Goal: Task Accomplishment & Management: Complete application form

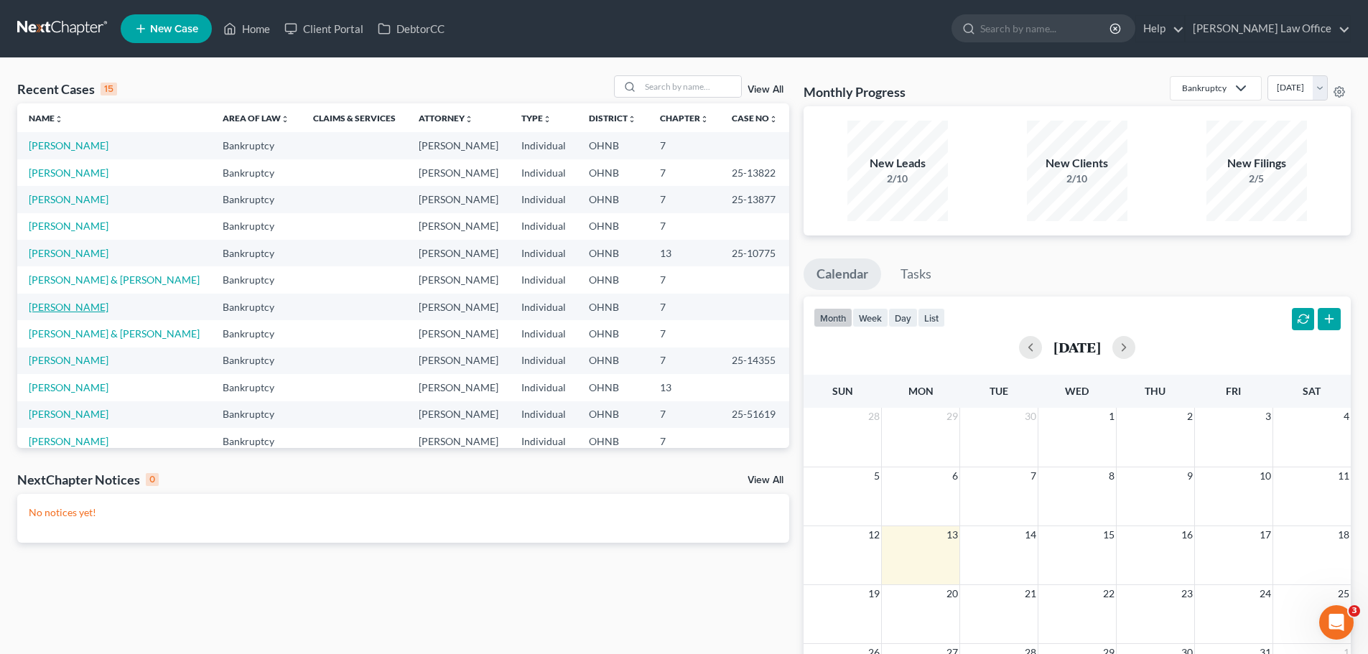
click at [62, 305] on link "[PERSON_NAME]" at bounding box center [69, 307] width 80 height 12
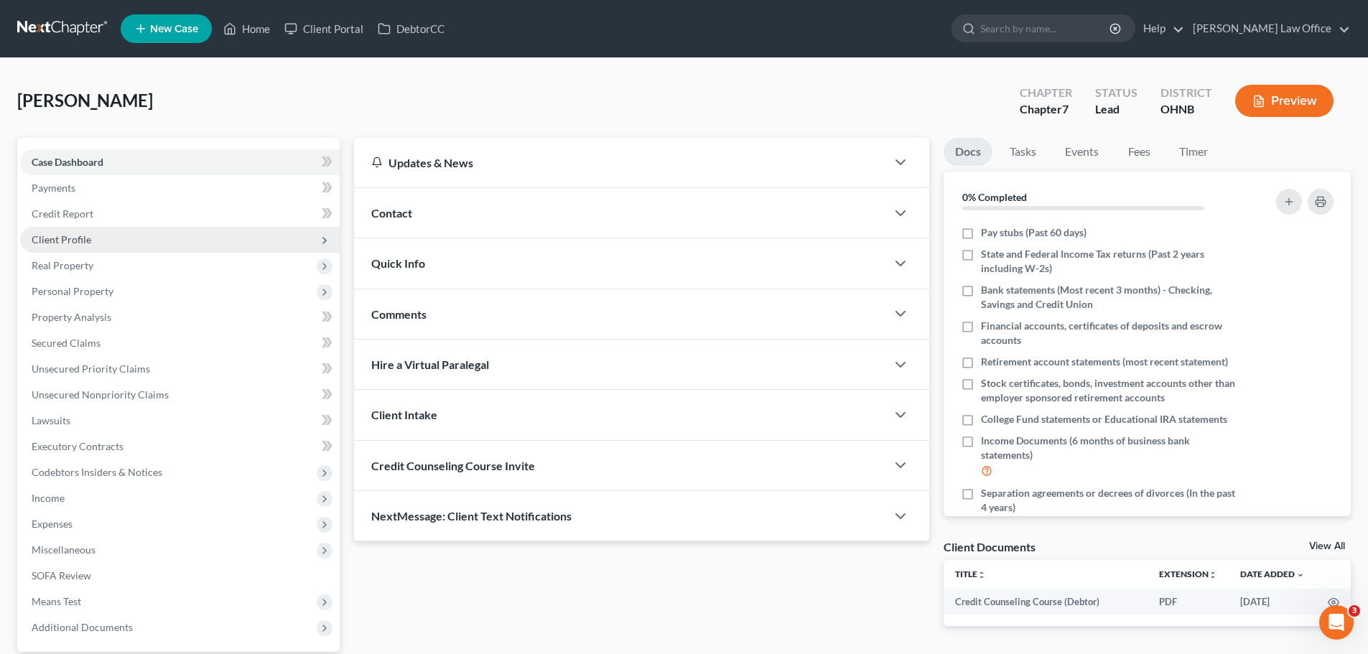
click at [71, 240] on span "Client Profile" at bounding box center [62, 239] width 60 height 12
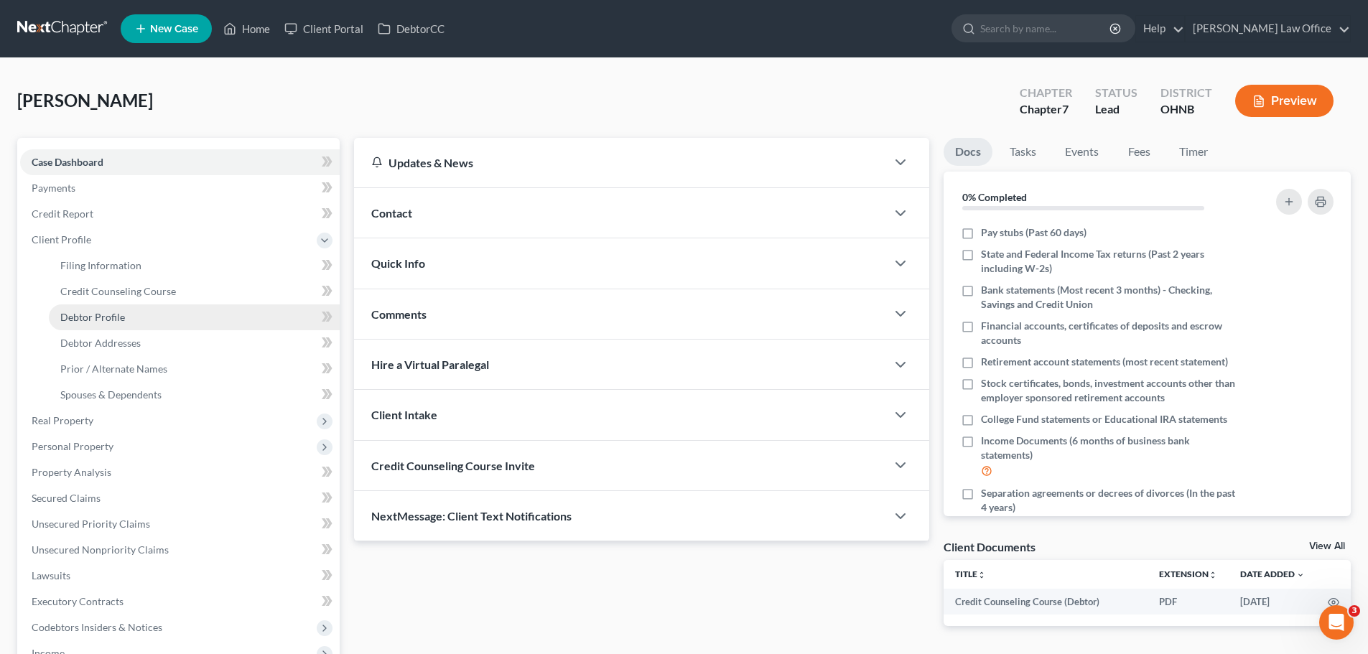
click at [101, 318] on span "Debtor Profile" at bounding box center [92, 317] width 65 height 12
select select "0"
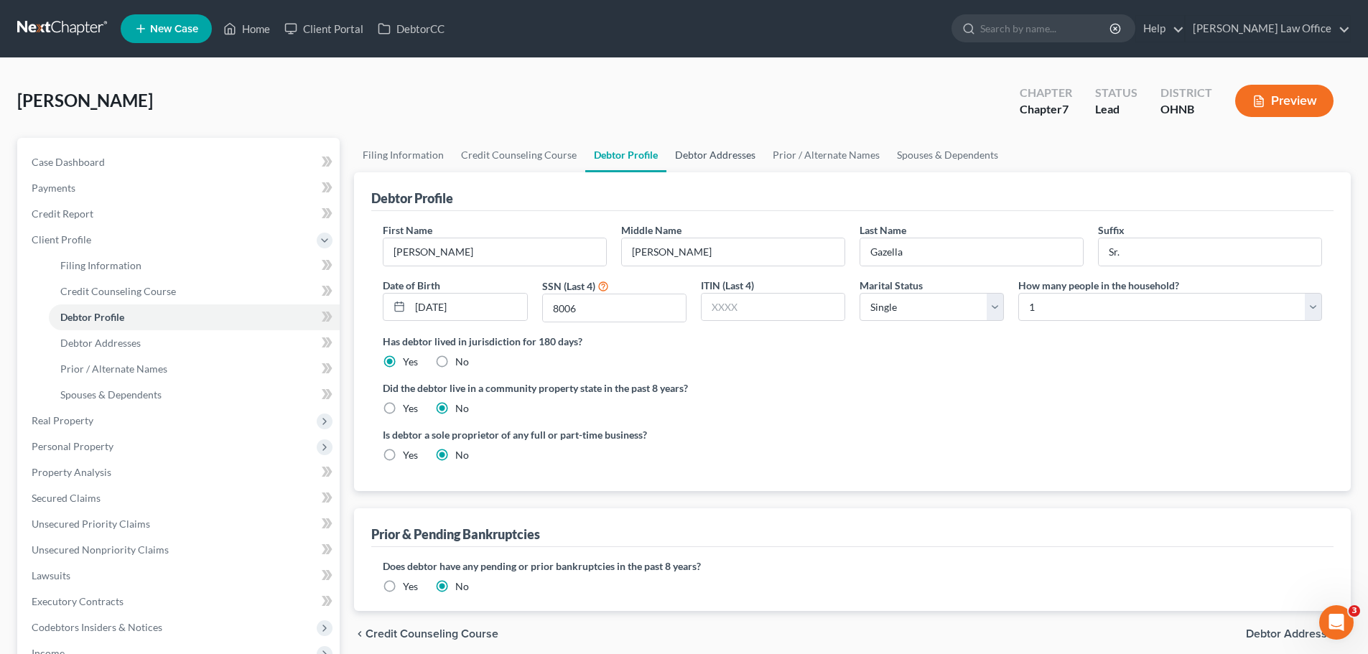
click at [703, 154] on link "Debtor Addresses" at bounding box center [716, 155] width 98 height 34
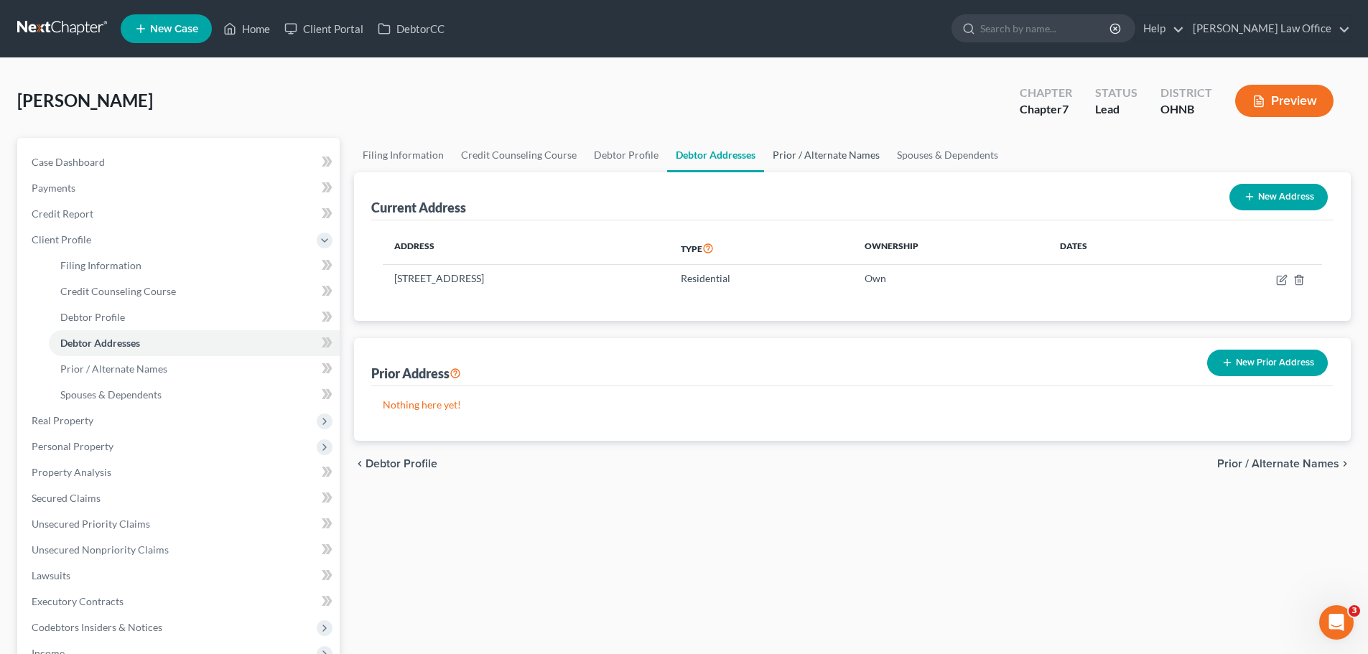
click at [835, 156] on link "Prior / Alternate Names" at bounding box center [826, 155] width 124 height 34
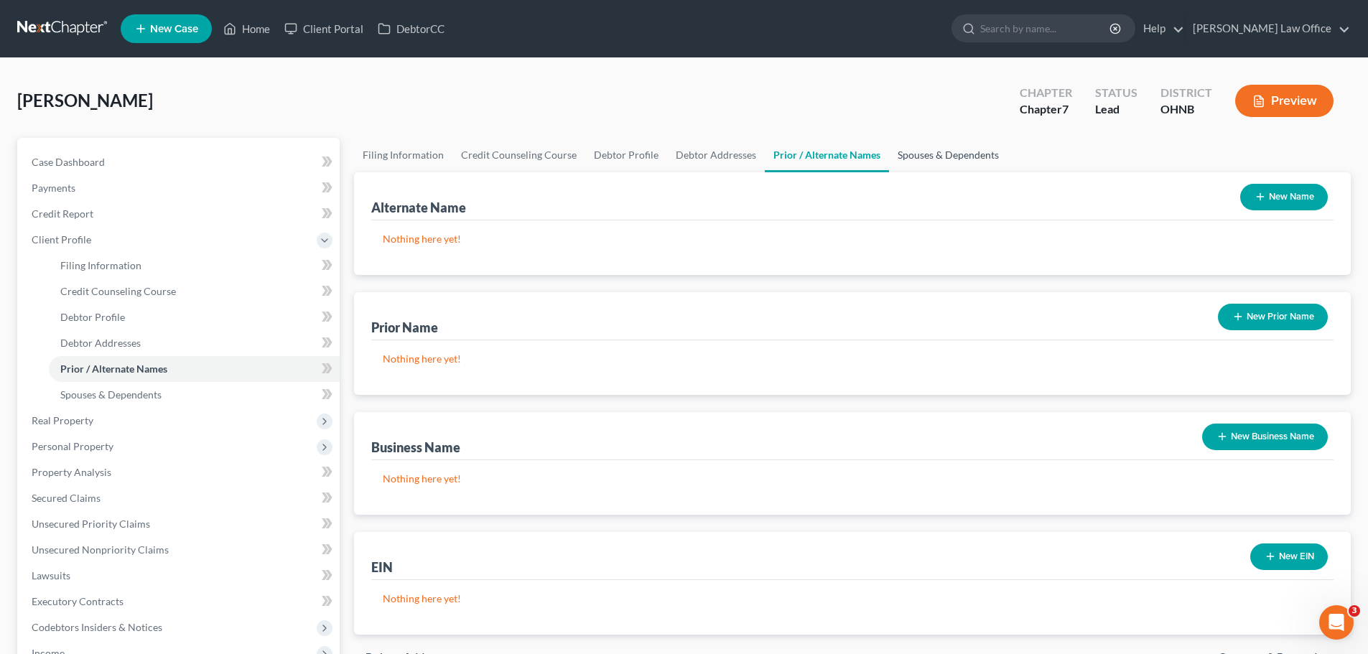
click at [948, 157] on link "Spouses & Dependents" at bounding box center [948, 155] width 119 height 34
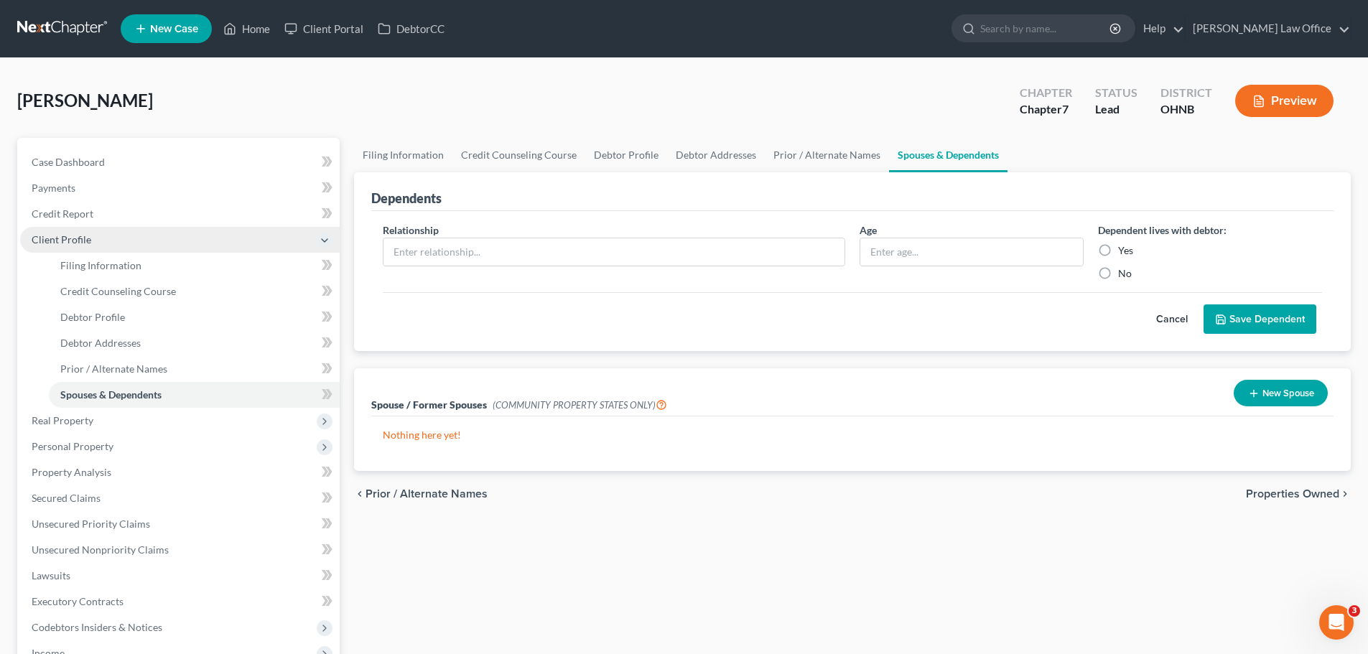
click at [64, 238] on span "Client Profile" at bounding box center [62, 239] width 60 height 12
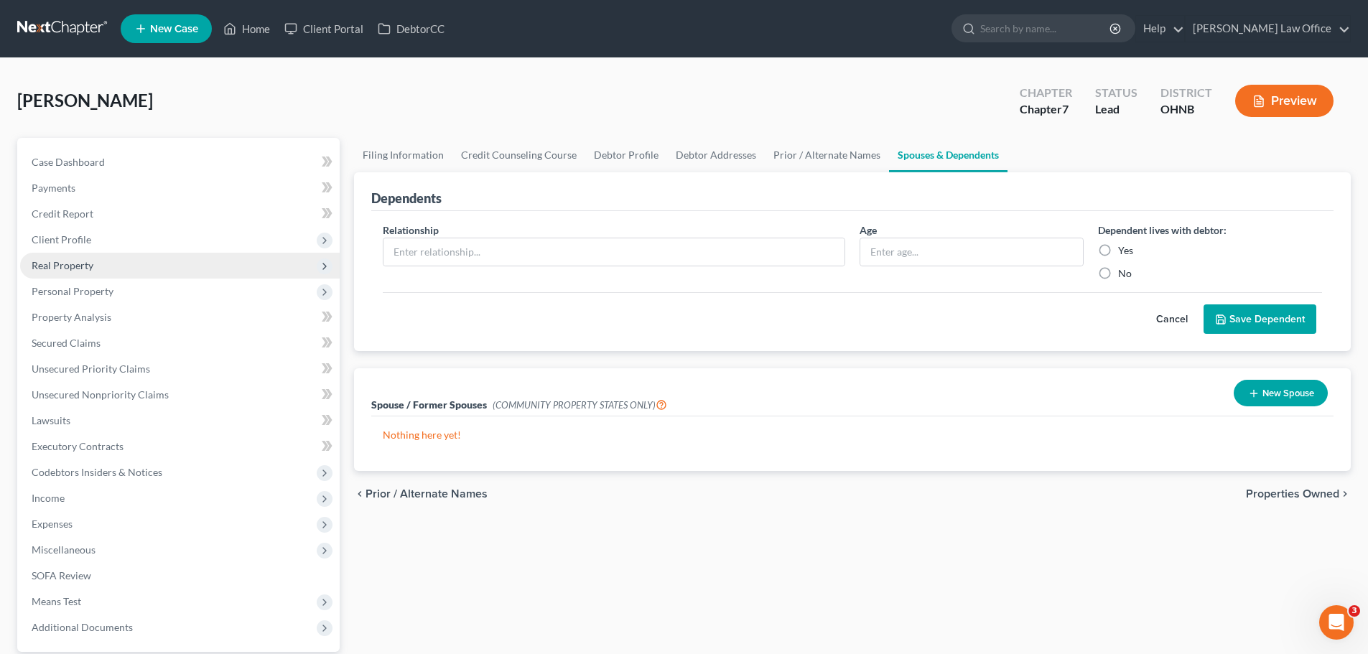
click at [73, 267] on span "Real Property" at bounding box center [63, 265] width 62 height 12
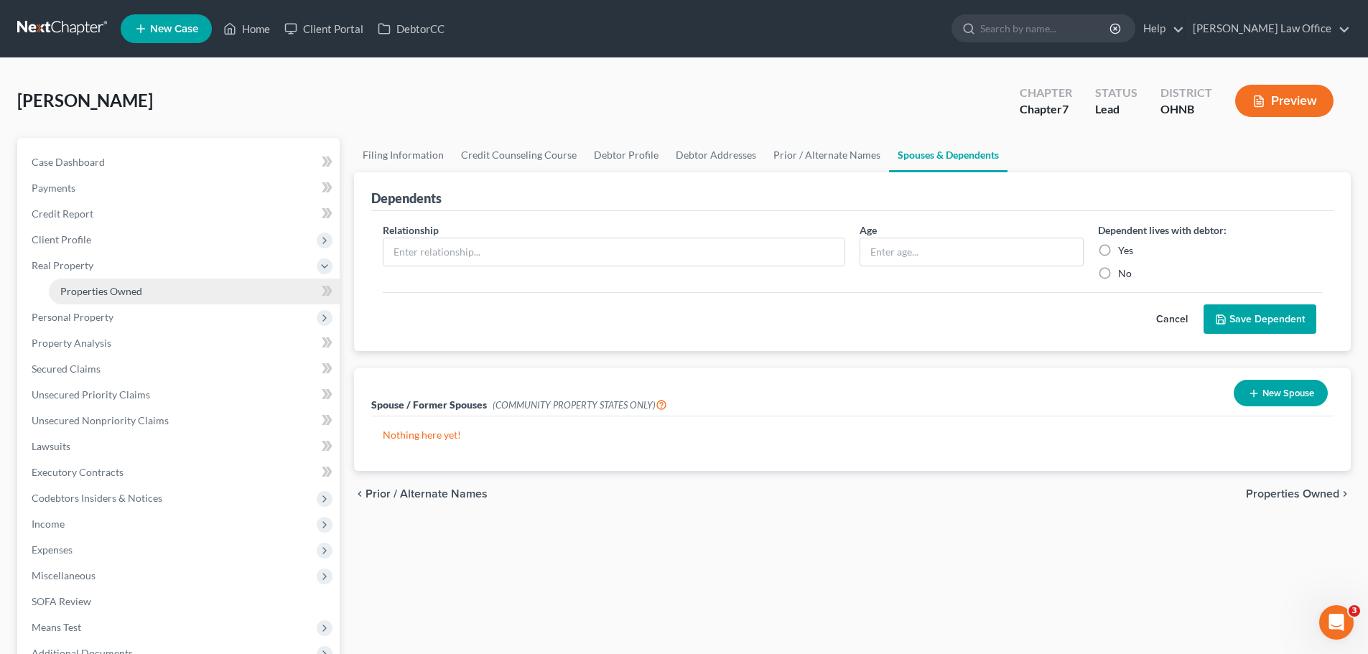
click at [120, 290] on span "Properties Owned" at bounding box center [101, 291] width 82 height 12
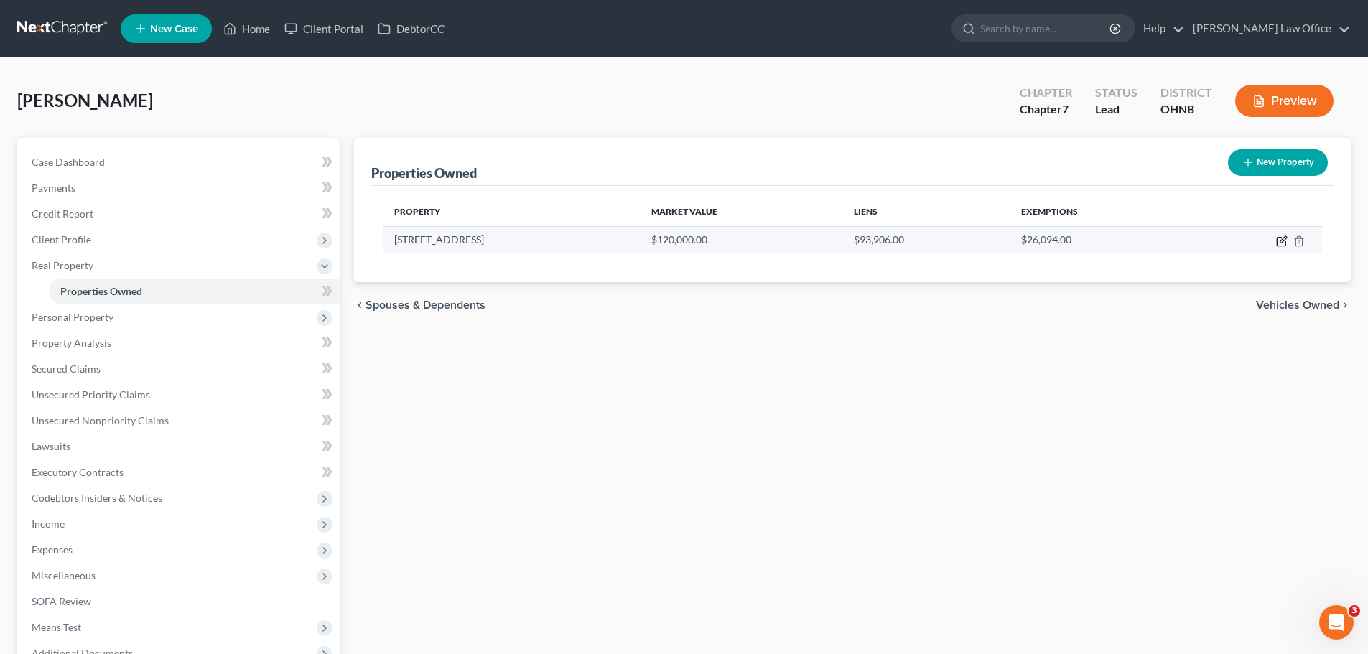
click at [1281, 243] on icon "button" at bounding box center [1283, 239] width 6 height 6
select select "36"
select select "42"
select select "0"
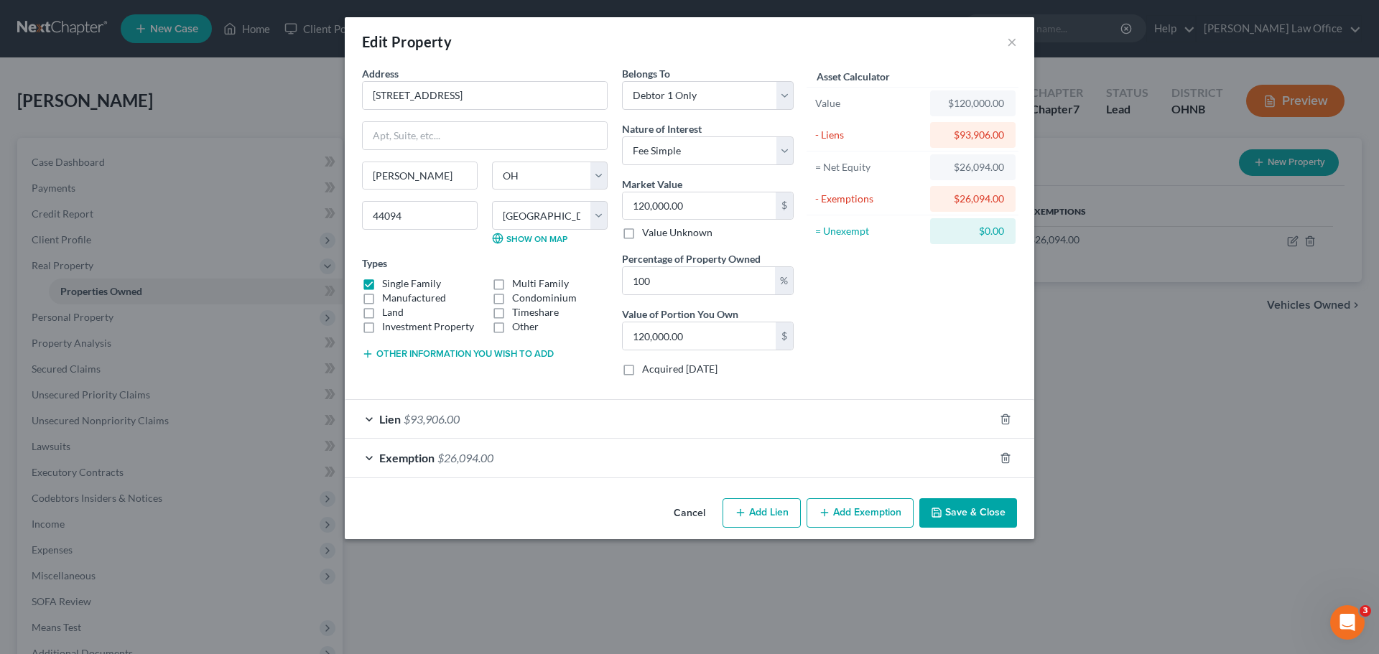
click at [964, 511] on button "Save & Close" at bounding box center [968, 514] width 98 height 30
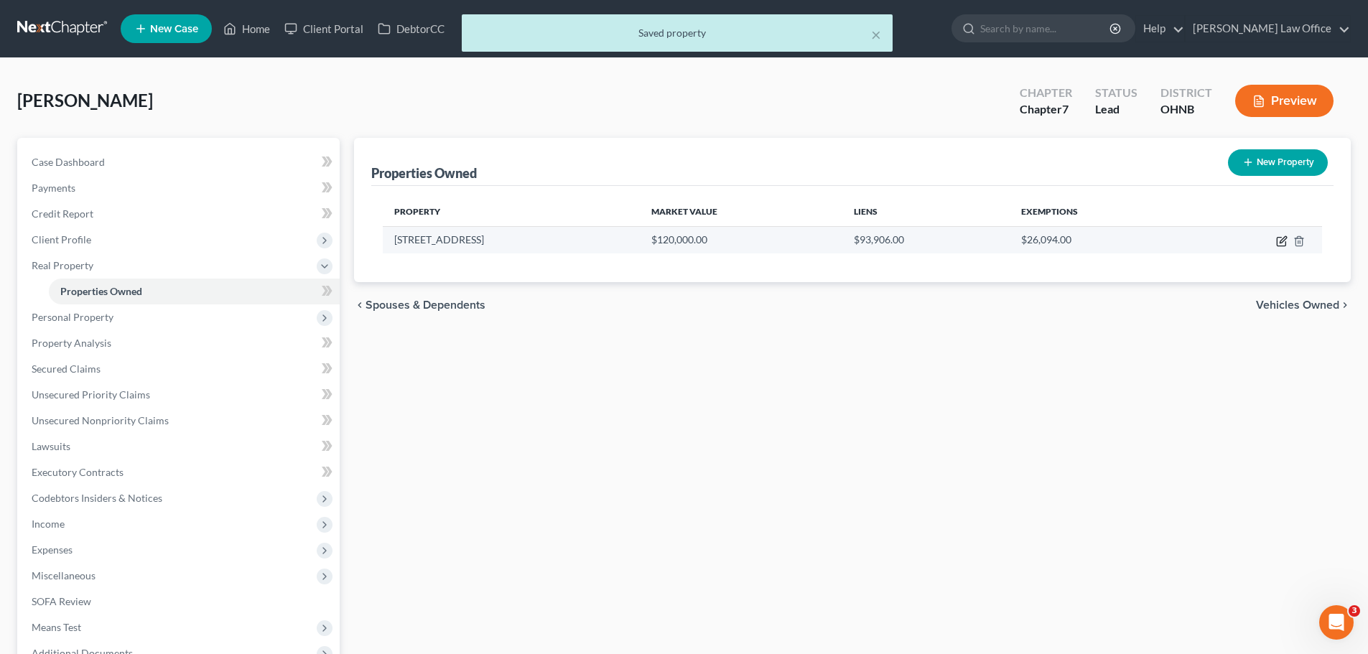
click at [1284, 239] on icon "button" at bounding box center [1281, 241] width 11 height 11
select select "36"
select select "42"
select select "0"
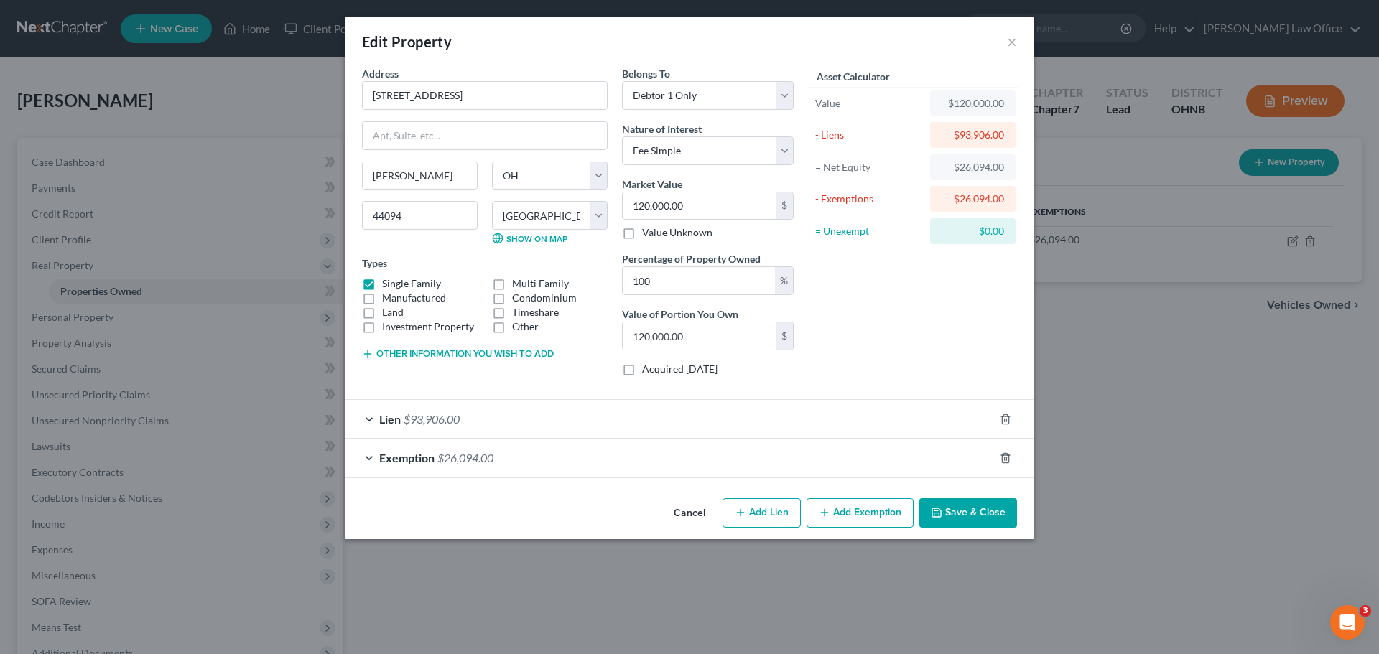
click at [976, 509] on button "Save & Close" at bounding box center [968, 514] width 98 height 30
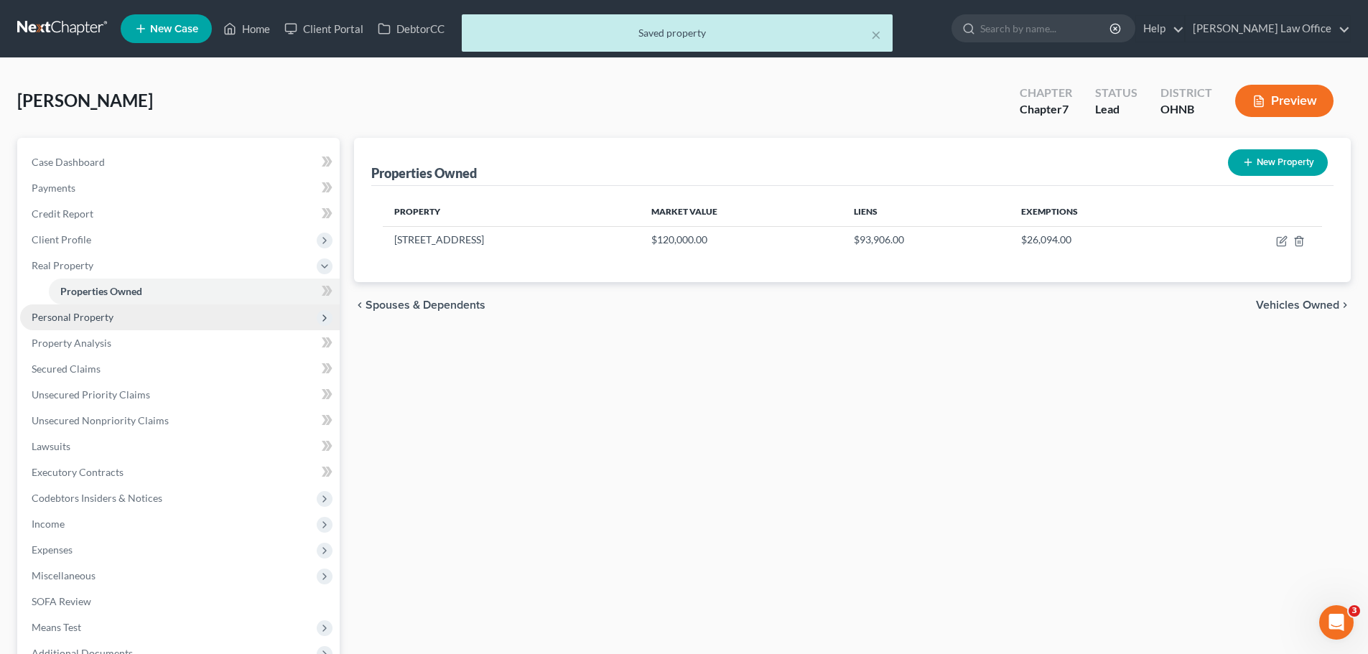
click at [70, 325] on span "Personal Property" at bounding box center [180, 318] width 320 height 26
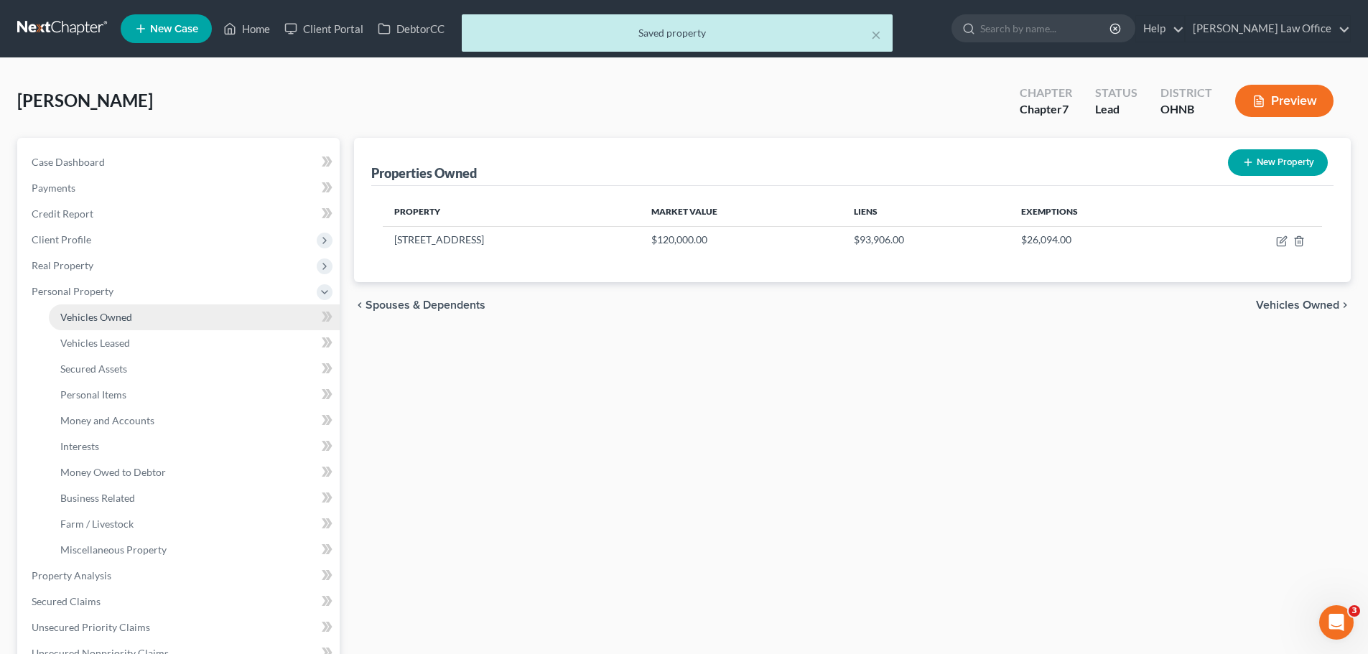
click at [111, 326] on link "Vehicles Owned" at bounding box center [194, 318] width 291 height 26
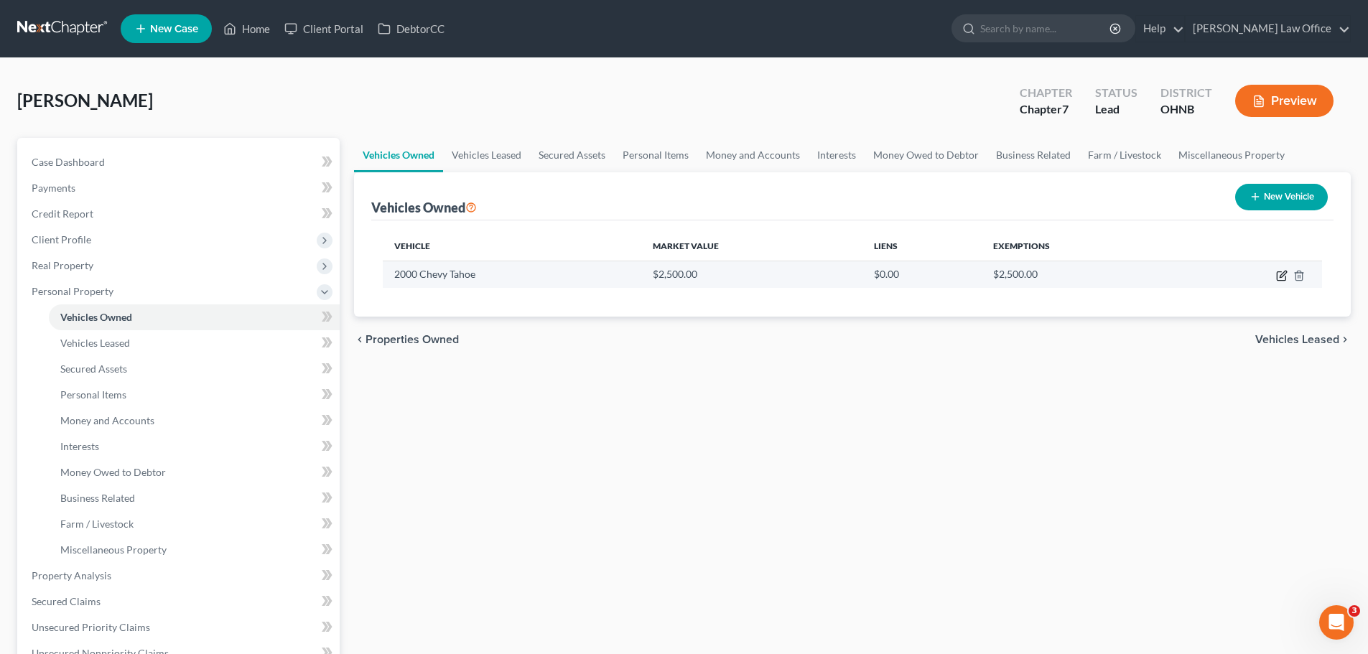
click at [1282, 273] on icon "button" at bounding box center [1281, 275] width 11 height 11
select select "0"
select select "26"
select select "4"
select select "0"
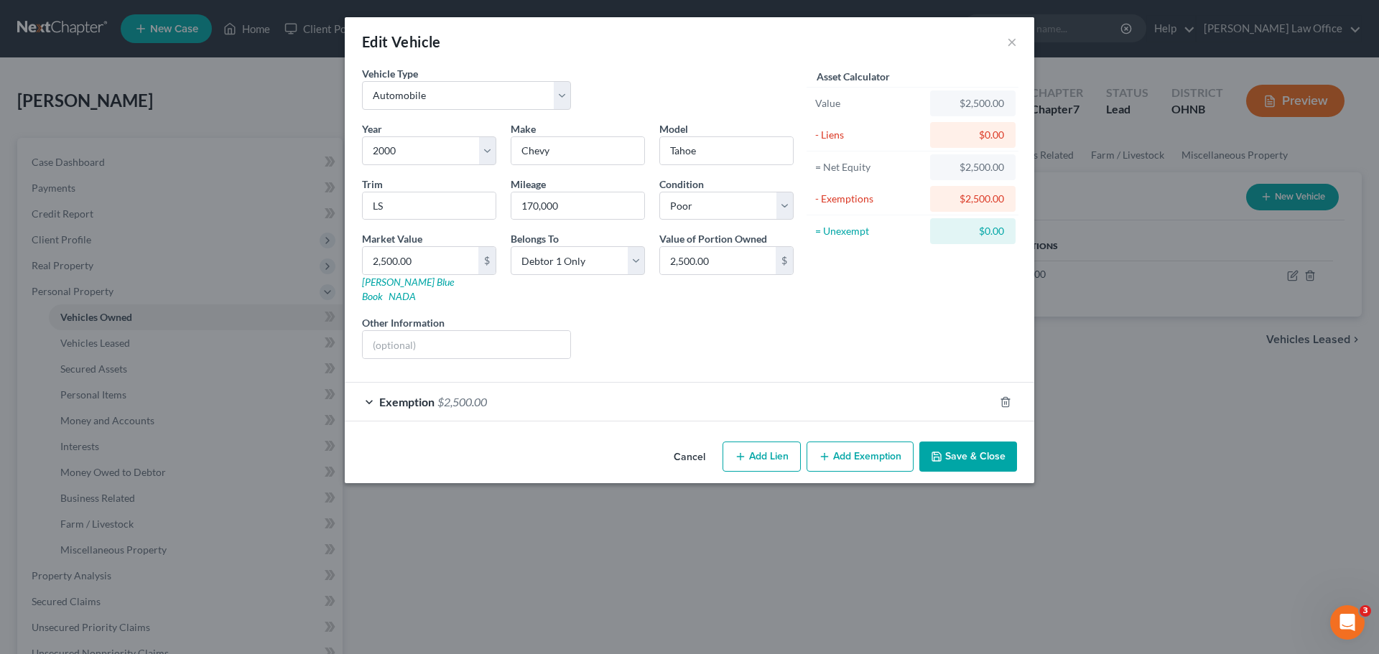
click at [999, 442] on button "Save & Close" at bounding box center [968, 457] width 98 height 30
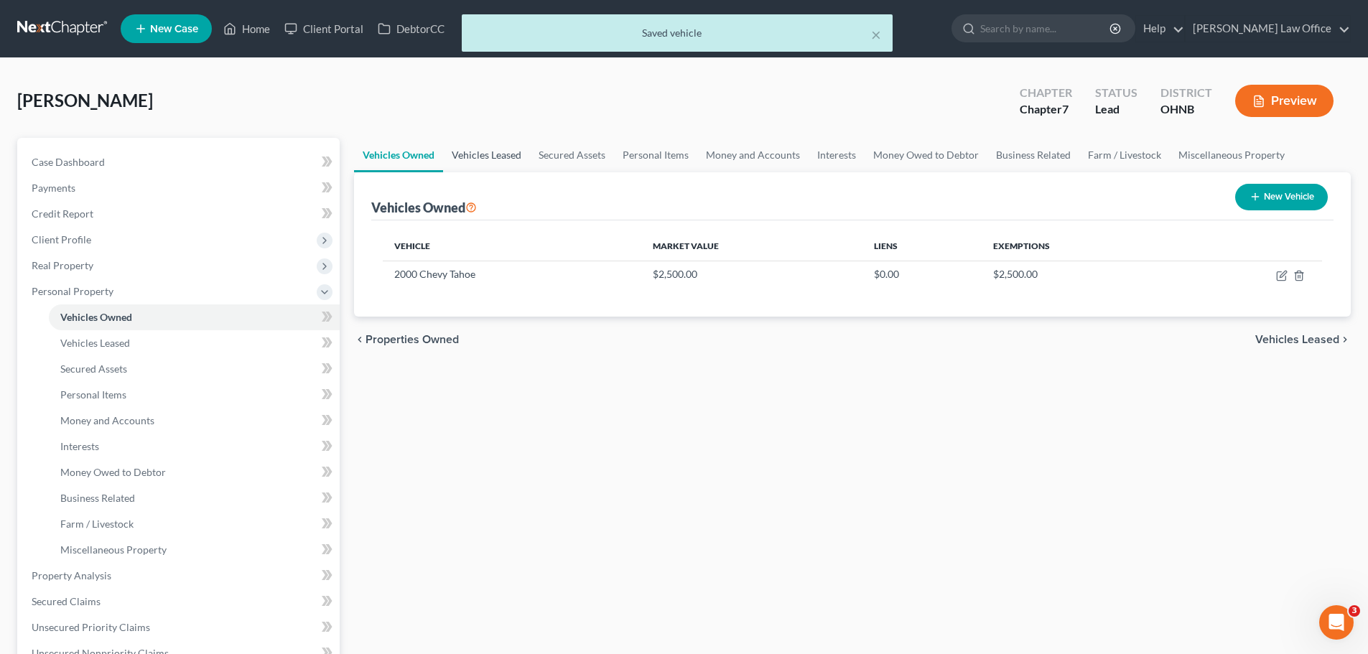
click at [486, 154] on link "Vehicles Leased" at bounding box center [486, 155] width 87 height 34
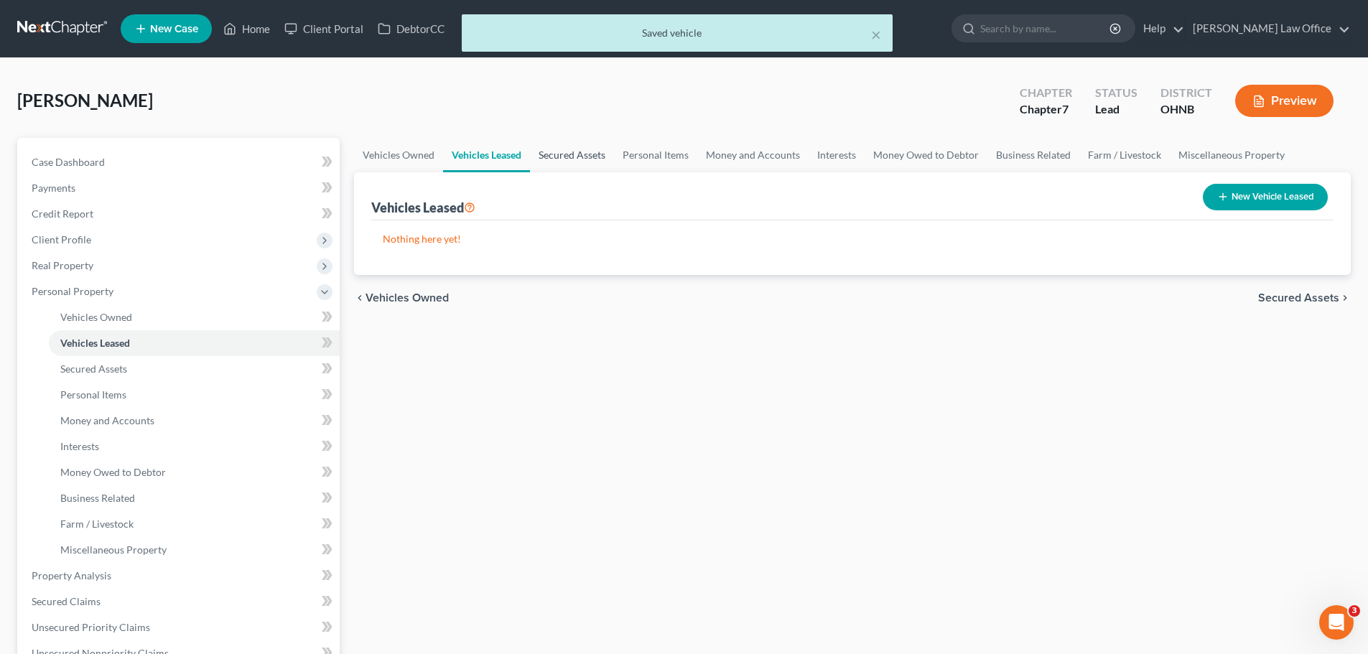
click at [538, 154] on link "Secured Assets" at bounding box center [572, 155] width 84 height 34
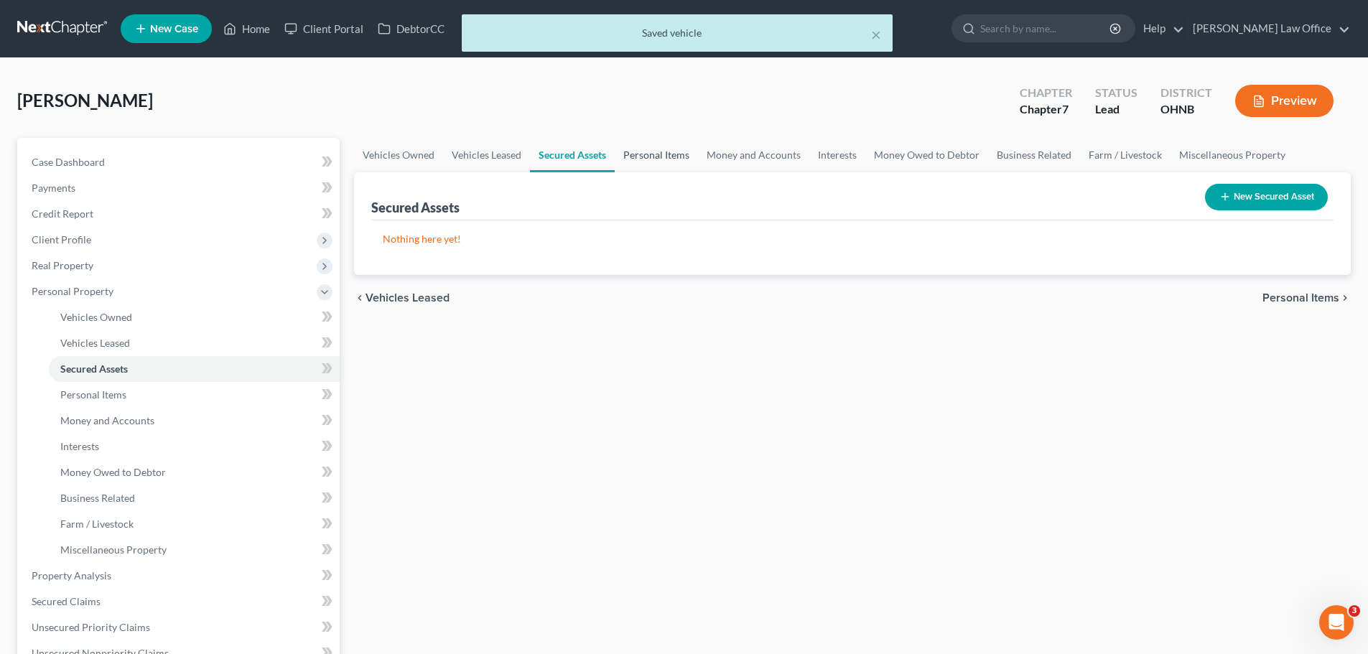
click at [667, 156] on link "Personal Items" at bounding box center [656, 155] width 83 height 34
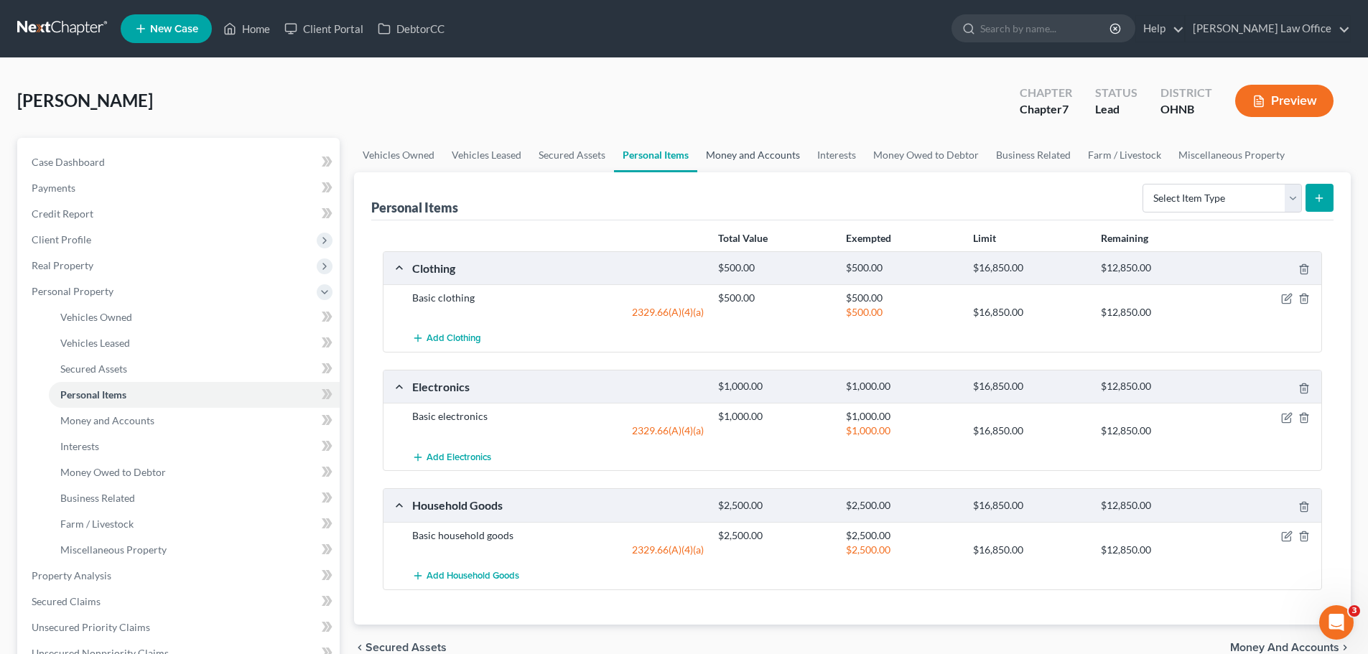
click at [772, 151] on link "Money and Accounts" at bounding box center [752, 155] width 111 height 34
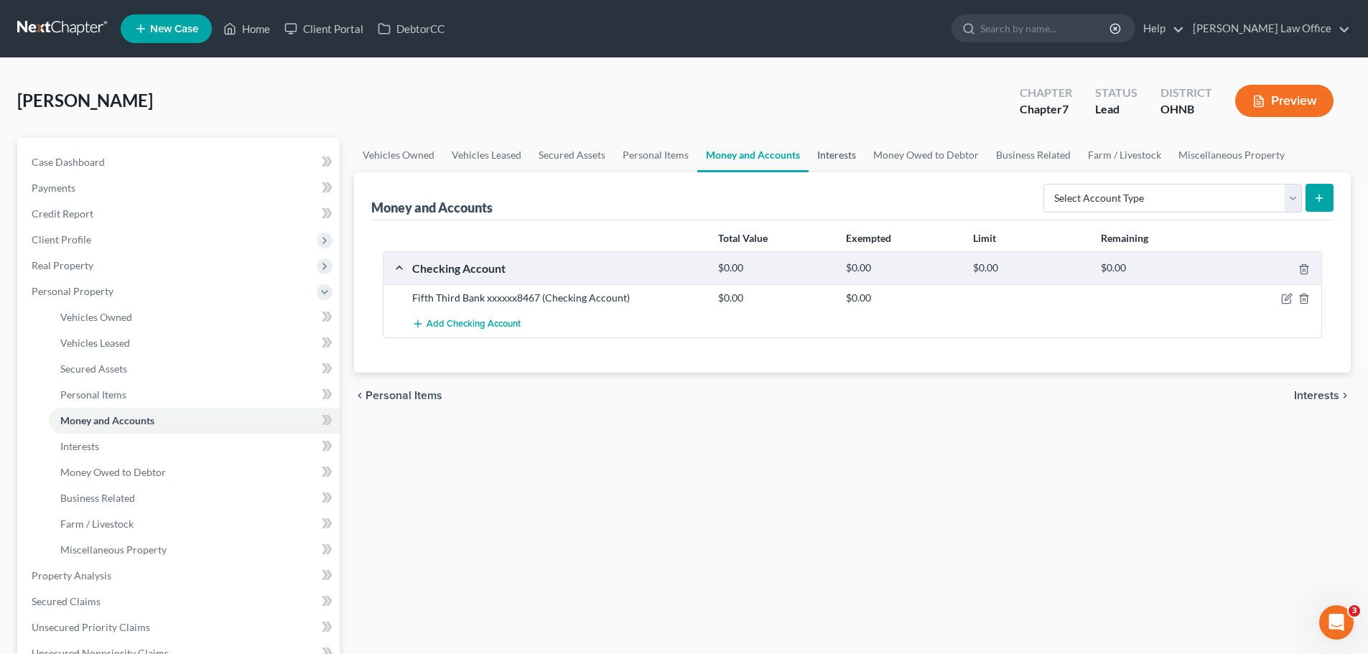
click at [841, 154] on link "Interests" at bounding box center [837, 155] width 56 height 34
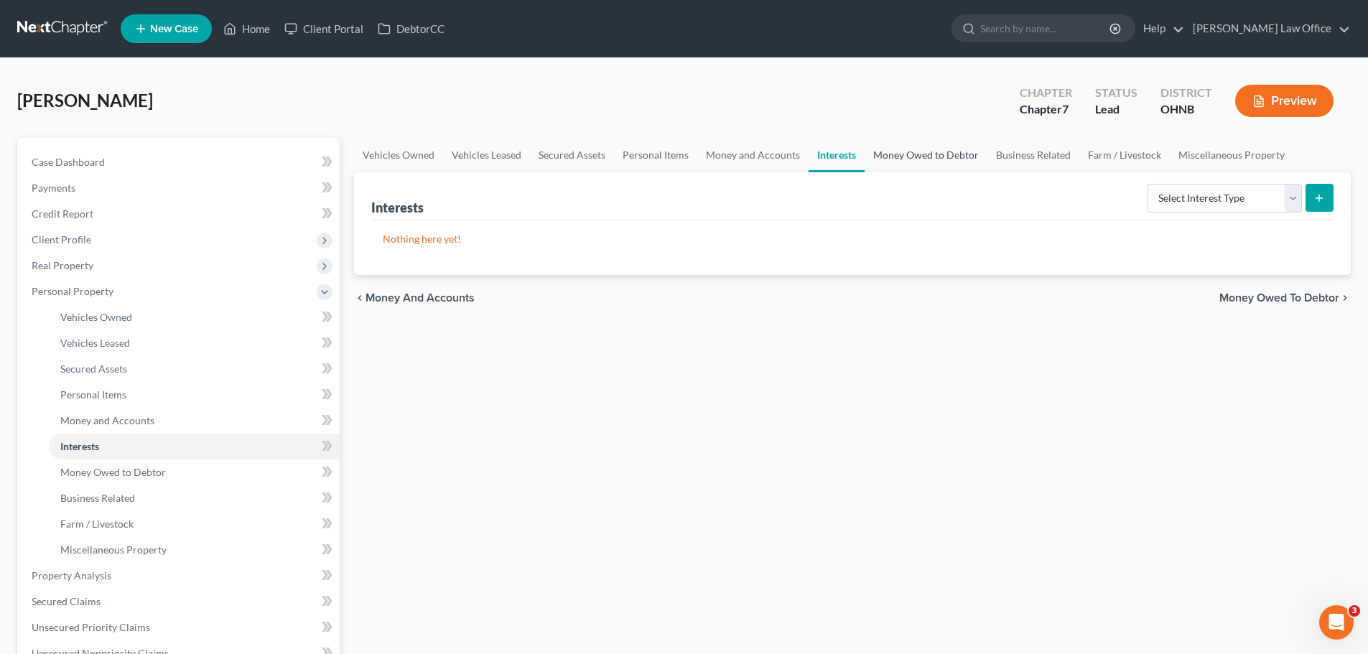
click at [919, 158] on link "Money Owed to Debtor" at bounding box center [926, 155] width 123 height 34
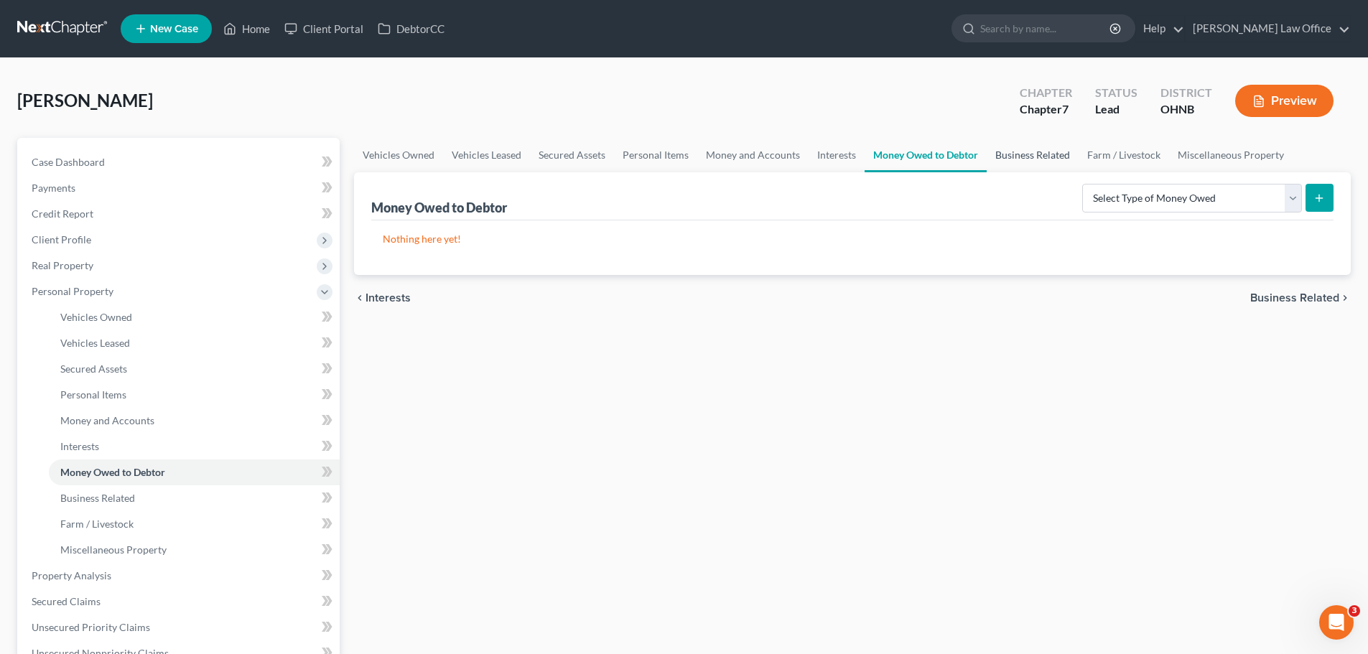
click at [1026, 154] on link "Business Related" at bounding box center [1033, 155] width 92 height 34
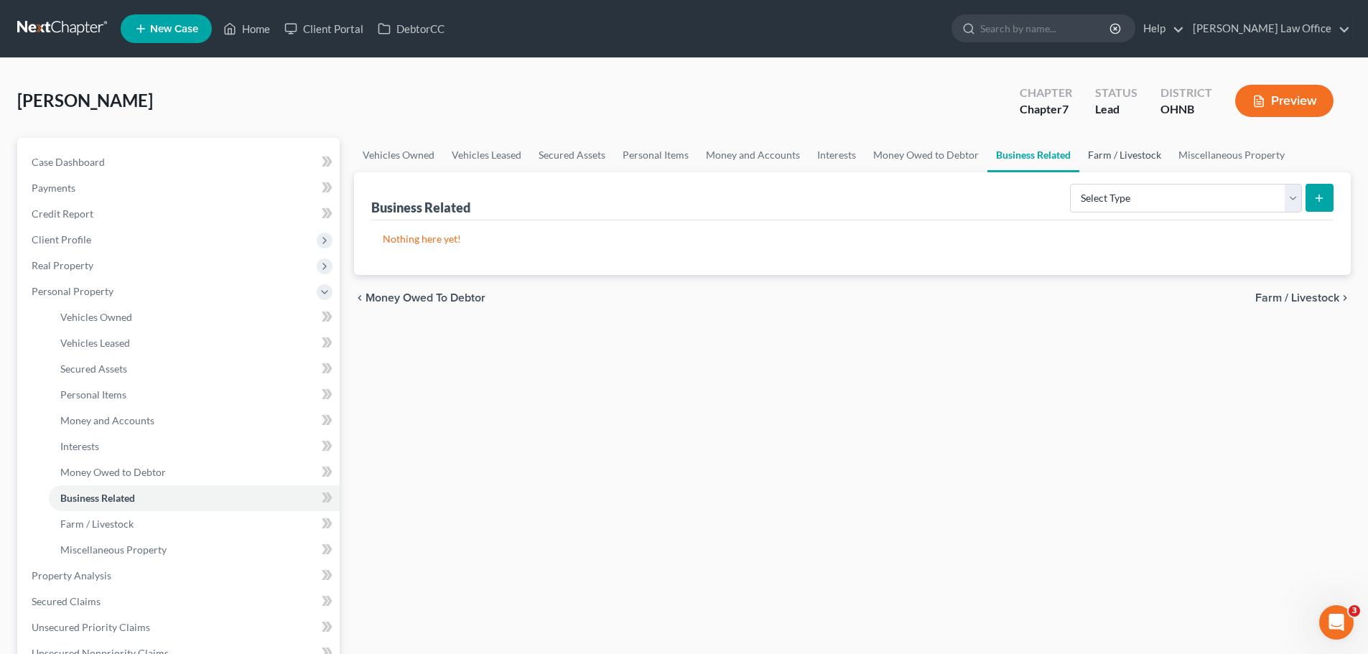
click at [1128, 153] on link "Farm / Livestock" at bounding box center [1125, 155] width 91 height 34
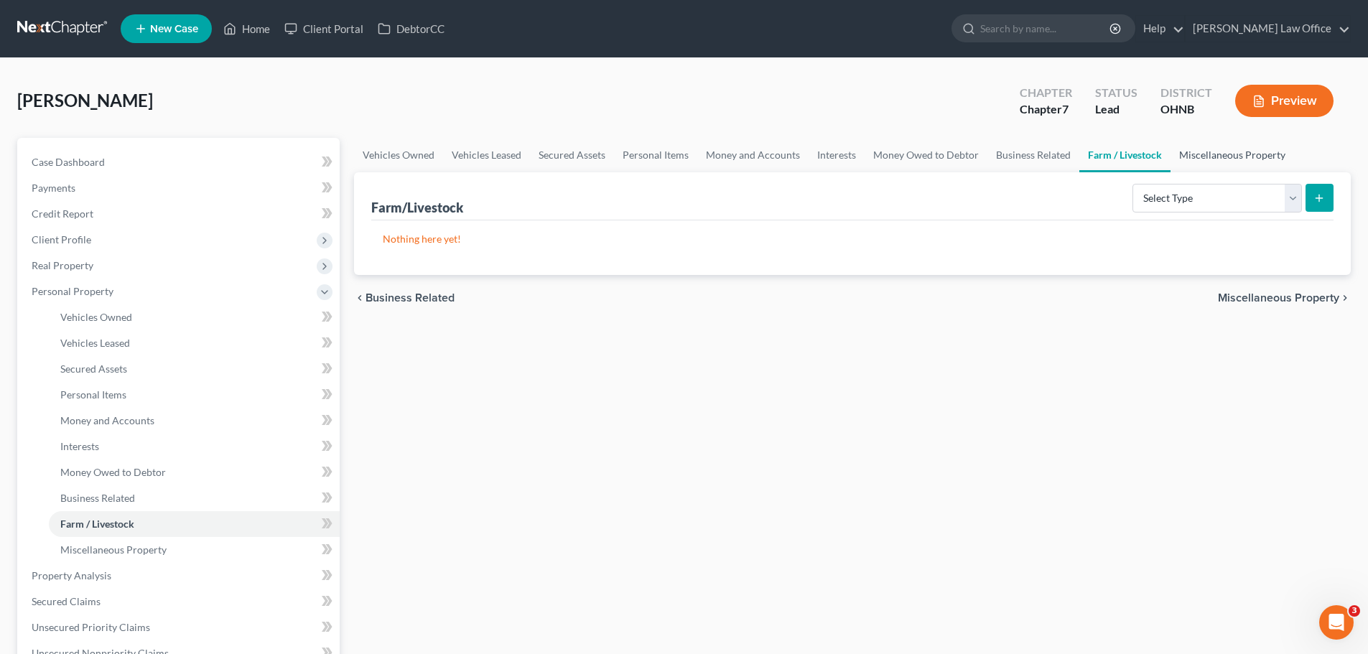
click at [1228, 154] on link "Miscellaneous Property" at bounding box center [1233, 155] width 124 height 34
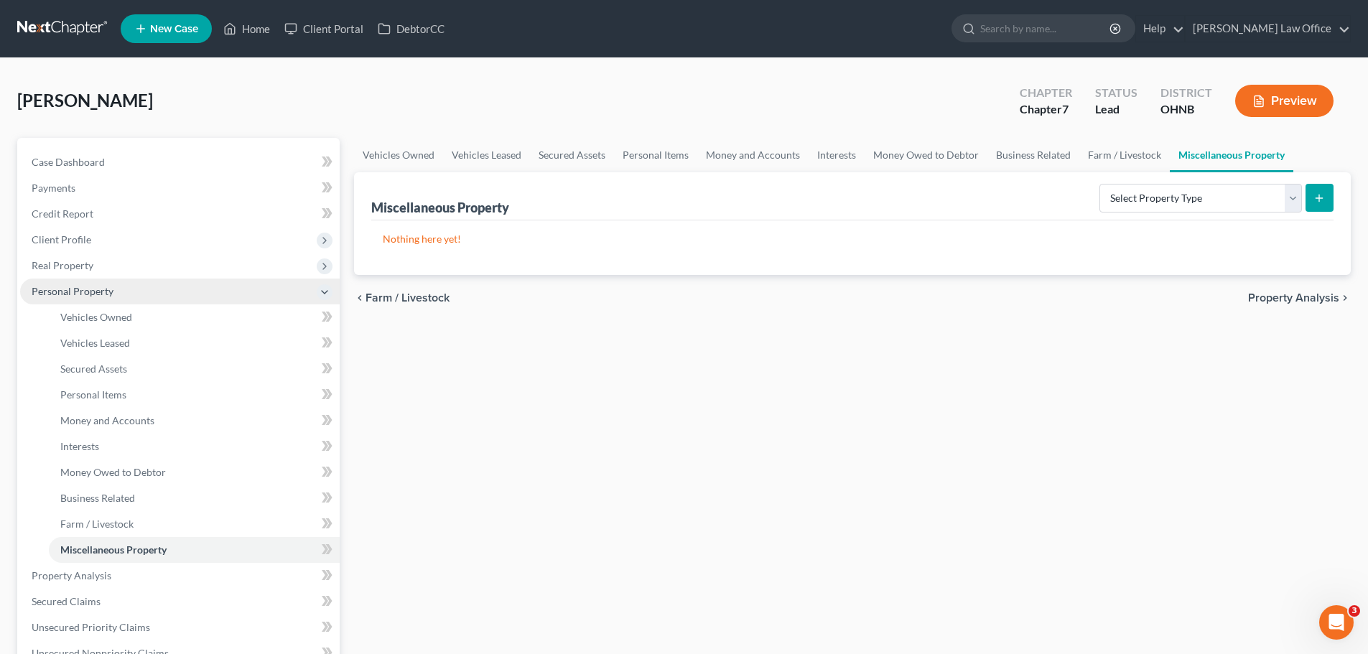
click at [139, 283] on span "Personal Property" at bounding box center [180, 292] width 320 height 26
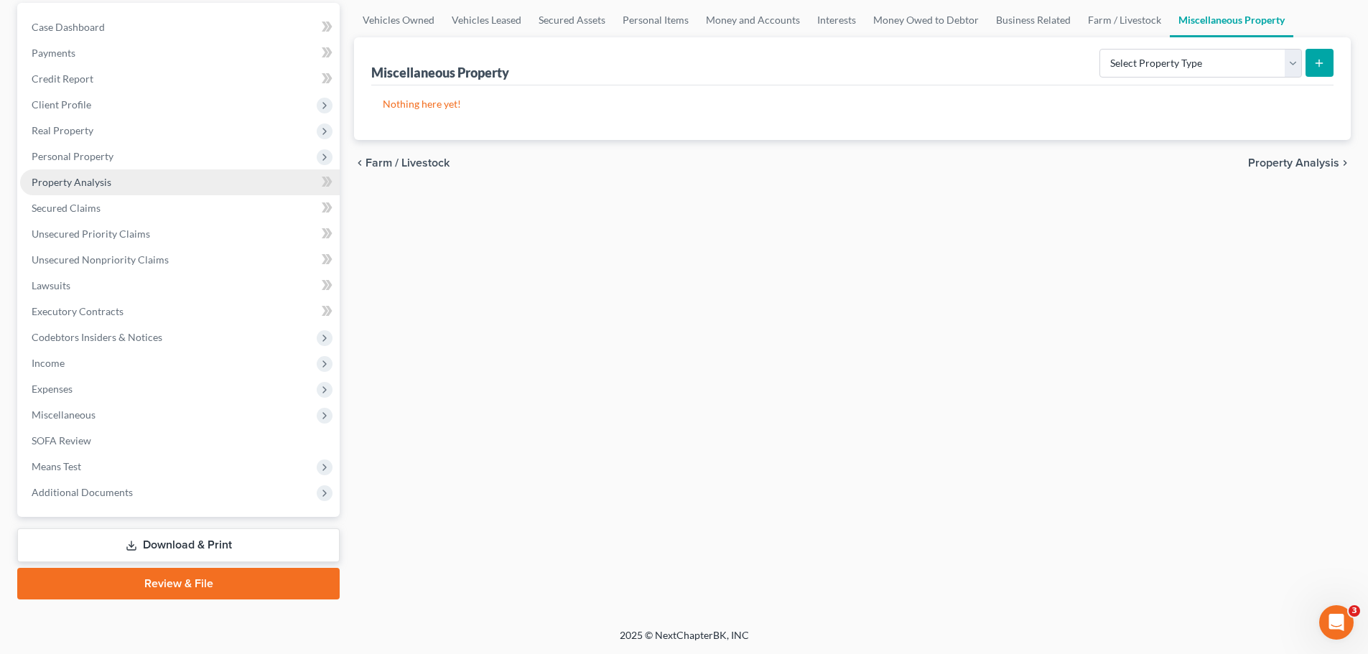
click at [132, 180] on link "Property Analysis" at bounding box center [180, 183] width 320 height 26
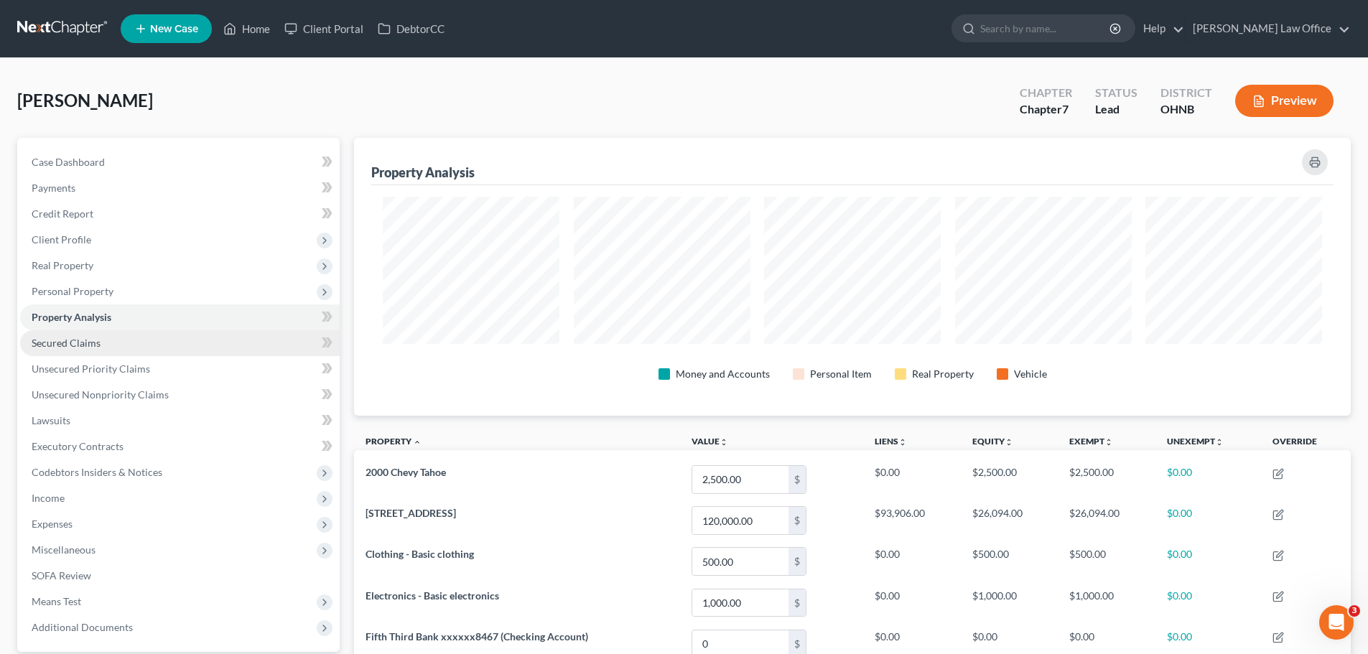
click at [101, 337] on link "Secured Claims" at bounding box center [180, 343] width 320 height 26
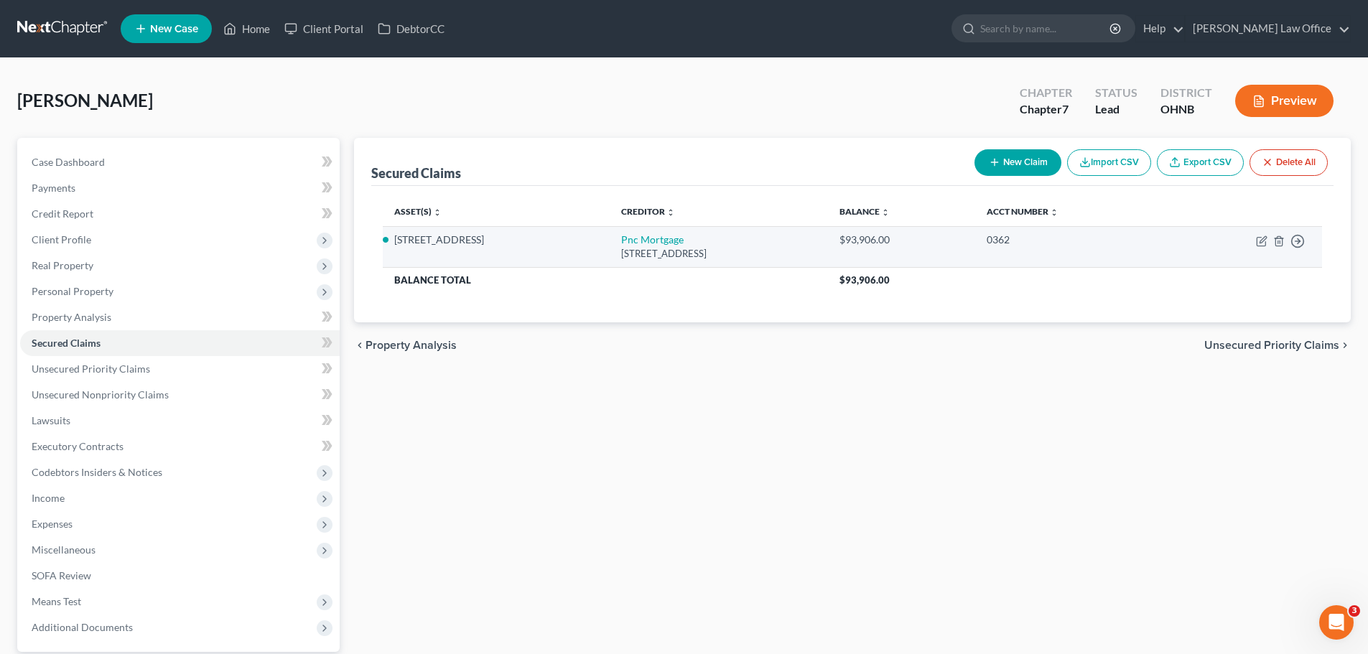
click at [1253, 241] on td "Move to E Move to F Move to G Move to Notice Only" at bounding box center [1245, 246] width 156 height 41
click at [1261, 240] on icon "button" at bounding box center [1263, 239] width 6 height 6
select select "36"
select select "2"
select select "0"
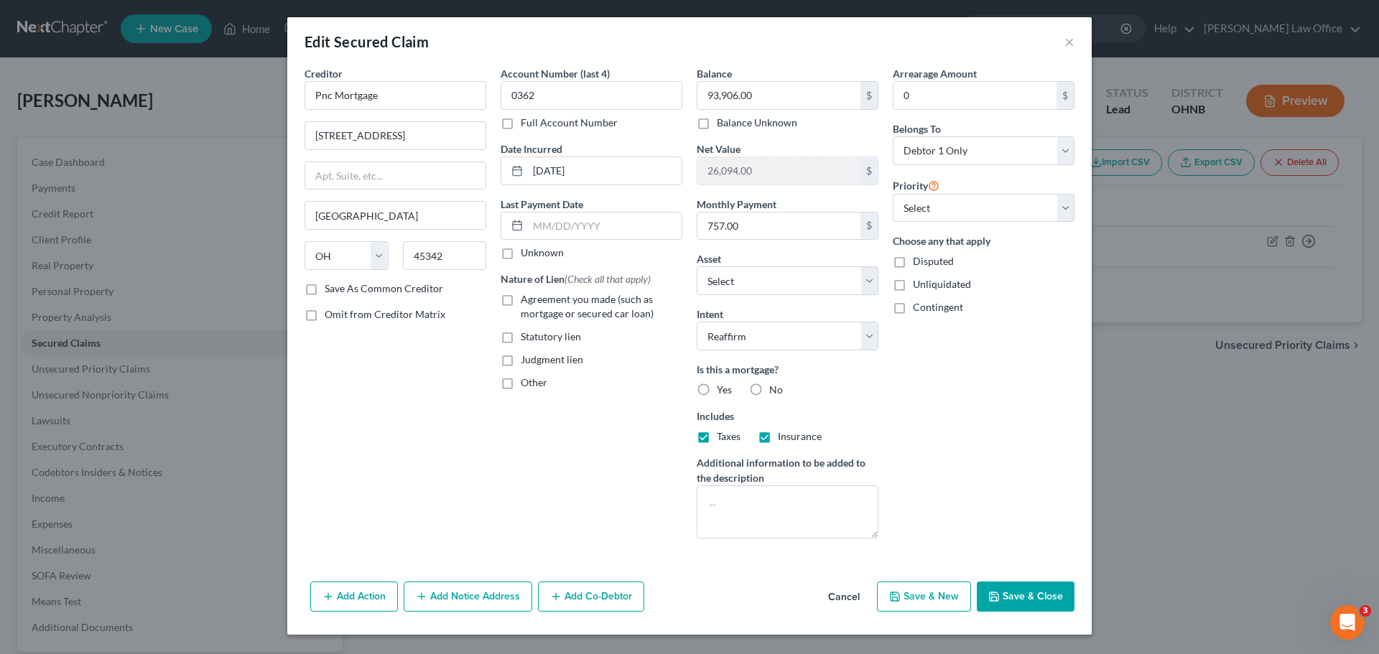
click at [717, 387] on label "Yes" at bounding box center [724, 390] width 15 height 14
click at [723, 387] on input "Yes" at bounding box center [727, 387] width 9 height 9
radio input "true"
click at [590, 297] on span "Agreement you made (such as mortgage or secured car loan)" at bounding box center [587, 306] width 133 height 27
click at [536, 297] on input "Agreement you made (such as mortgage or secured car loan)" at bounding box center [531, 296] width 9 height 9
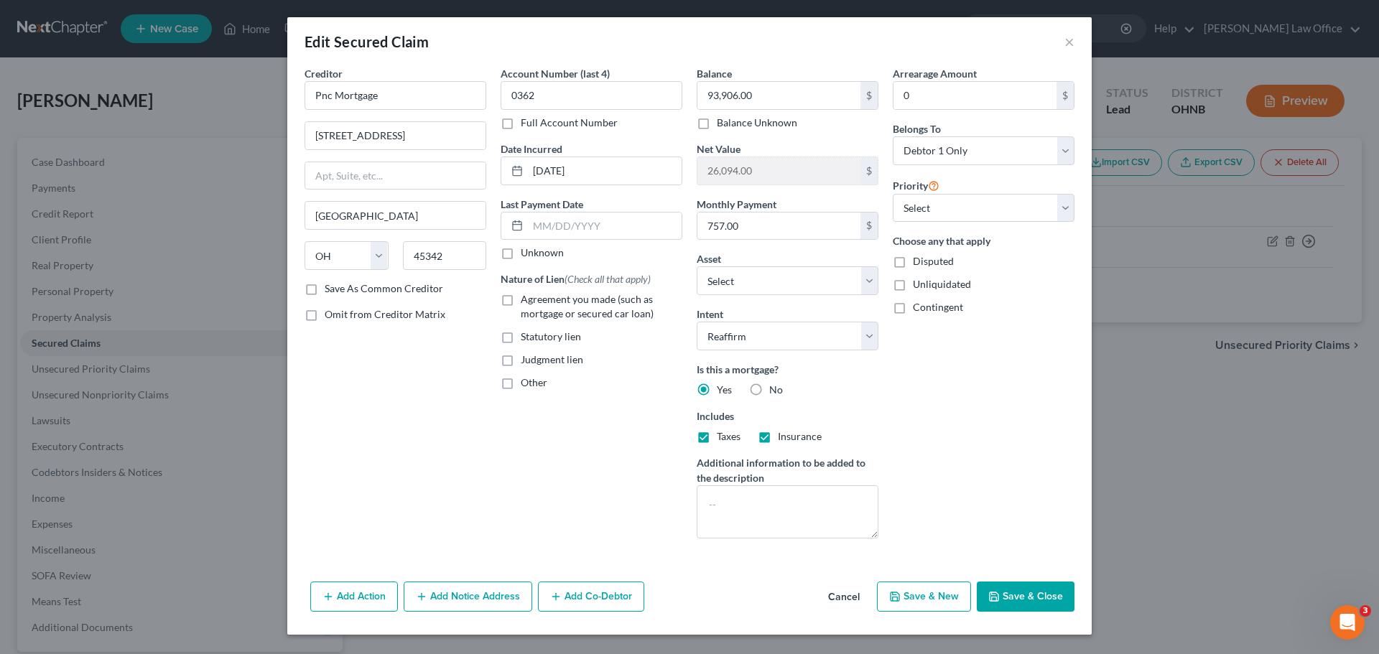
checkbox input "true"
click at [1047, 592] on button "Save & Close" at bounding box center [1026, 597] width 98 height 30
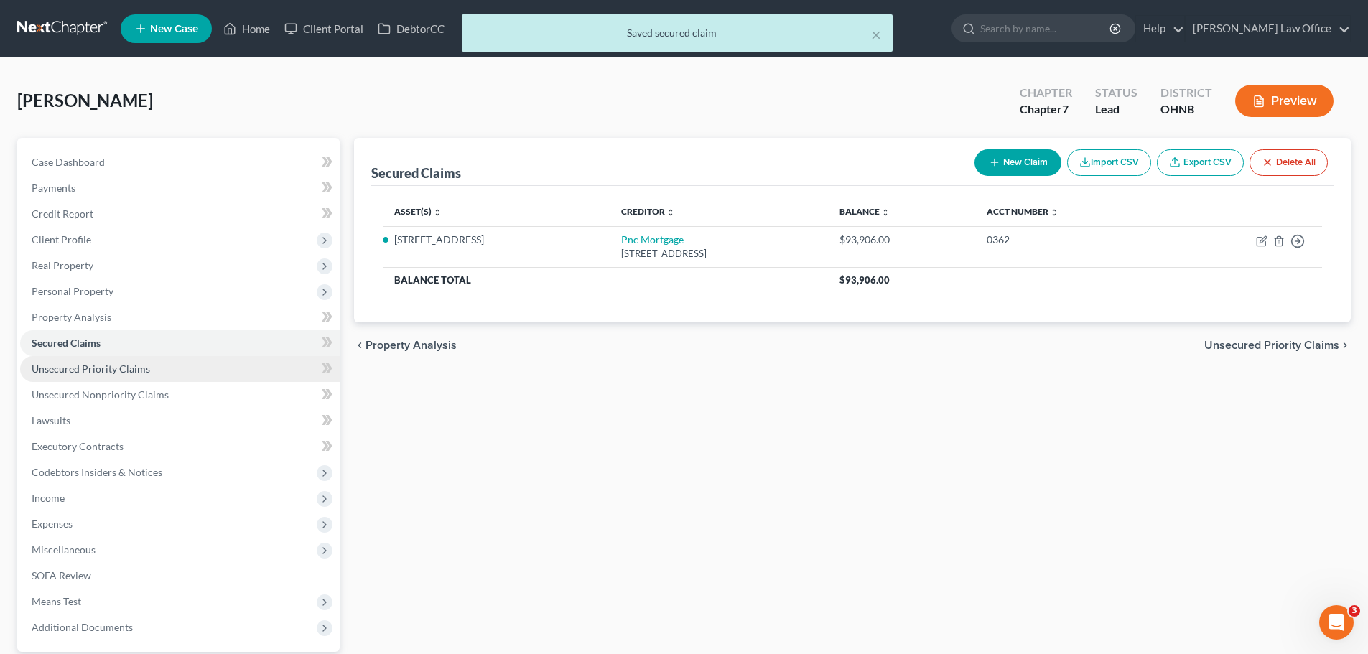
click at [73, 365] on span "Unsecured Priority Claims" at bounding box center [91, 369] width 119 height 12
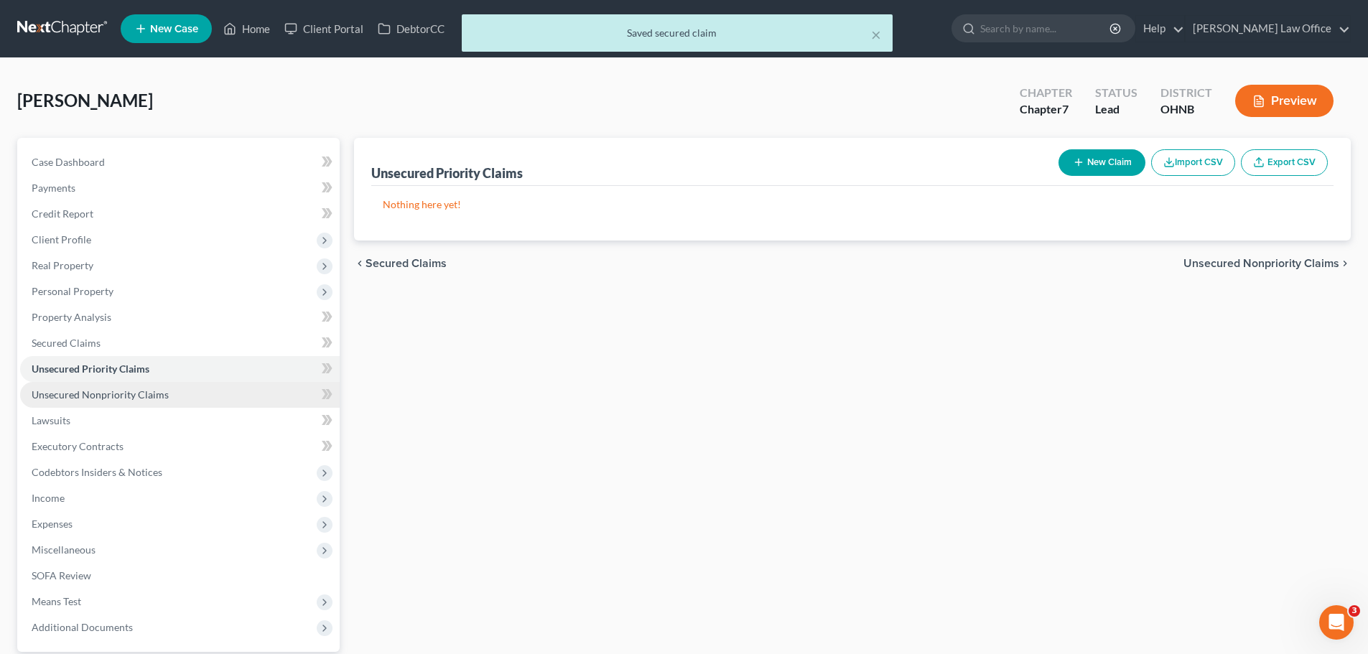
click at [106, 391] on span "Unsecured Nonpriority Claims" at bounding box center [100, 395] width 137 height 12
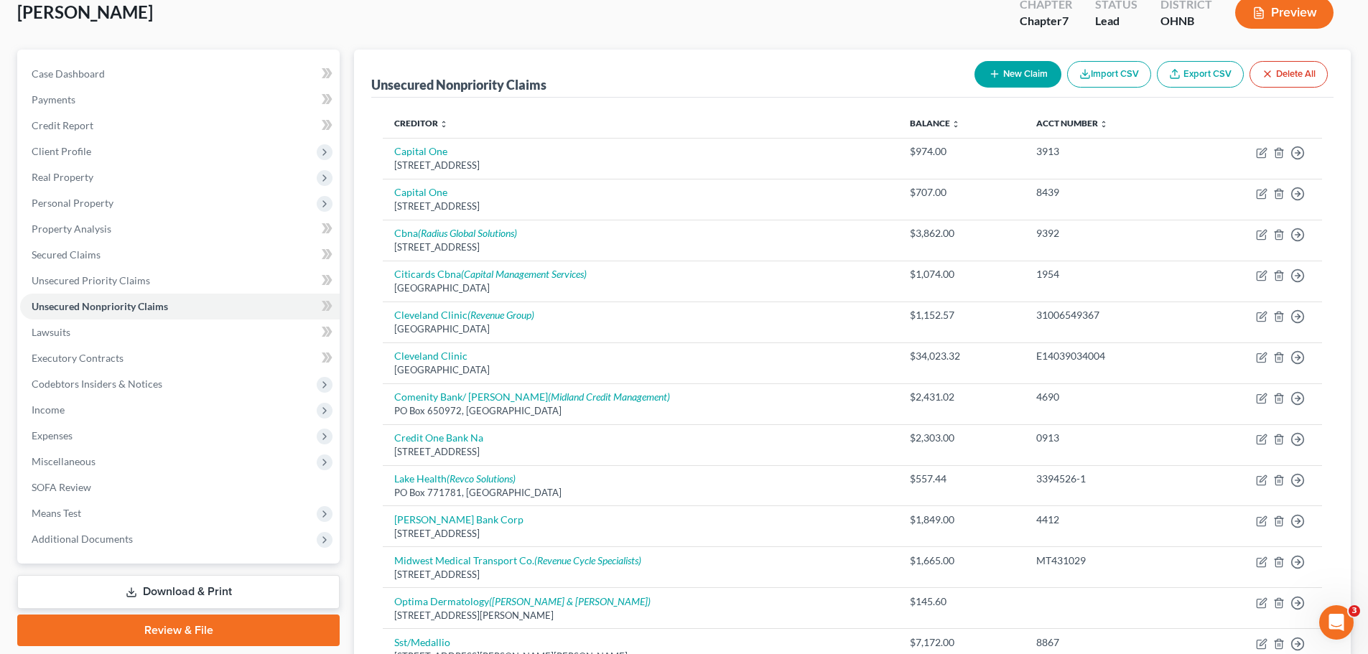
scroll to position [53, 0]
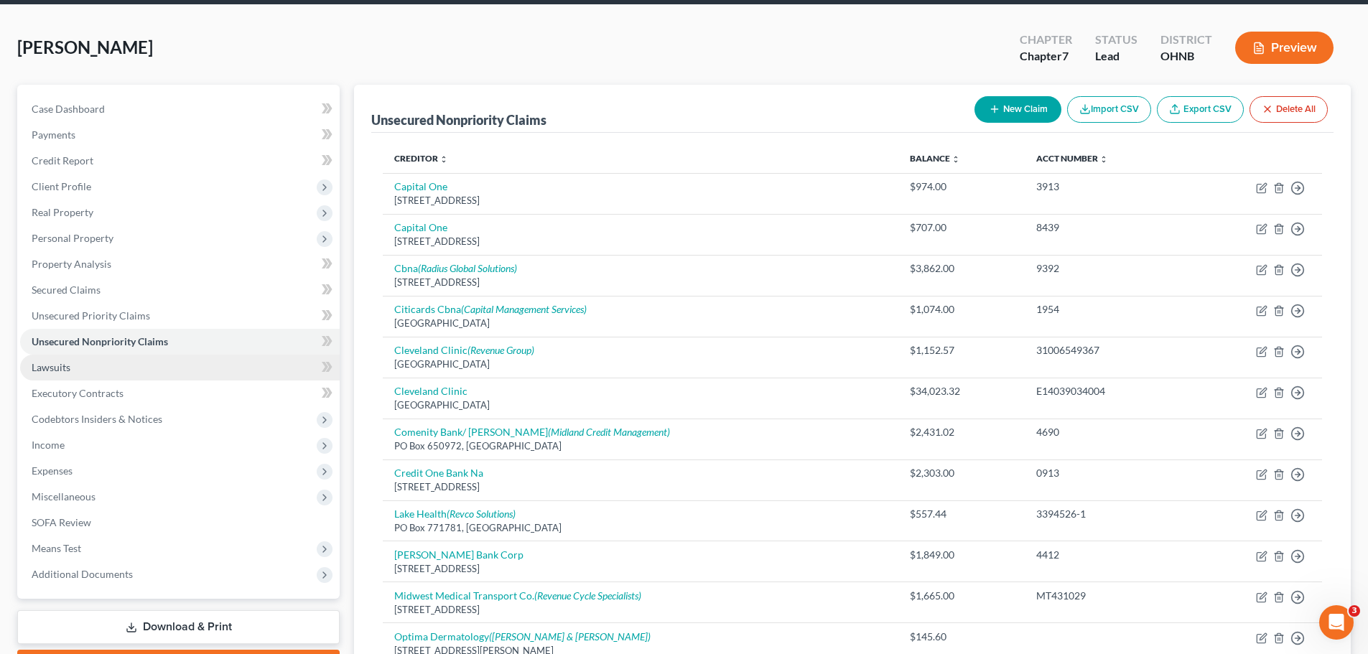
click at [77, 366] on link "Lawsuits" at bounding box center [180, 368] width 320 height 26
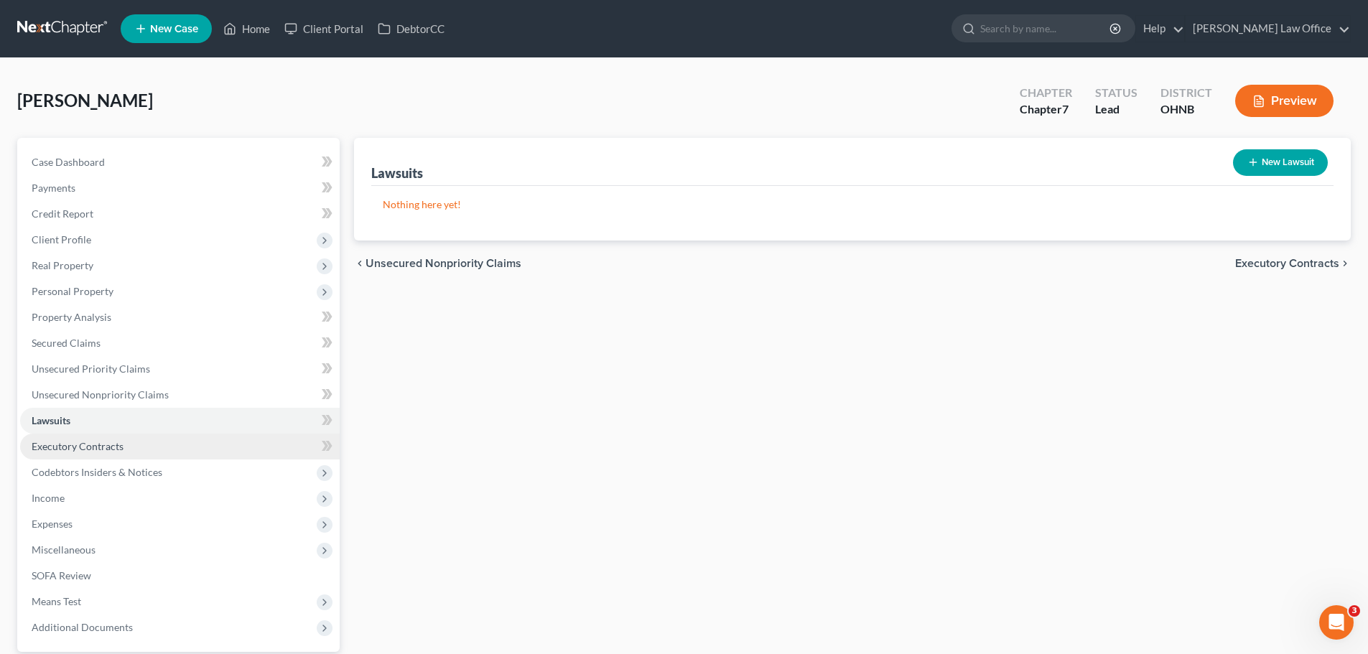
click at [102, 448] on span "Executory Contracts" at bounding box center [78, 446] width 92 height 12
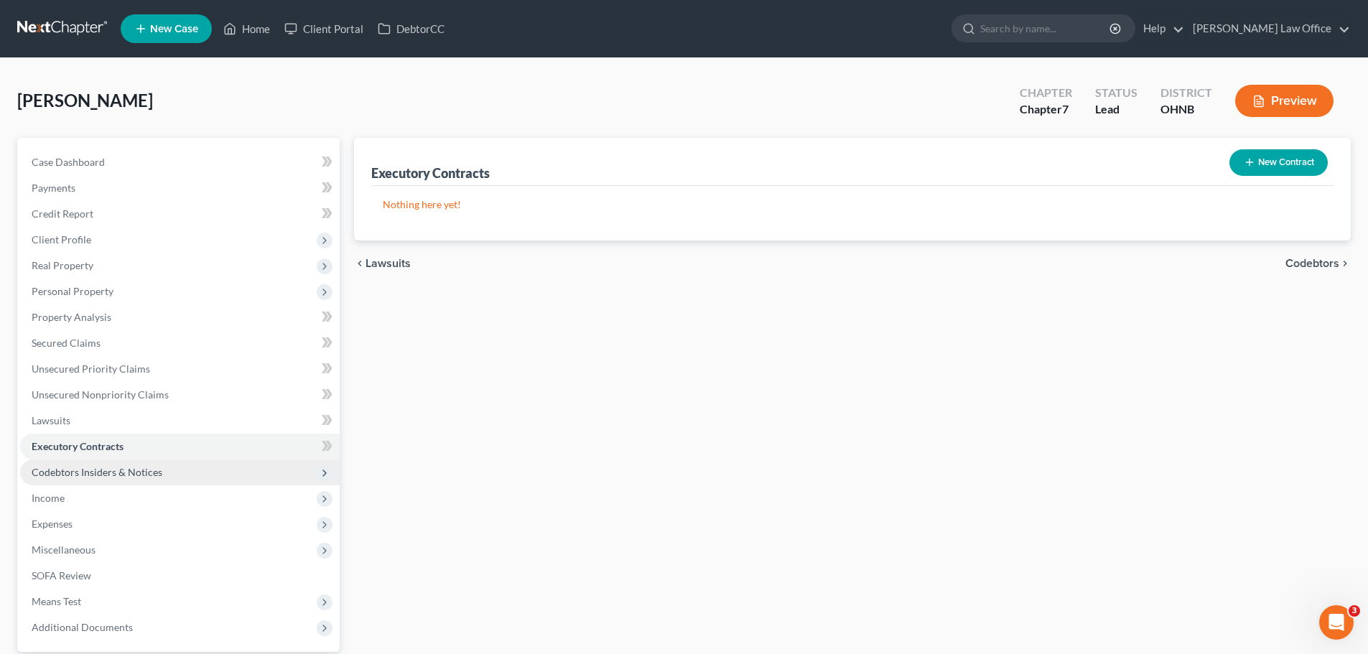
click at [122, 476] on span "Codebtors Insiders & Notices" at bounding box center [97, 472] width 131 height 12
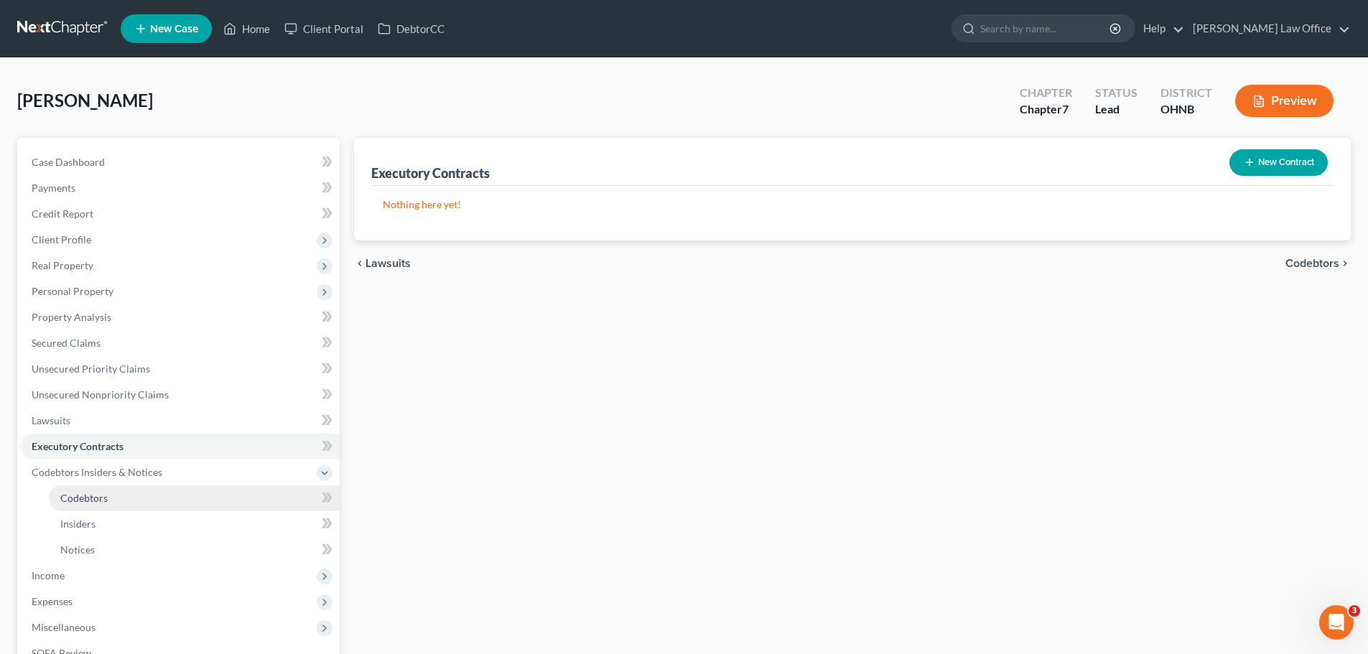
click at [105, 497] on span "Codebtors" at bounding box center [83, 498] width 47 height 12
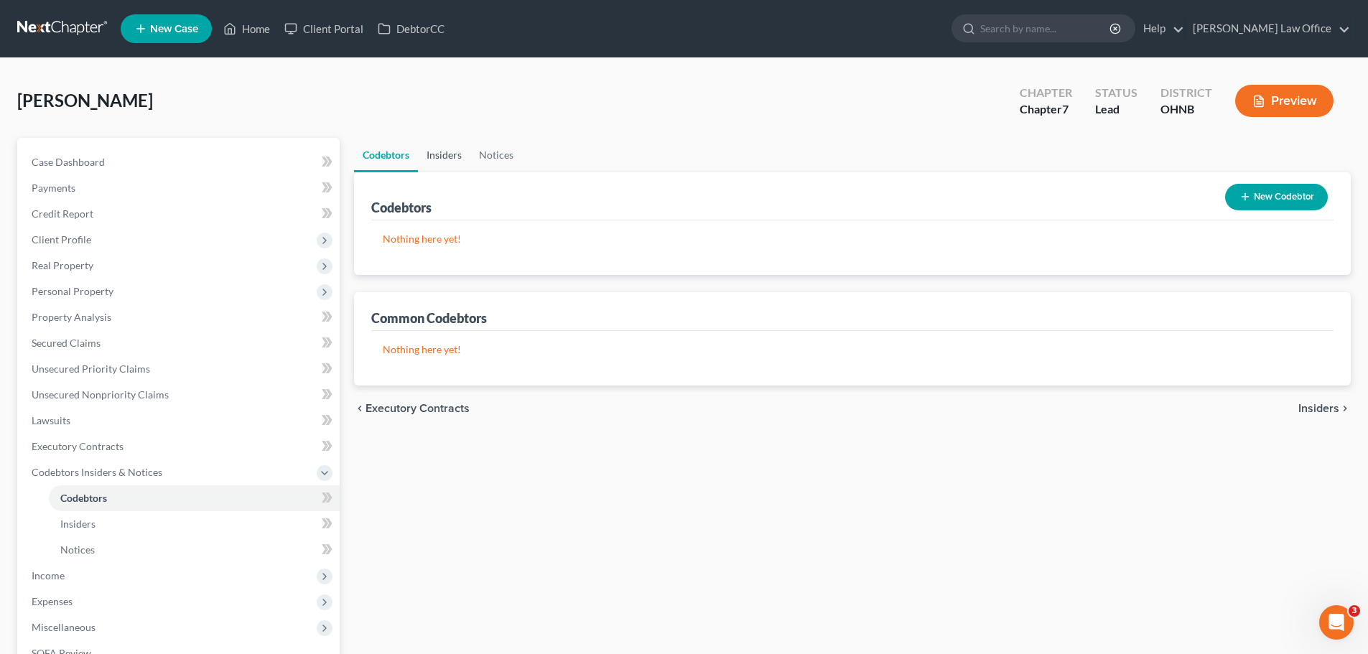
click at [451, 157] on link "Insiders" at bounding box center [444, 155] width 52 height 34
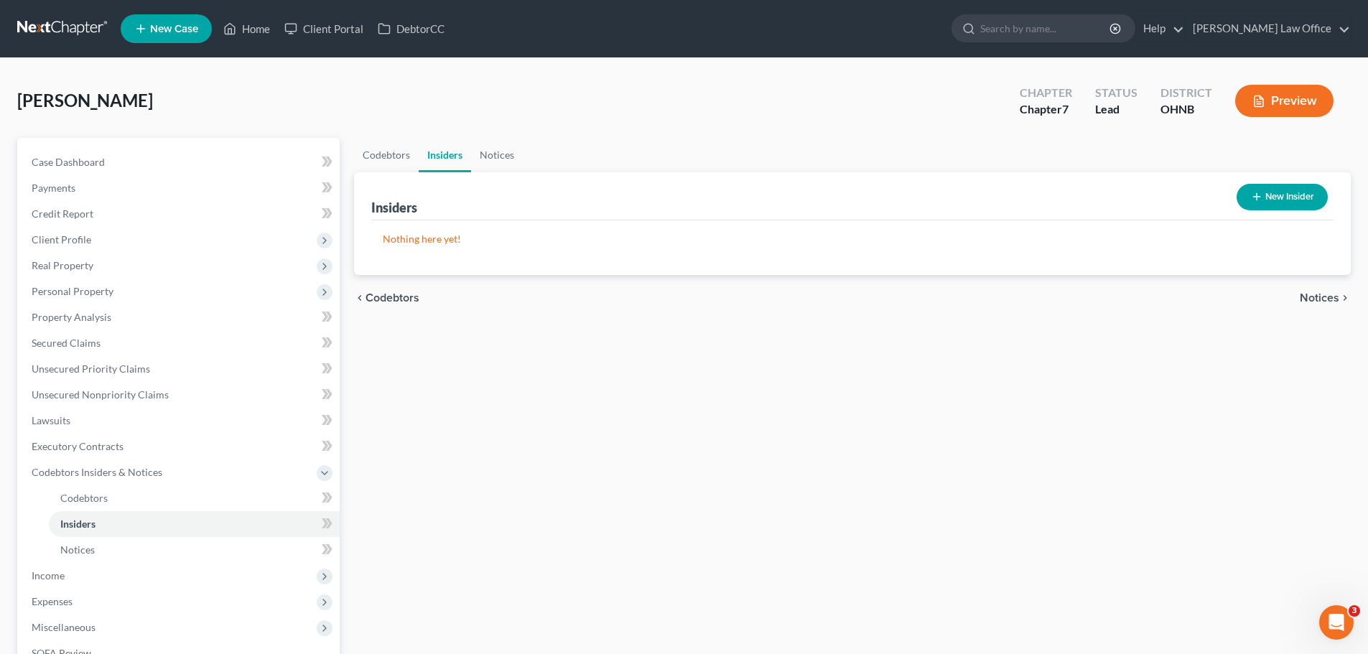
click at [524, 162] on ul "Codebtors Insiders Notices" at bounding box center [852, 155] width 997 height 34
click at [504, 162] on link "Notices" at bounding box center [497, 155] width 52 height 34
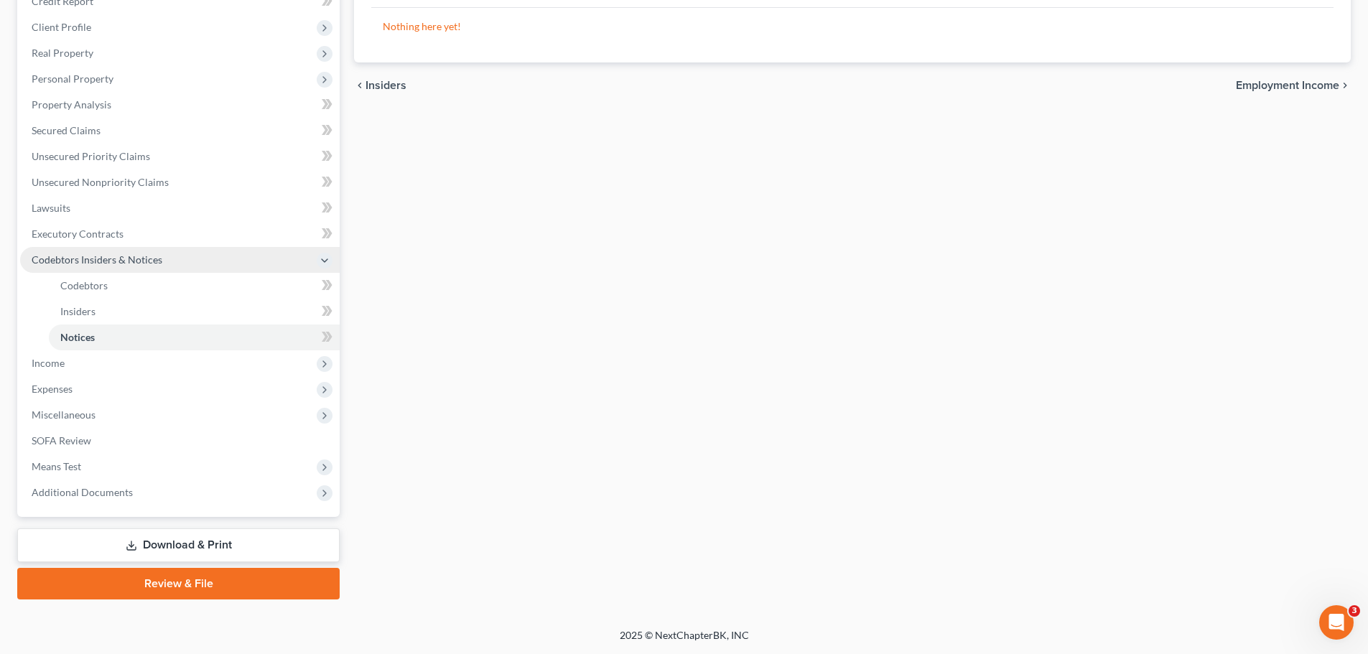
click at [112, 262] on span "Codebtors Insiders & Notices" at bounding box center [97, 260] width 131 height 12
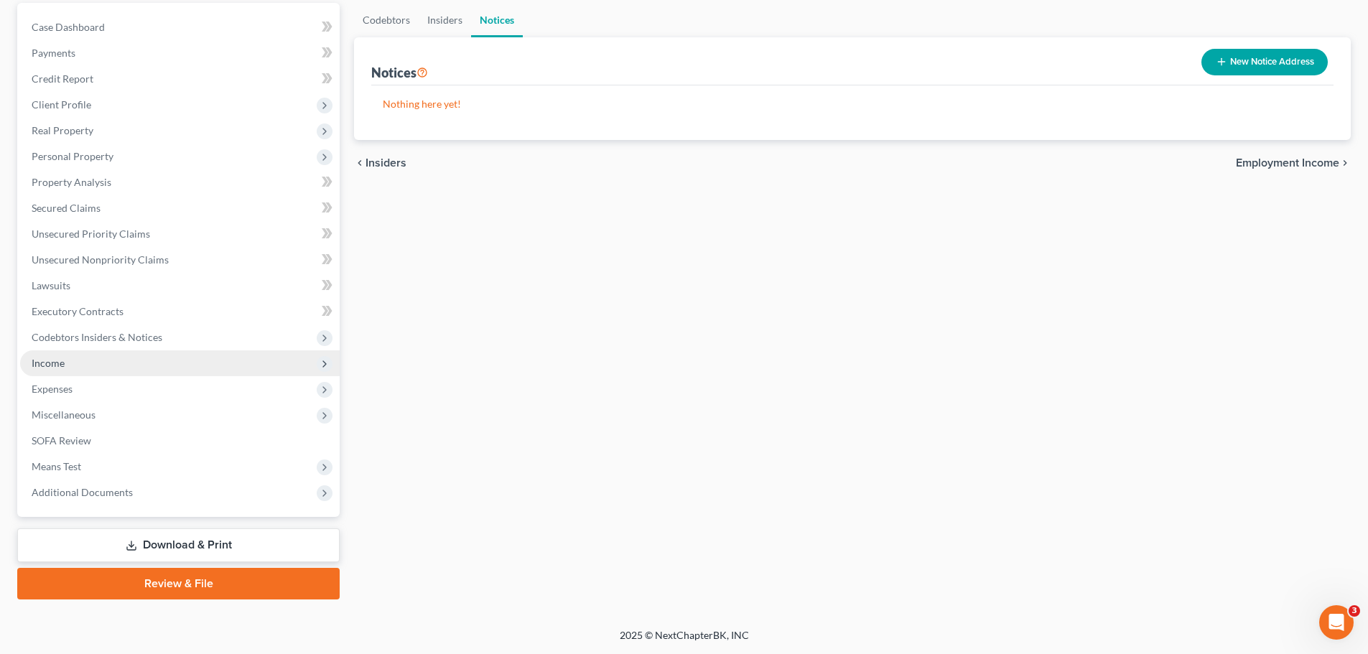
click at [58, 361] on span "Income" at bounding box center [48, 363] width 33 height 12
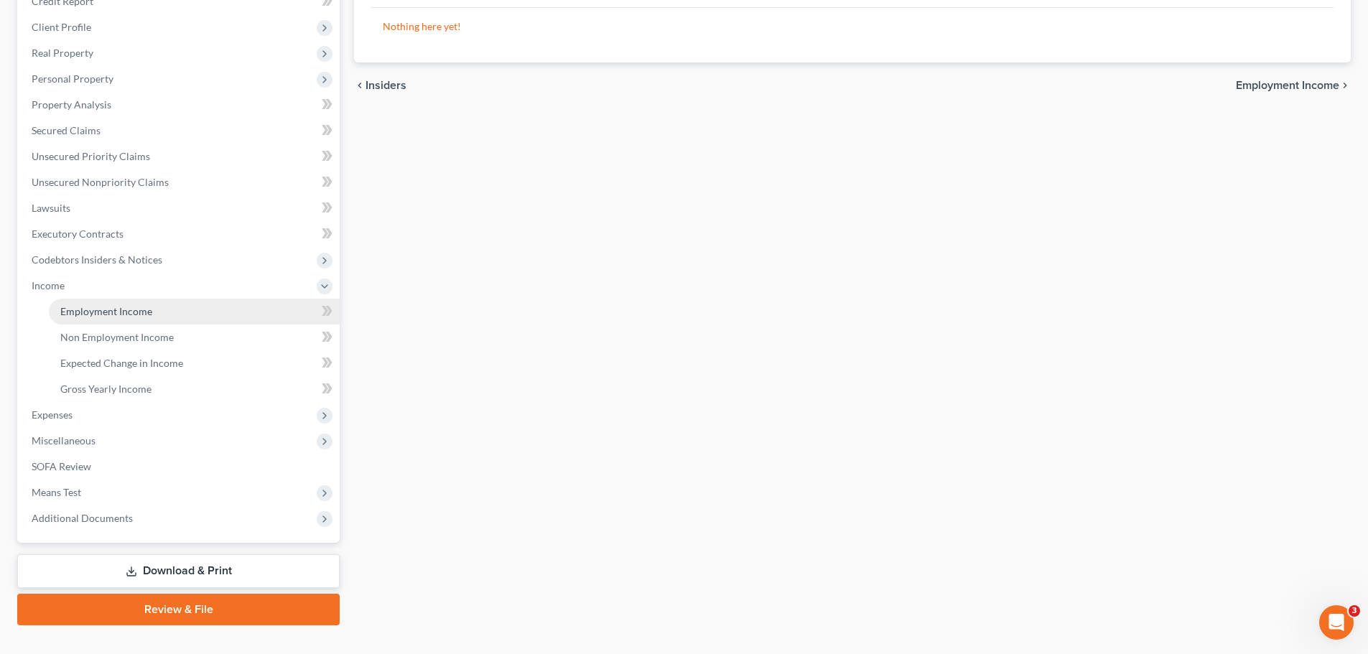
click at [113, 315] on span "Employment Income" at bounding box center [106, 311] width 92 height 12
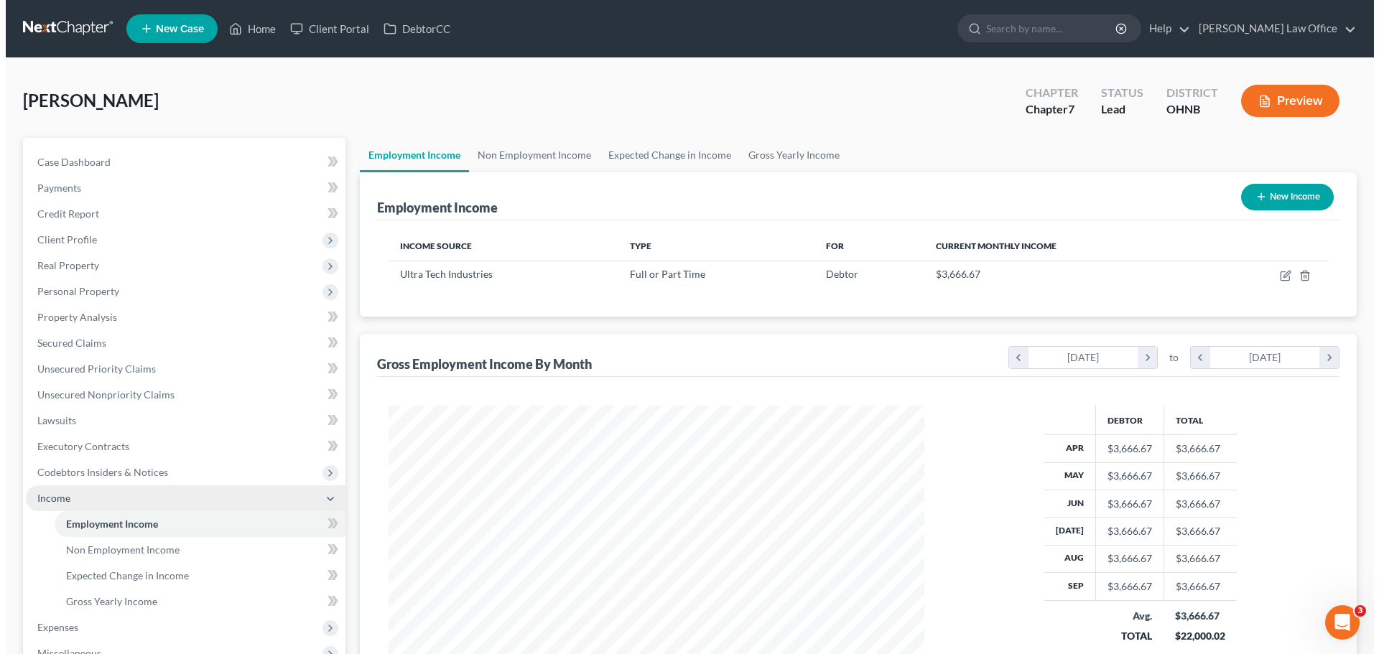
scroll to position [268, 565]
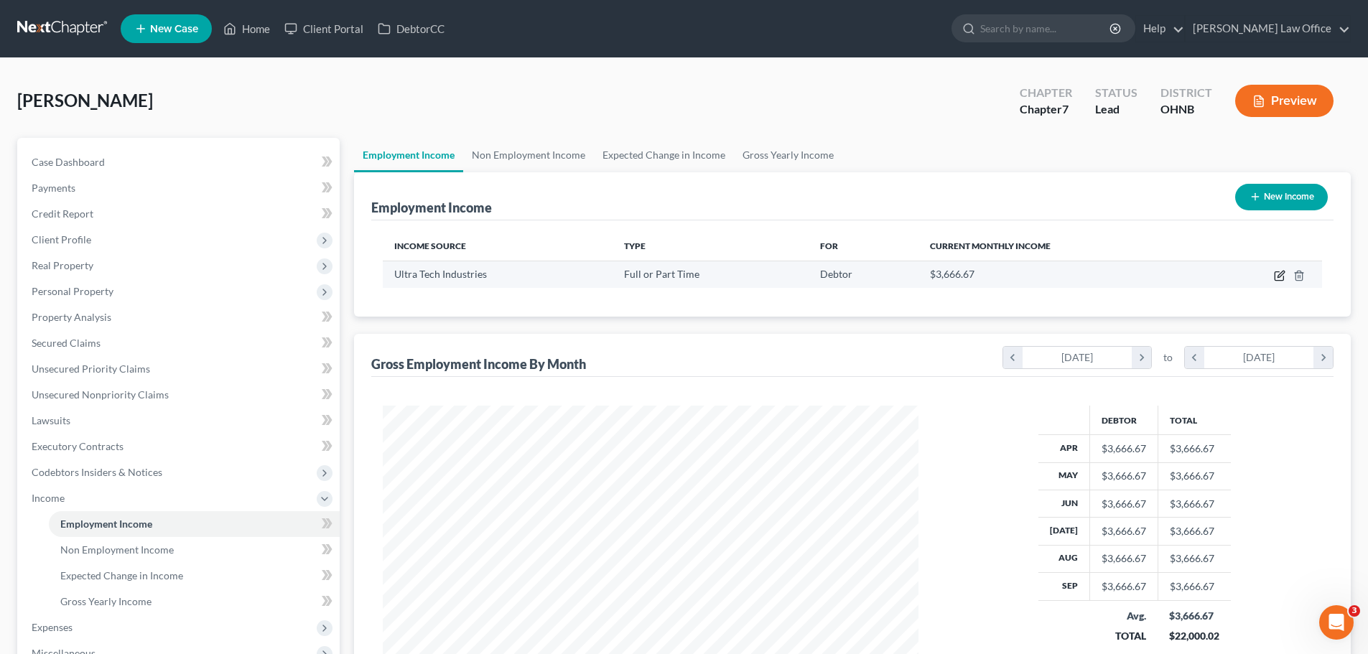
click at [1279, 276] on icon "button" at bounding box center [1281, 274] width 6 height 6
select select "0"
select select "36"
select select "0"
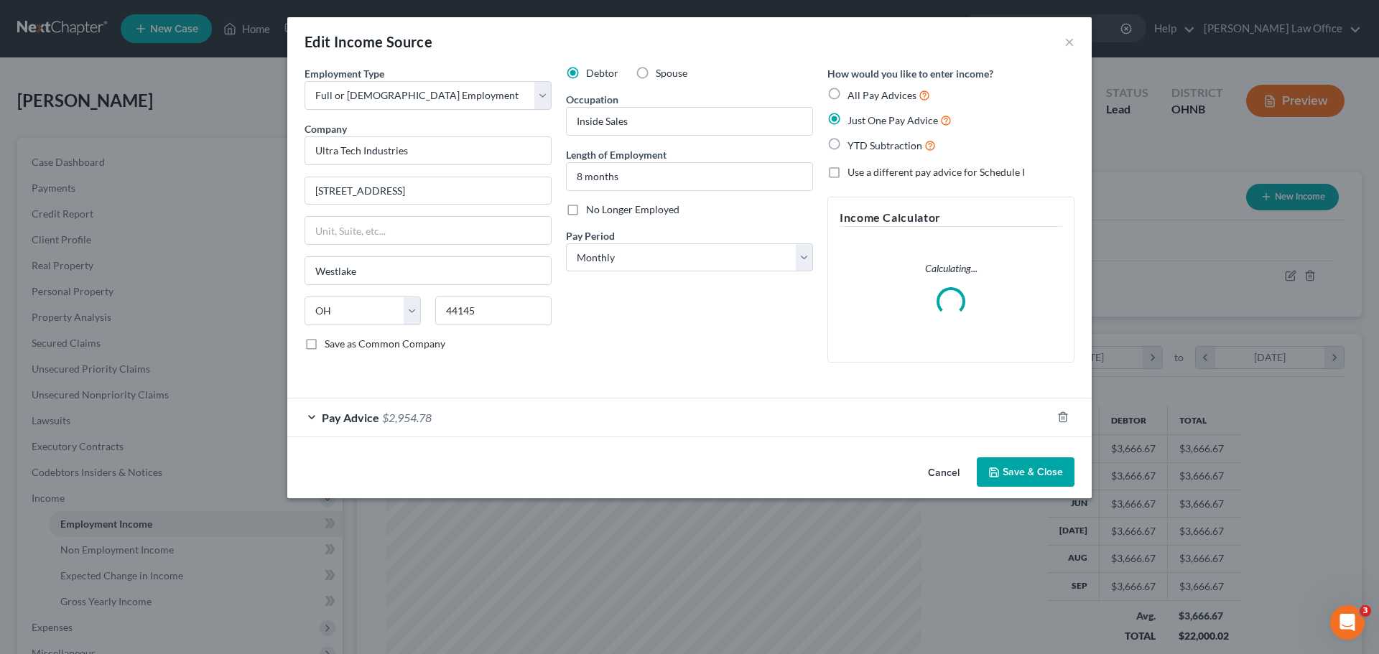
scroll to position [270, 570]
click at [338, 419] on span "Pay Advice" at bounding box center [350, 418] width 57 height 14
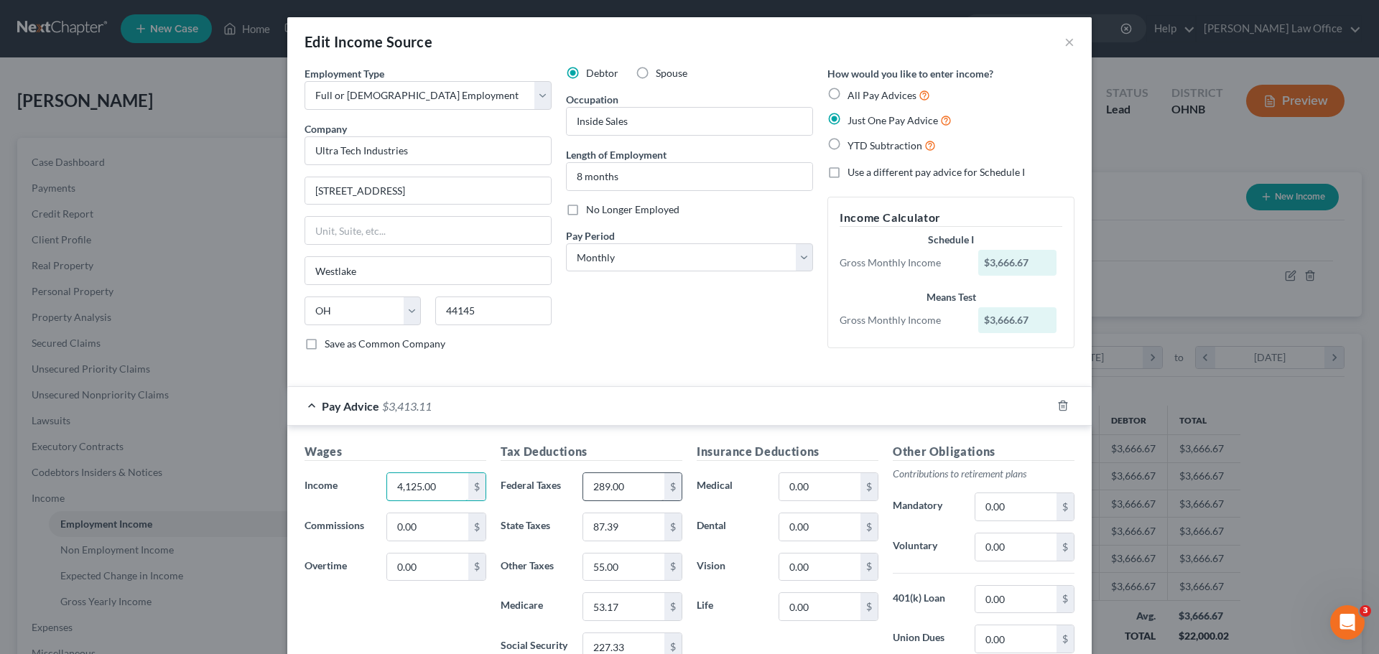
type input "4,125.00"
click at [639, 490] on input "289.00" at bounding box center [623, 486] width 81 height 27
type input "325.12"
type input "98.56"
click at [628, 572] on input "55.00" at bounding box center [623, 567] width 81 height 27
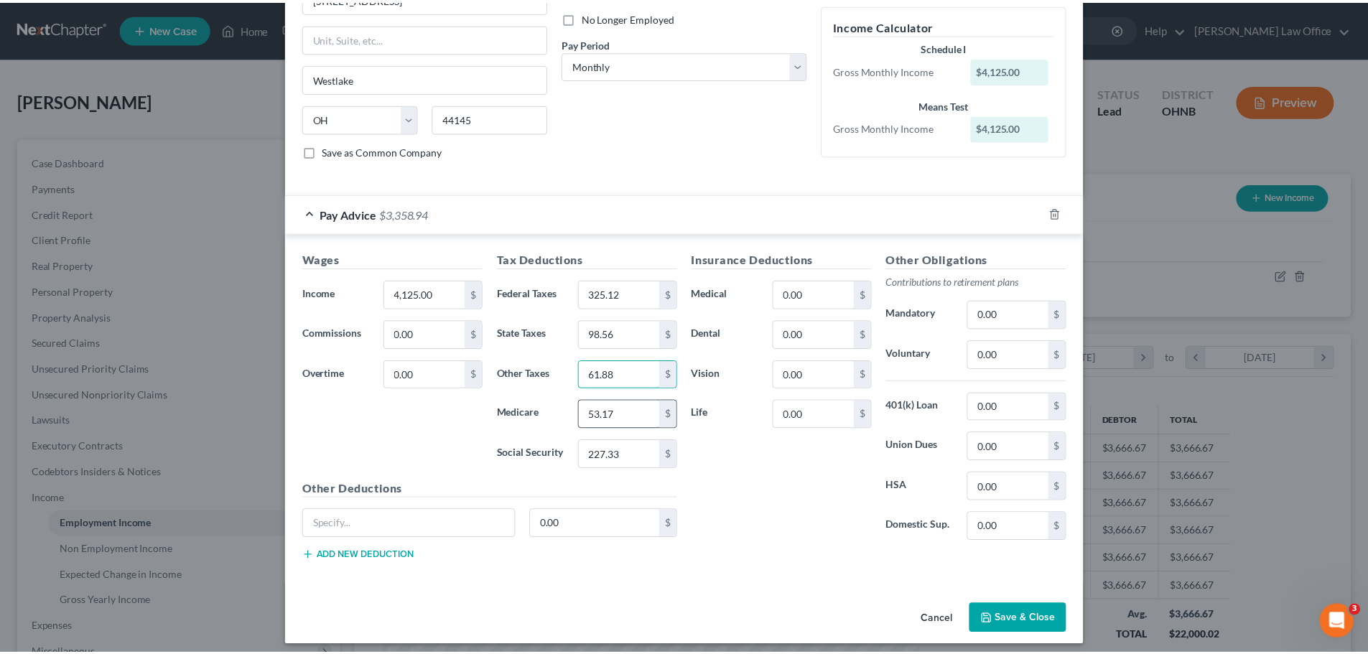
scroll to position [201, 0]
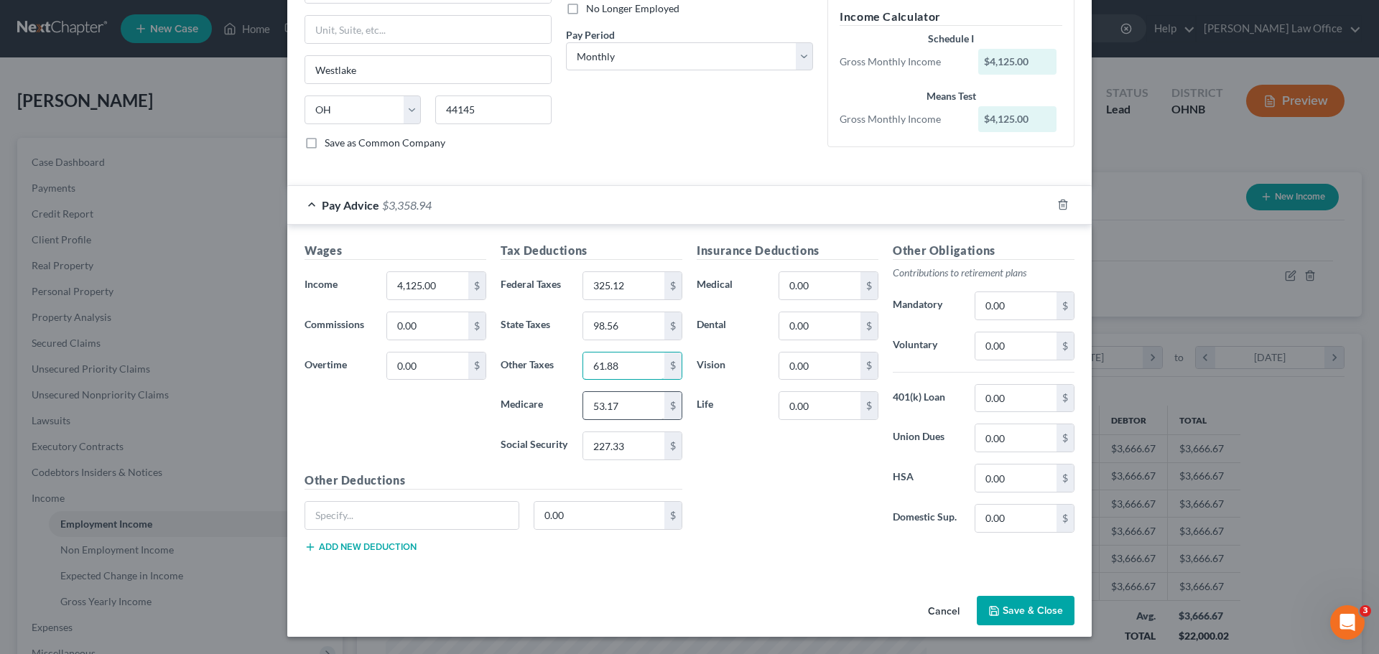
type input "61.88"
drag, startPoint x: 614, startPoint y: 392, endPoint x: 616, endPoint y: 405, distance: 13.1
click at [612, 404] on div "Tax Deductions Federal Taxes 325.12 $ State Taxes 98.56 $ Other Taxes 61.88 $ M…" at bounding box center [591, 357] width 196 height 230
click at [618, 405] on input "53.17" at bounding box center [623, 405] width 81 height 27
type input "2"
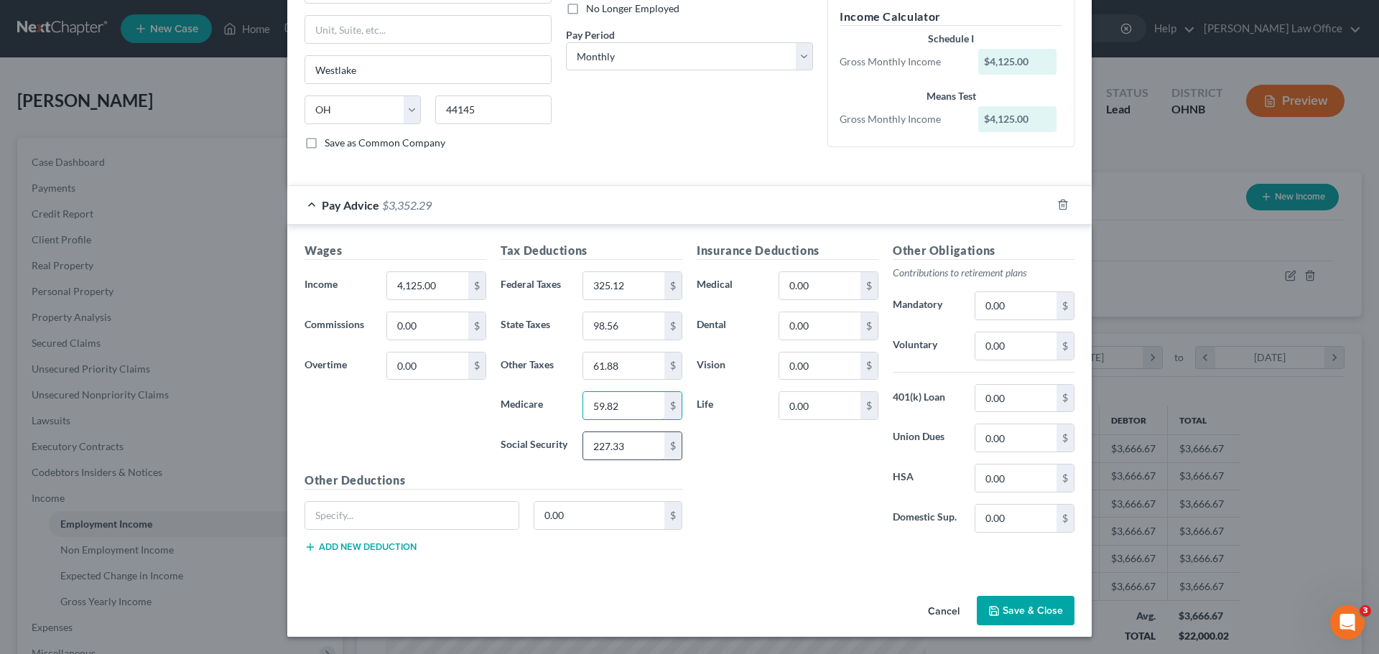
type input "59.82"
click at [638, 445] on input "227.33" at bounding box center [623, 445] width 81 height 27
type input "255.74"
click at [1041, 611] on button "Save & Close" at bounding box center [1026, 611] width 98 height 30
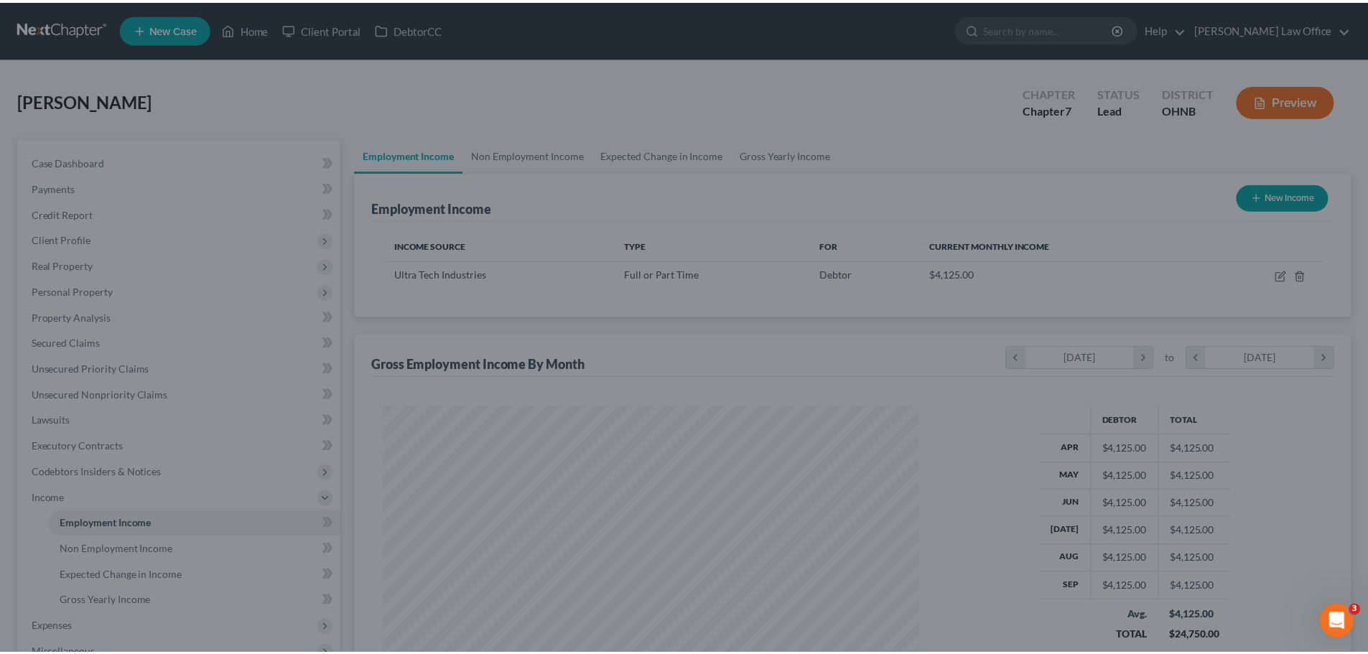
scroll to position [718035, 717738]
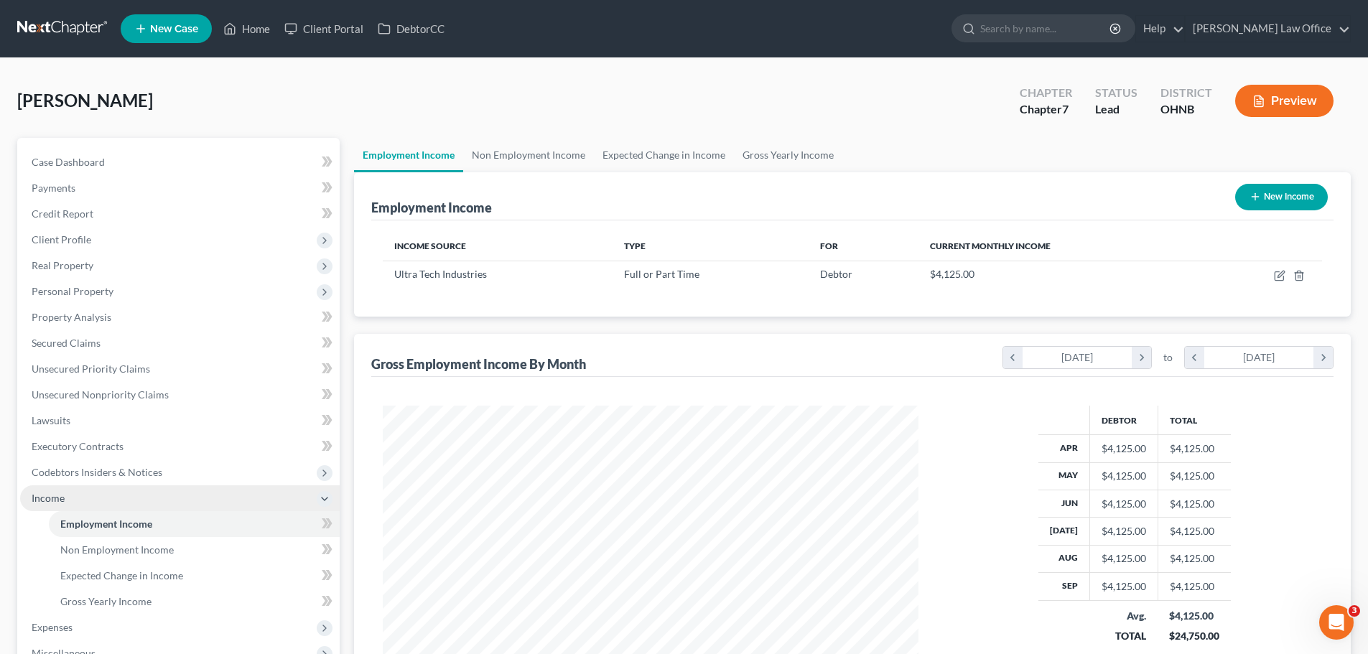
click at [93, 504] on span "Income" at bounding box center [180, 499] width 320 height 26
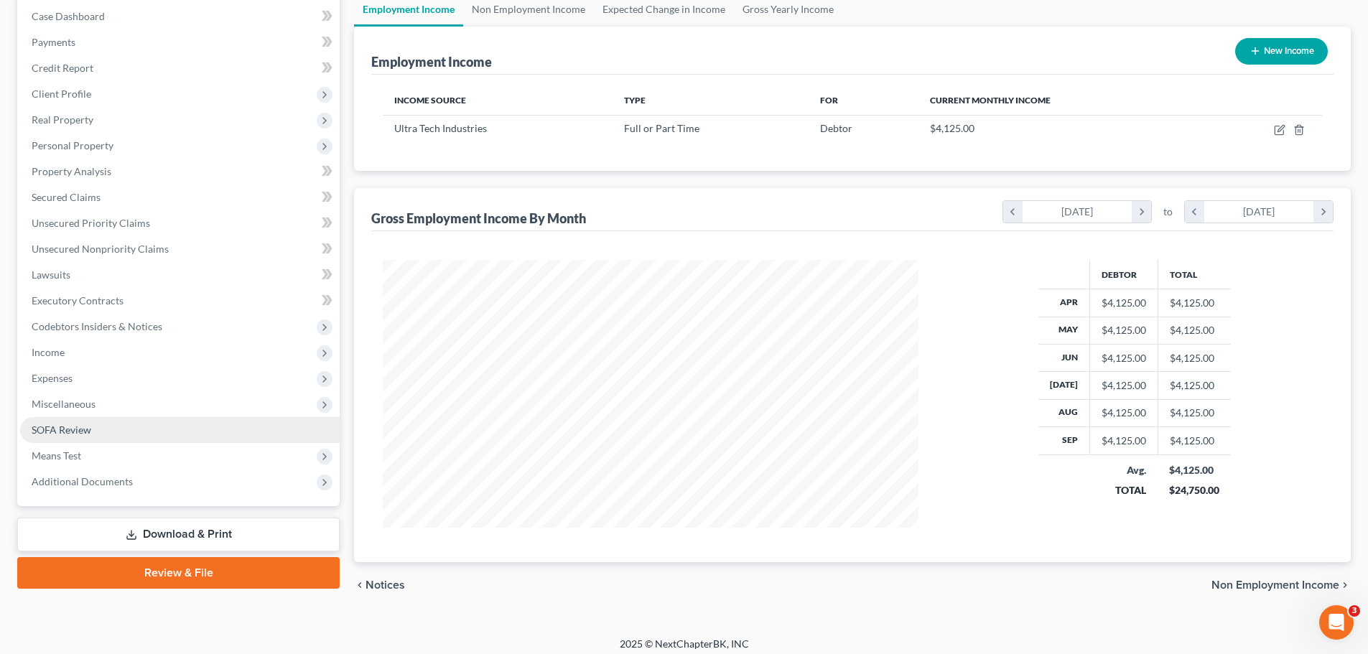
scroll to position [154, 0]
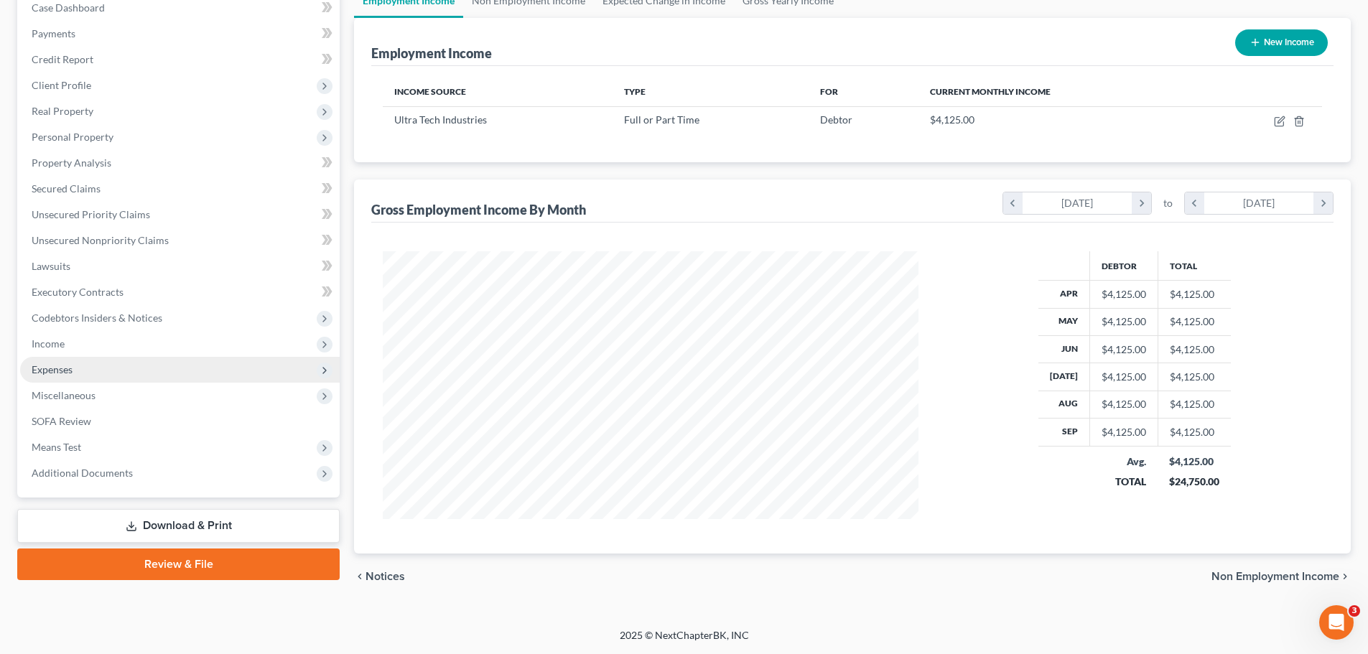
click at [103, 368] on span "Expenses" at bounding box center [180, 370] width 320 height 26
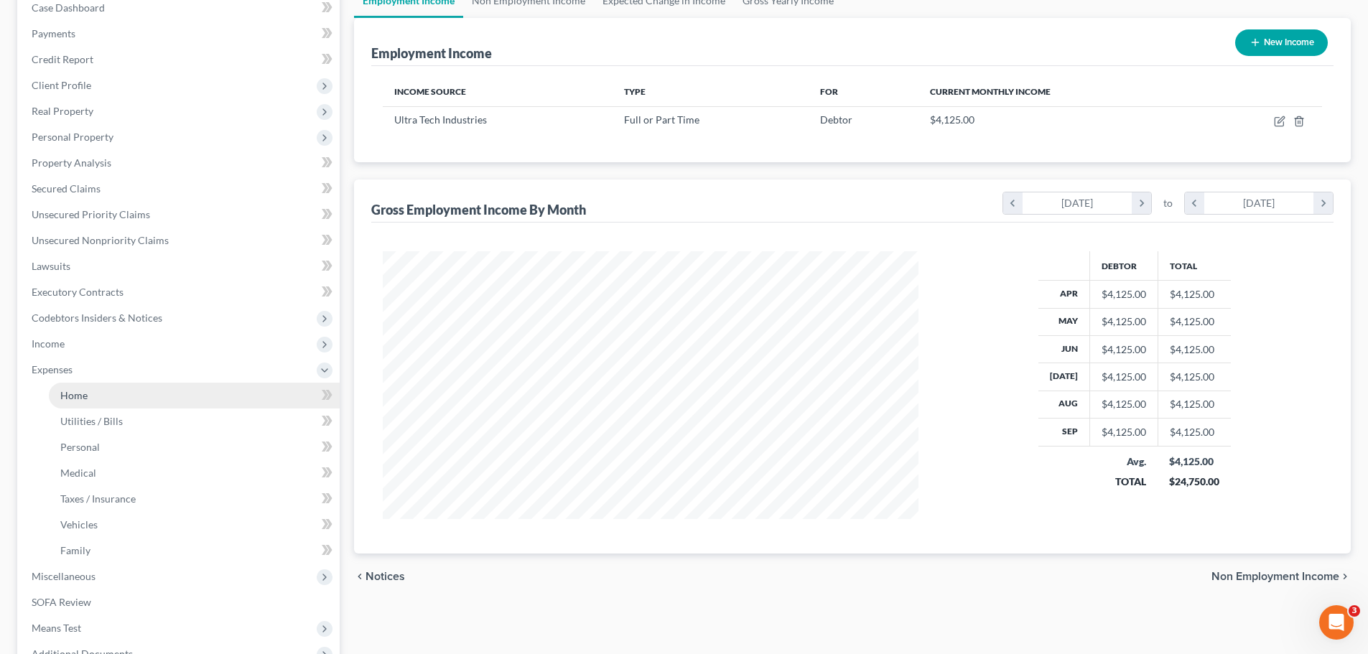
click at [131, 399] on link "Home" at bounding box center [194, 396] width 291 height 26
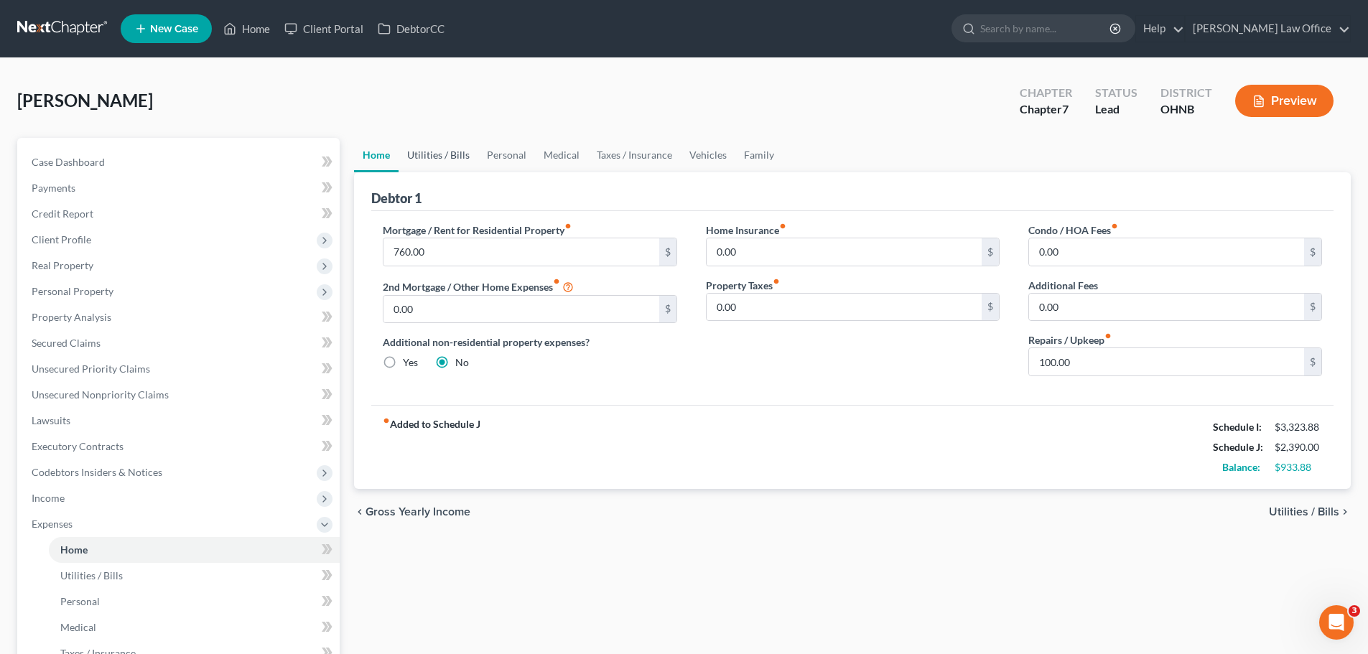
click at [440, 154] on link "Utilities / Bills" at bounding box center [439, 155] width 80 height 34
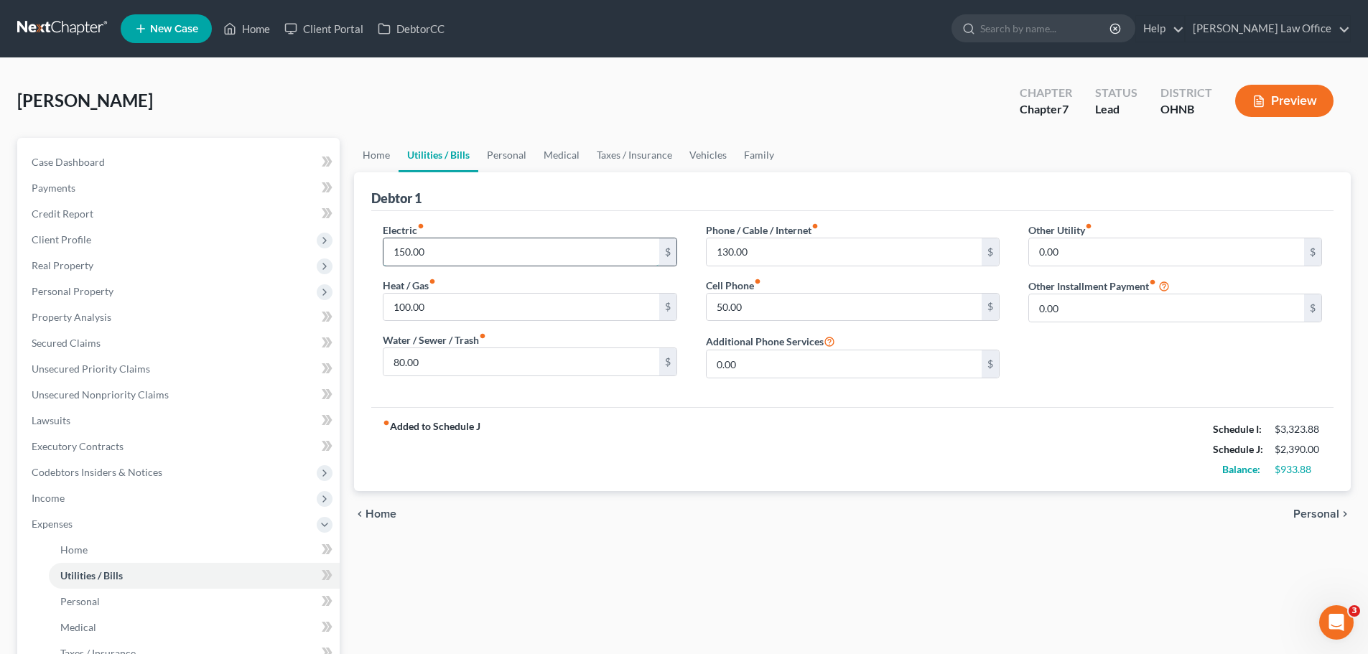
click at [460, 251] on input "150.00" at bounding box center [521, 251] width 275 height 27
type input "280.00"
click at [472, 304] on input "100.00" at bounding box center [521, 307] width 275 height 27
type input "140.00"
click at [779, 257] on input "130.00" at bounding box center [844, 251] width 275 height 27
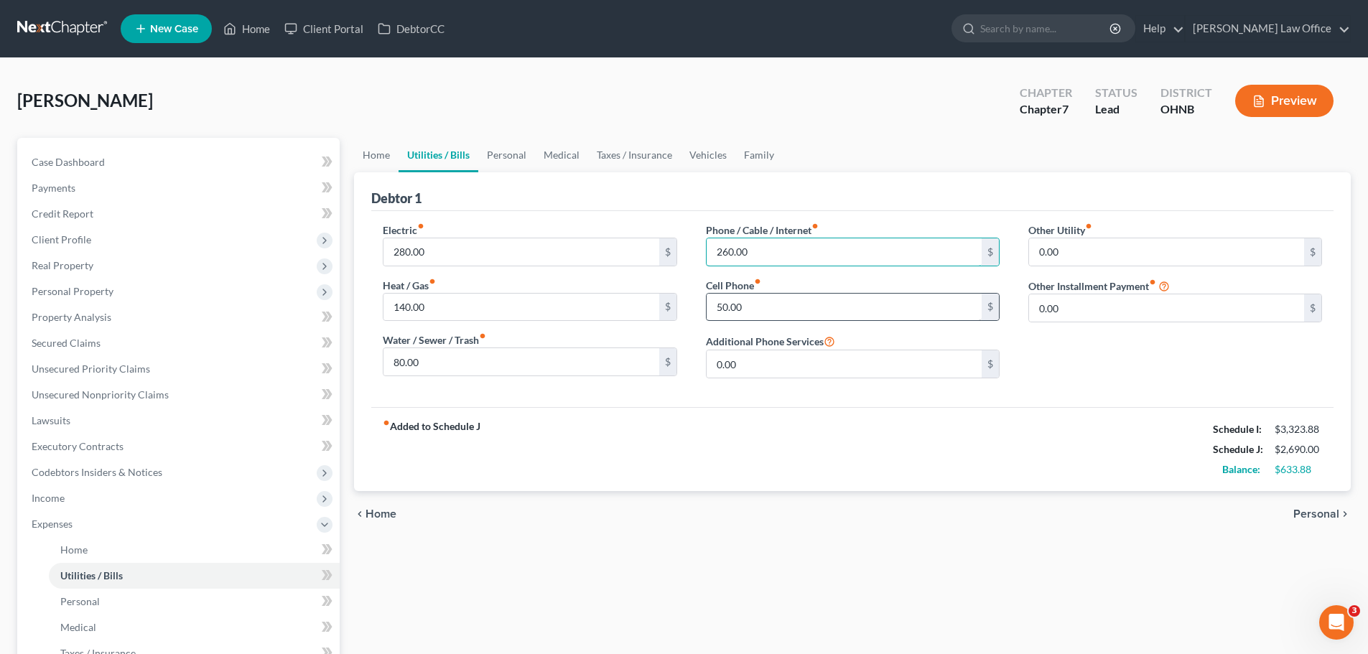
type input "260.00"
click at [787, 314] on input "50.00" at bounding box center [844, 307] width 275 height 27
type input "70.00"
click at [506, 145] on link "Personal" at bounding box center [506, 155] width 57 height 34
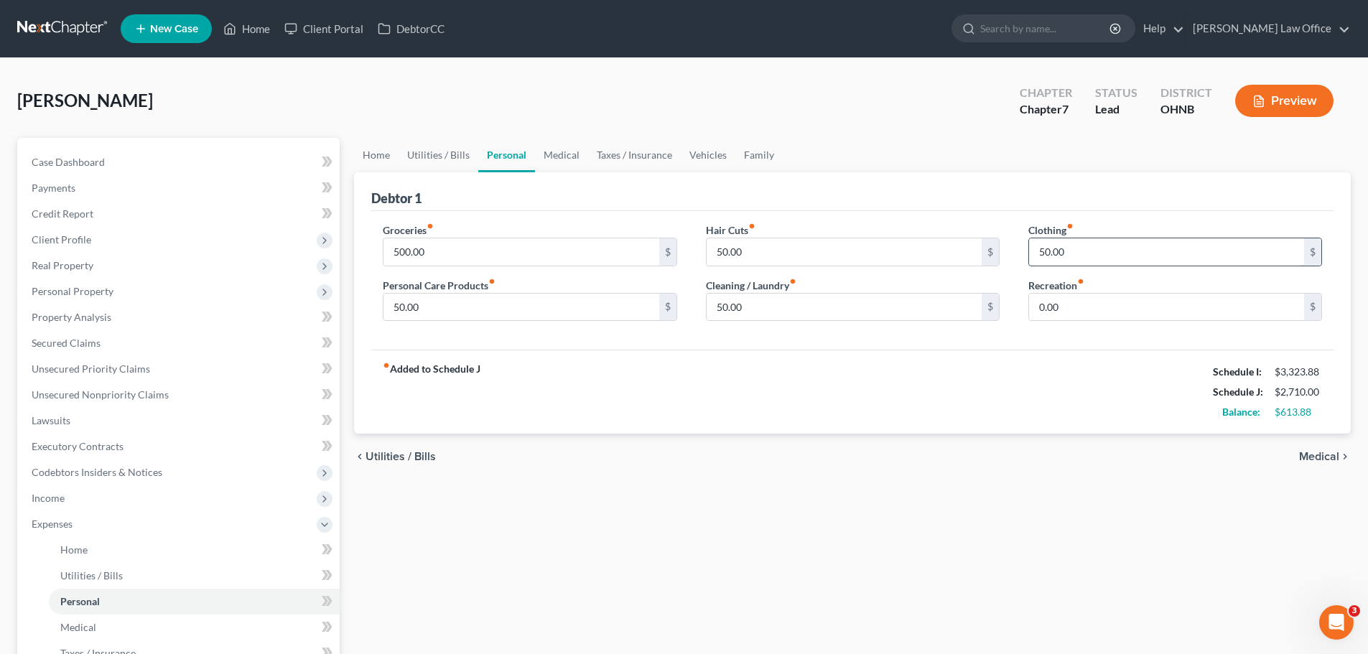
click at [1083, 249] on input "50.00" at bounding box center [1166, 251] width 275 height 27
type input "100.00"
click at [1101, 311] on input "0.00" at bounding box center [1166, 307] width 275 height 27
type input "100.00"
click at [555, 152] on link "Medical" at bounding box center [561, 155] width 53 height 34
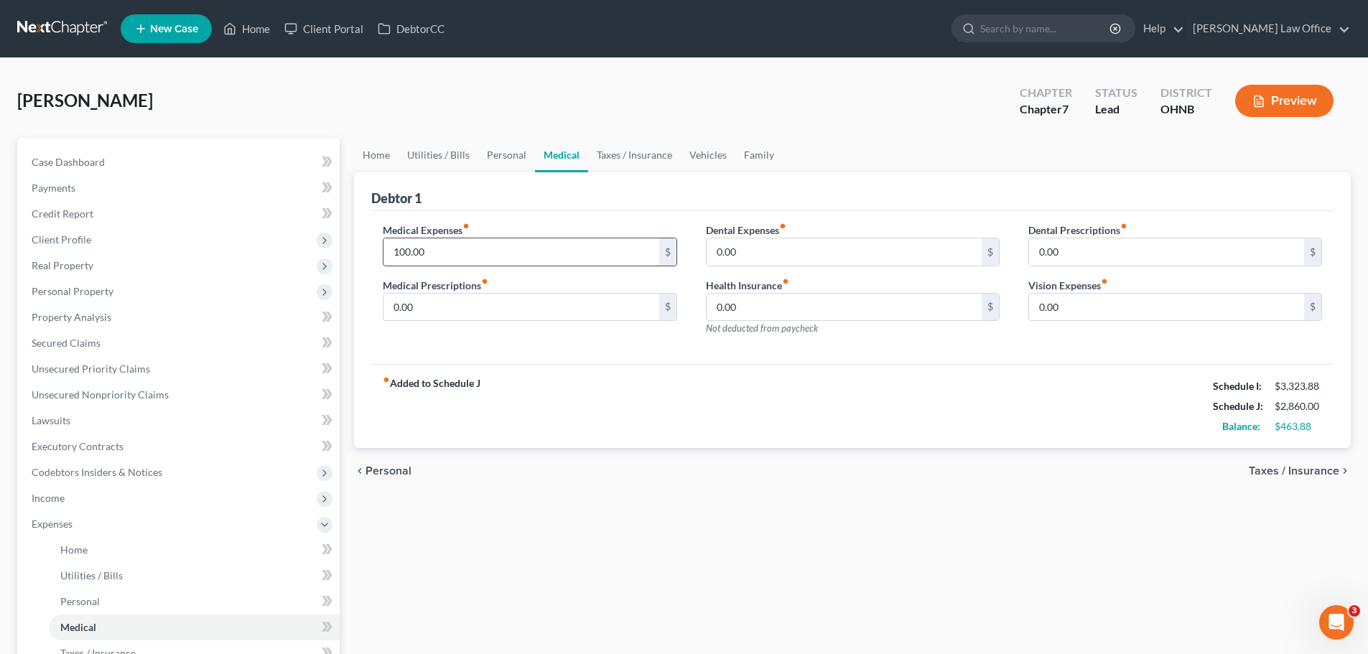
click at [489, 254] on input "100.00" at bounding box center [521, 251] width 275 height 27
click at [403, 254] on input "300.00" at bounding box center [521, 251] width 275 height 27
type input "350.00"
click at [450, 308] on input "0.00" at bounding box center [521, 307] width 275 height 27
type input "50.00"
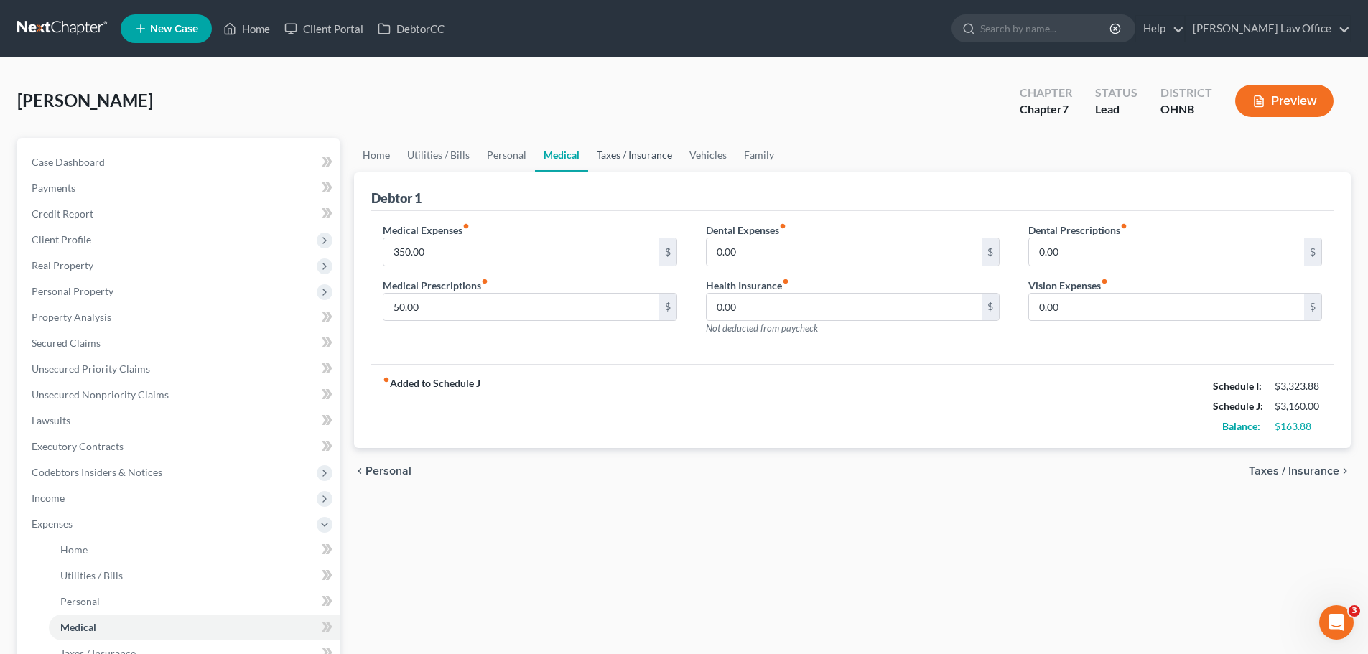
click at [626, 155] on link "Taxes / Insurance" at bounding box center [634, 155] width 93 height 34
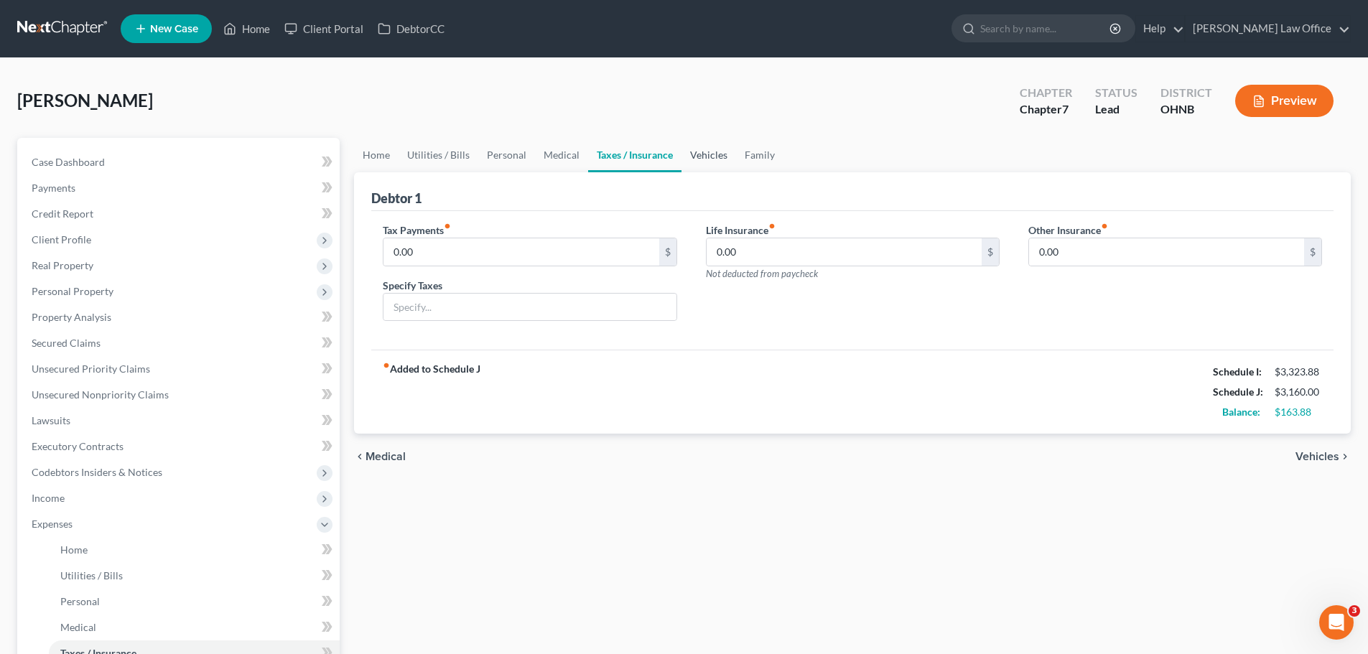
click at [713, 157] on link "Vehicles" at bounding box center [709, 155] width 55 height 34
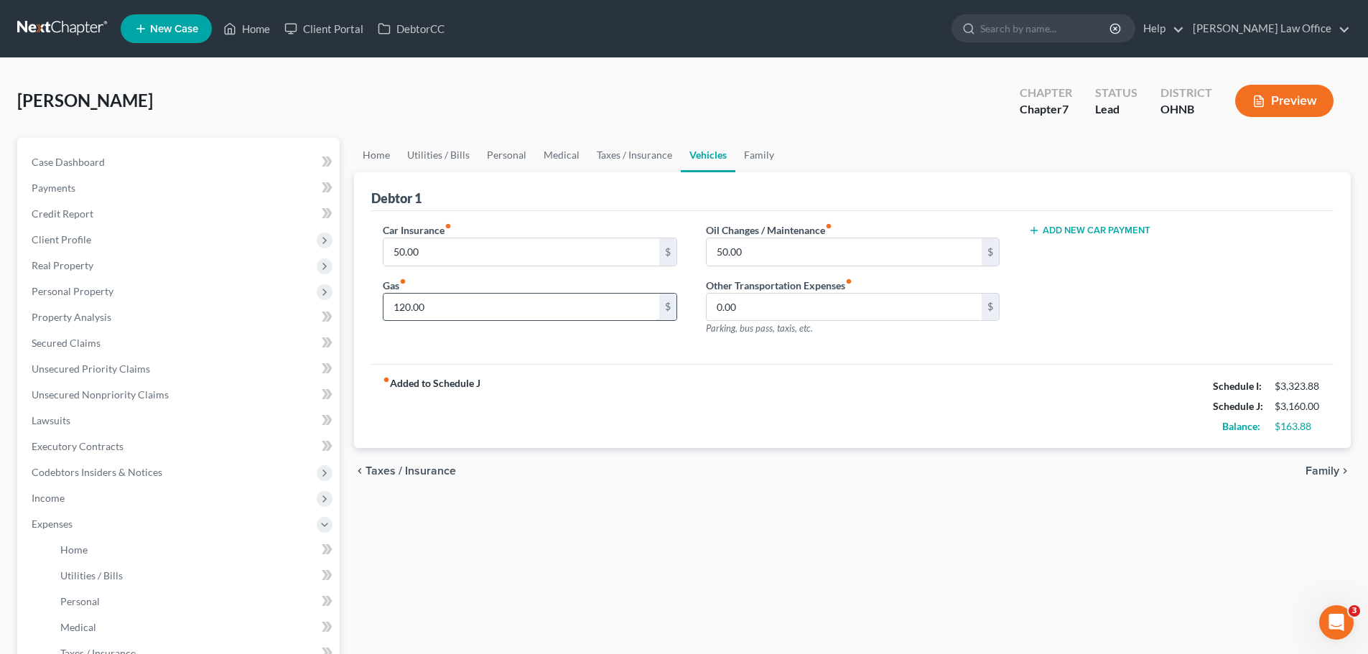
click at [464, 312] on input "120.00" at bounding box center [521, 307] width 275 height 27
type input "210.00"
click at [478, 253] on input "50.00" at bounding box center [521, 251] width 275 height 27
type input "60.00"
click at [761, 158] on link "Family" at bounding box center [759, 155] width 47 height 34
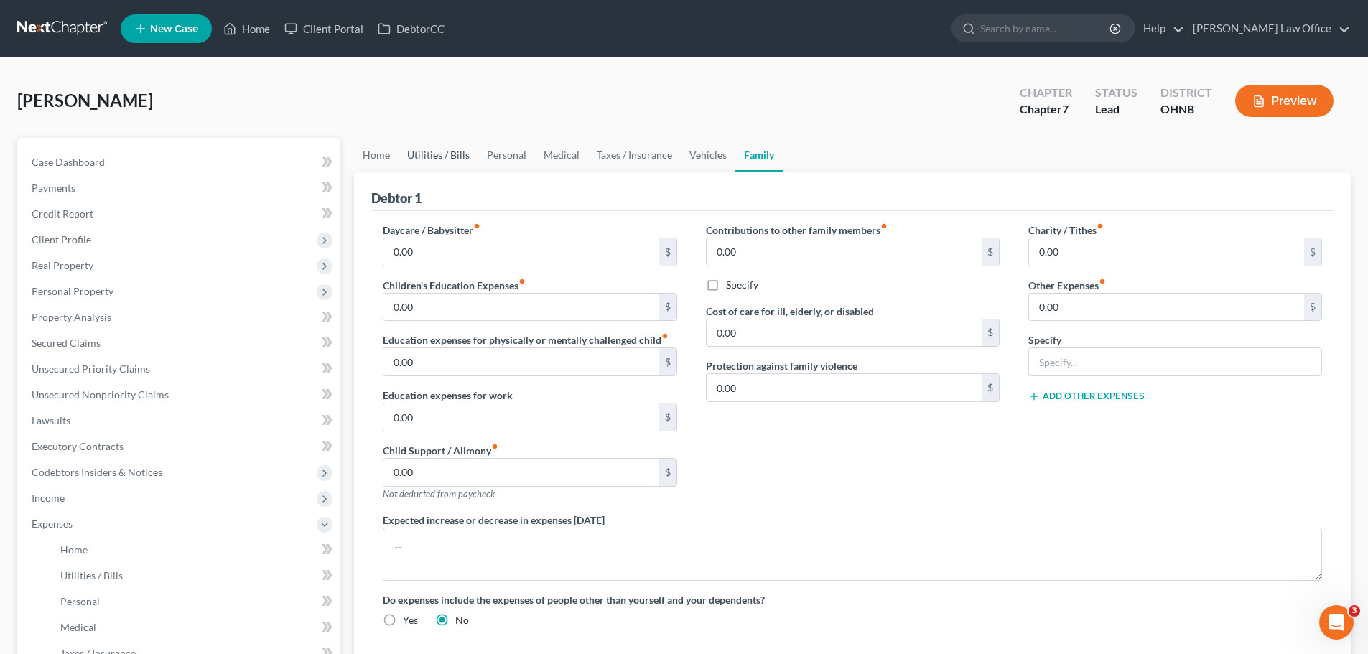
click at [417, 155] on link "Utilities / Bills" at bounding box center [439, 155] width 80 height 34
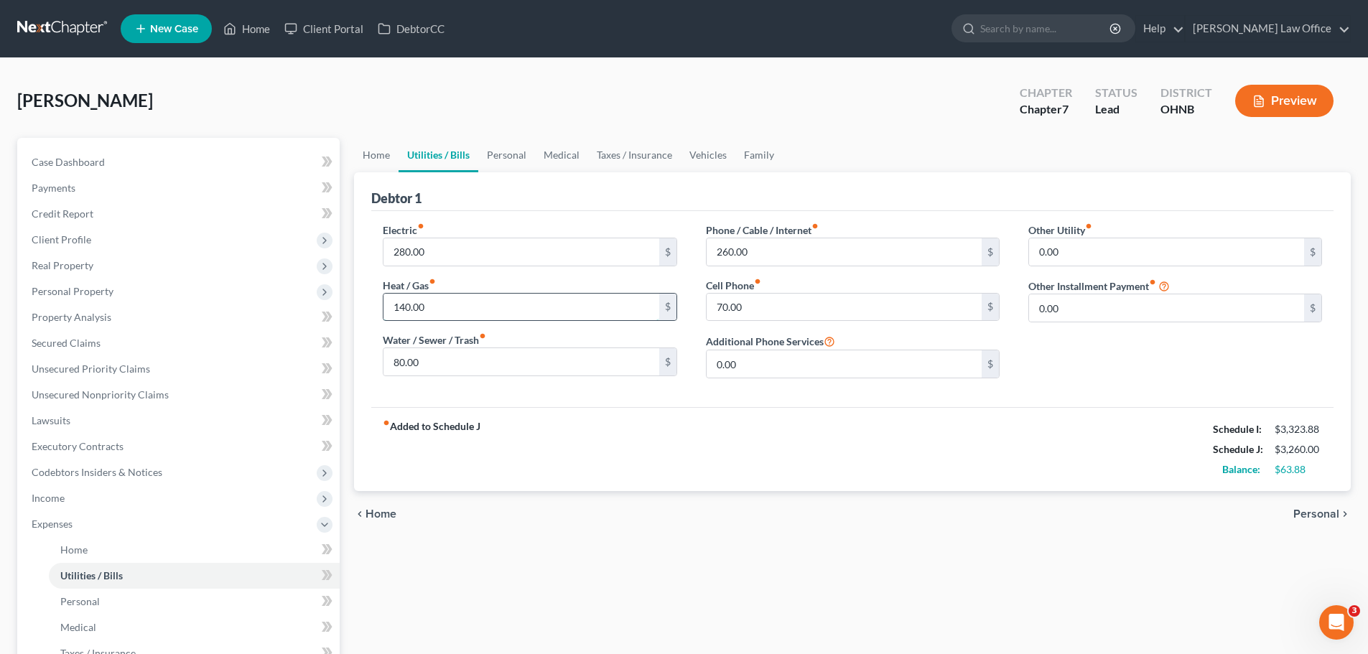
click at [432, 307] on input "140.00" at bounding box center [521, 307] width 275 height 27
type input "170.00"
click at [731, 254] on input "260.00" at bounding box center [844, 251] width 275 height 27
click at [726, 253] on input "260.00" at bounding box center [844, 251] width 275 height 27
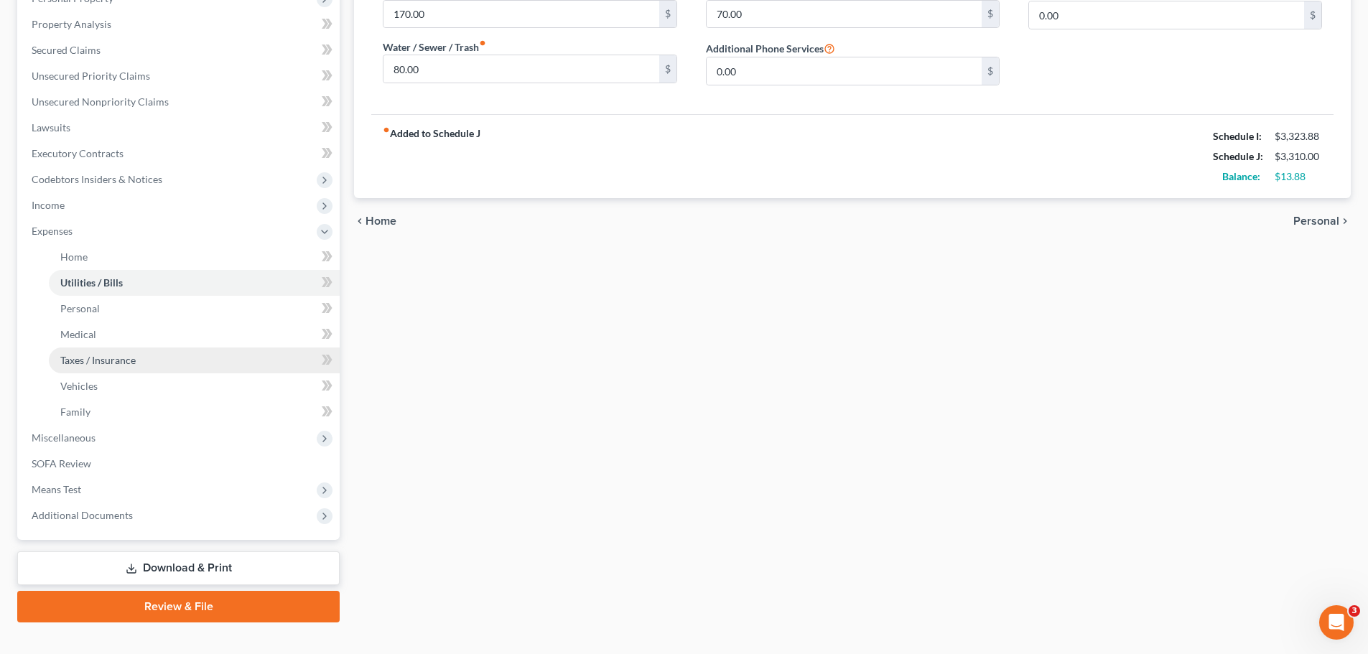
scroll to position [316, 0]
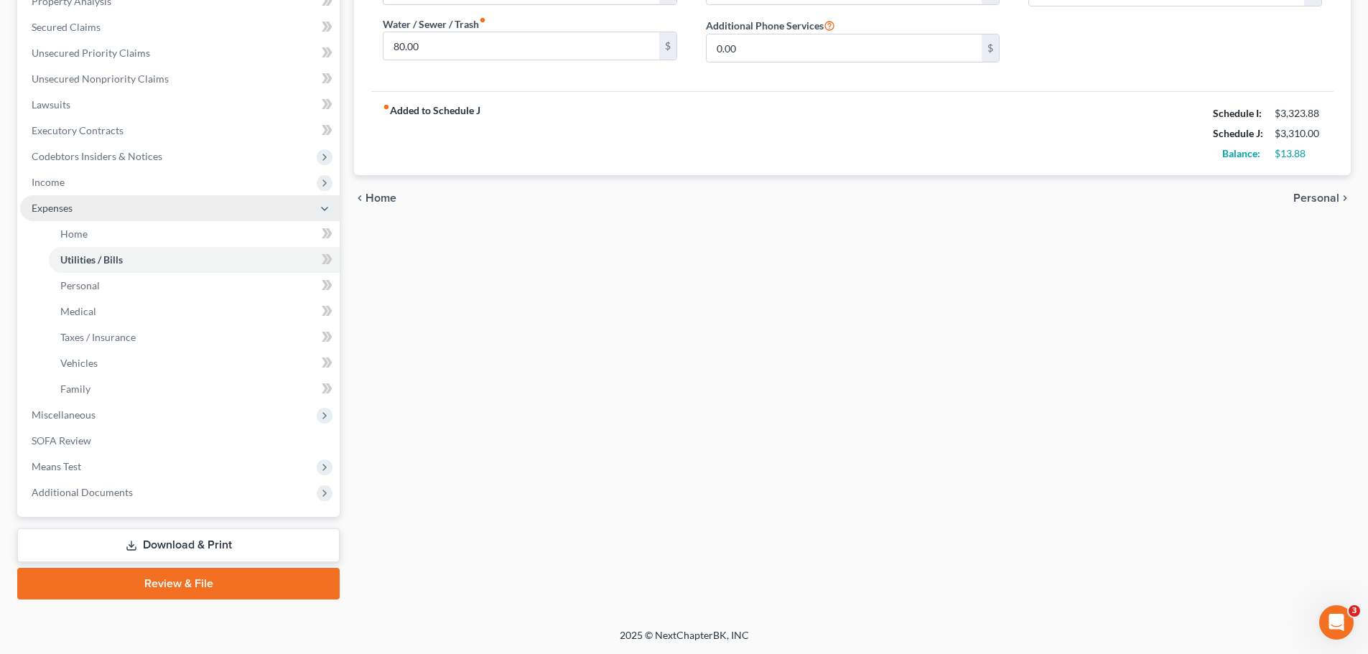
type input "280.00"
click at [58, 214] on span "Expenses" at bounding box center [180, 208] width 320 height 26
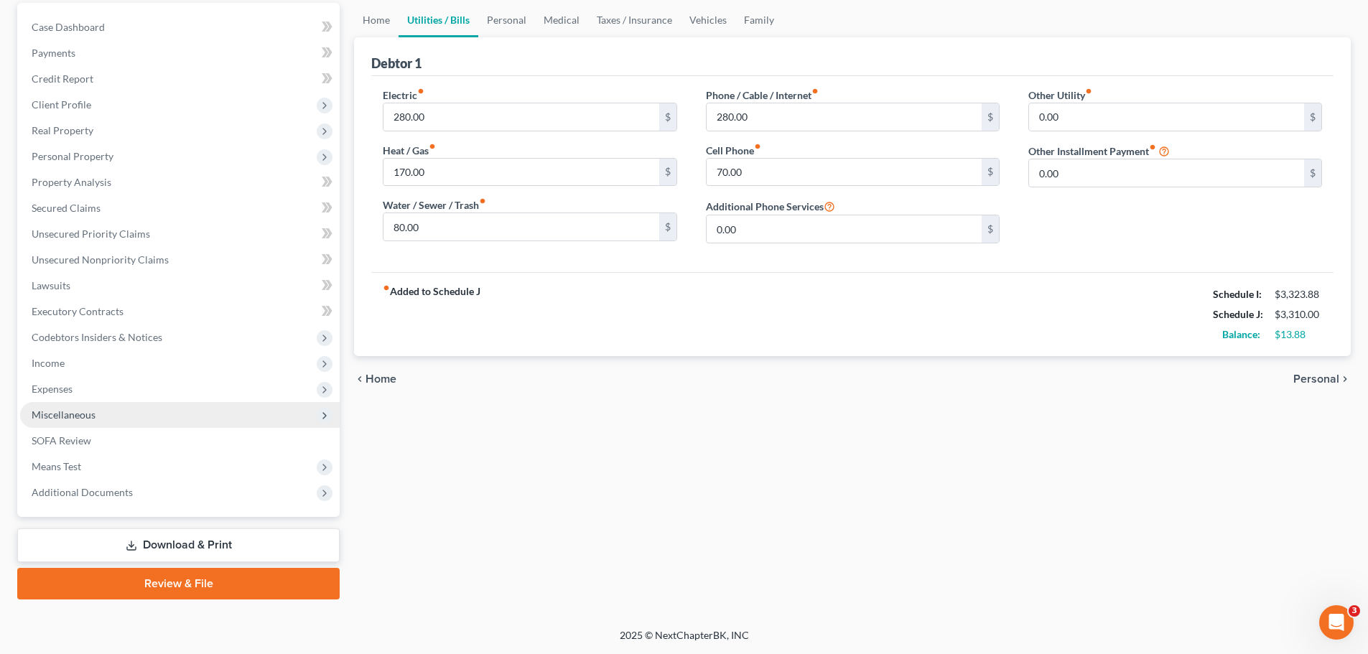
click at [88, 417] on span "Miscellaneous" at bounding box center [64, 415] width 64 height 12
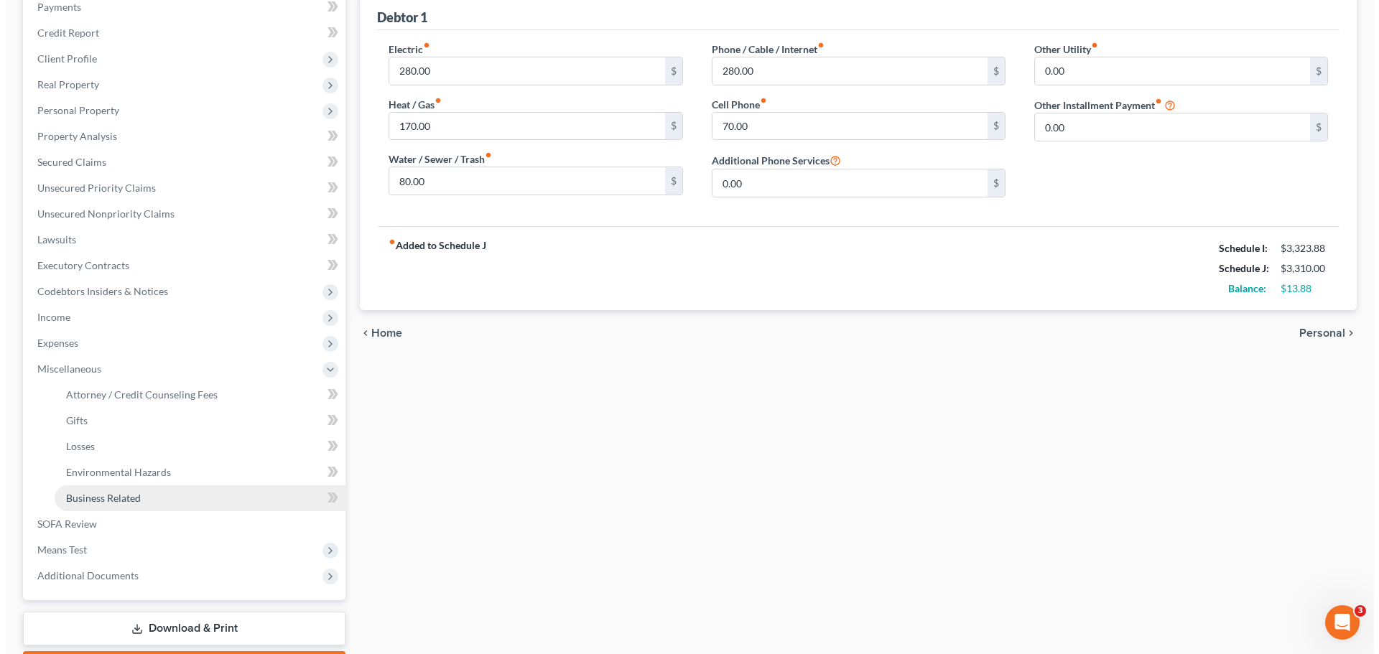
scroll to position [264, 0]
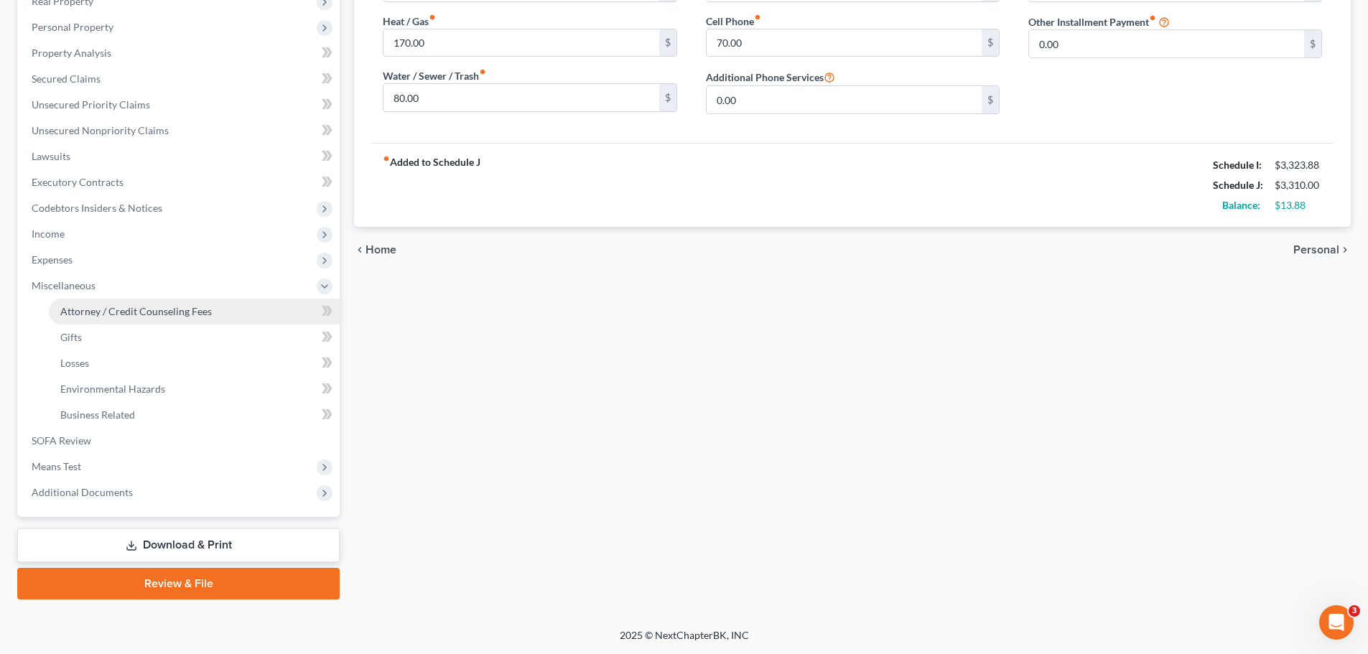
click at [142, 306] on span "Attorney / Credit Counseling Fees" at bounding box center [136, 311] width 152 height 12
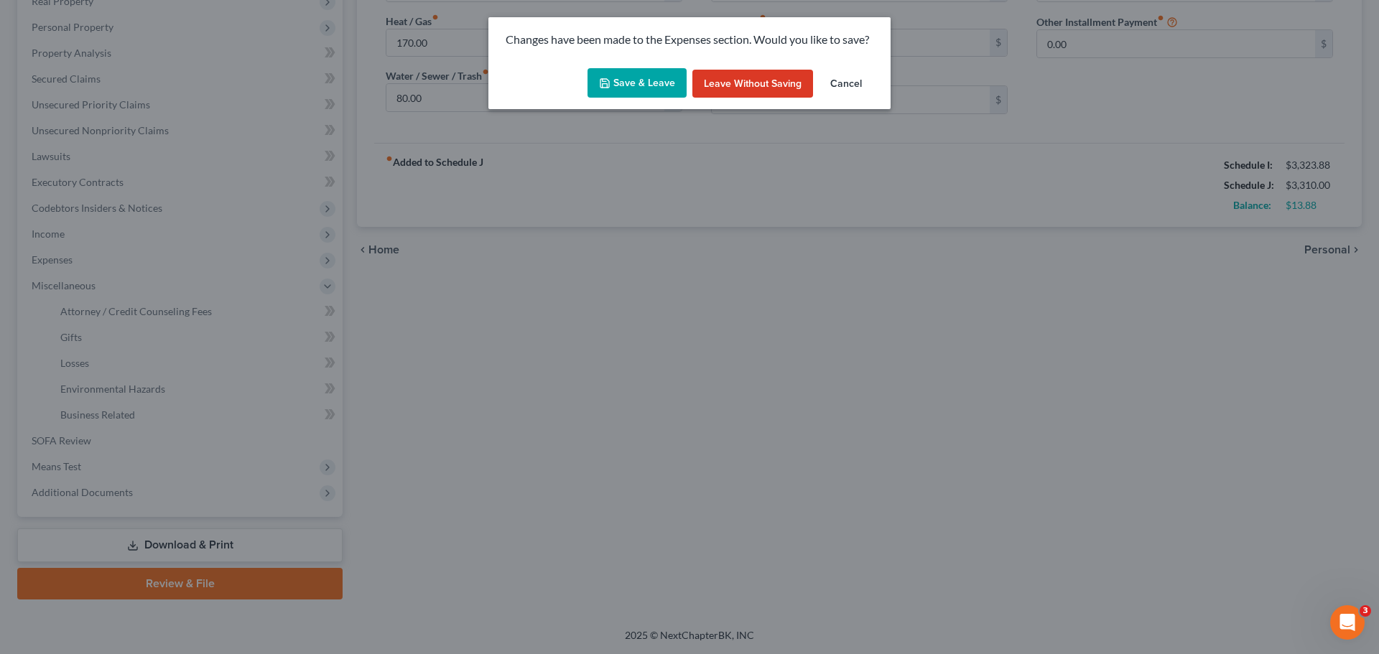
click at [659, 88] on button "Save & Leave" at bounding box center [637, 83] width 99 height 30
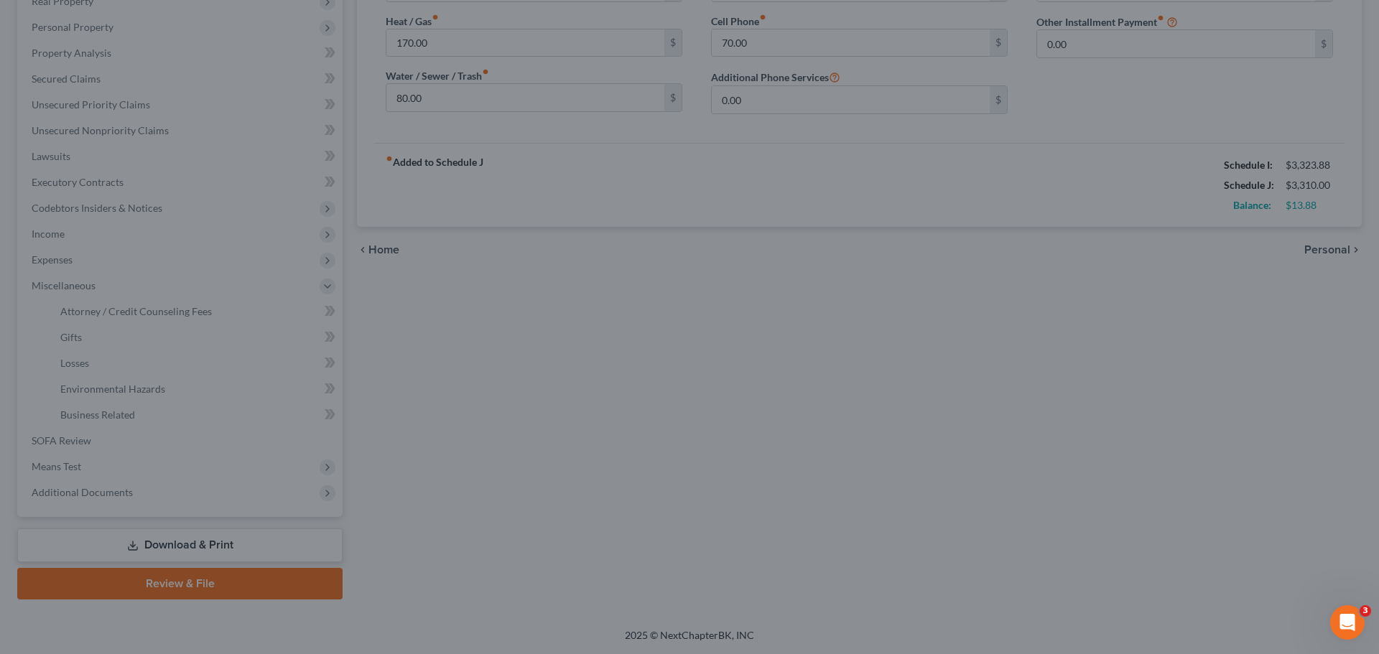
select select "0"
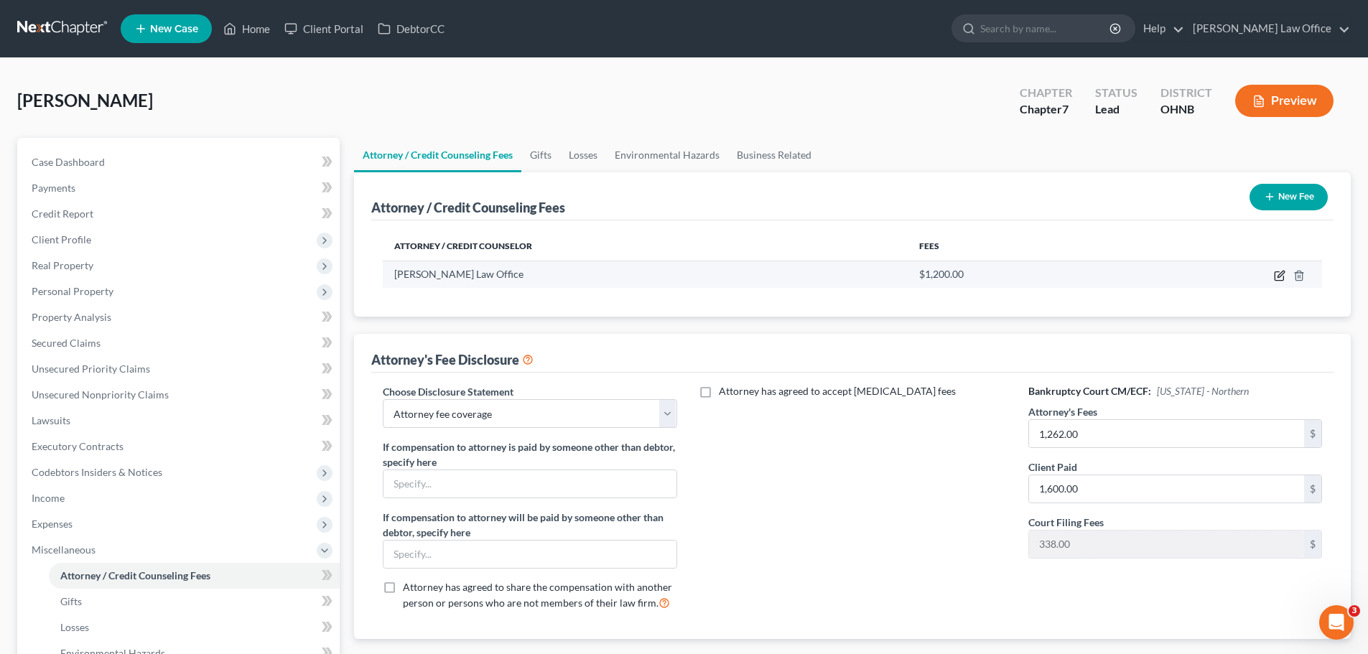
click at [1281, 274] on icon "button" at bounding box center [1279, 275] width 11 height 11
select select "36"
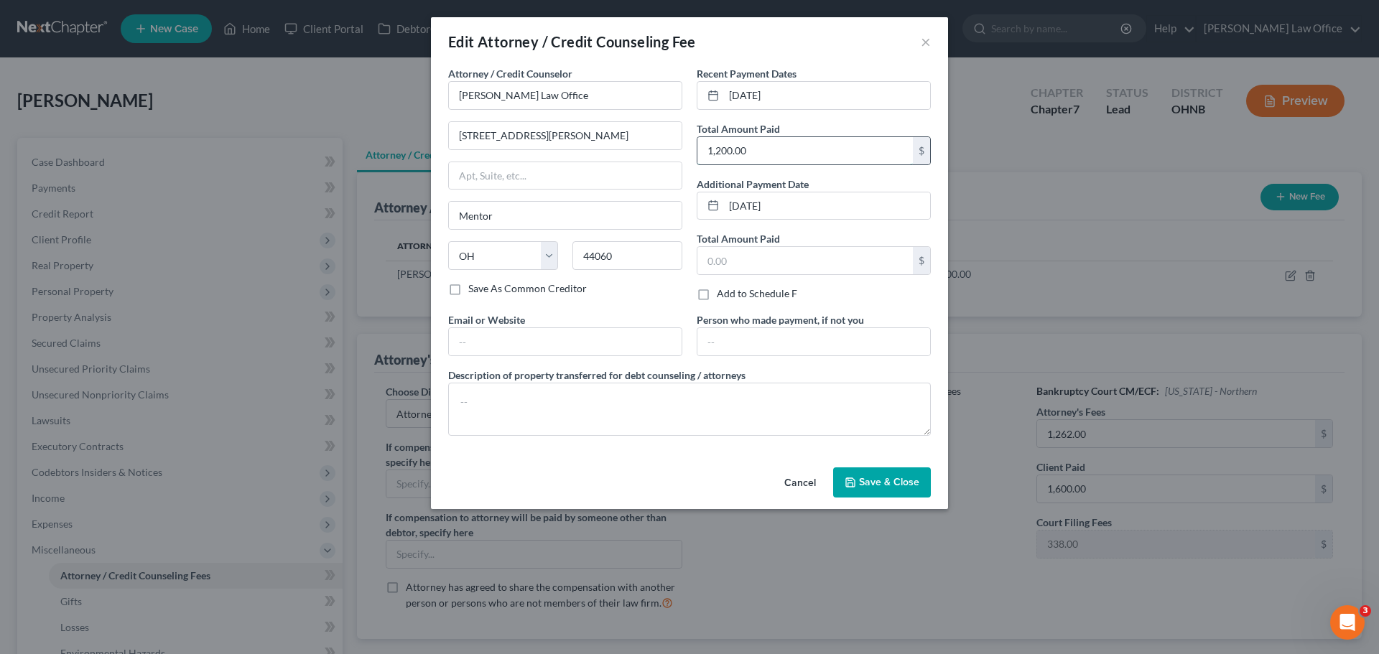
click at [760, 145] on input "1,200.00" at bounding box center [804, 150] width 215 height 27
type input "1,600.00"
click at [892, 479] on span "Save & Close" at bounding box center [889, 482] width 60 height 12
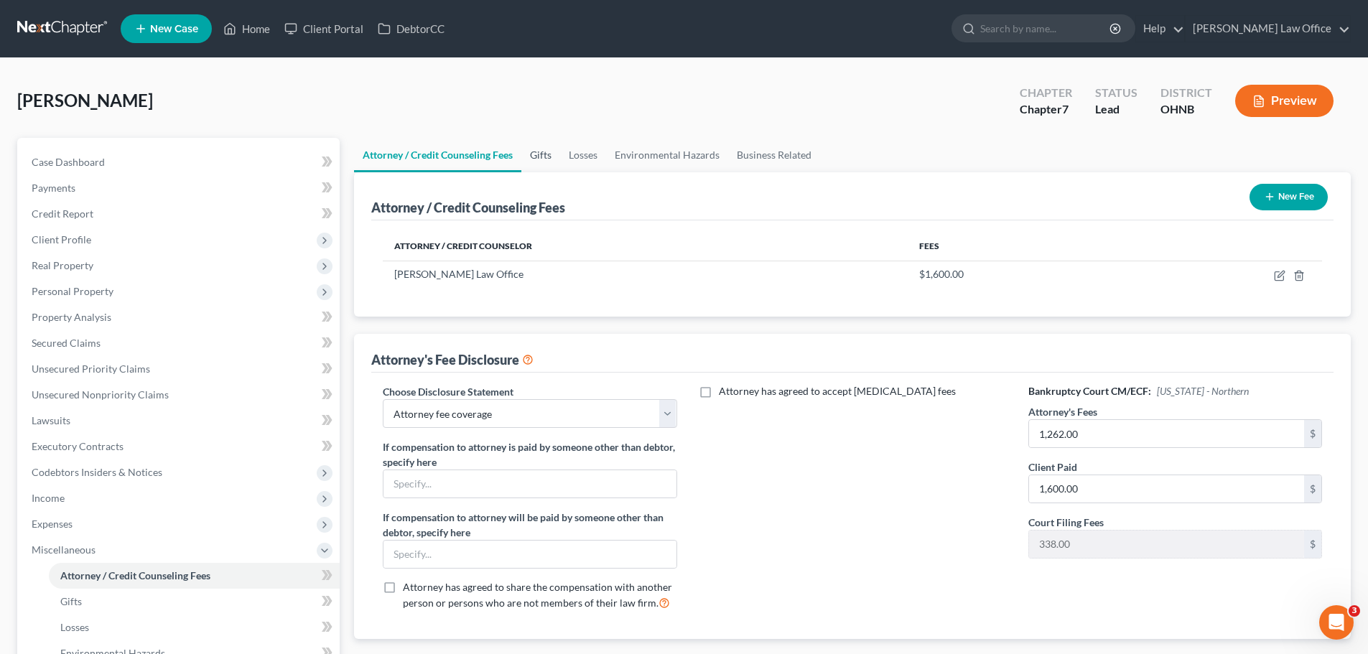
click at [549, 156] on link "Gifts" at bounding box center [540, 155] width 39 height 34
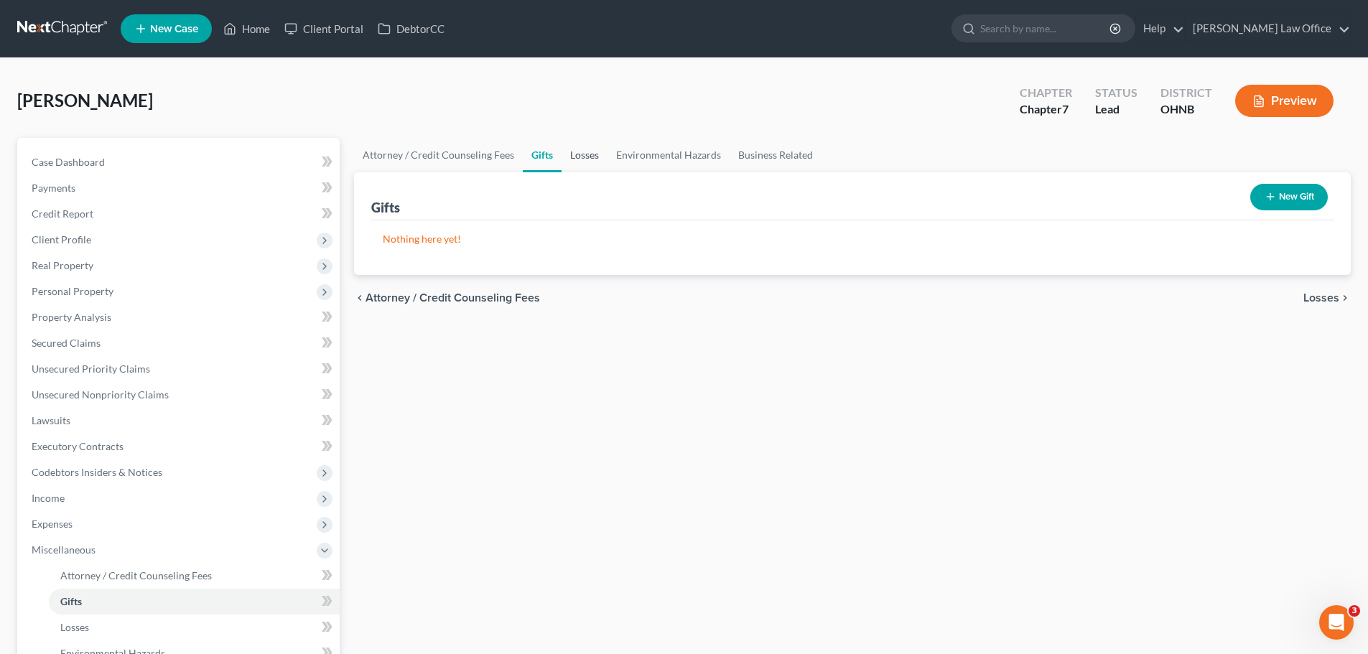
click at [587, 157] on link "Losses" at bounding box center [585, 155] width 46 height 34
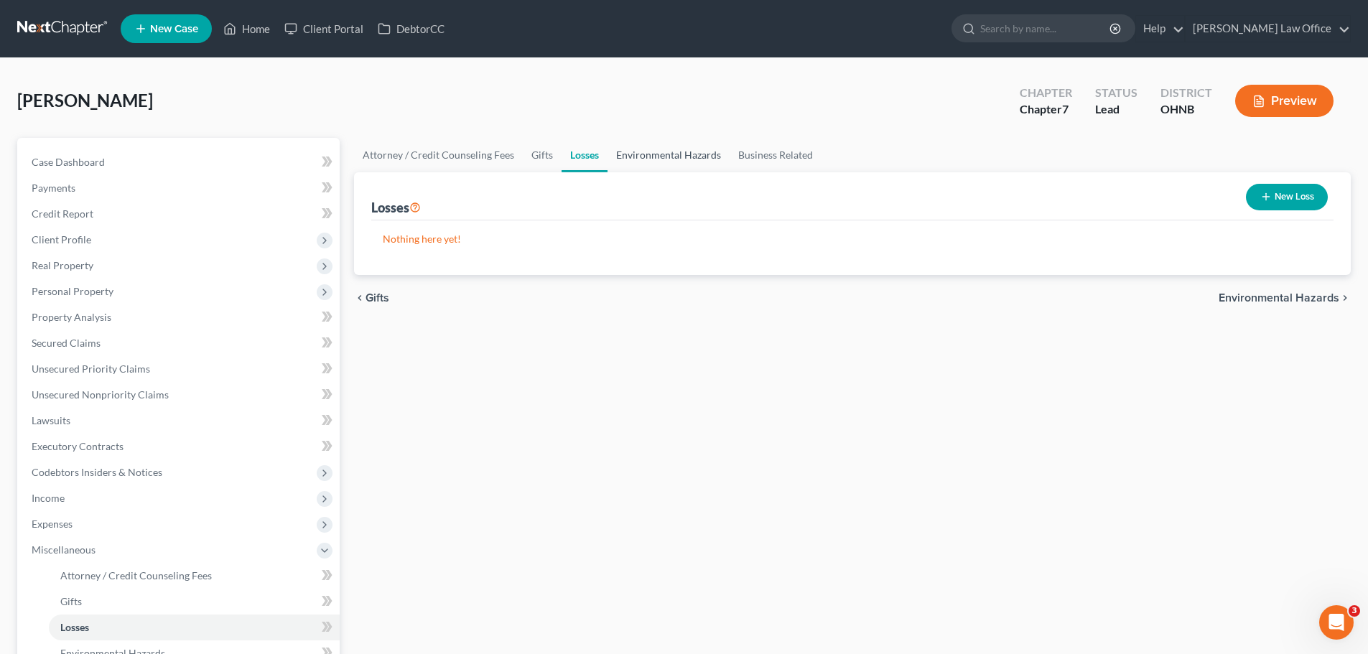
click at [678, 156] on link "Environmental Hazards" at bounding box center [669, 155] width 122 height 34
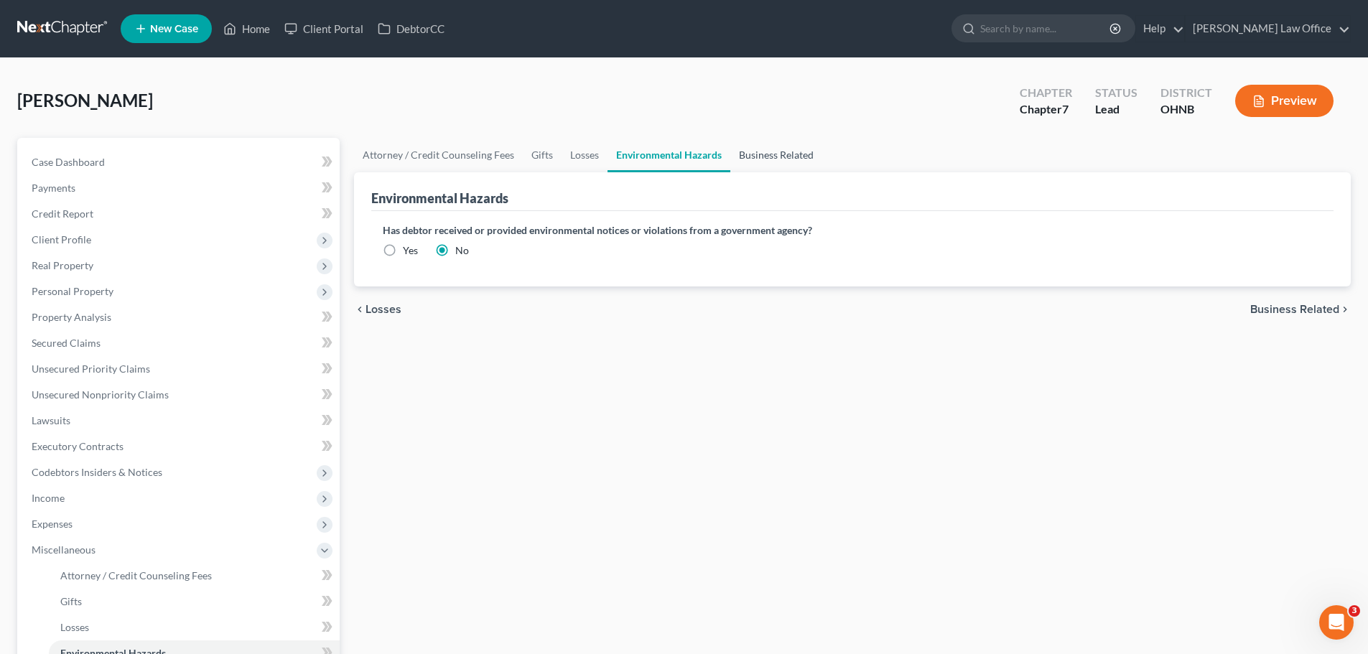
click at [771, 155] on link "Business Related" at bounding box center [777, 155] width 92 height 34
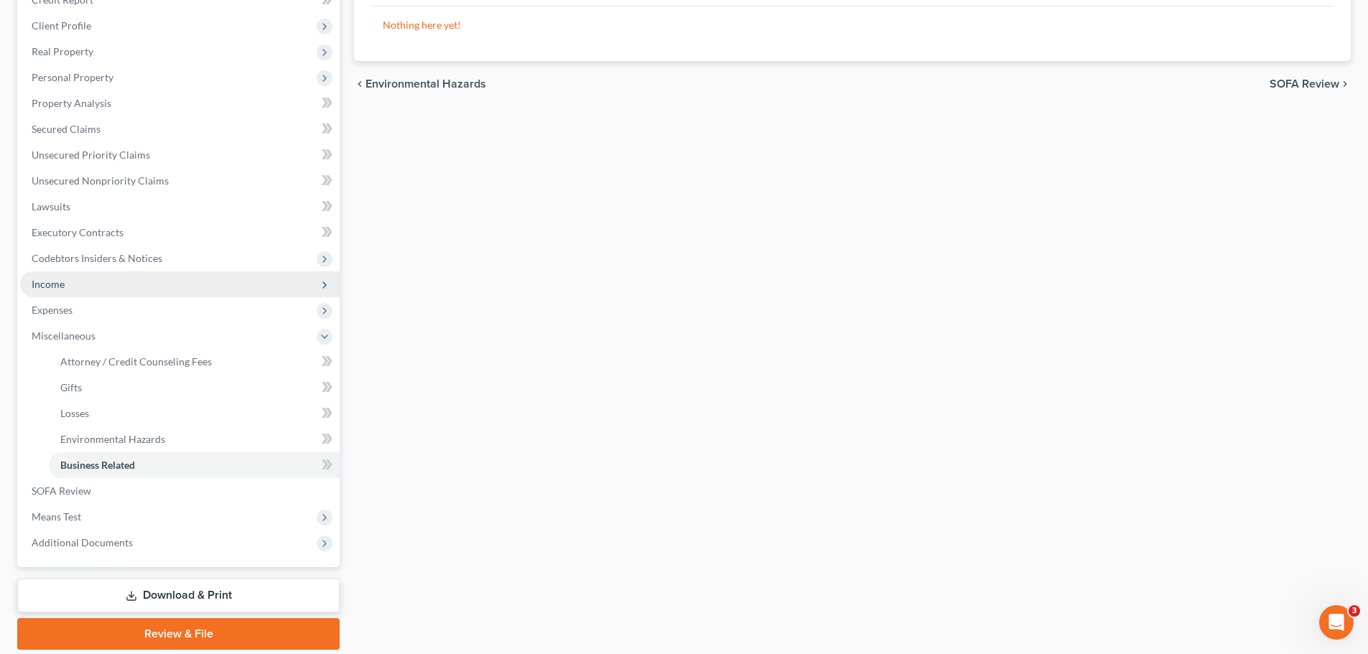
scroll to position [215, 0]
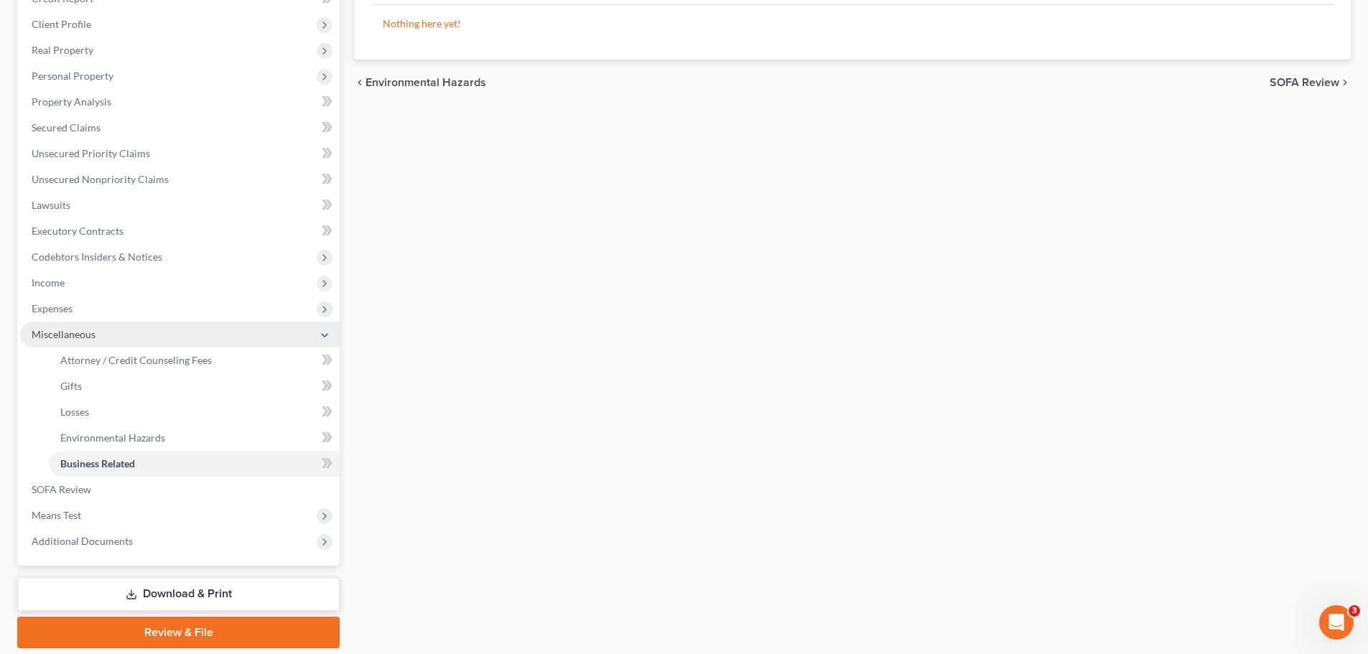
click at [92, 343] on span "Miscellaneous" at bounding box center [180, 335] width 320 height 26
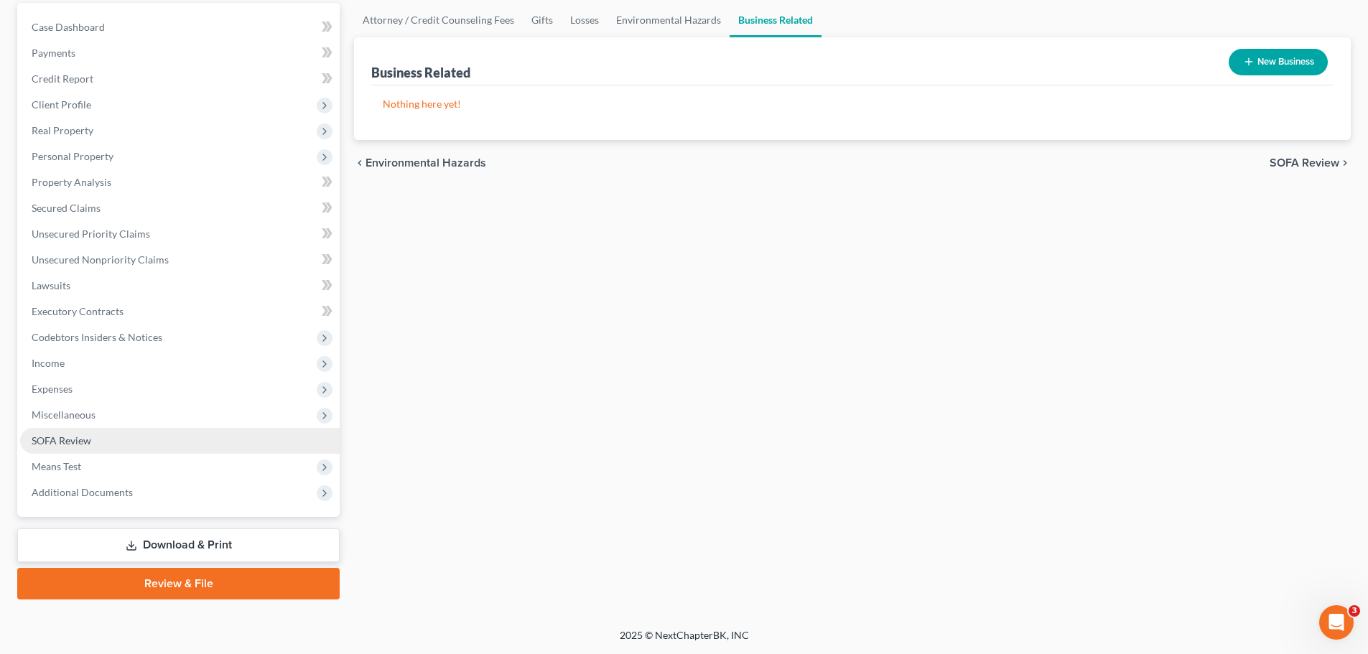
click at [81, 438] on span "SOFA Review" at bounding box center [62, 441] width 60 height 12
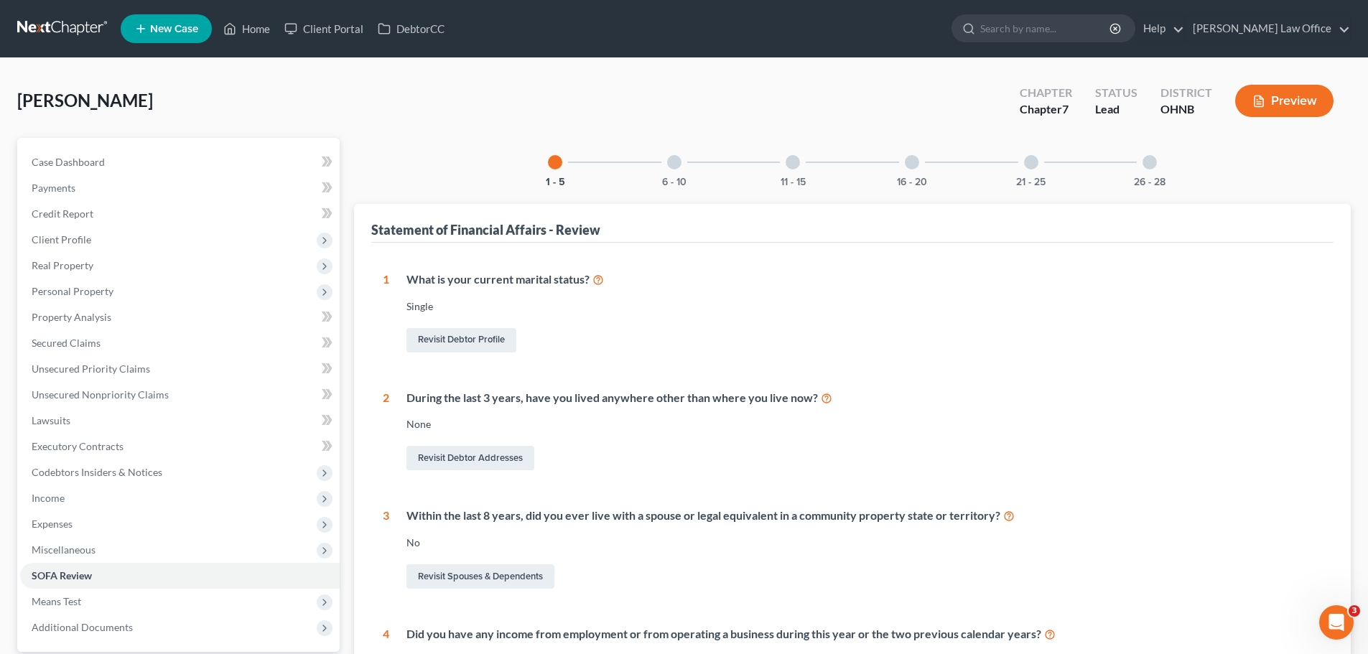
click at [669, 161] on div at bounding box center [674, 162] width 14 height 14
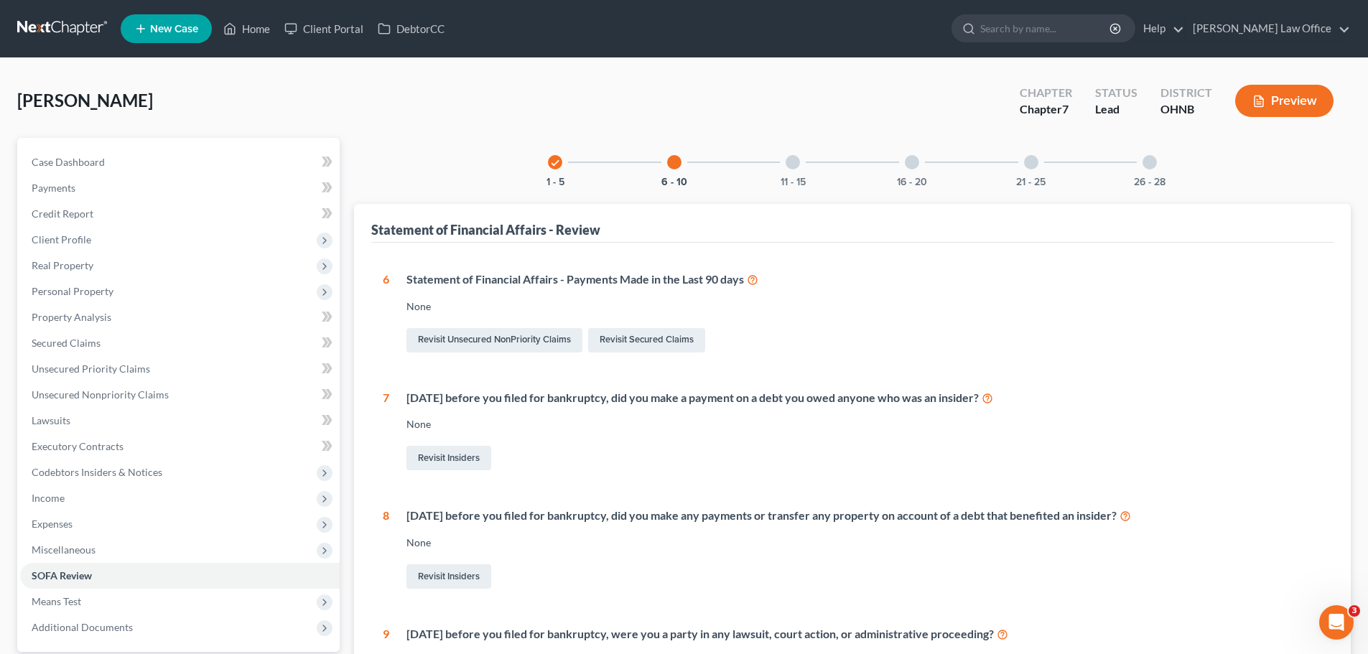
click at [794, 160] on div at bounding box center [793, 162] width 14 height 14
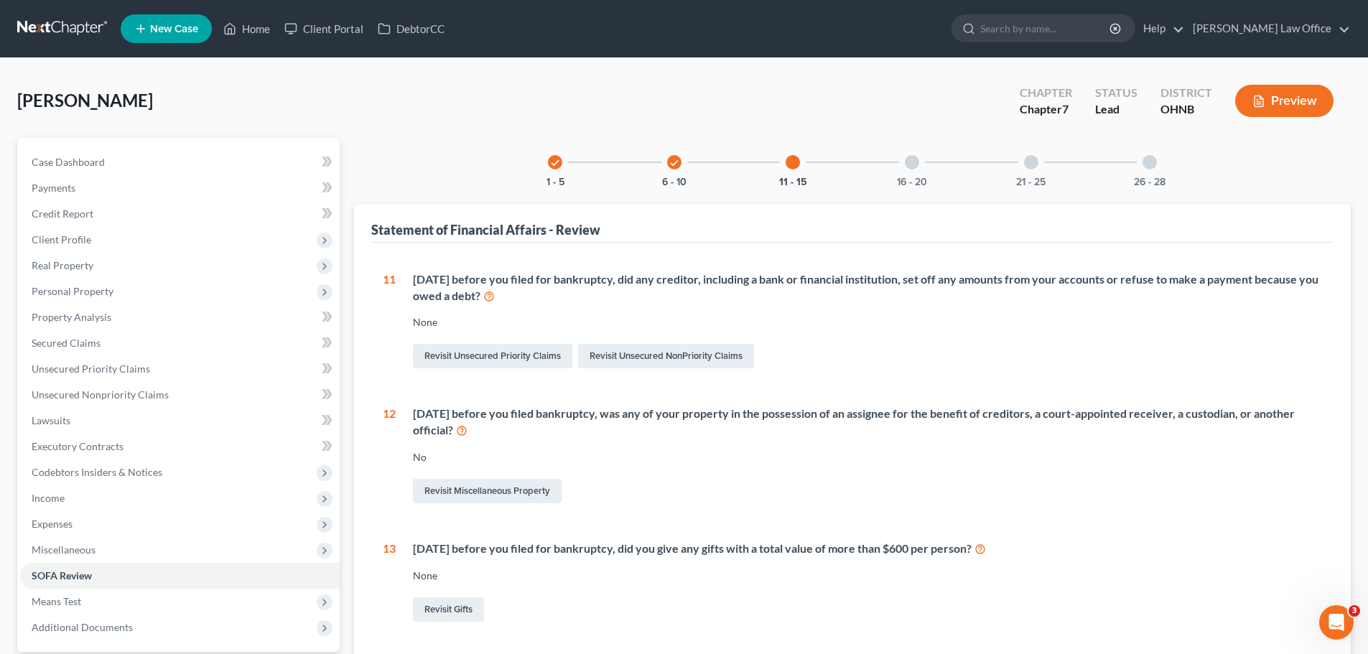
click at [912, 159] on div at bounding box center [912, 162] width 14 height 14
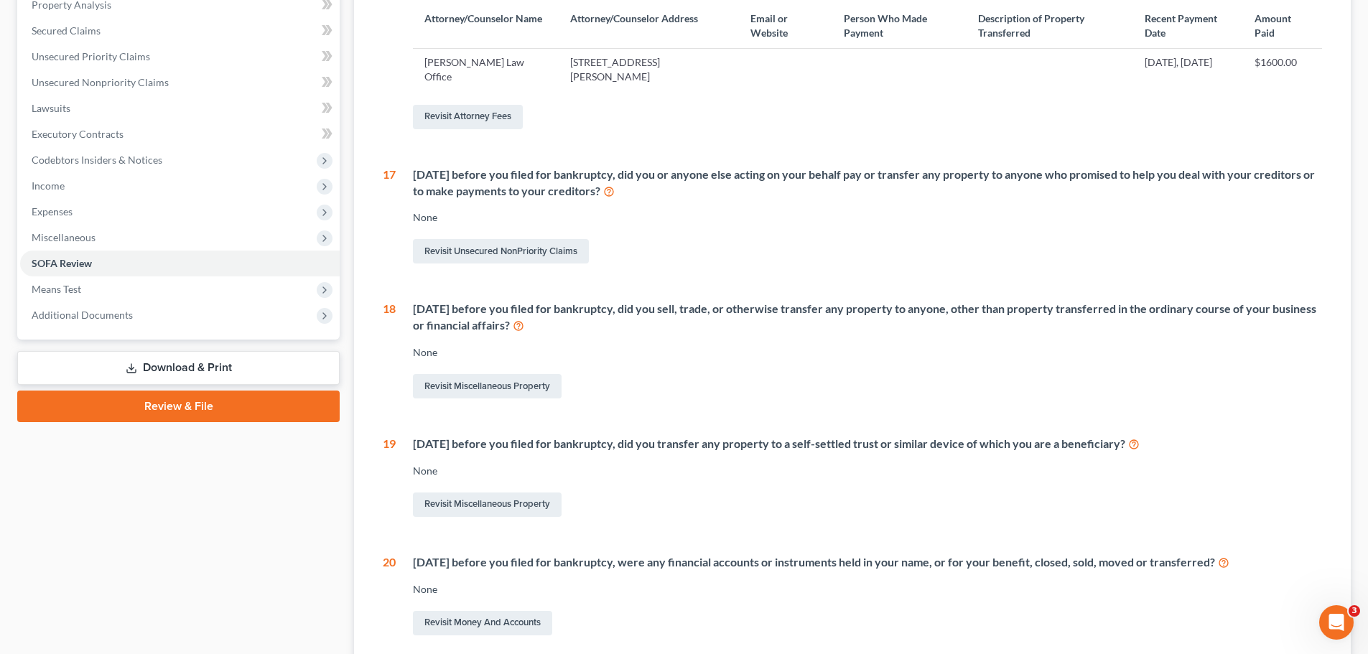
scroll to position [72, 0]
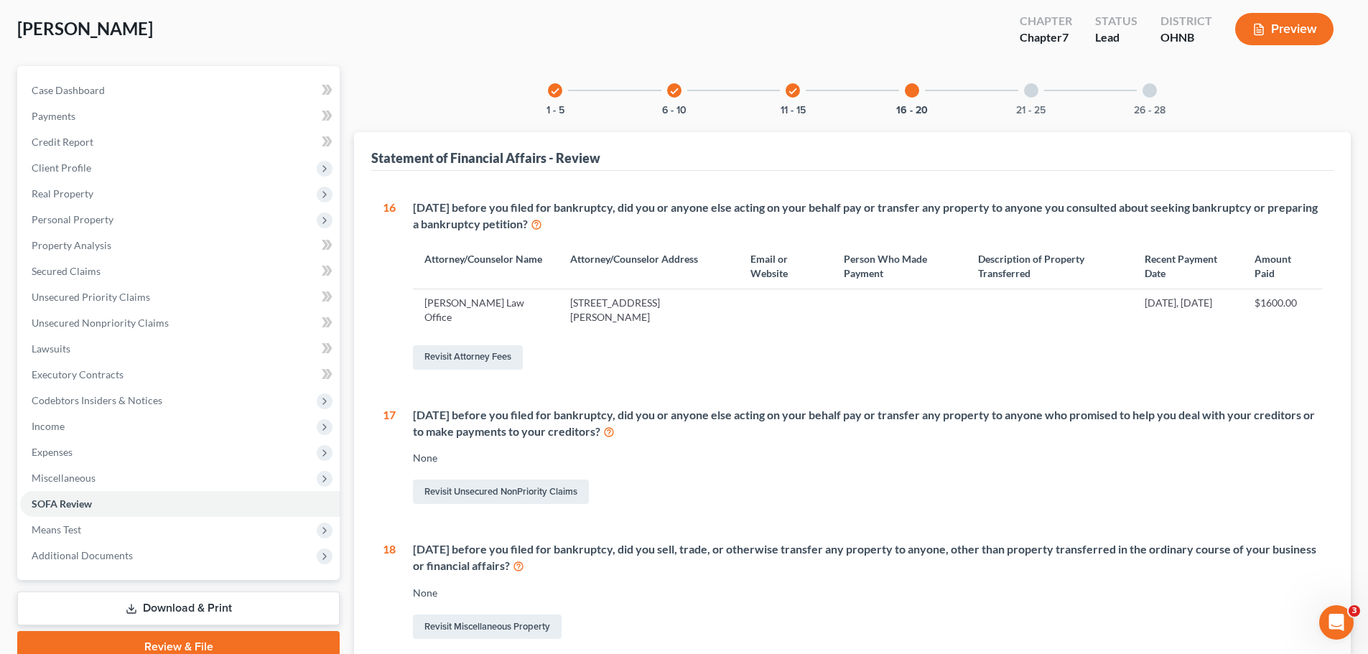
click at [1040, 91] on div "21 - 25" at bounding box center [1031, 90] width 49 height 49
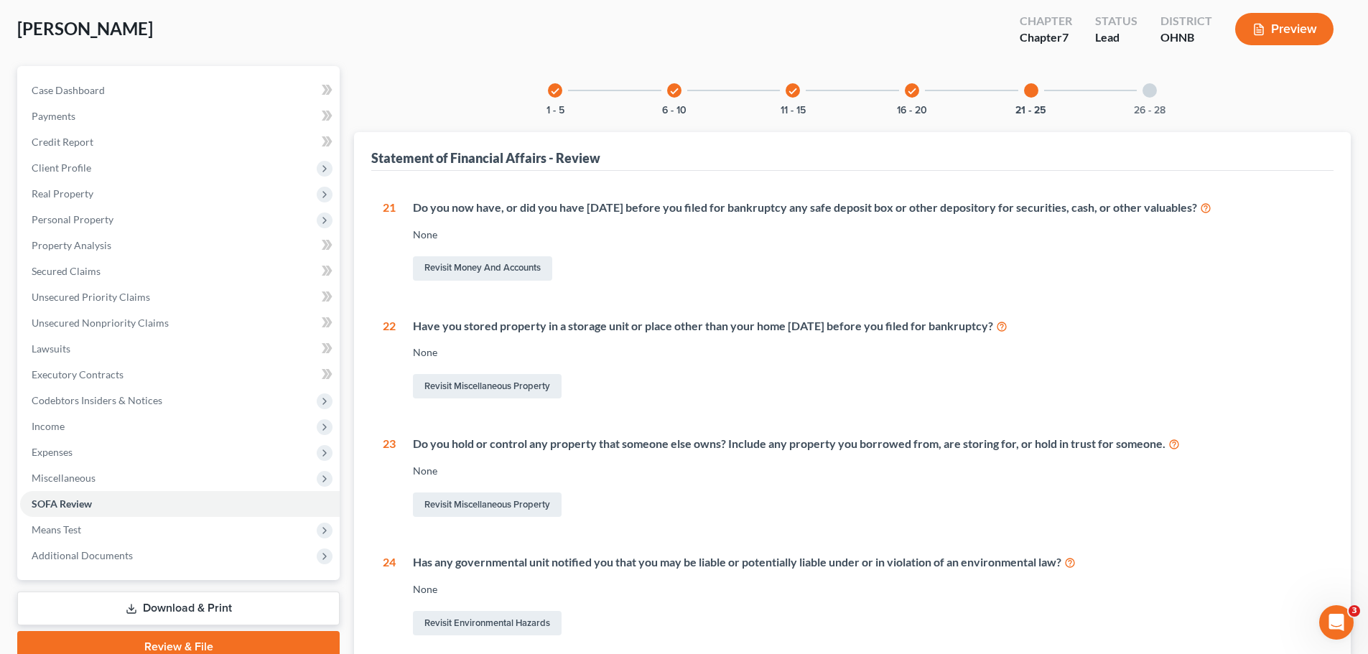
click at [1161, 98] on div "26 - 28" at bounding box center [1150, 90] width 49 height 49
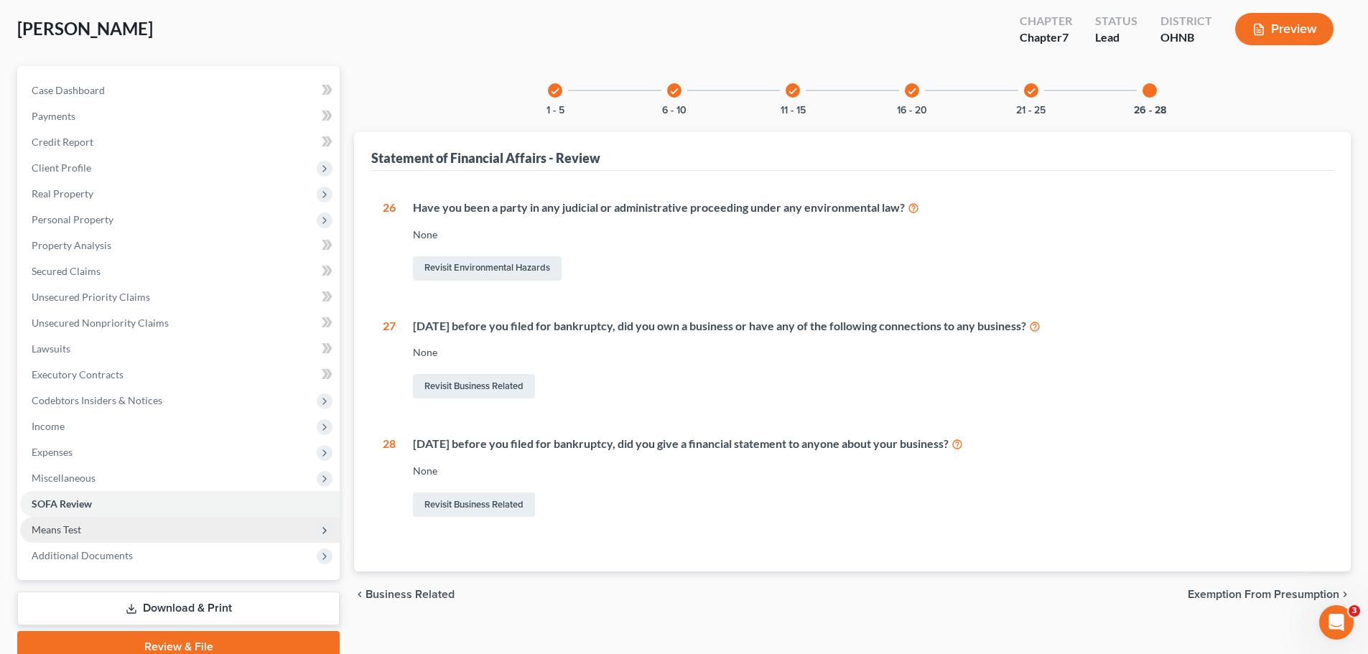
click at [83, 530] on span "Means Test" at bounding box center [180, 530] width 320 height 26
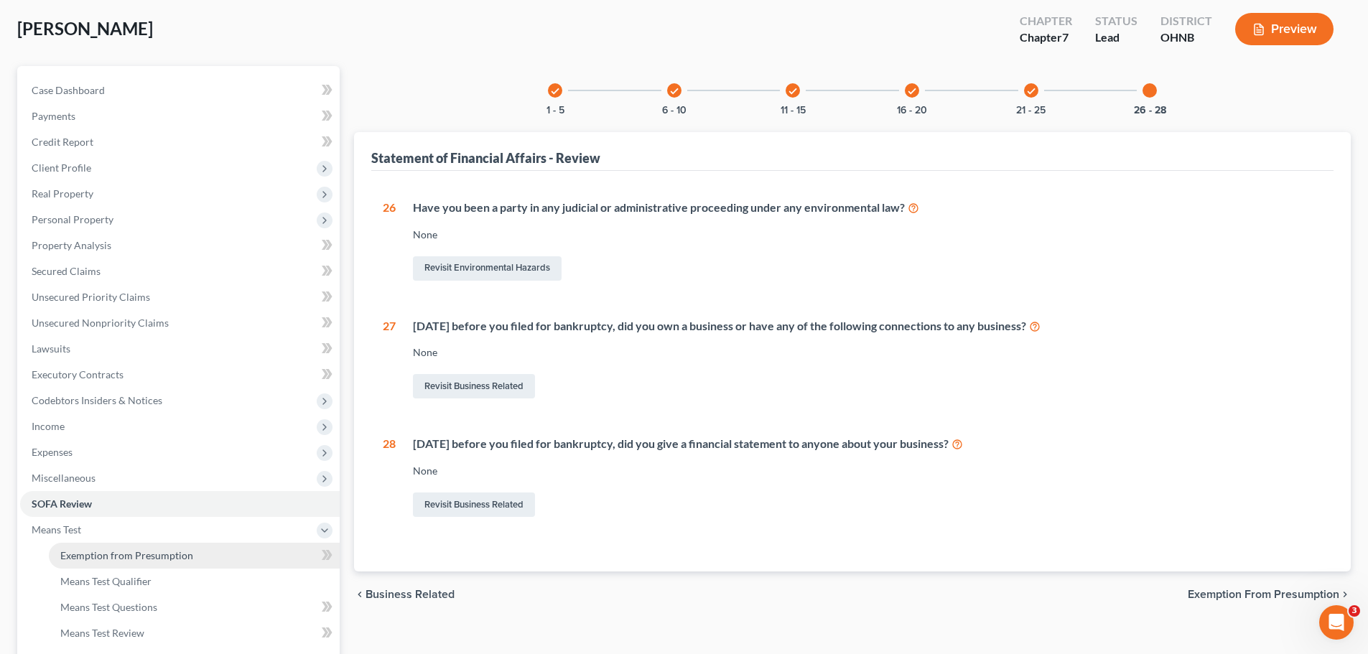
click at [126, 552] on span "Exemption from Presumption" at bounding box center [126, 556] width 133 height 12
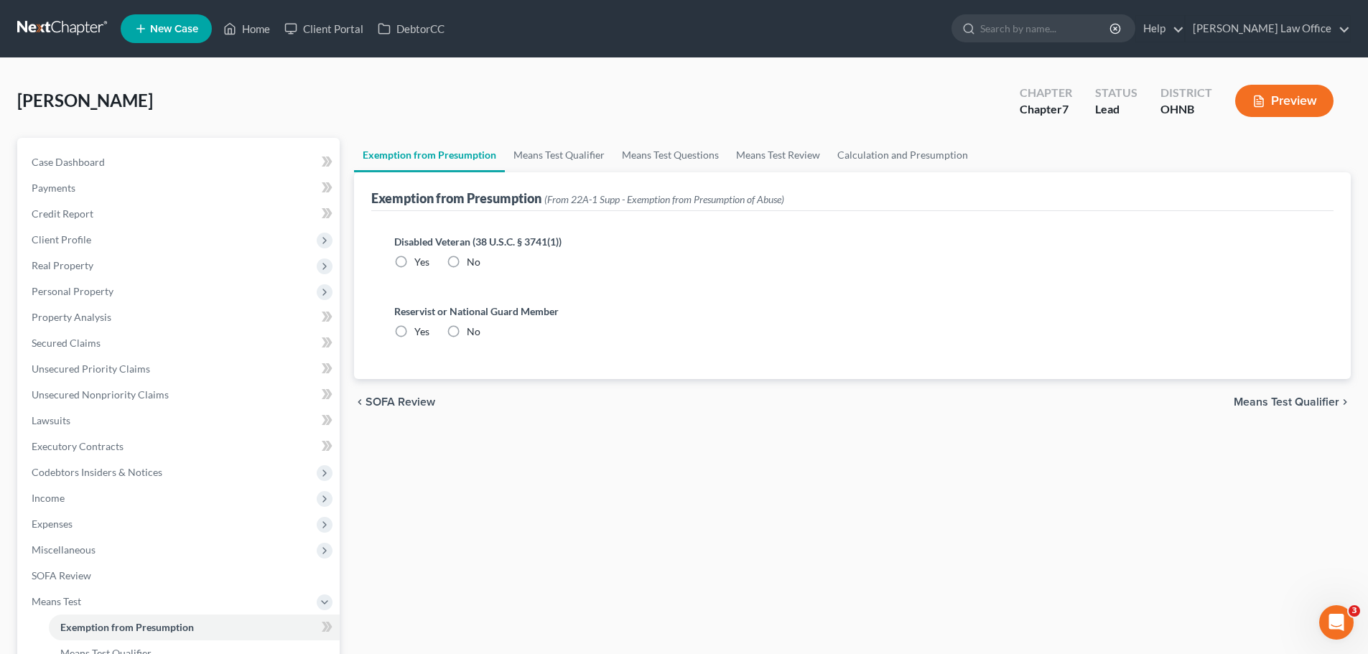
drag, startPoint x: 453, startPoint y: 264, endPoint x: 460, endPoint y: 318, distance: 55.2
click at [467, 264] on label "No" at bounding box center [474, 262] width 14 height 14
click at [473, 264] on input "No" at bounding box center [477, 259] width 9 height 9
radio input "true"
click at [467, 334] on label "No" at bounding box center [474, 332] width 14 height 14
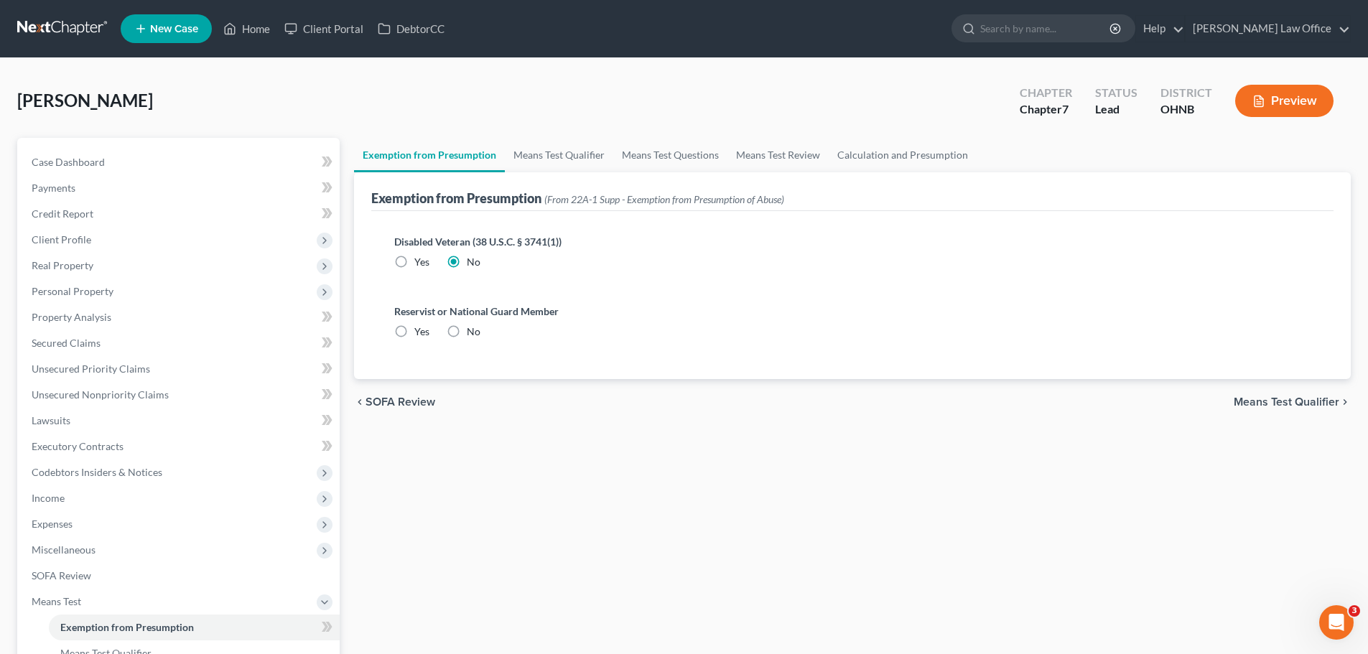
click at [473, 334] on input "No" at bounding box center [477, 329] width 9 height 9
radio input "true"
click at [579, 158] on link "Means Test Qualifier" at bounding box center [559, 155] width 108 height 34
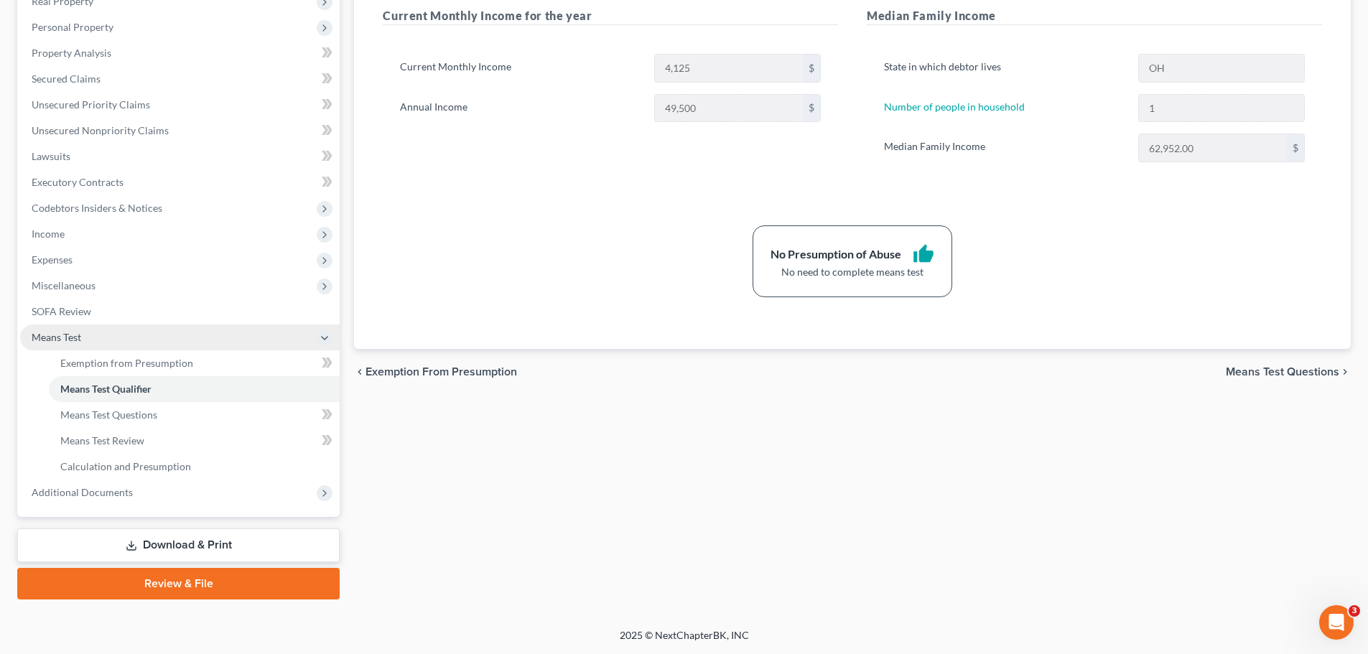
click at [65, 332] on span "Means Test" at bounding box center [57, 337] width 50 height 12
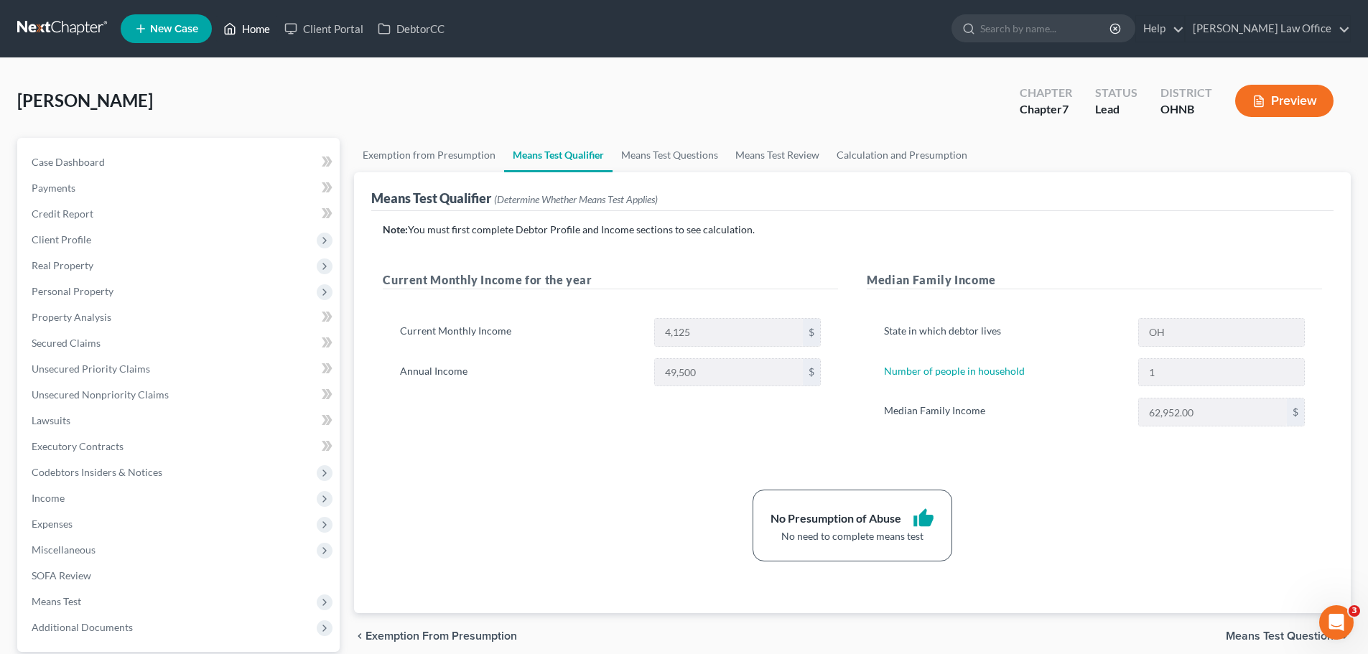
click at [266, 25] on link "Home" at bounding box center [246, 29] width 61 height 26
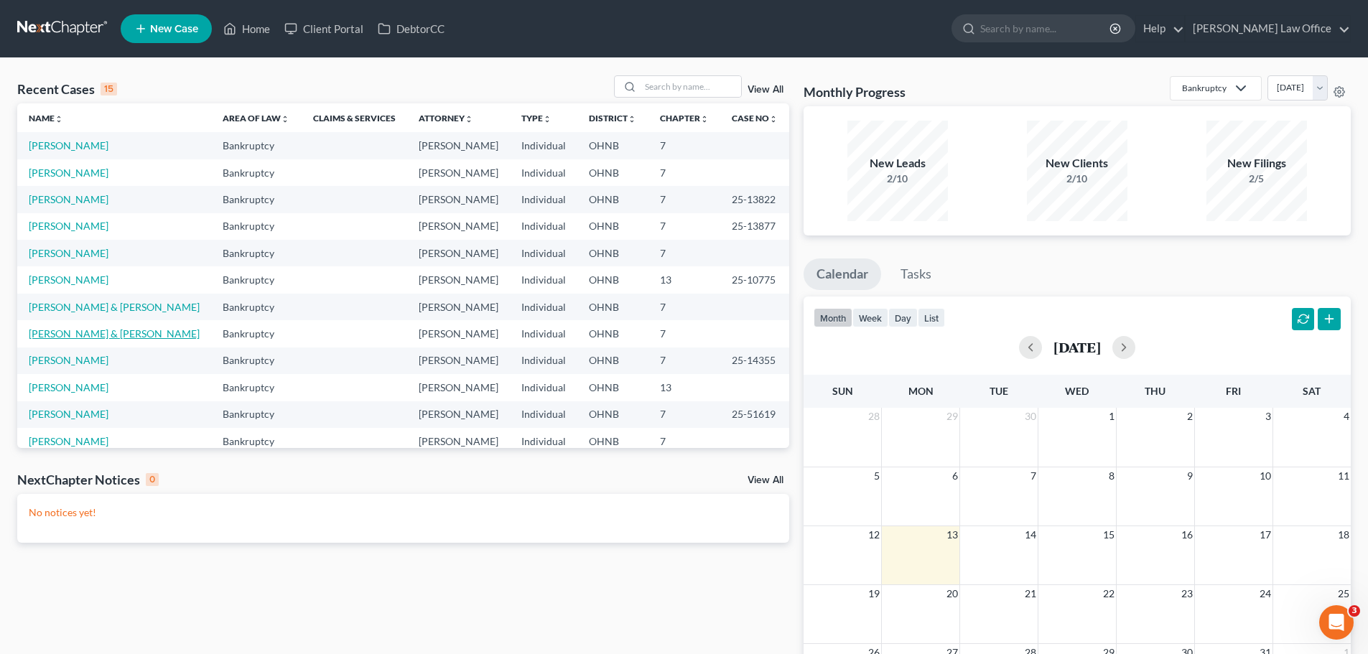
click at [64, 331] on link "[PERSON_NAME] & [PERSON_NAME]" at bounding box center [114, 334] width 171 height 12
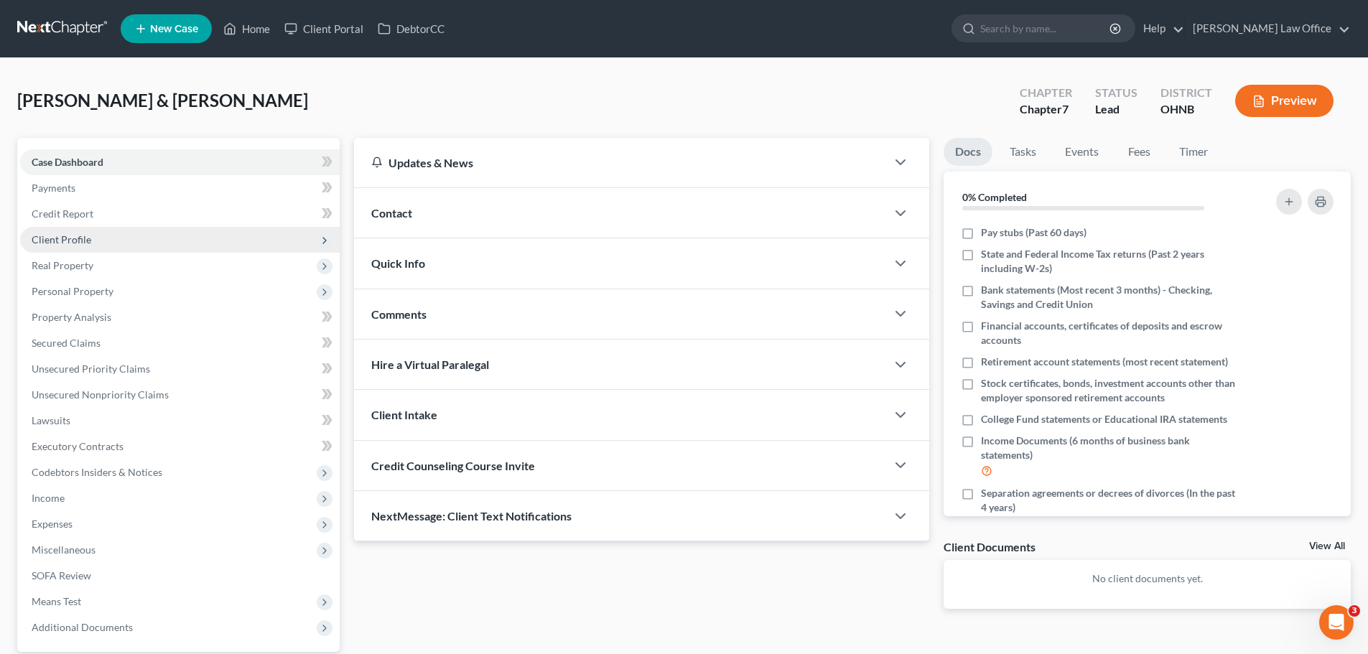
click at [83, 249] on span "Client Profile" at bounding box center [180, 240] width 320 height 26
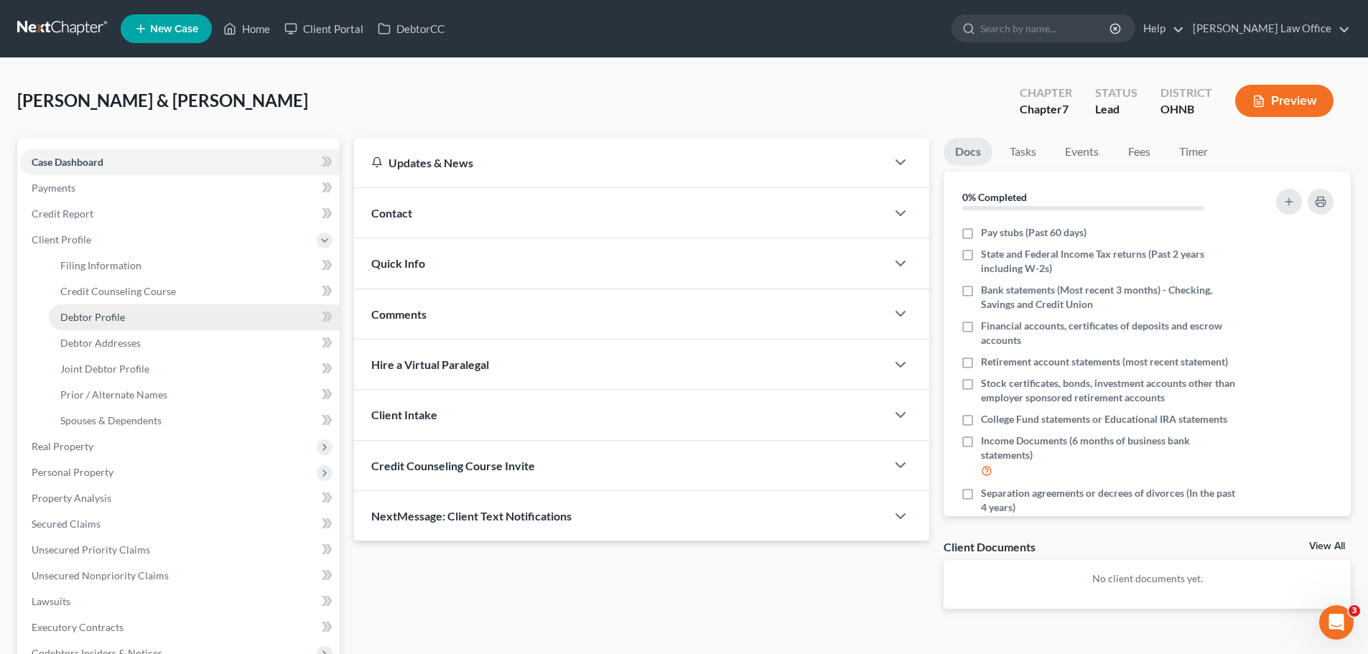
click at [111, 319] on span "Debtor Profile" at bounding box center [92, 317] width 65 height 12
select select "1"
select select "6"
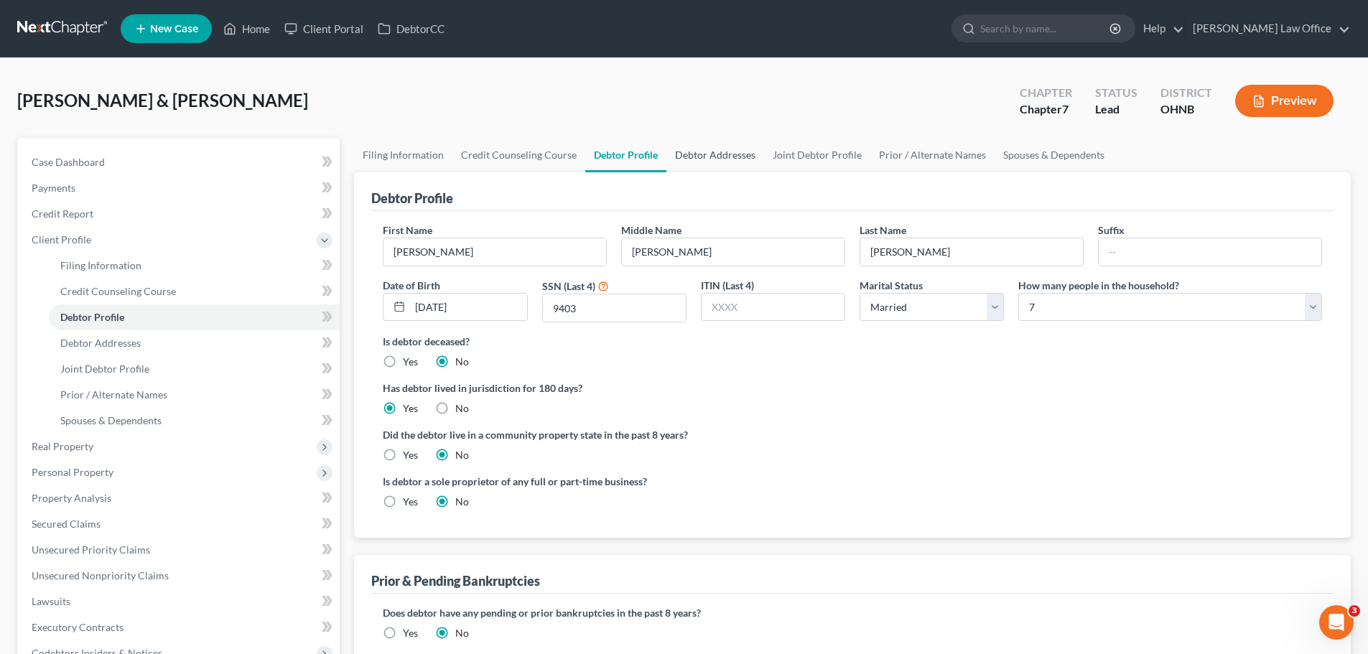
click at [721, 149] on link "Debtor Addresses" at bounding box center [716, 155] width 98 height 34
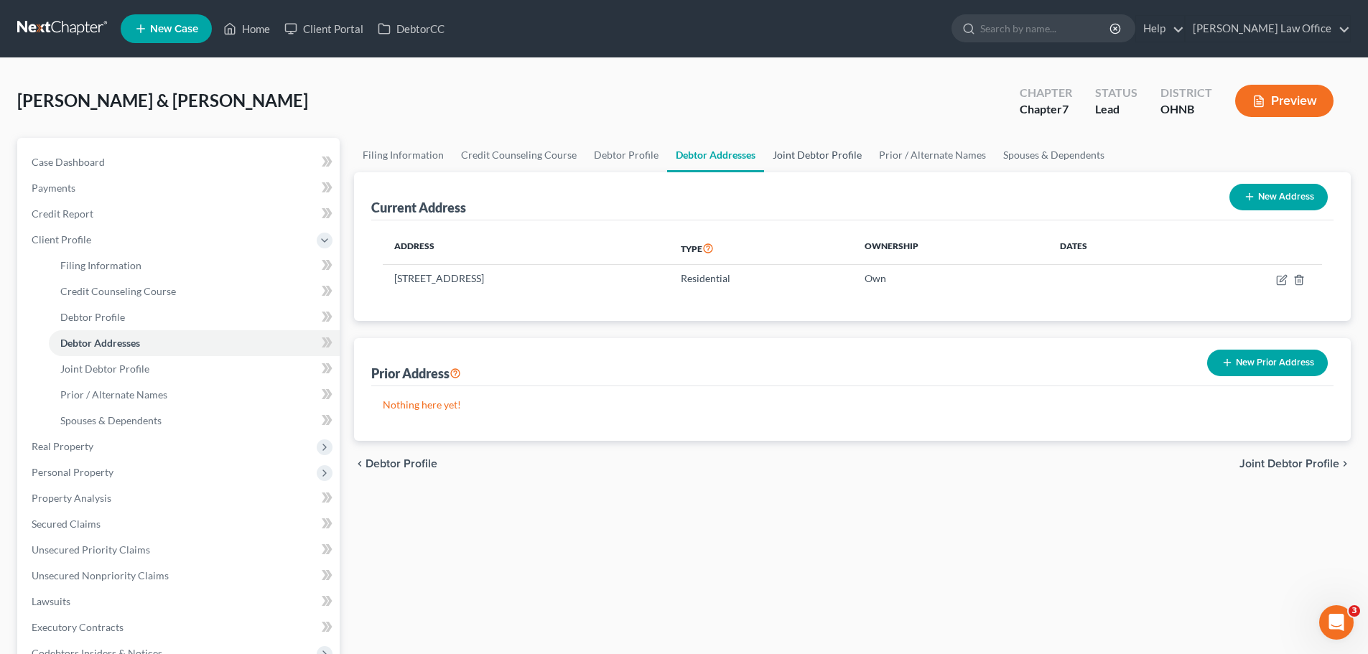
click at [815, 159] on link "Joint Debtor Profile" at bounding box center [817, 155] width 106 height 34
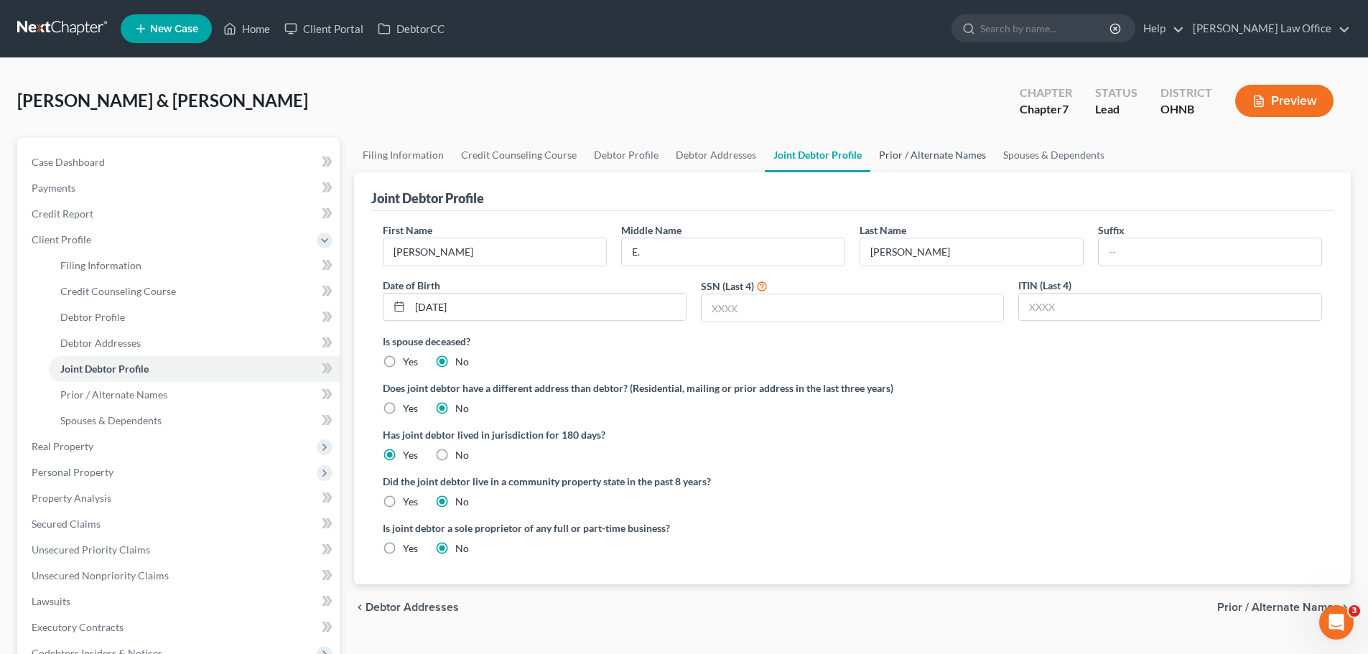
click at [959, 154] on link "Prior / Alternate Names" at bounding box center [933, 155] width 124 height 34
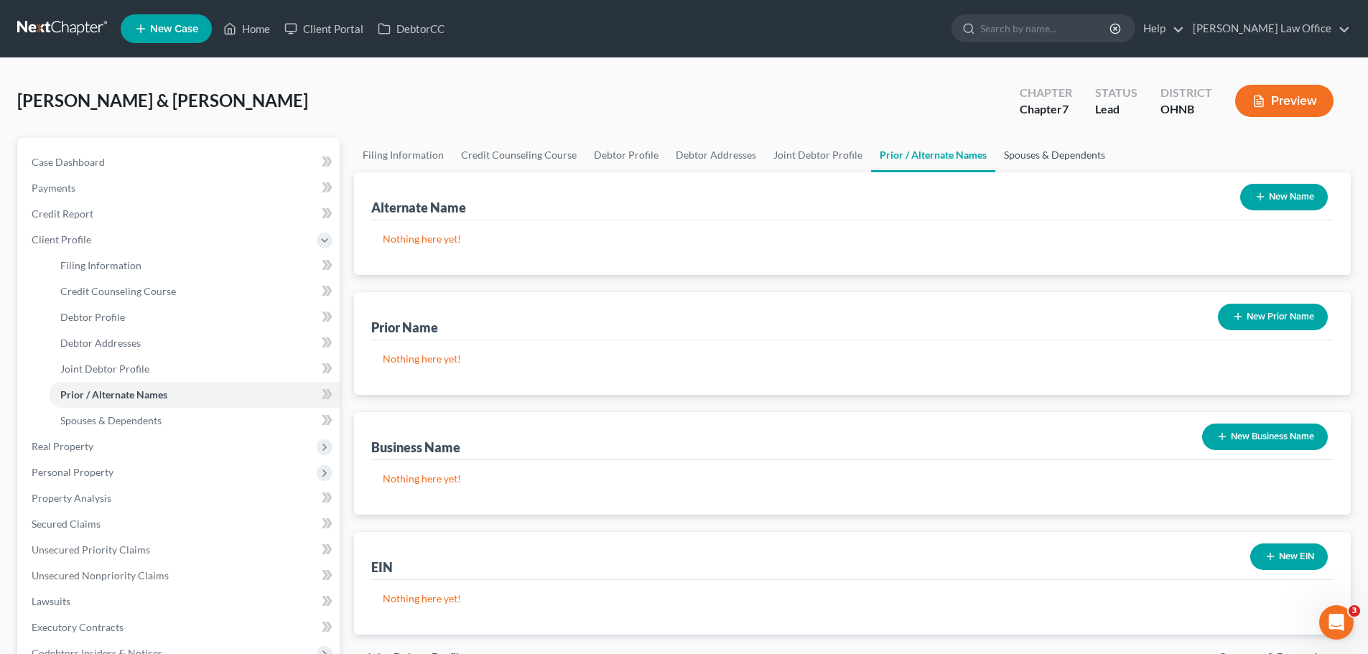
click at [1022, 154] on link "Spouses & Dependents" at bounding box center [1055, 155] width 119 height 34
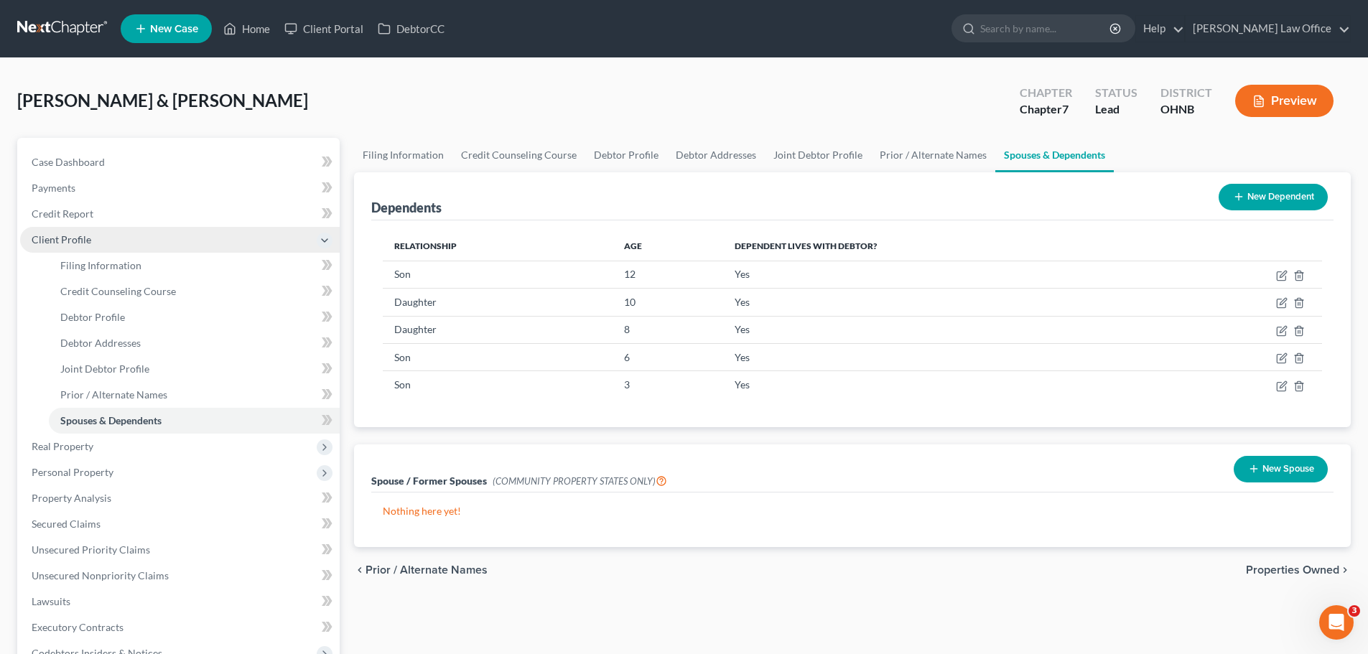
click at [124, 246] on span "Client Profile" at bounding box center [180, 240] width 320 height 26
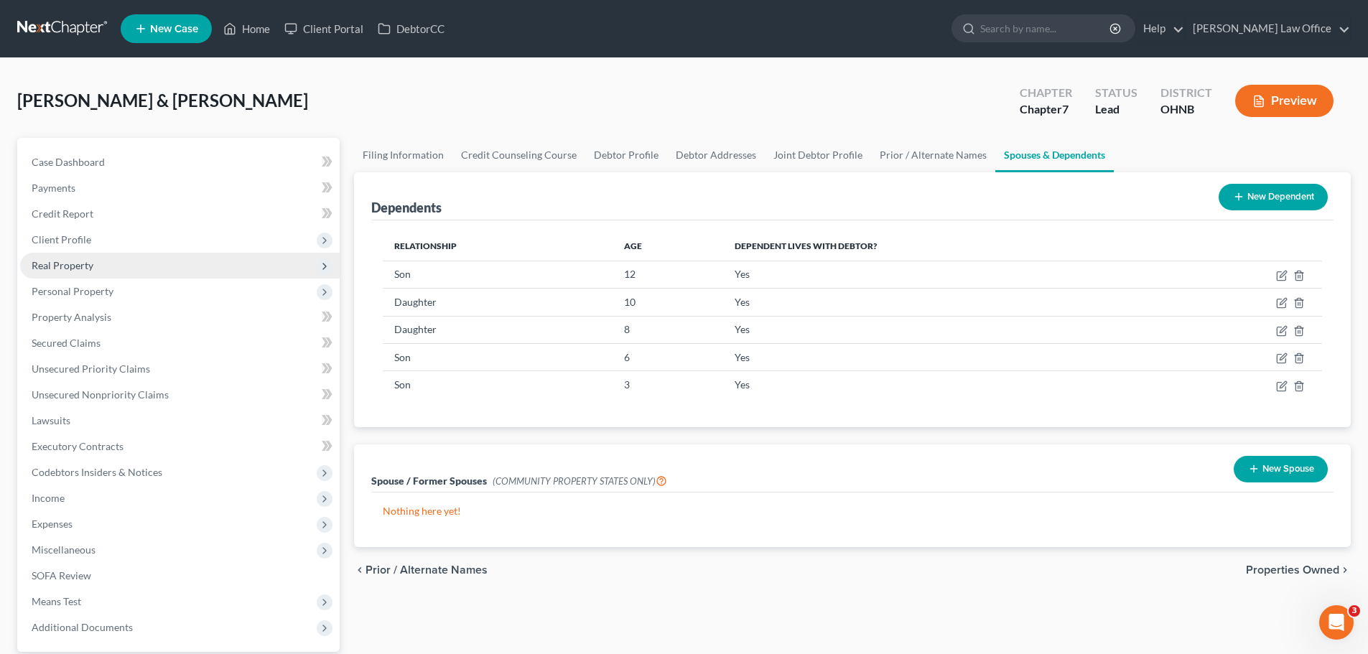
click at [103, 261] on span "Real Property" at bounding box center [180, 266] width 320 height 26
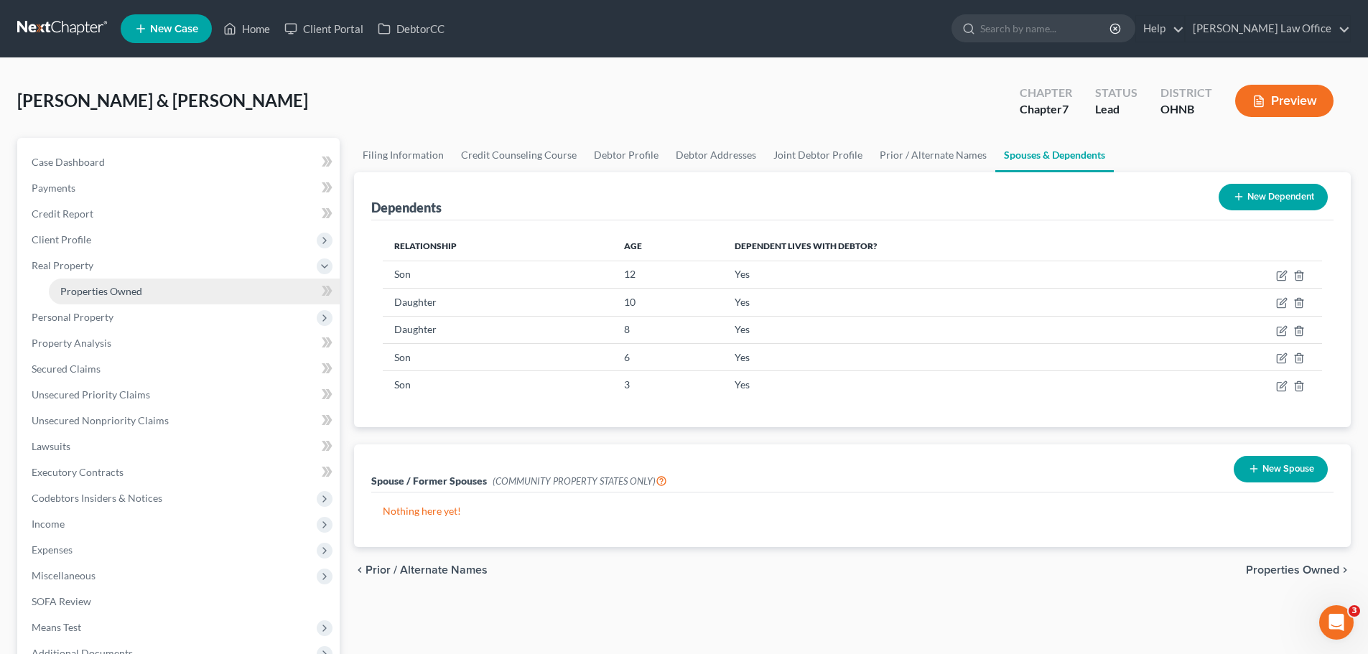
click at [135, 295] on span "Properties Owned" at bounding box center [101, 291] width 82 height 12
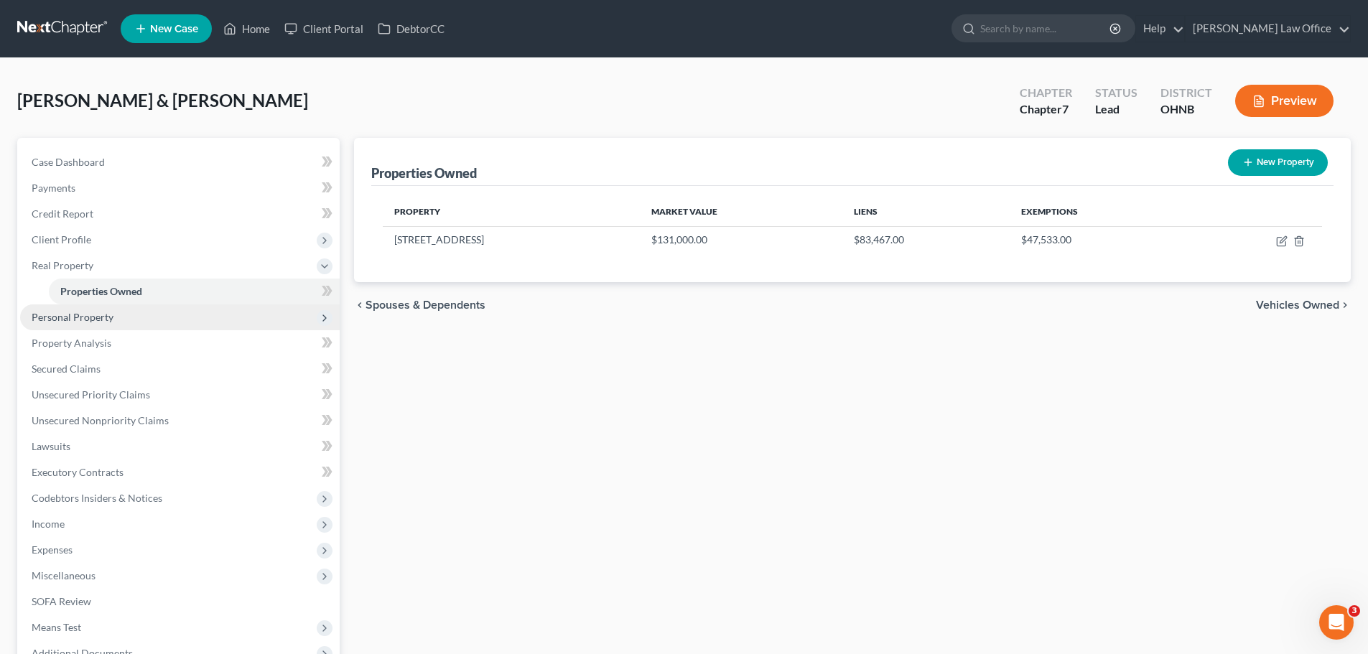
click at [53, 326] on span "Personal Property" at bounding box center [180, 318] width 320 height 26
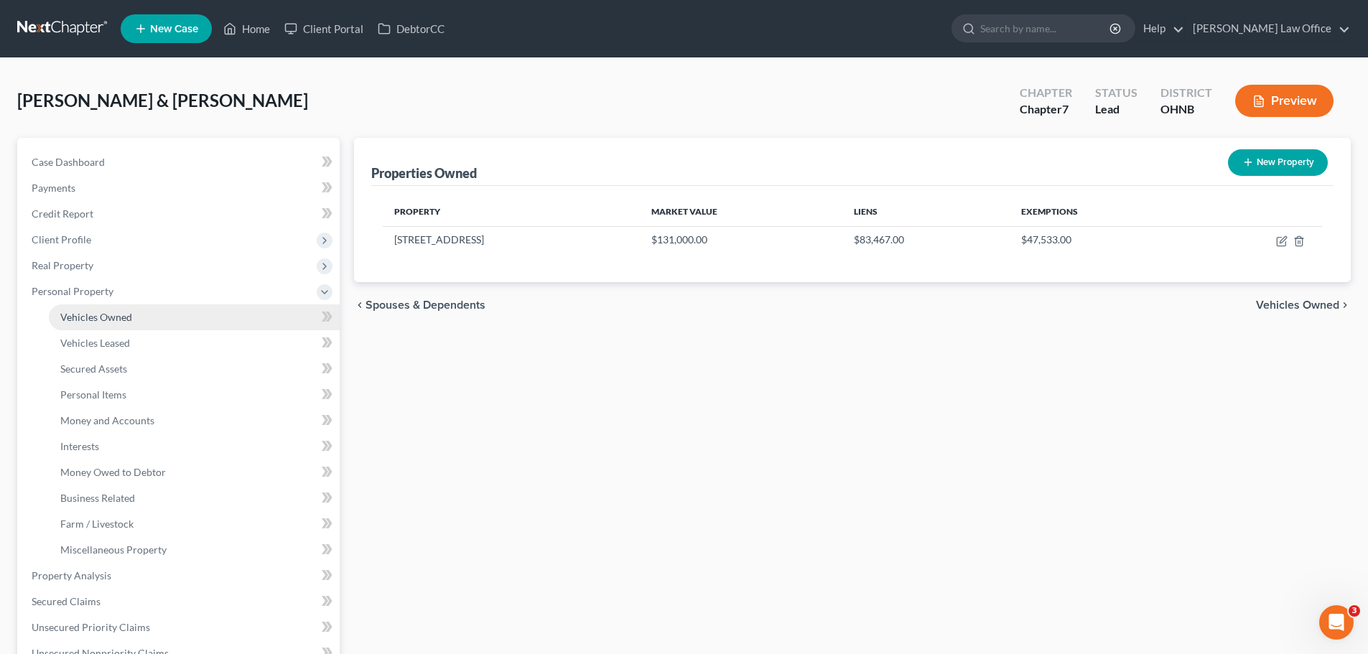
click at [116, 309] on link "Vehicles Owned" at bounding box center [194, 318] width 291 height 26
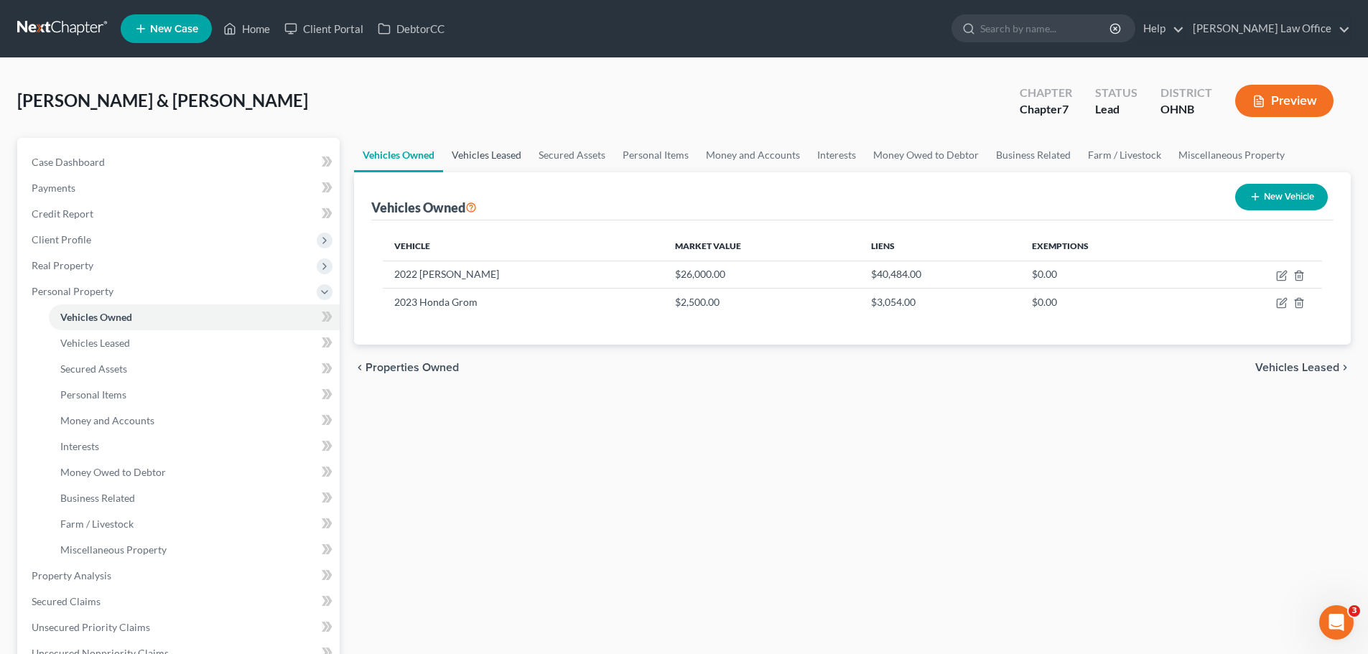
click at [512, 156] on link "Vehicles Leased" at bounding box center [486, 155] width 87 height 34
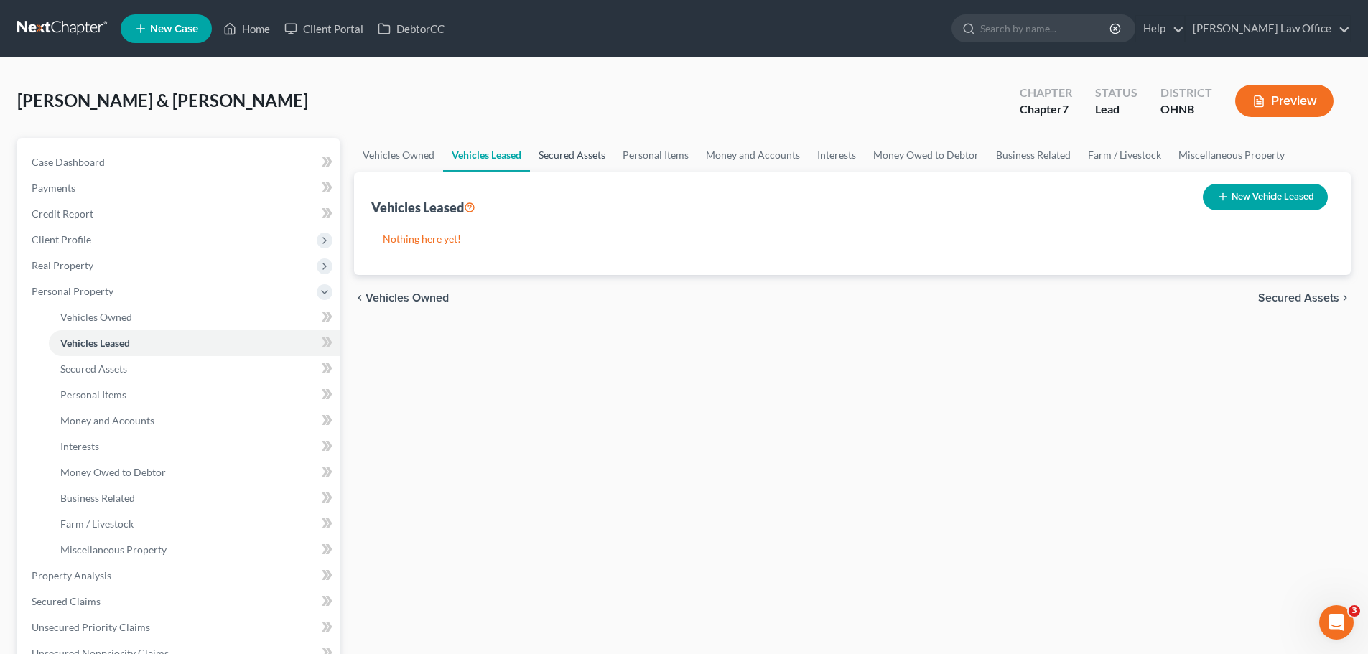
click at [577, 159] on link "Secured Assets" at bounding box center [572, 155] width 84 height 34
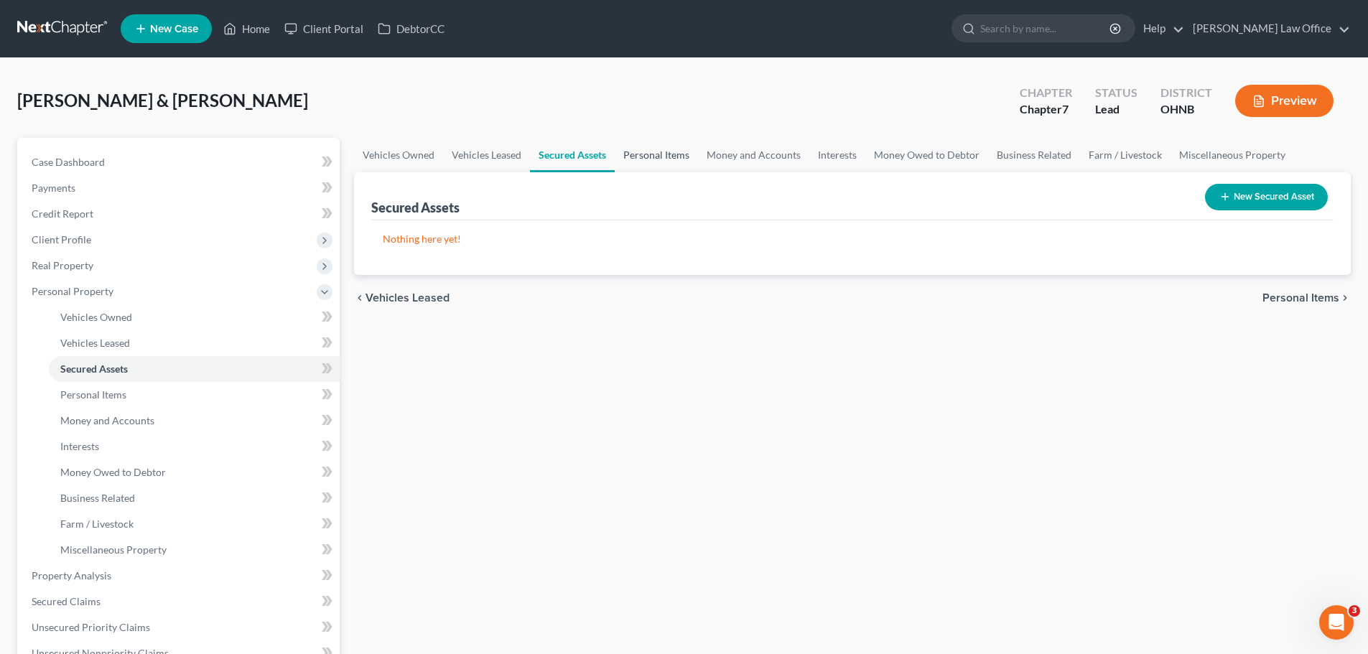
click at [644, 159] on link "Personal Items" at bounding box center [656, 155] width 83 height 34
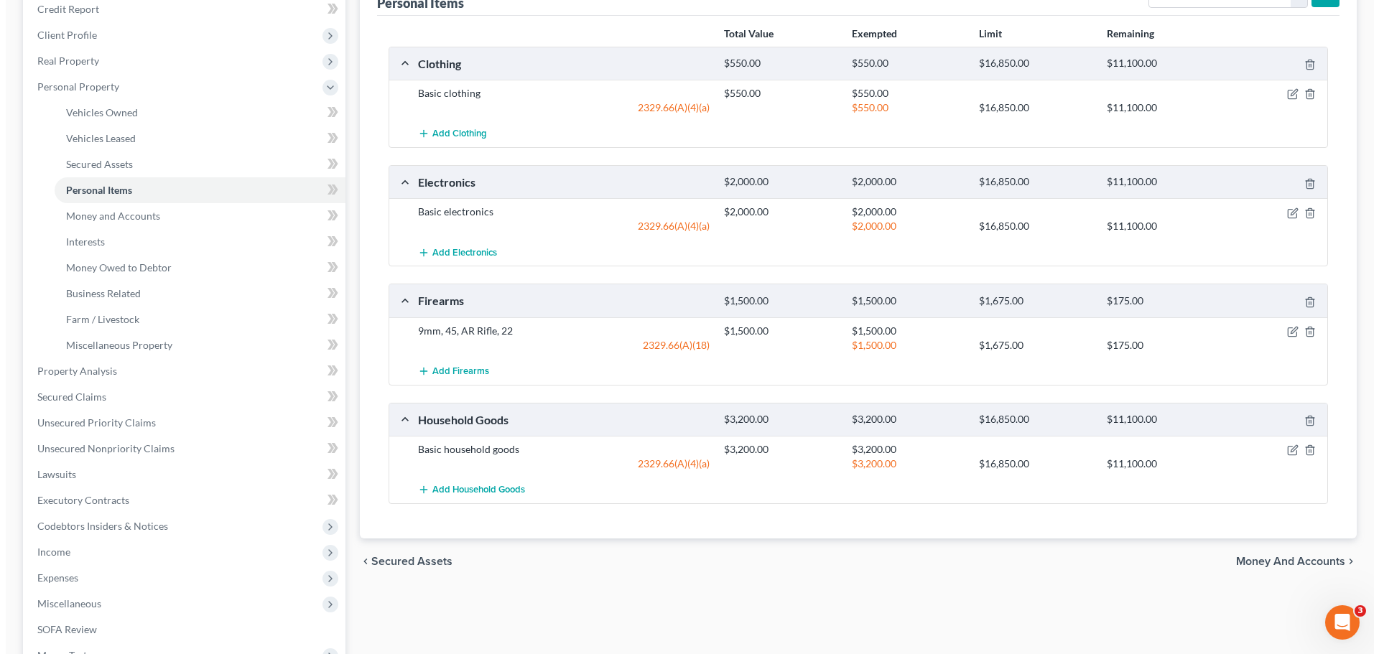
scroll to position [215, 0]
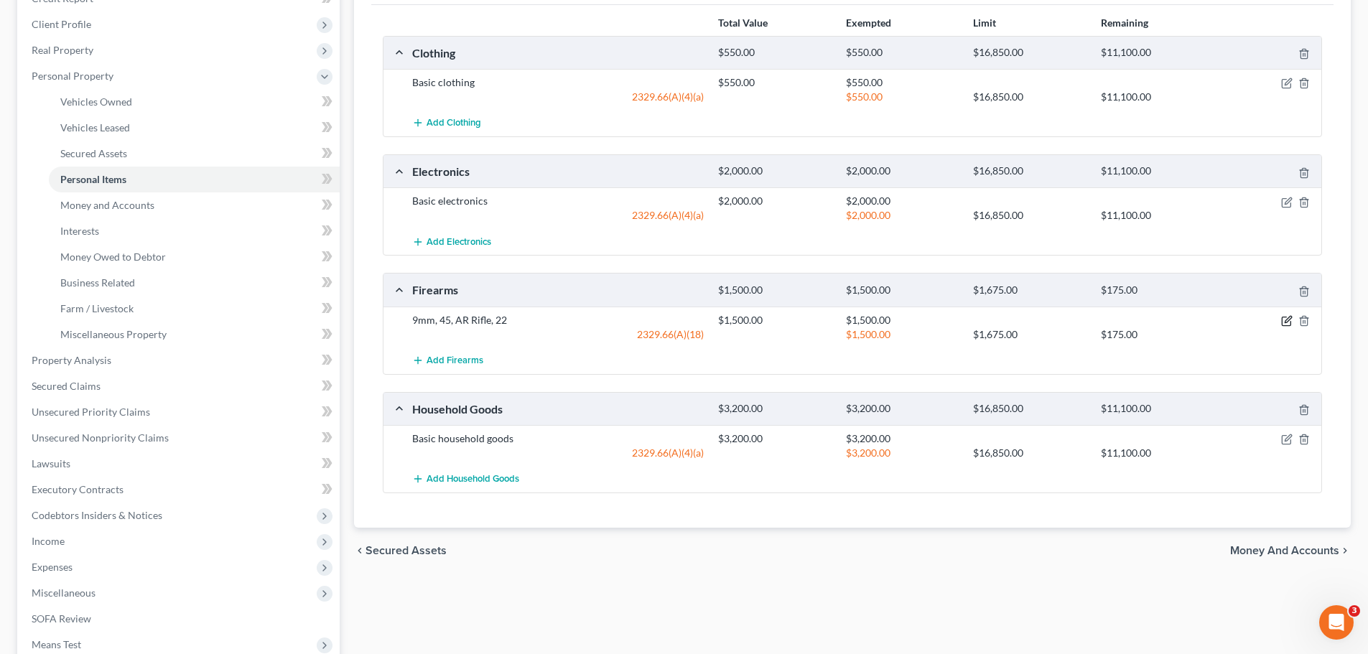
click at [1287, 322] on icon "button" at bounding box center [1286, 320] width 11 height 11
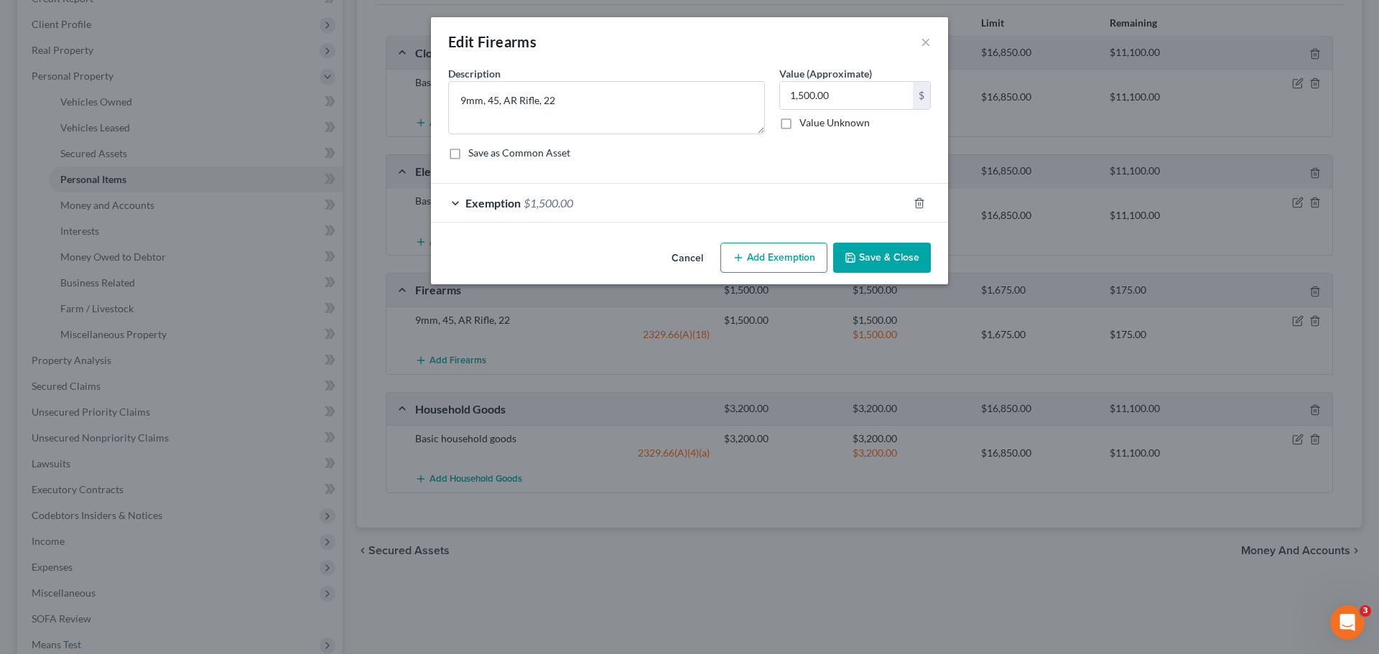
click at [493, 208] on span "Exemption" at bounding box center [492, 203] width 55 height 14
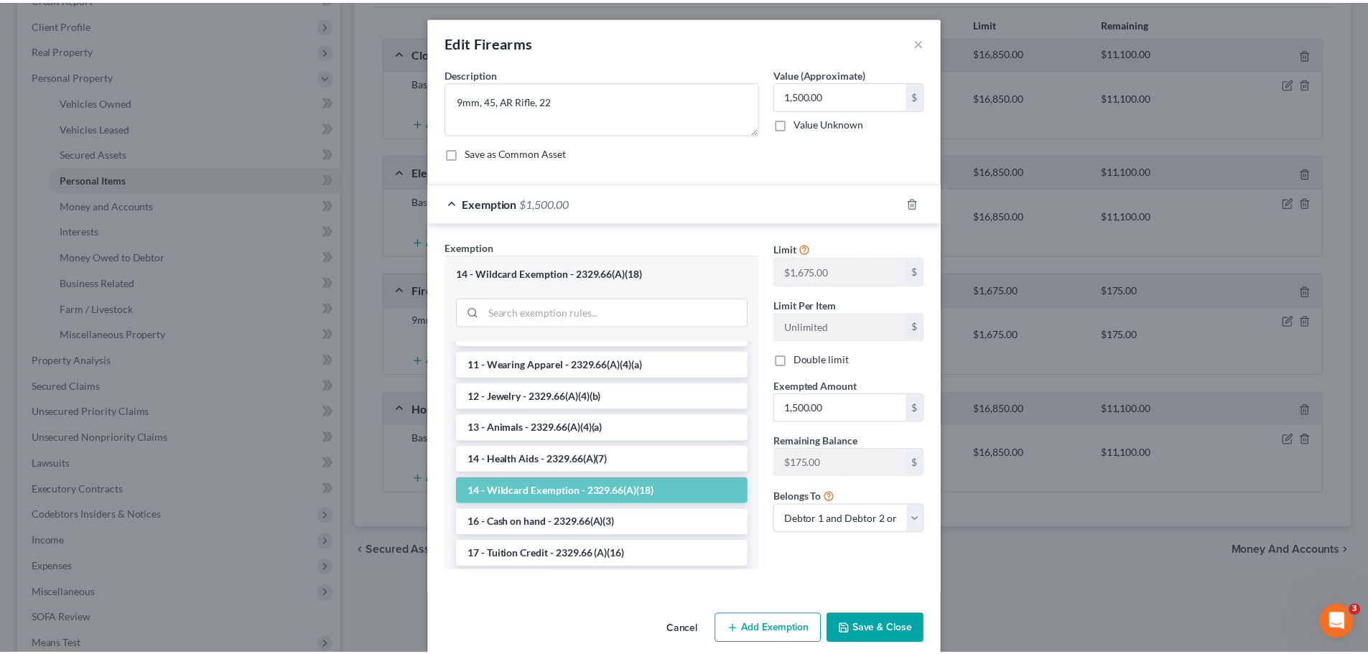
scroll to position [144, 0]
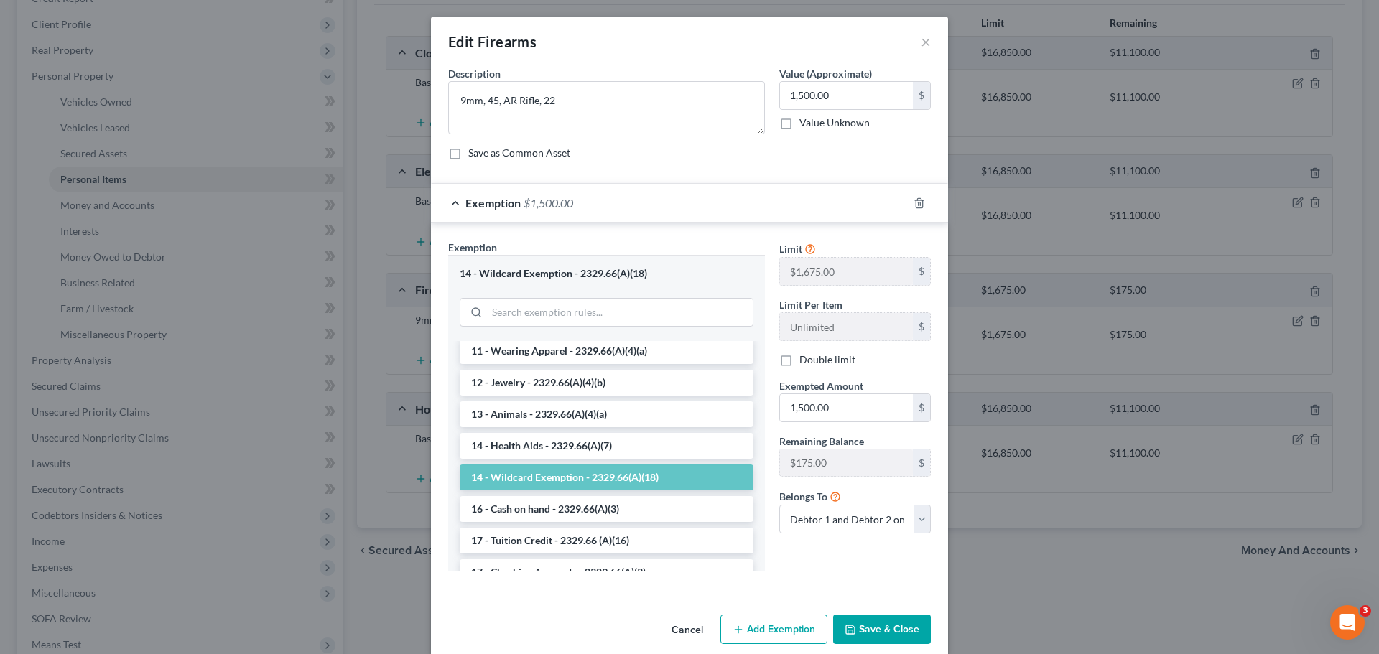
click at [879, 638] on button "Save & Close" at bounding box center [882, 630] width 98 height 30
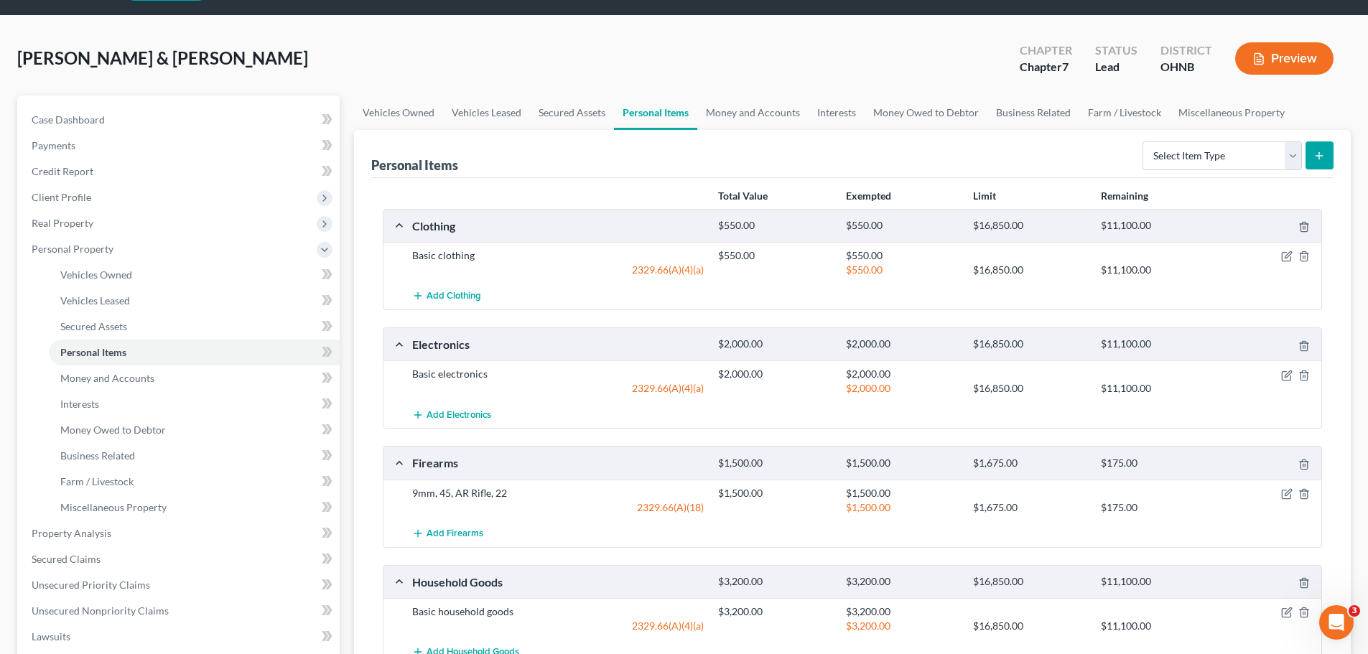
scroll to position [0, 0]
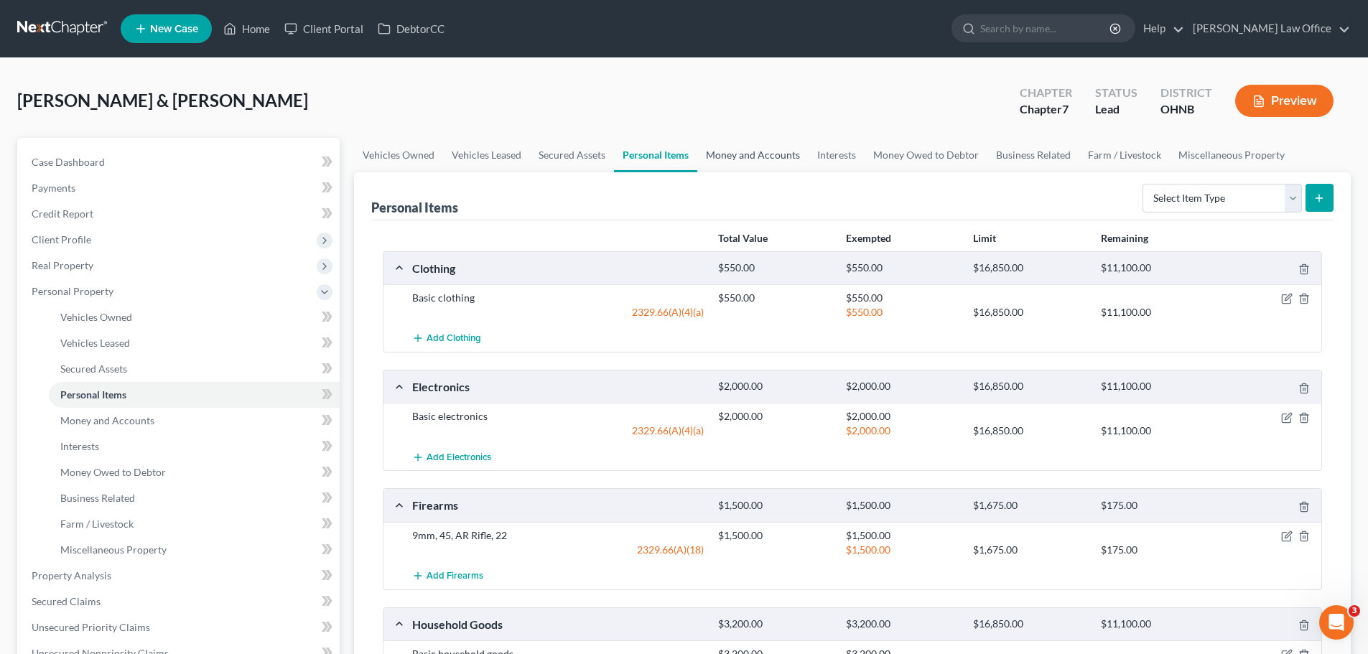
click at [758, 159] on link "Money and Accounts" at bounding box center [752, 155] width 111 height 34
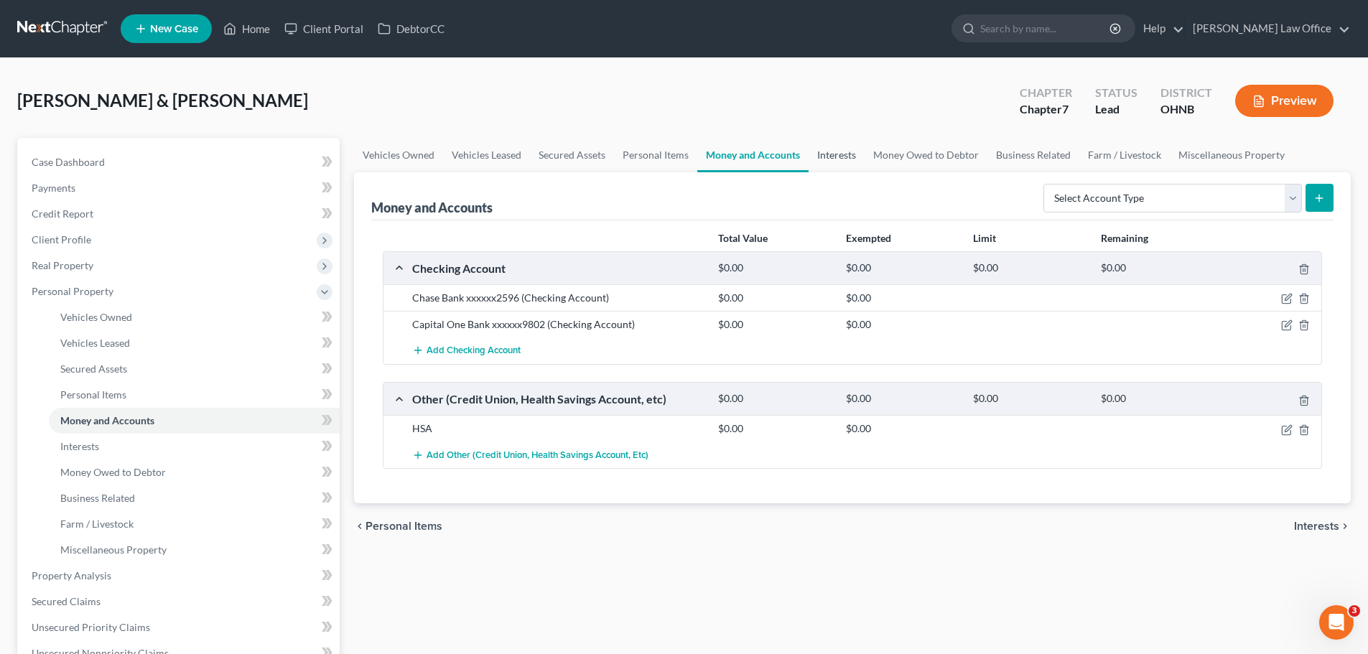
click at [841, 157] on link "Interests" at bounding box center [837, 155] width 56 height 34
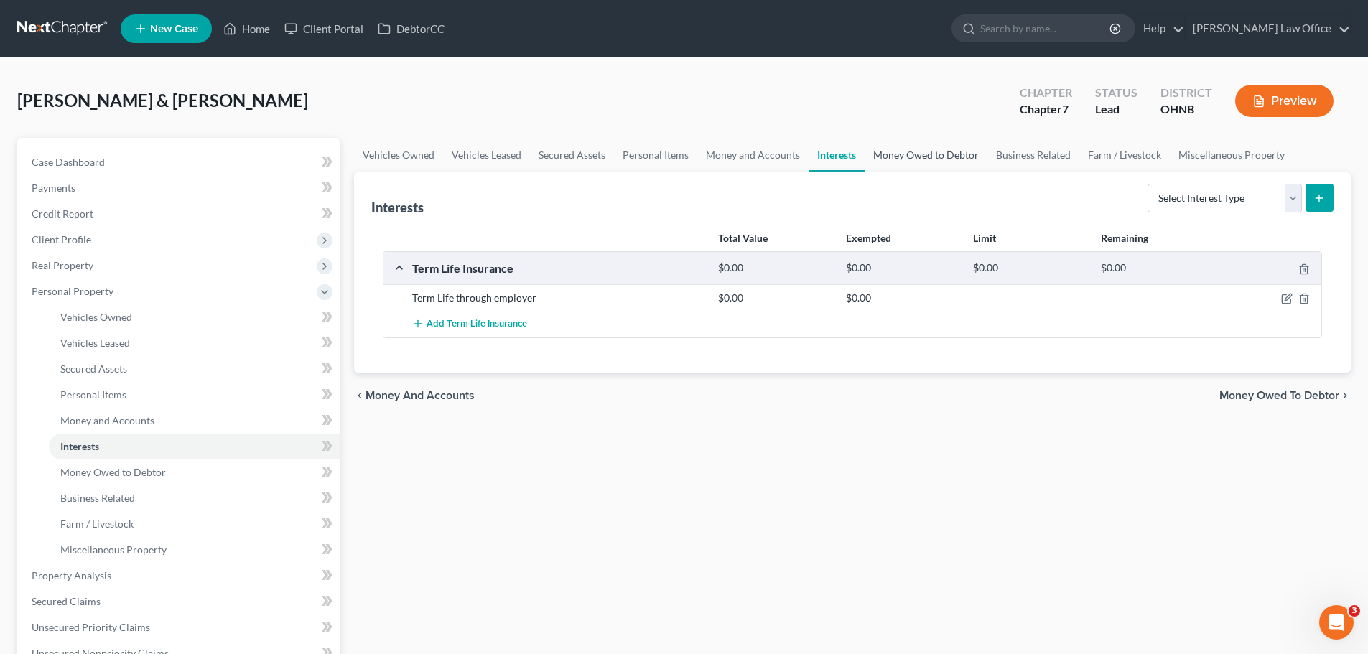
click at [899, 160] on link "Money Owed to Debtor" at bounding box center [926, 155] width 123 height 34
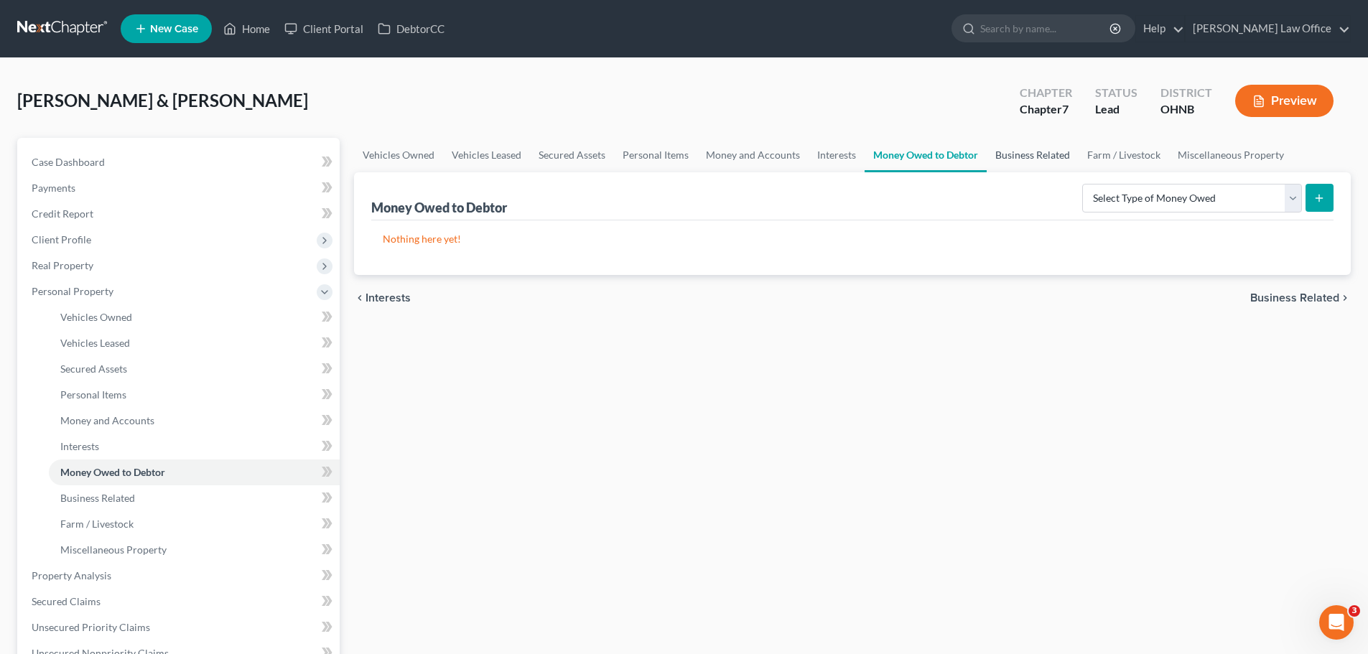
click at [1031, 153] on link "Business Related" at bounding box center [1033, 155] width 92 height 34
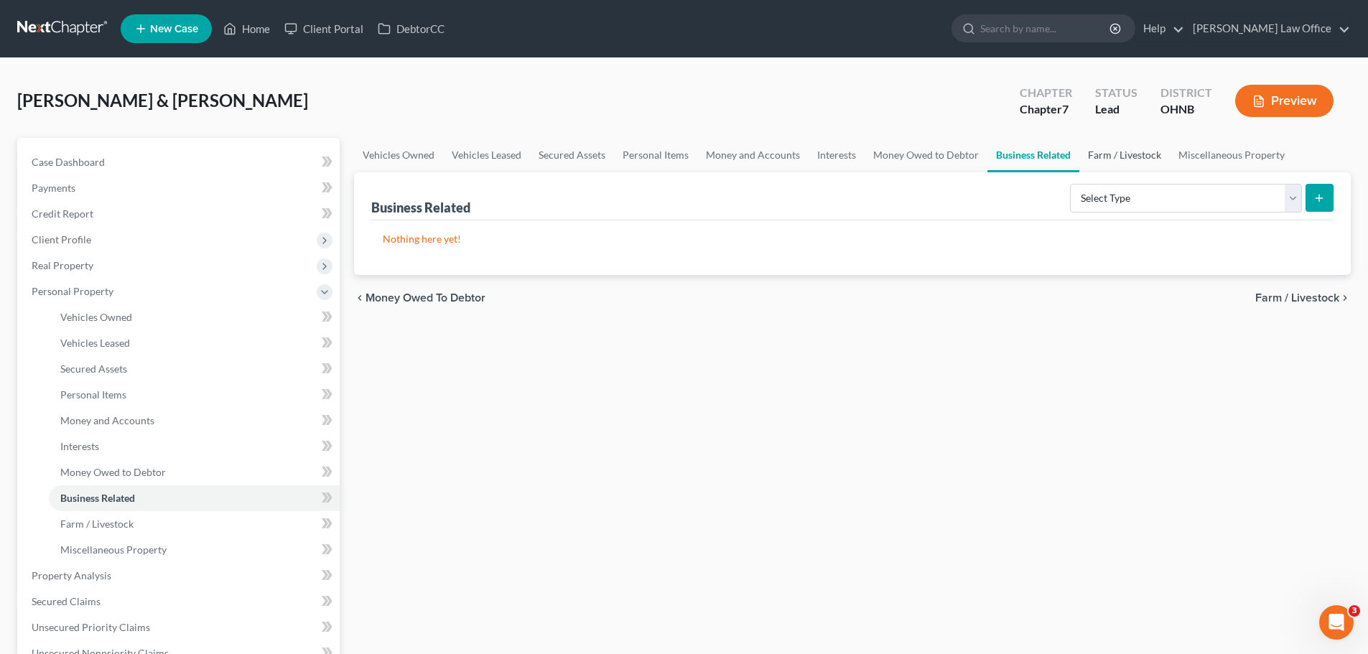
click at [1139, 153] on link "Farm / Livestock" at bounding box center [1125, 155] width 91 height 34
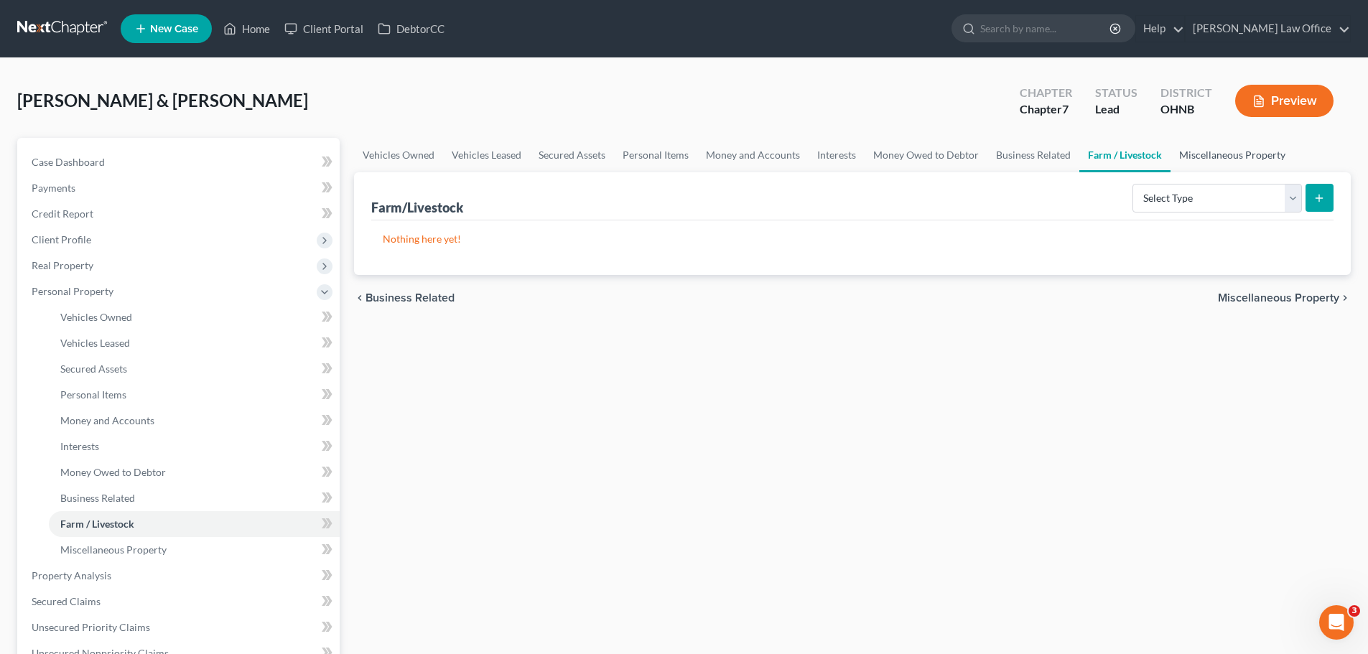
click at [1218, 153] on link "Miscellaneous Property" at bounding box center [1233, 155] width 124 height 34
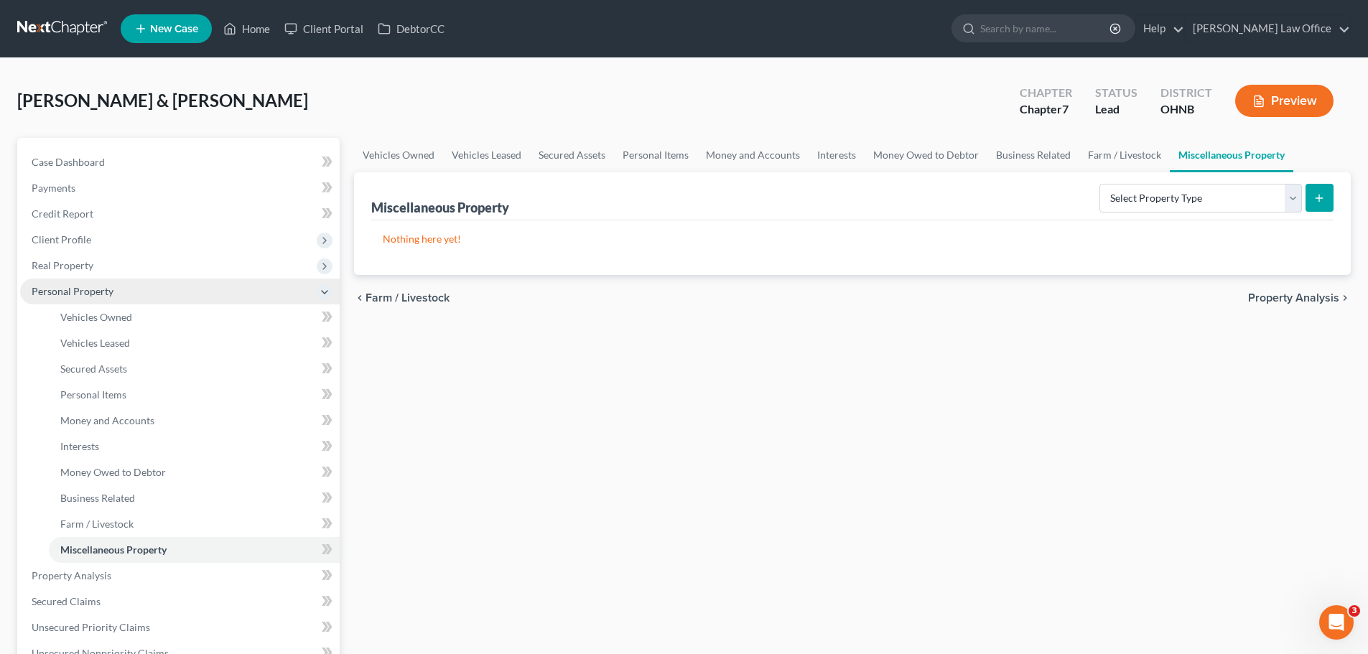
click at [105, 292] on span "Personal Property" at bounding box center [73, 291] width 82 height 12
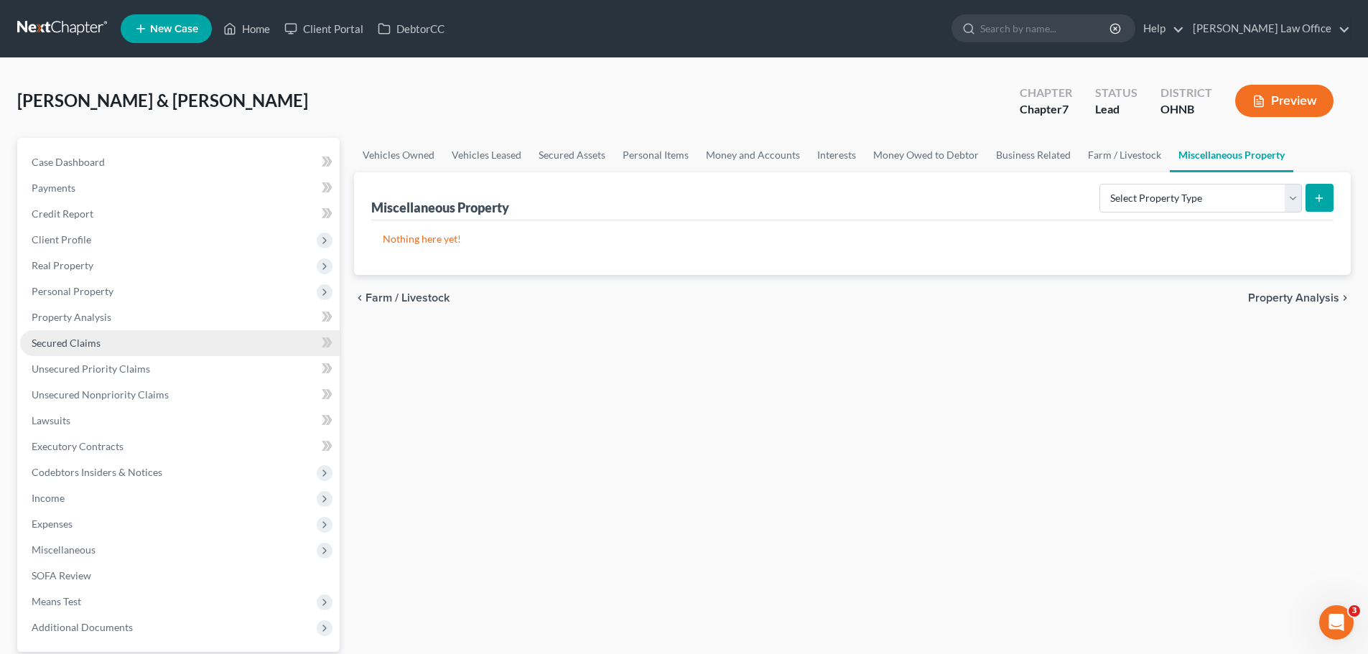
click at [74, 343] on span "Secured Claims" at bounding box center [66, 343] width 69 height 12
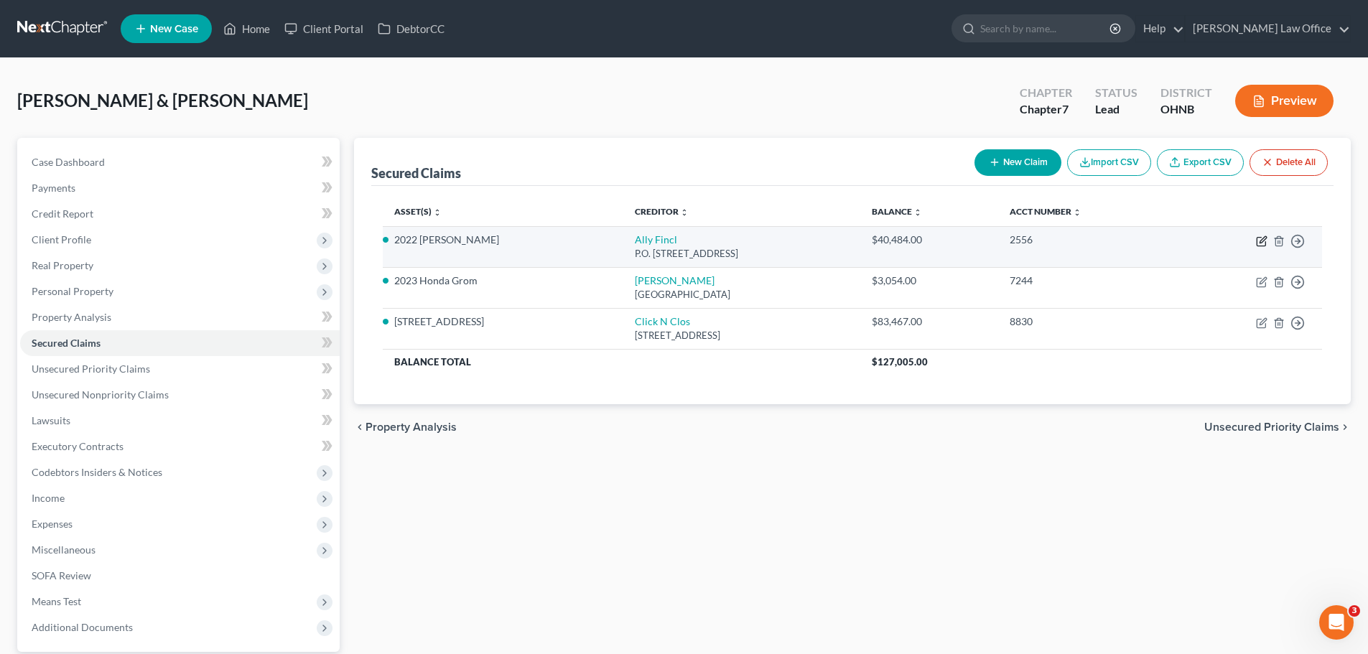
click at [1261, 243] on icon "button" at bounding box center [1263, 239] width 6 height 6
select select "24"
select select "6"
select select "2"
select select "1"
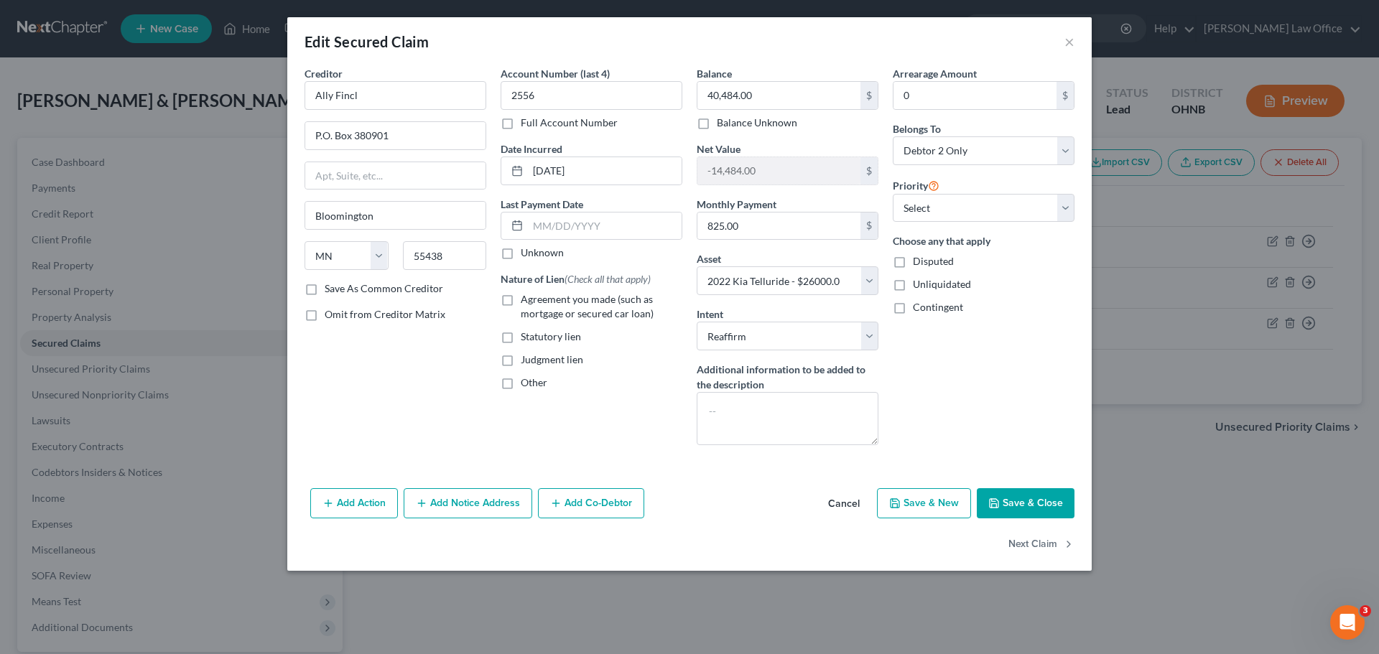
click at [588, 300] on span "Agreement you made (such as mortgage or secured car loan)" at bounding box center [587, 306] width 133 height 27
click at [536, 300] on input "Agreement you made (such as mortgage or secured car loan)" at bounding box center [531, 296] width 9 height 9
checkbox input "true"
click at [1025, 500] on button "Save & Close" at bounding box center [1026, 503] width 98 height 30
select select "6"
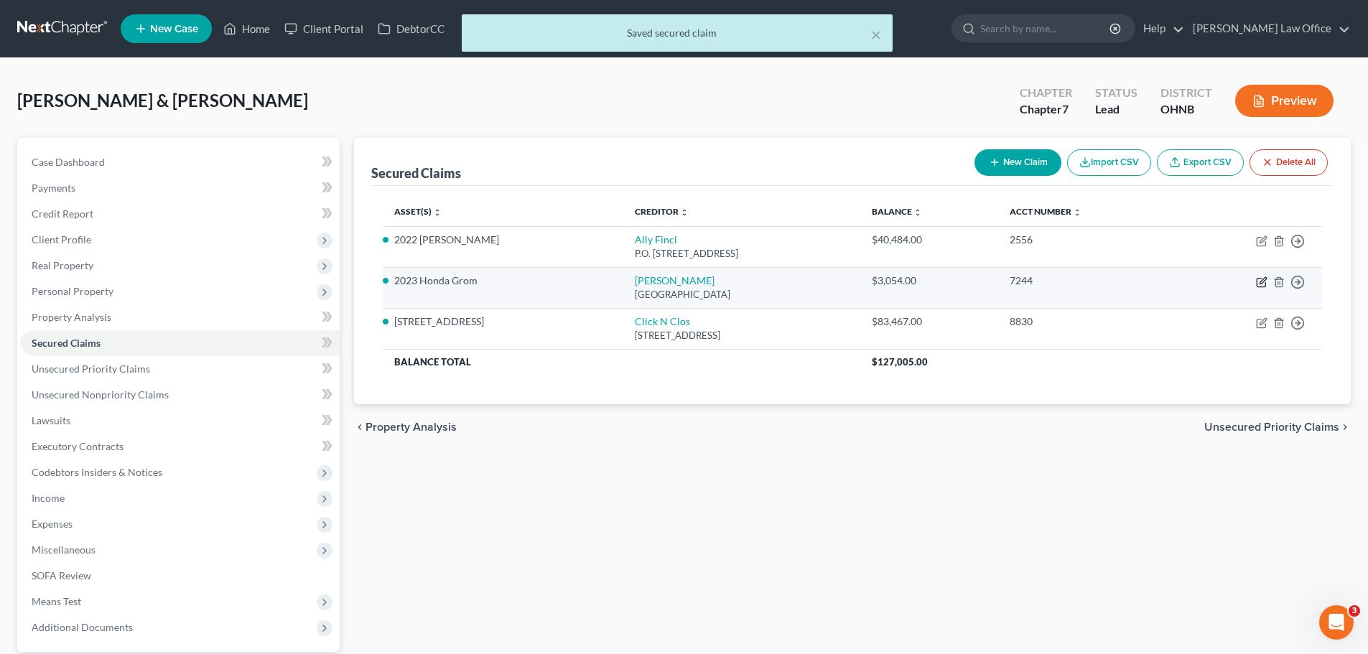
click at [1265, 279] on icon "button" at bounding box center [1261, 282] width 11 height 11
select select "45"
select select "7"
select select "2"
select select "0"
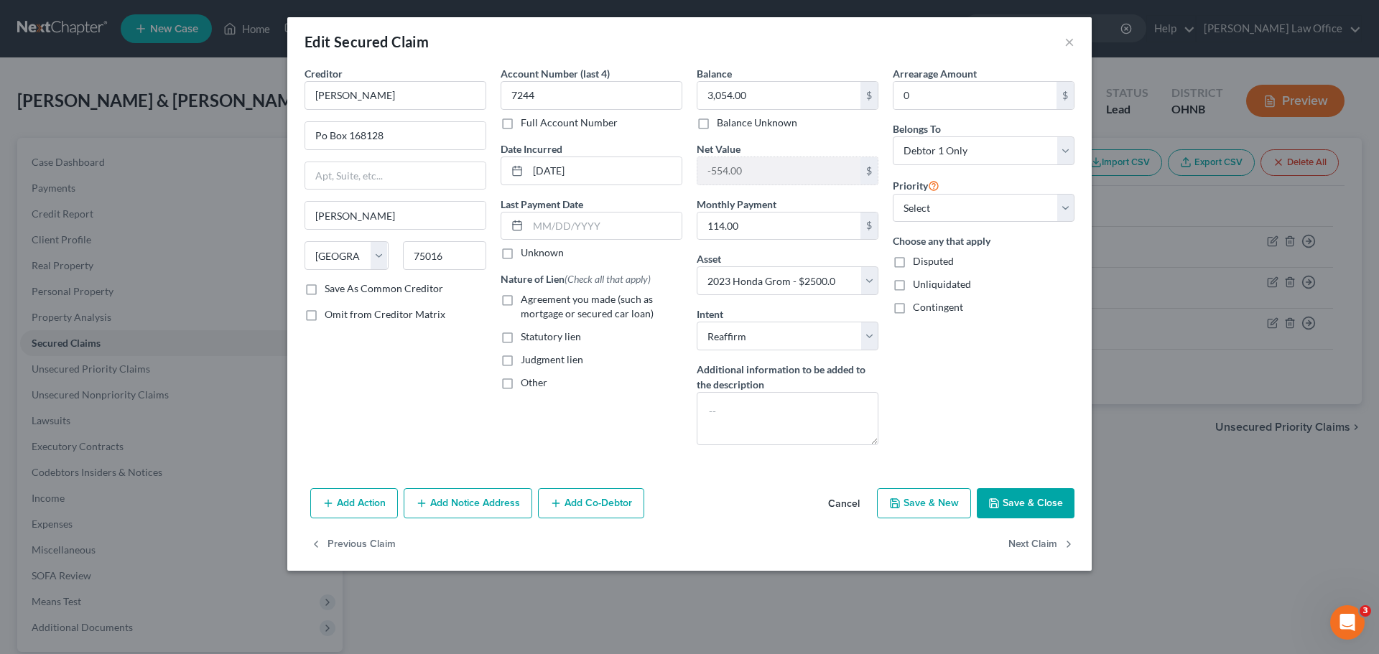
click at [596, 300] on span "Agreement you made (such as mortgage or secured car loan)" at bounding box center [587, 306] width 133 height 27
click at [536, 300] on input "Agreement you made (such as mortgage or secured car loan)" at bounding box center [531, 296] width 9 height 9
checkbox input "true"
click at [1024, 494] on button "Save & Close" at bounding box center [1026, 503] width 98 height 30
select select "7"
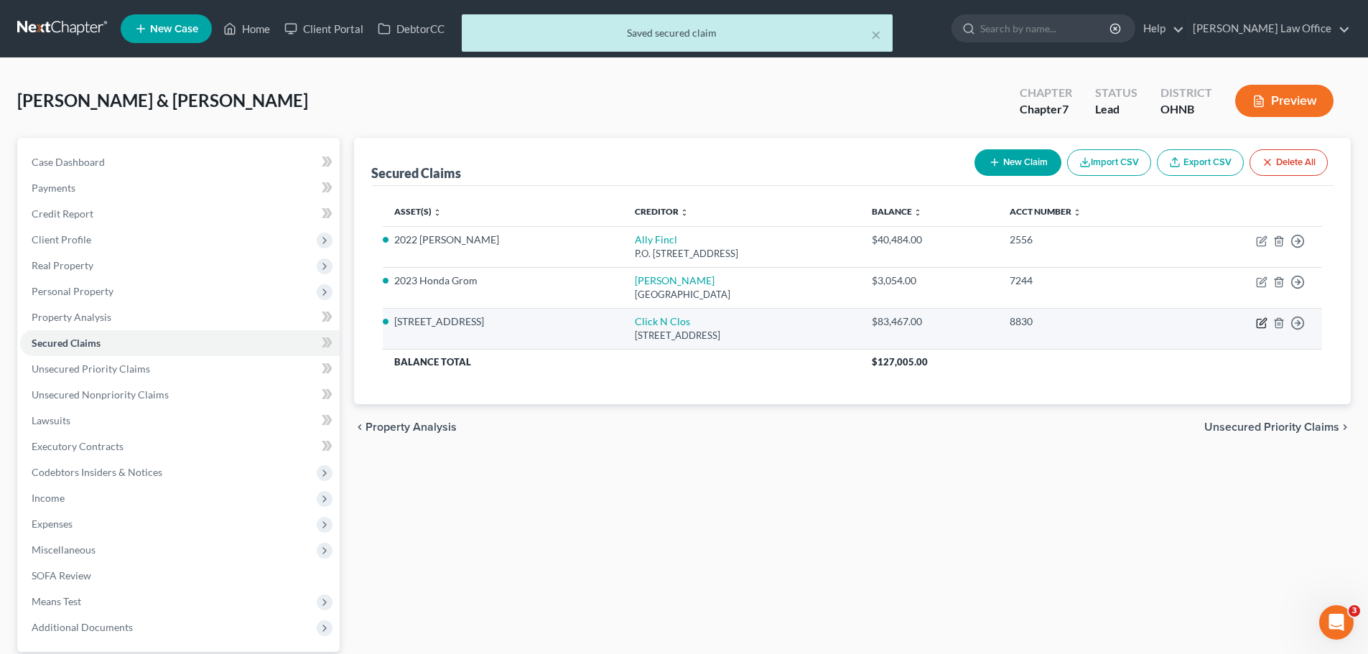
click at [1261, 323] on icon "button" at bounding box center [1261, 322] width 11 height 11
select select "45"
select select "3"
select select "2"
select select "0"
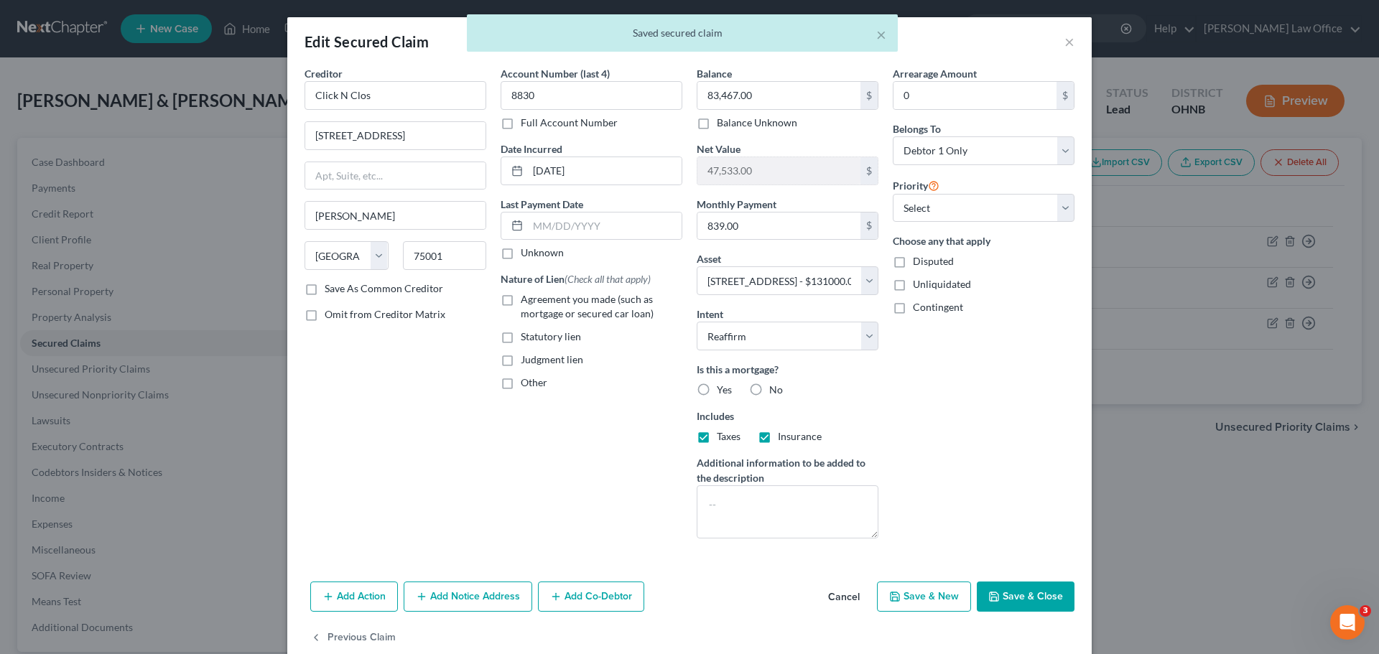
click at [717, 391] on label "Yes" at bounding box center [724, 390] width 15 height 14
click at [723, 391] on input "Yes" at bounding box center [727, 387] width 9 height 9
radio input "true"
click at [557, 304] on span "Agreement you made (such as mortgage or secured car loan)" at bounding box center [587, 306] width 133 height 27
click at [536, 302] on input "Agreement you made (such as mortgage or secured car loan)" at bounding box center [531, 296] width 9 height 9
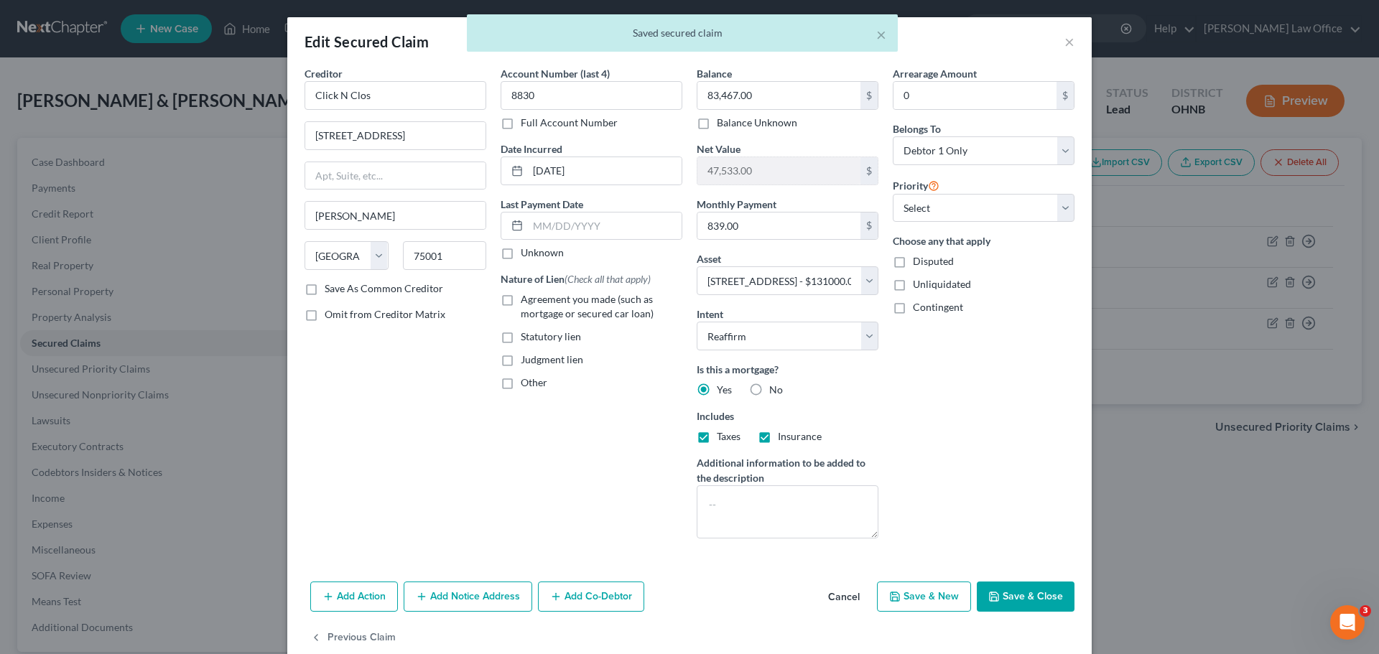
checkbox input "true"
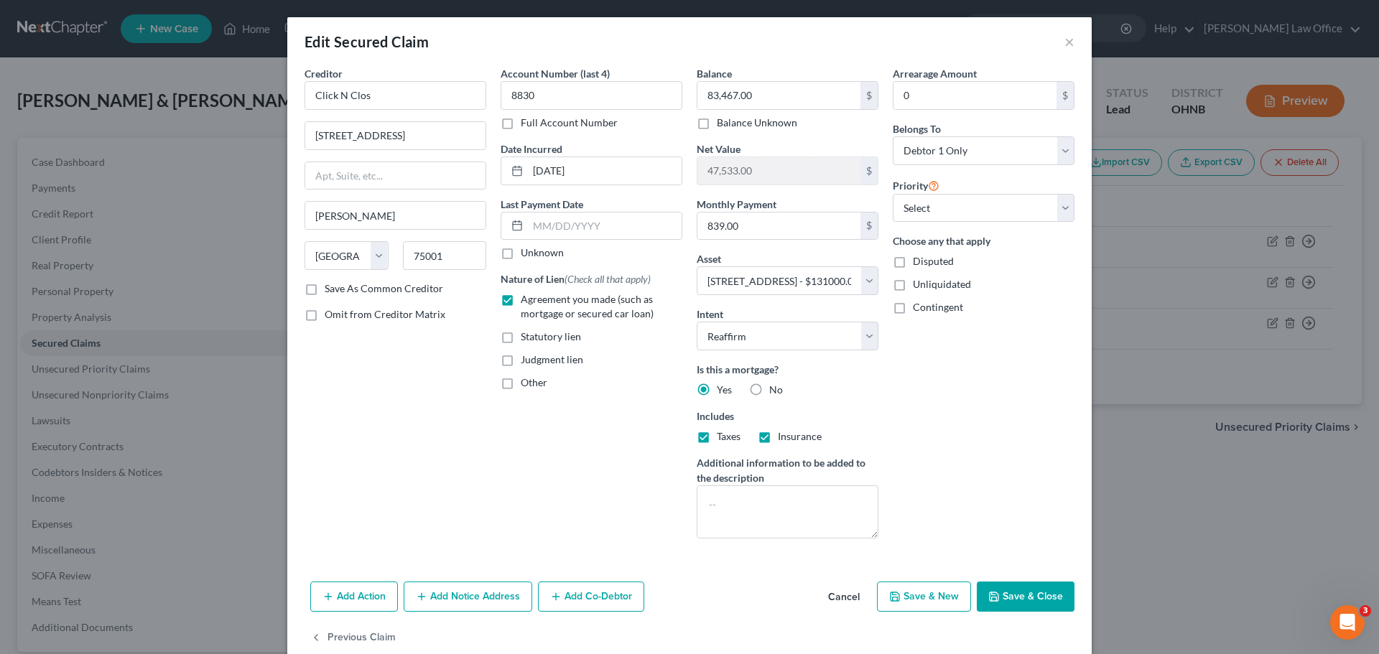
click at [1042, 590] on button "Save & Close" at bounding box center [1026, 597] width 98 height 30
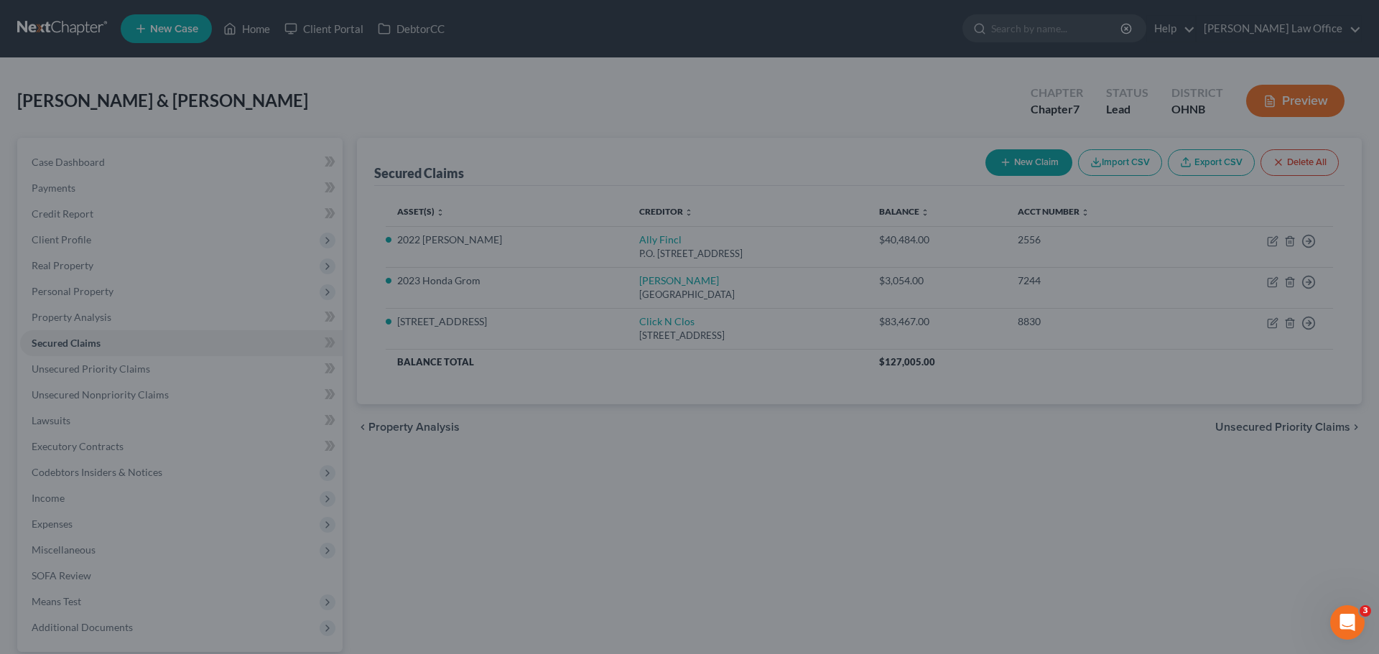
select select "3"
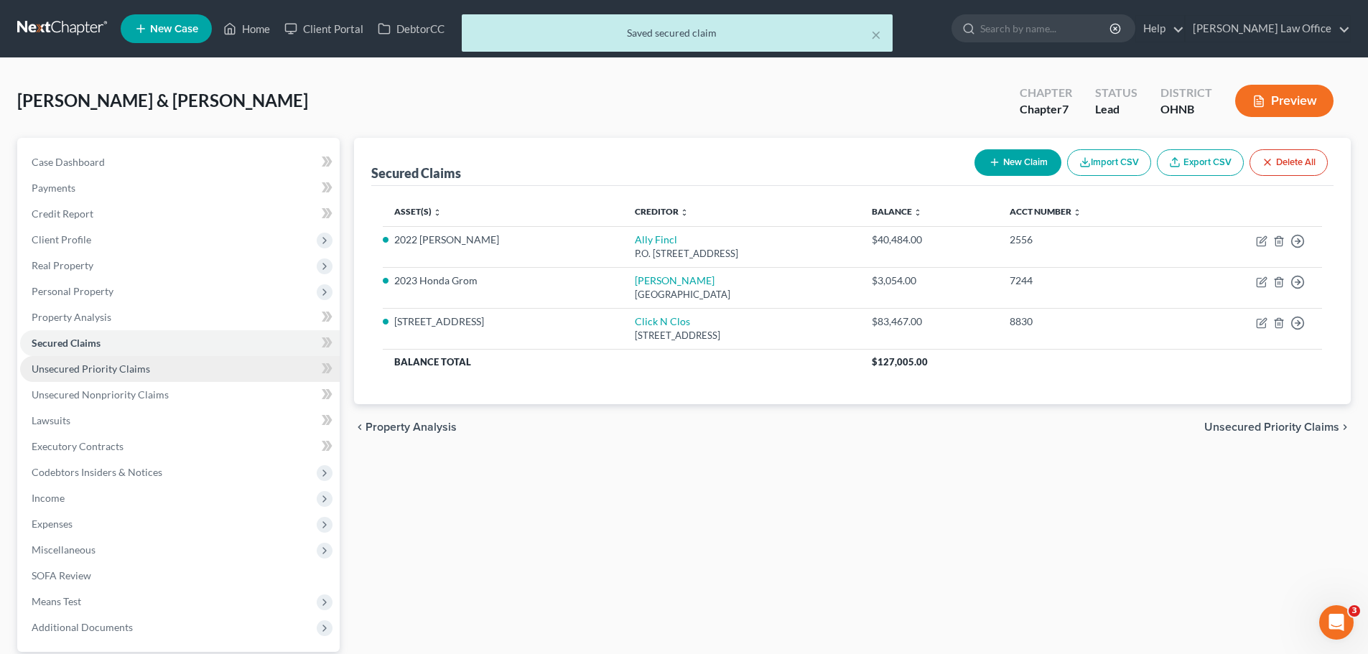
click at [94, 368] on span "Unsecured Priority Claims" at bounding box center [91, 369] width 119 height 12
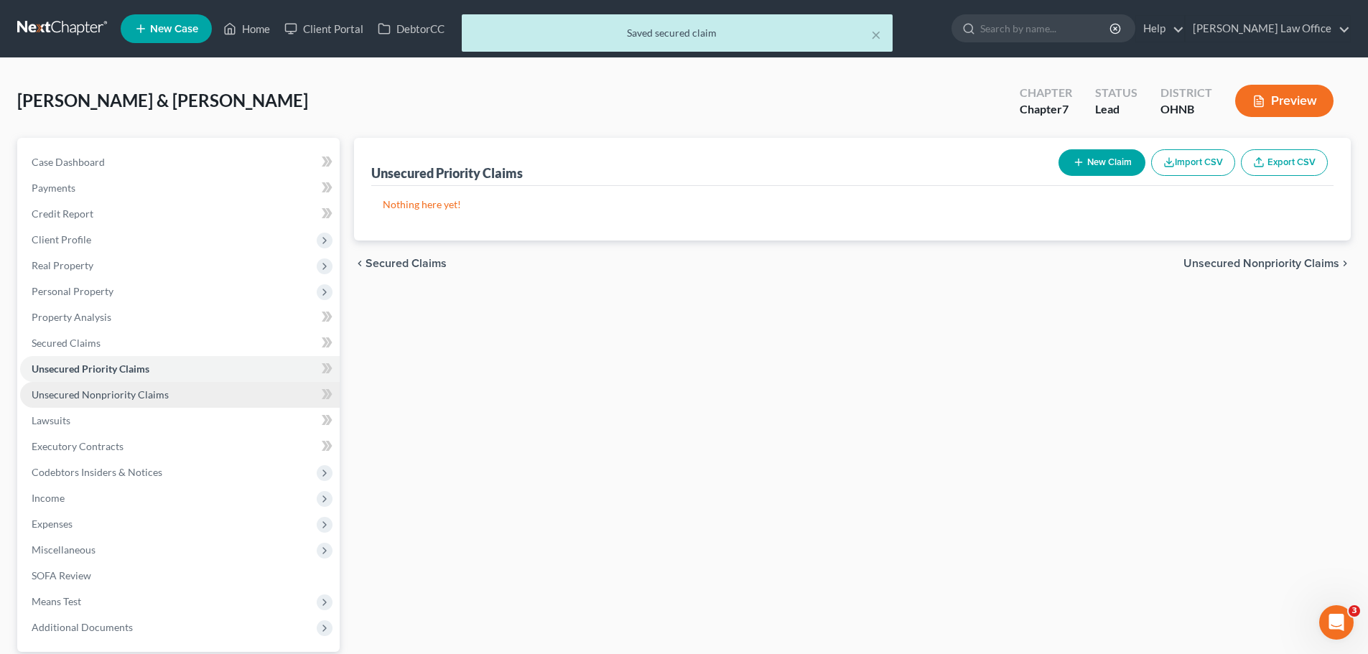
click at [105, 389] on span "Unsecured Nonpriority Claims" at bounding box center [100, 395] width 137 height 12
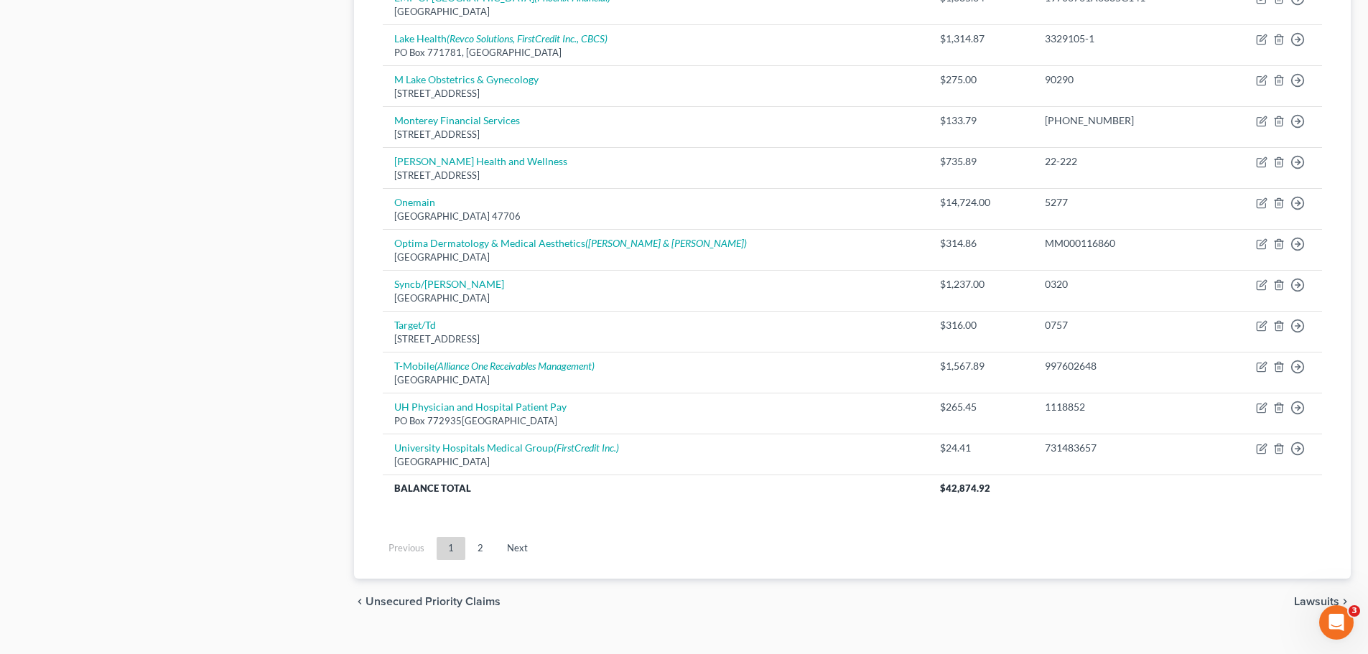
scroll to position [1004, 0]
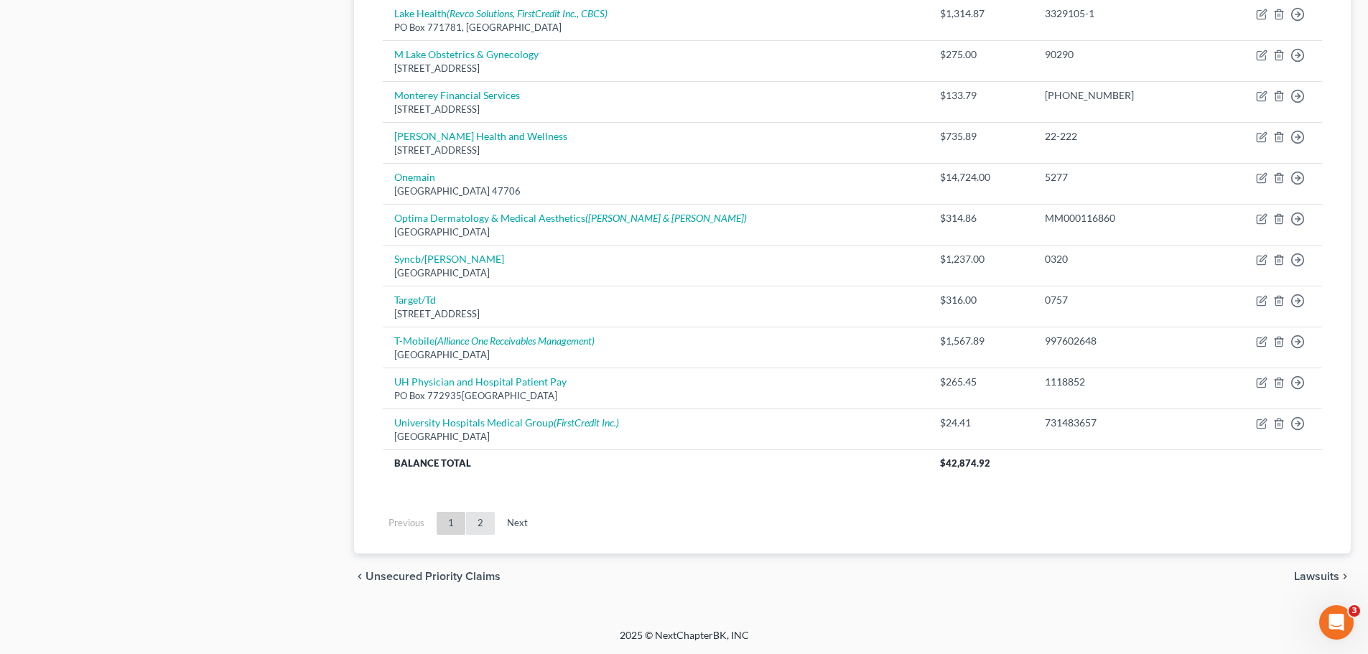
click at [480, 524] on link "2" at bounding box center [480, 523] width 29 height 23
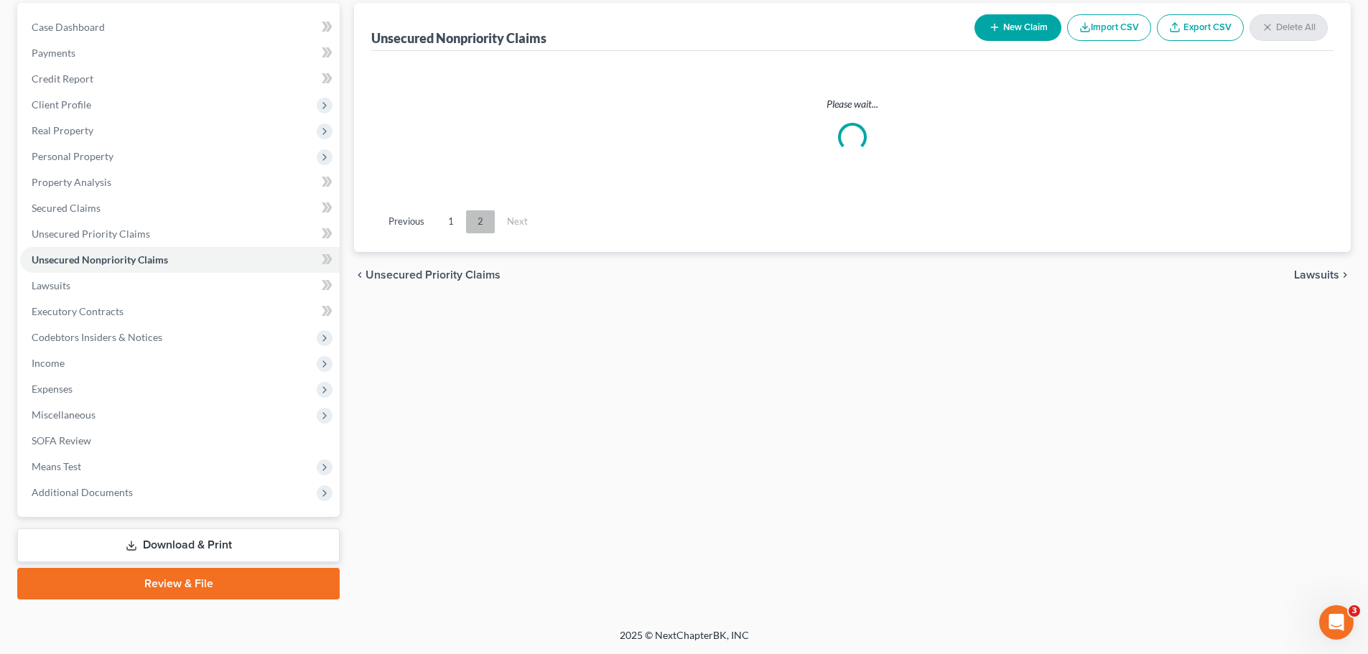
scroll to position [135, 0]
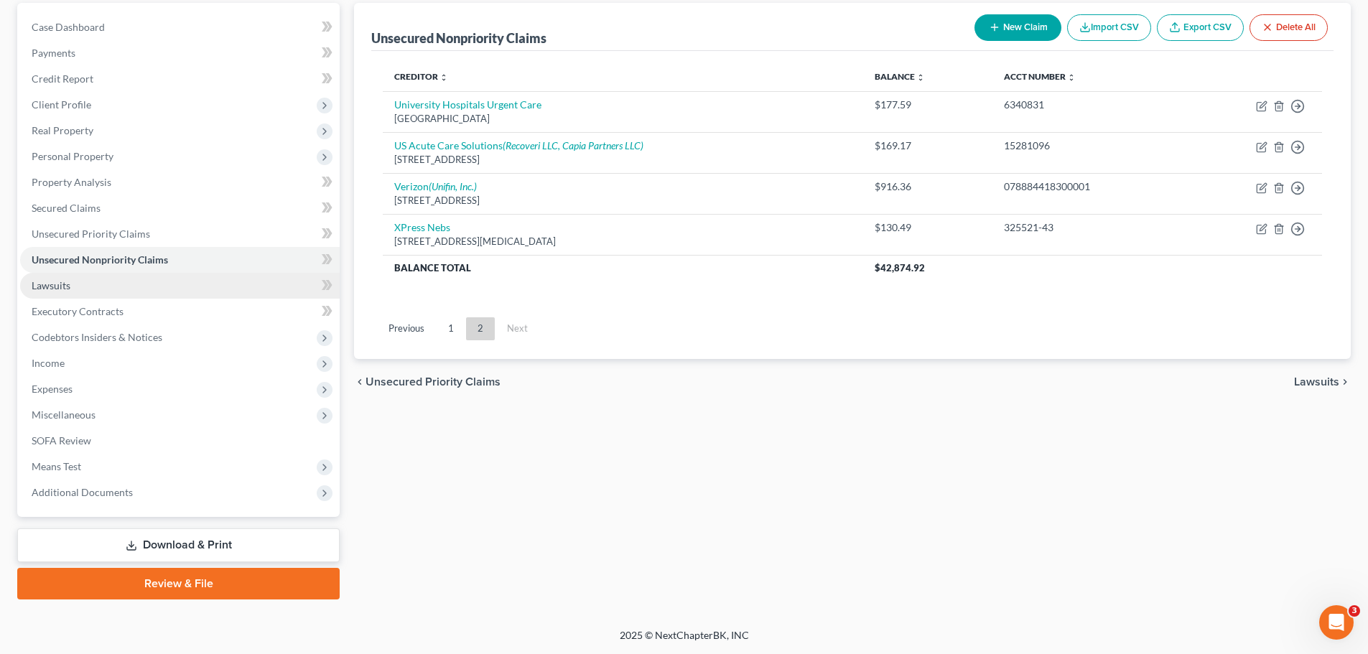
click at [68, 286] on span "Lawsuits" at bounding box center [51, 285] width 39 height 12
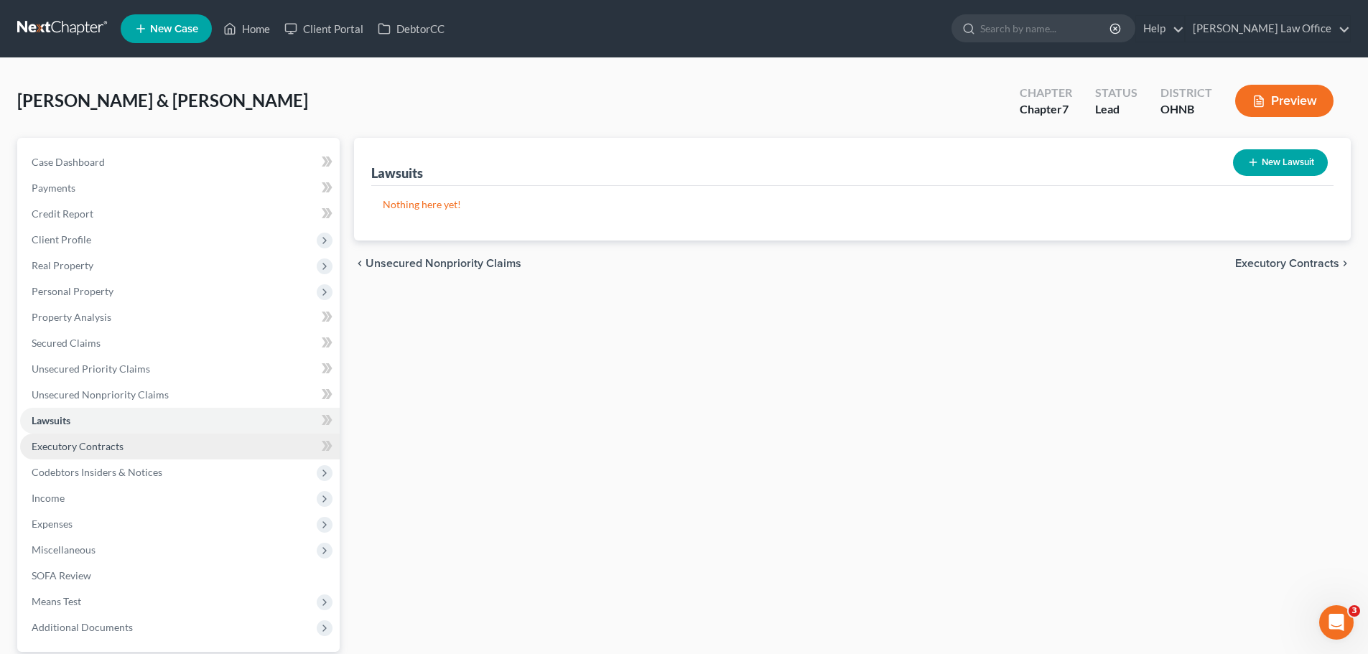
click at [92, 440] on span "Executory Contracts" at bounding box center [78, 446] width 92 height 12
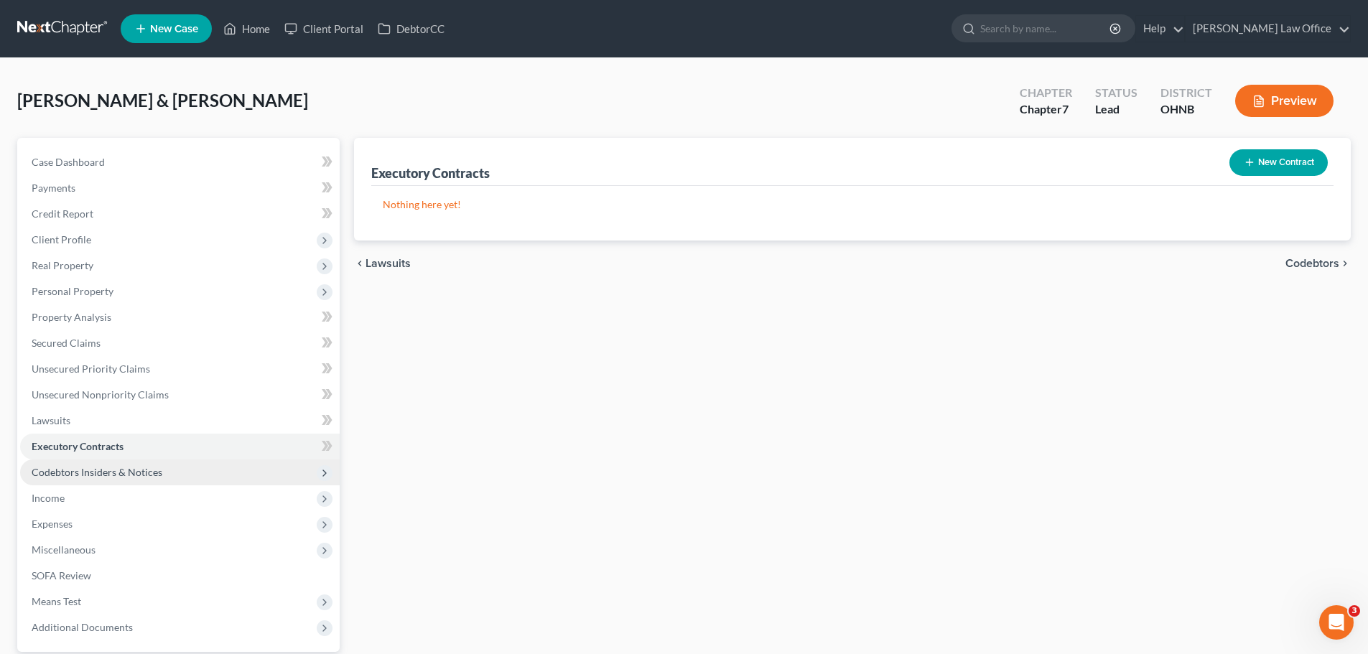
click at [108, 473] on span "Codebtors Insiders & Notices" at bounding box center [97, 472] width 131 height 12
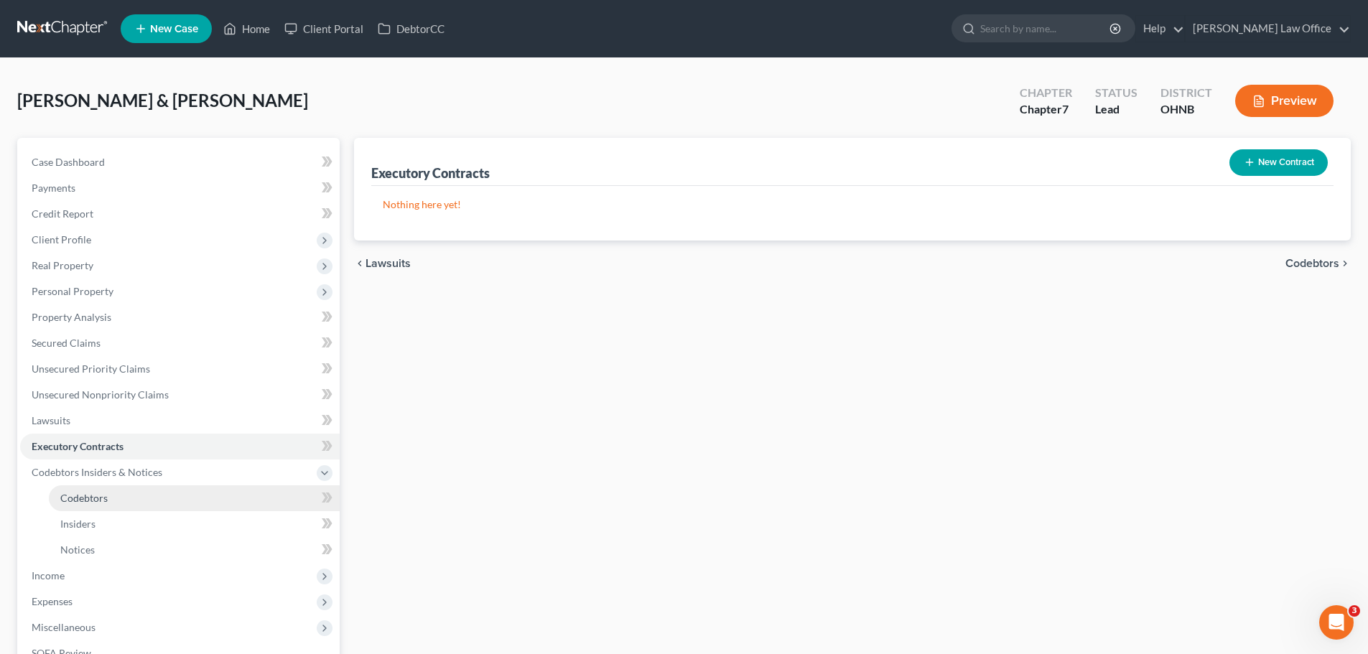
click at [112, 493] on link "Codebtors" at bounding box center [194, 499] width 291 height 26
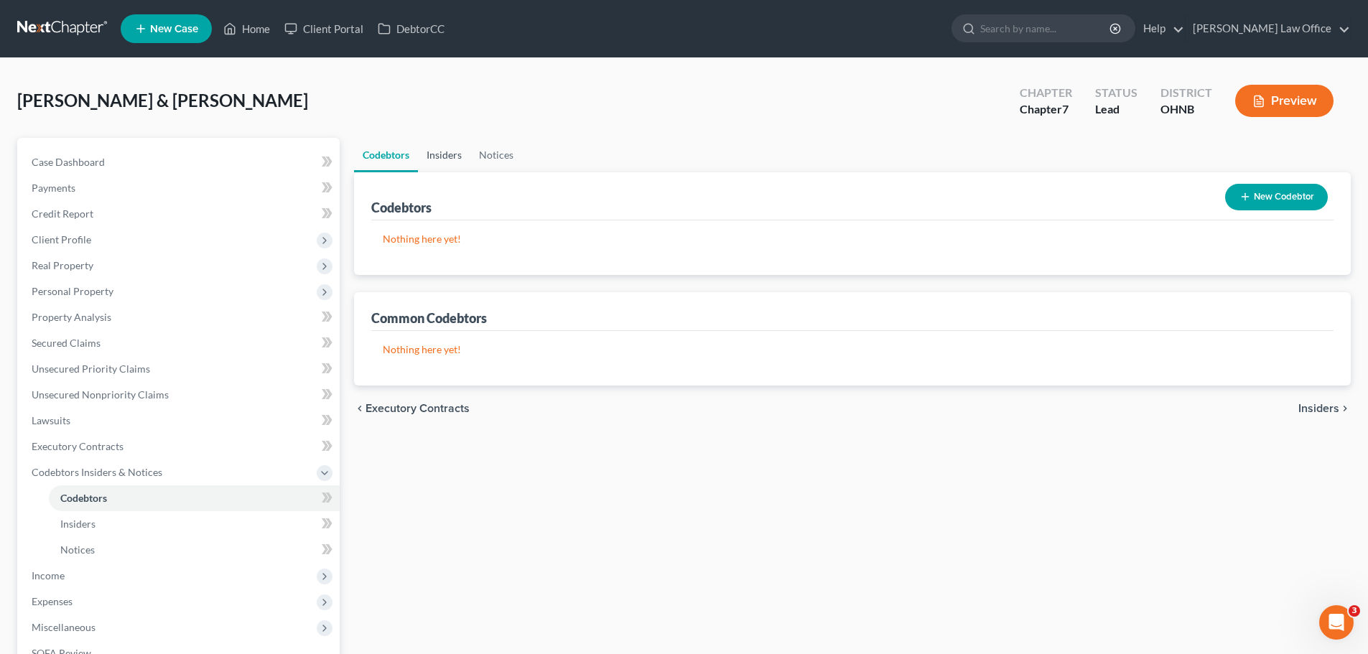
click at [447, 142] on link "Insiders" at bounding box center [444, 155] width 52 height 34
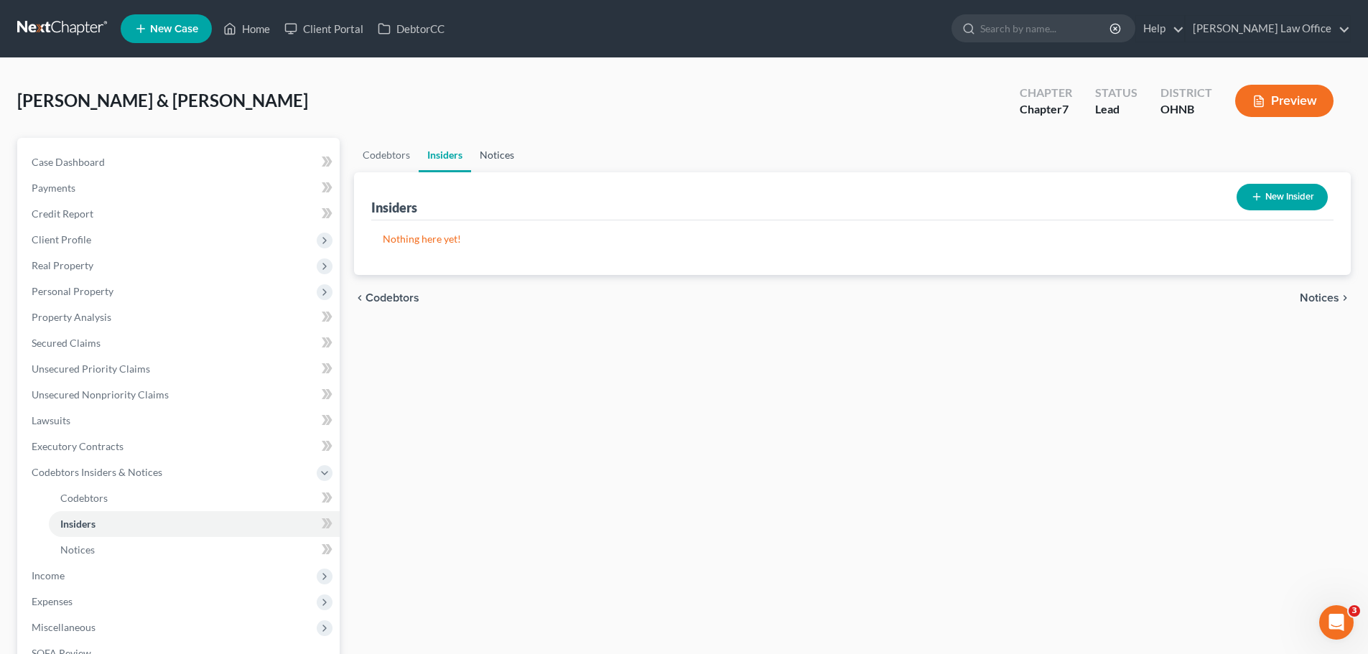
click at [501, 151] on link "Notices" at bounding box center [497, 155] width 52 height 34
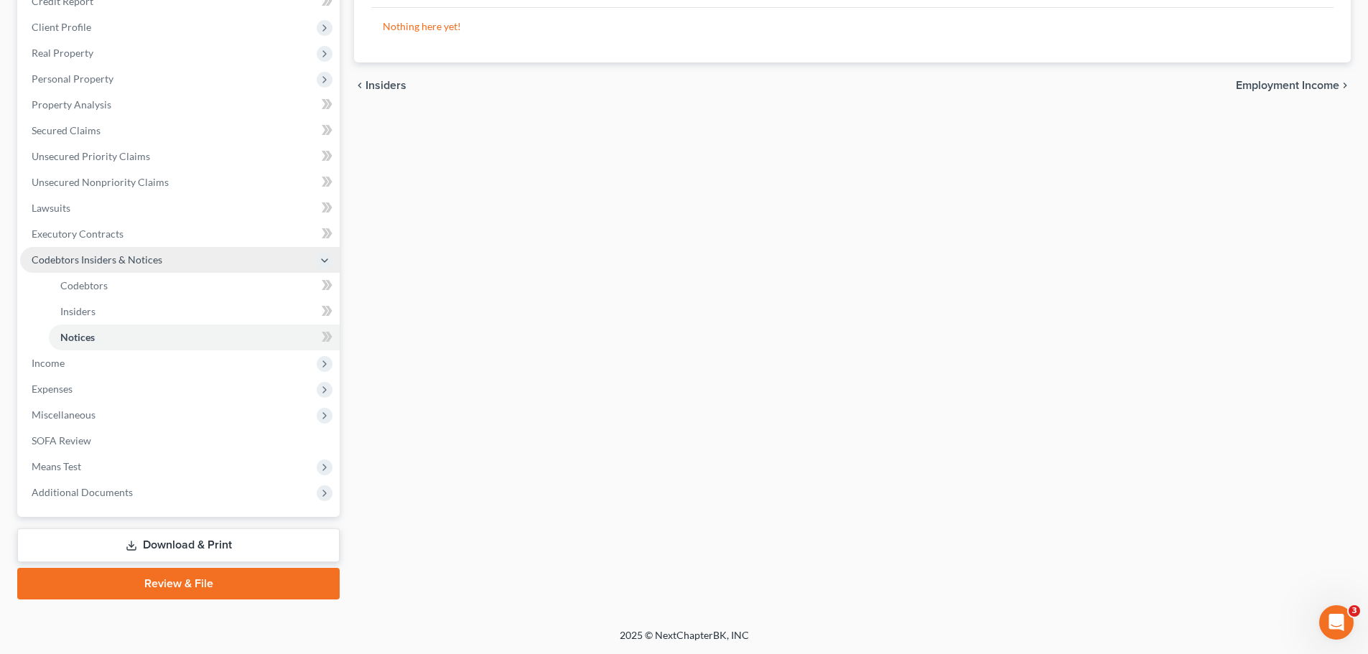
click at [91, 266] on span "Codebtors Insiders & Notices" at bounding box center [180, 260] width 320 height 26
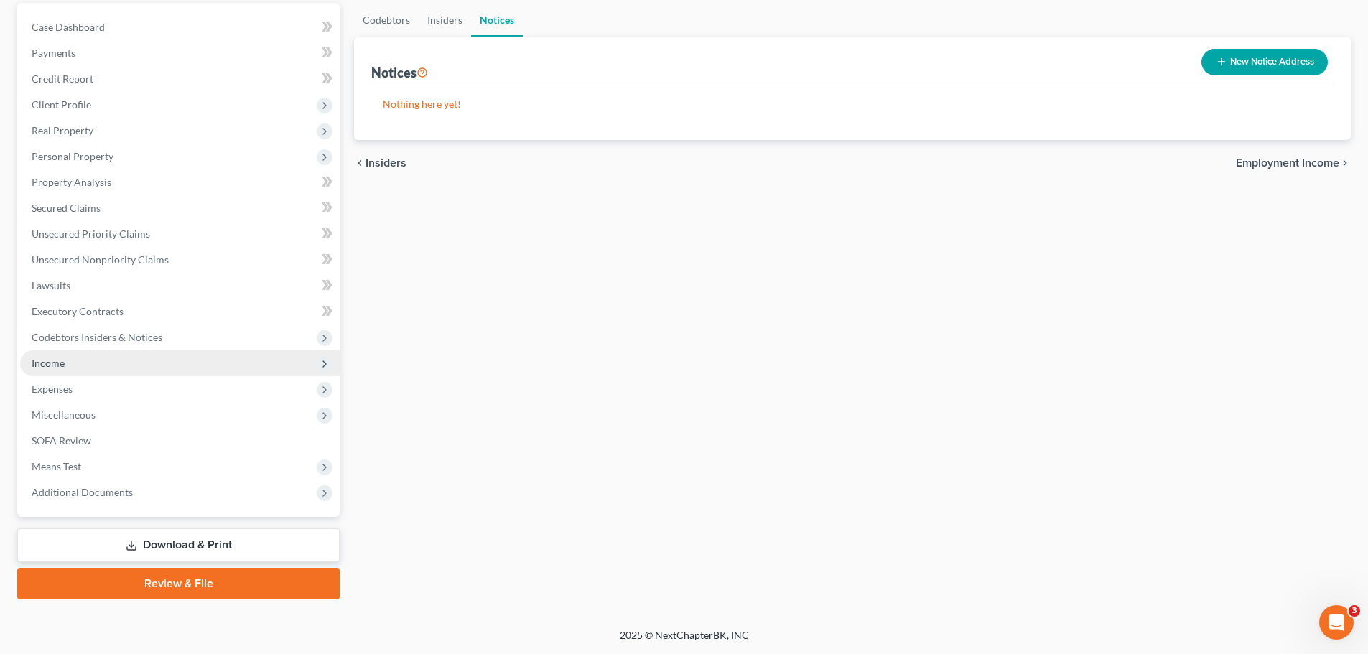
click at [60, 368] on span "Income" at bounding box center [48, 363] width 33 height 12
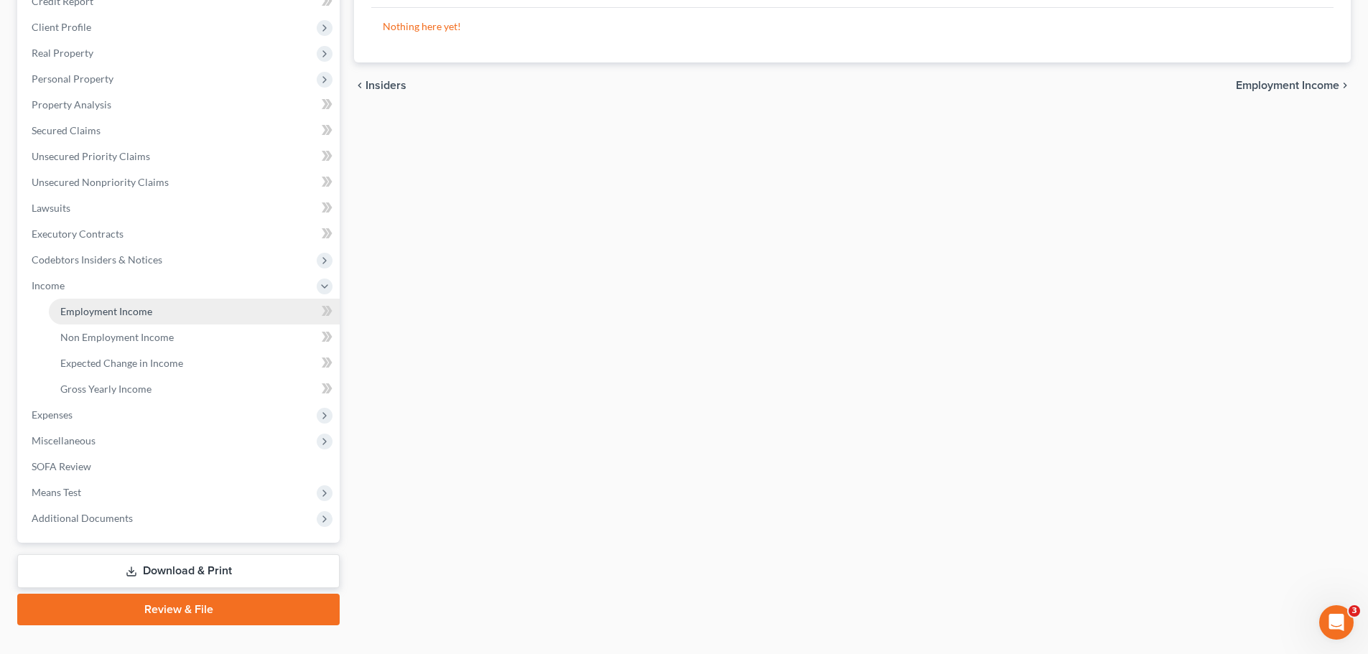
click at [101, 308] on span "Employment Income" at bounding box center [106, 311] width 92 height 12
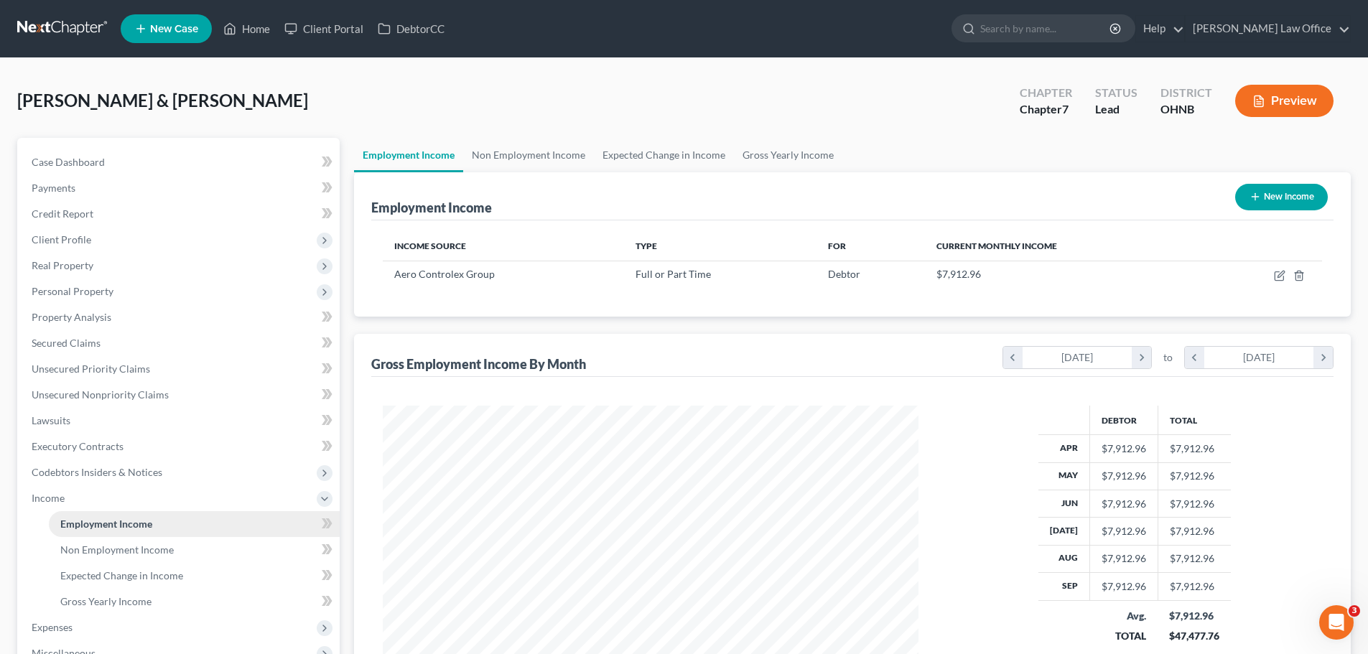
scroll to position [268, 565]
click at [524, 150] on link "Non Employment Income" at bounding box center [528, 155] width 131 height 34
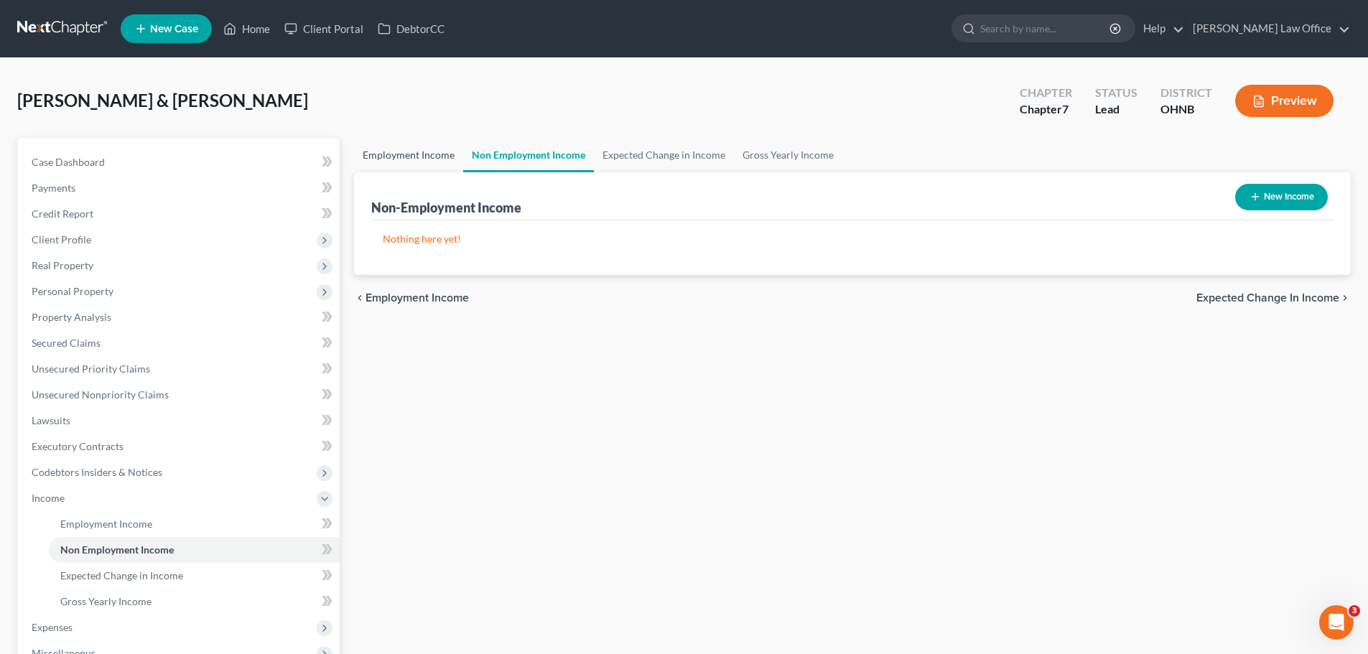
click at [413, 154] on link "Employment Income" at bounding box center [408, 155] width 109 height 34
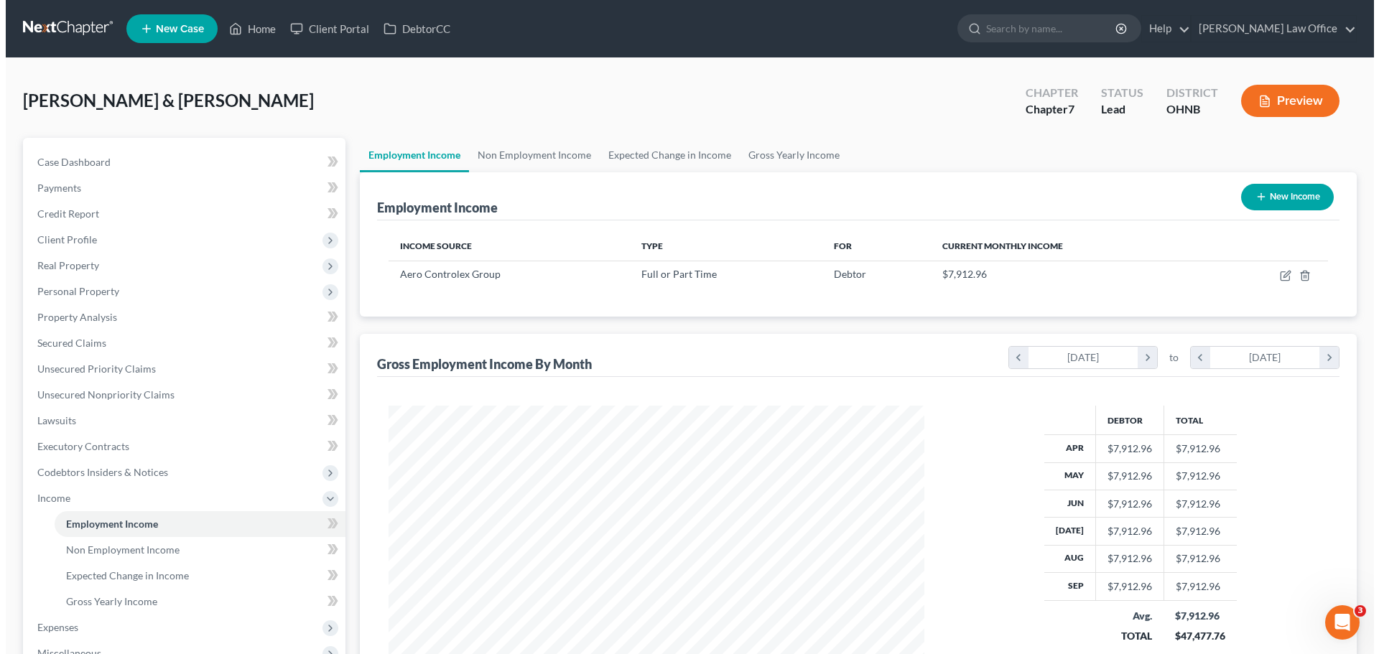
scroll to position [268, 565]
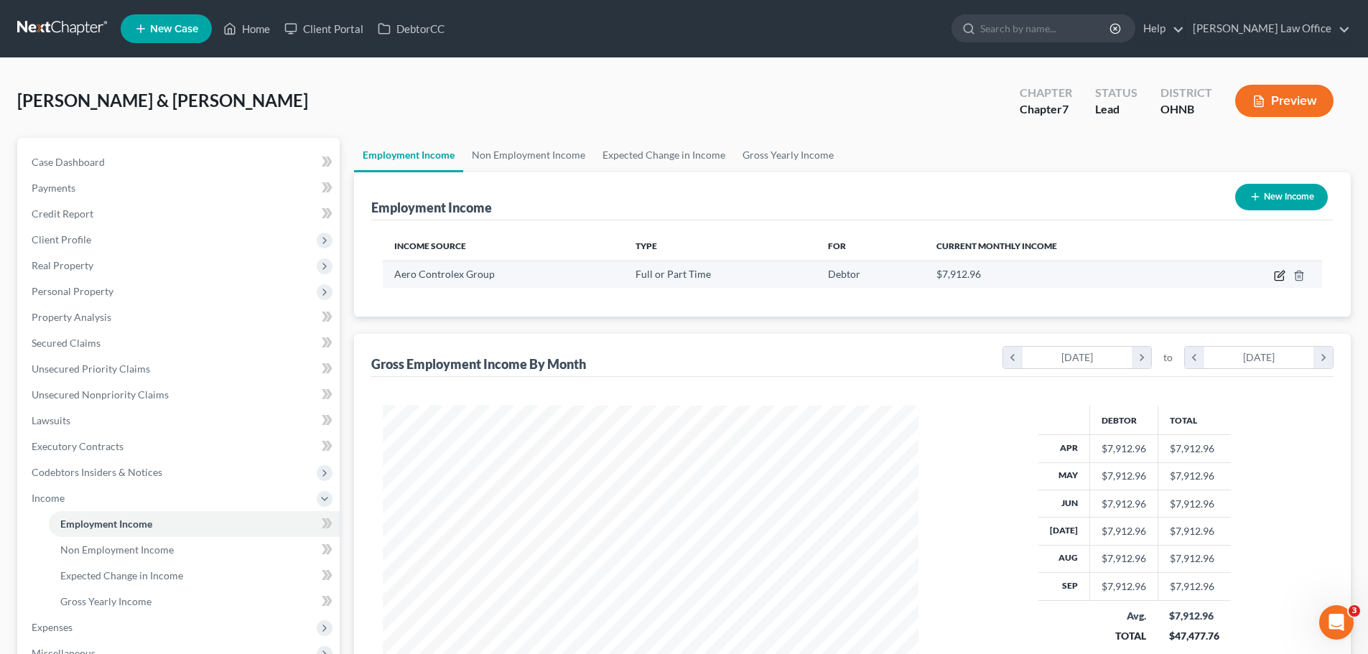
click at [1276, 279] on icon "button" at bounding box center [1279, 276] width 9 height 9
select select "0"
select select "36"
select select "0"
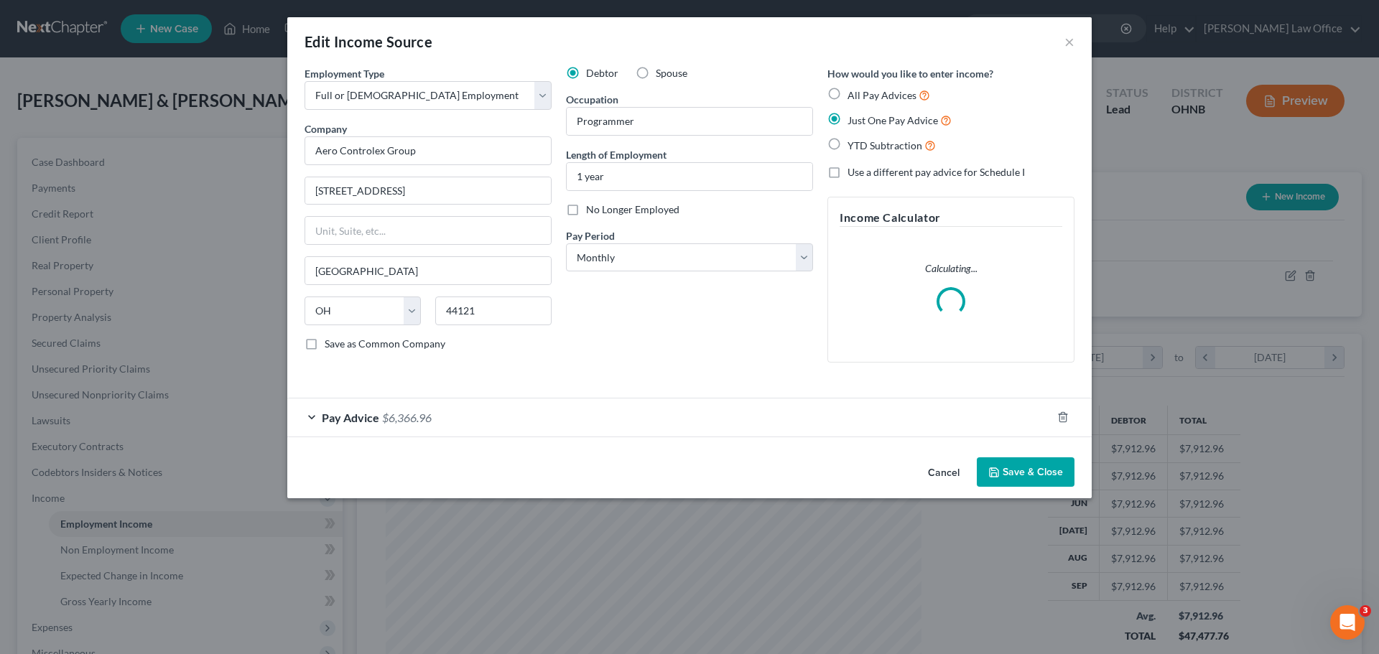
scroll to position [270, 570]
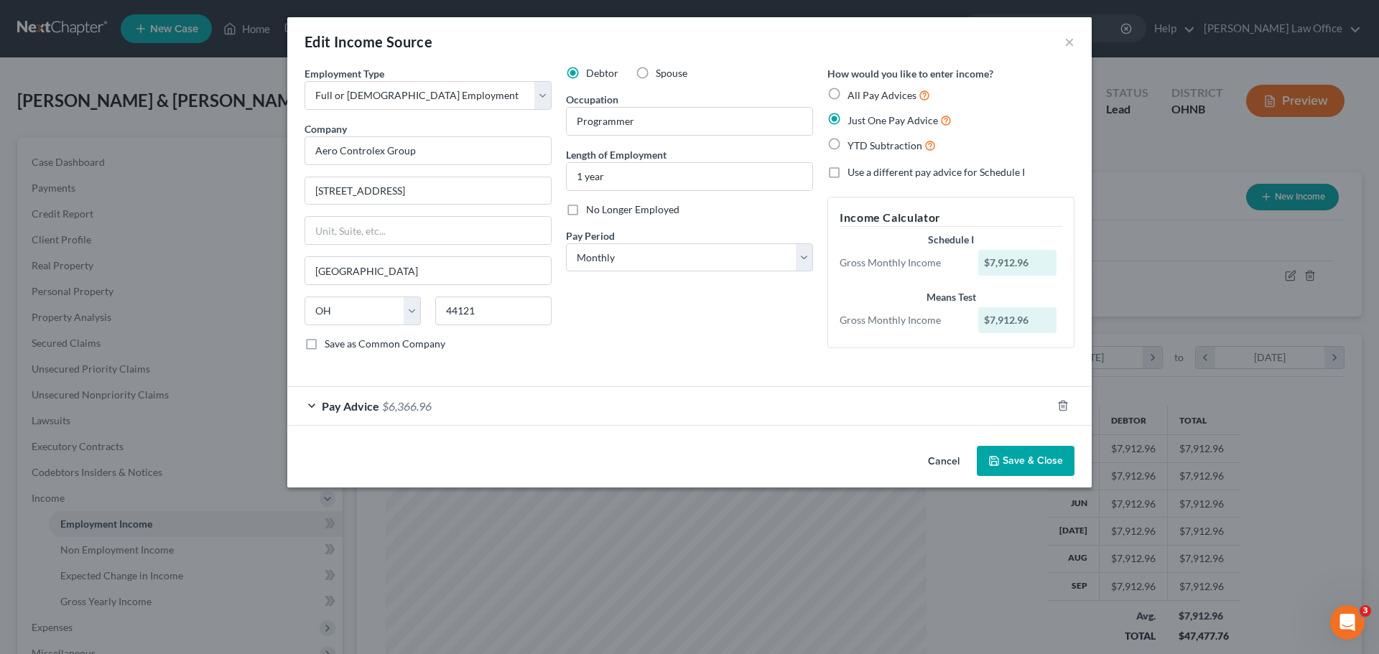
click at [379, 419] on div "Pay Advice $6,366.96" at bounding box center [669, 406] width 764 height 38
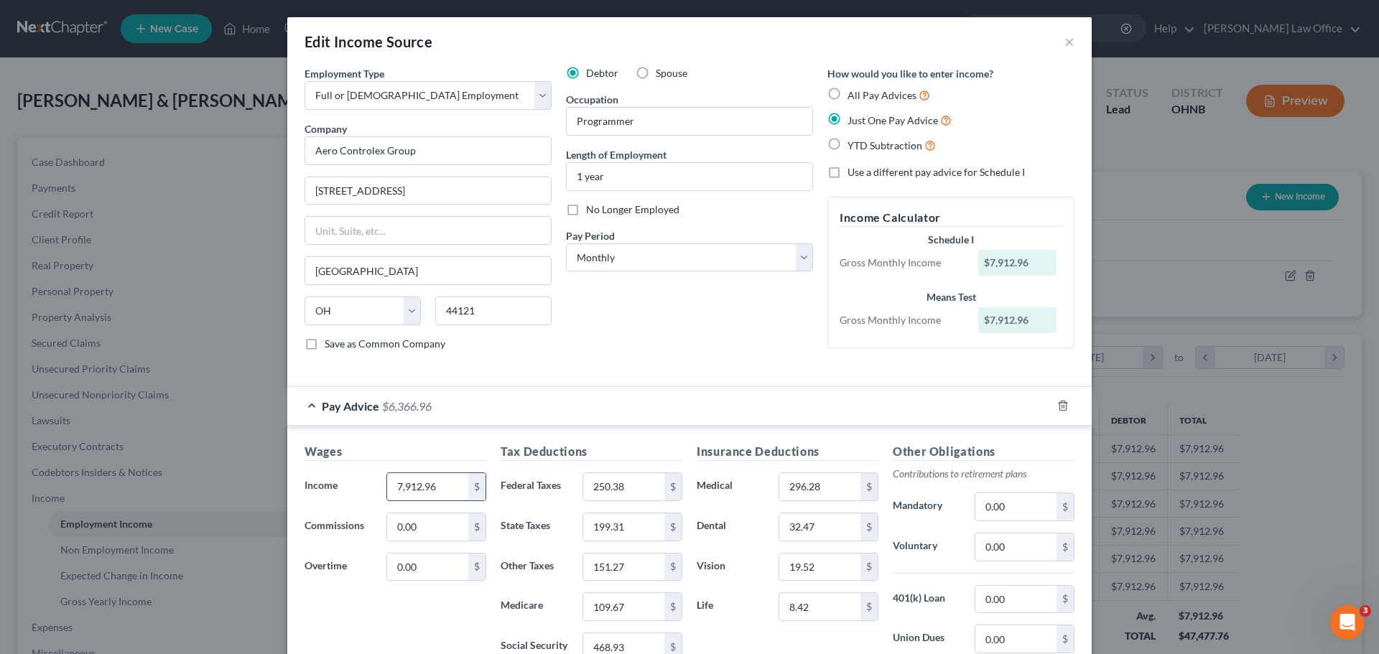
click at [446, 481] on input "7,912.96" at bounding box center [427, 486] width 81 height 27
type input "8,115.86"
click at [636, 490] on input "250.38" at bounding box center [623, 486] width 81 height 27
type input "256.80"
click at [641, 531] on input "199.31" at bounding box center [623, 527] width 81 height 27
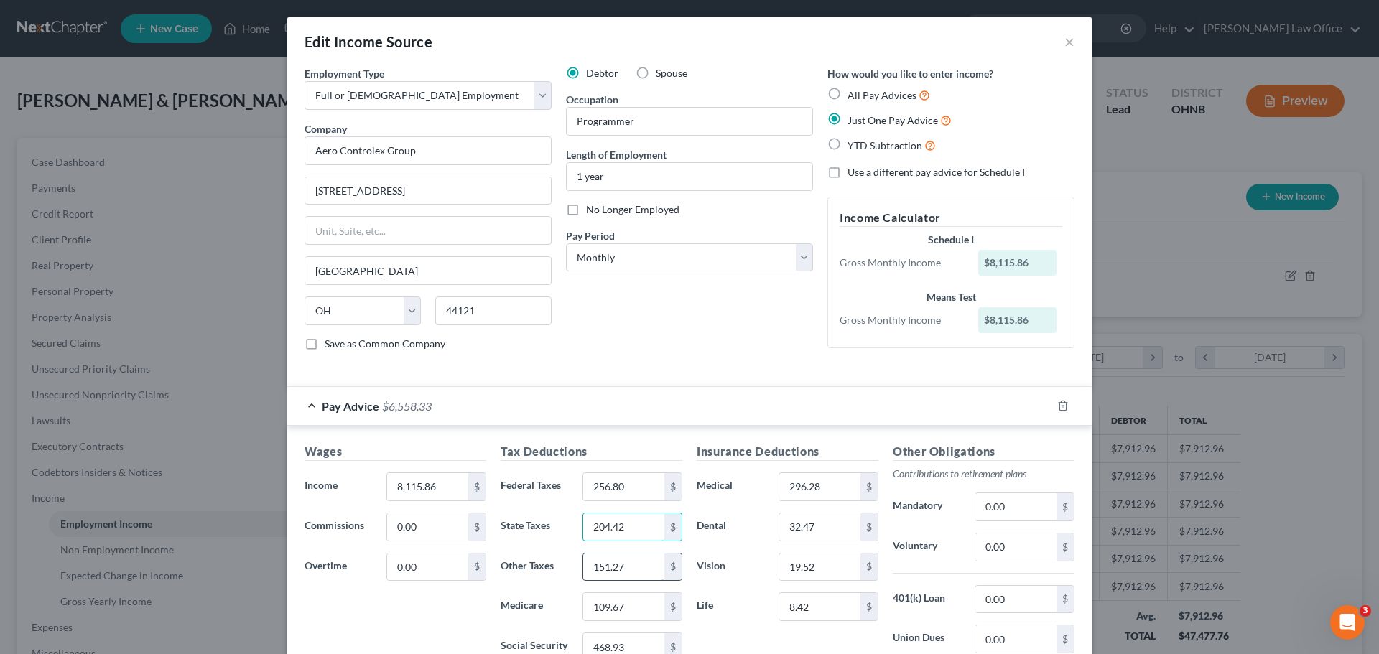
type input "204.42"
type input "155.14"
click at [636, 606] on input "109.67" at bounding box center [623, 606] width 81 height 27
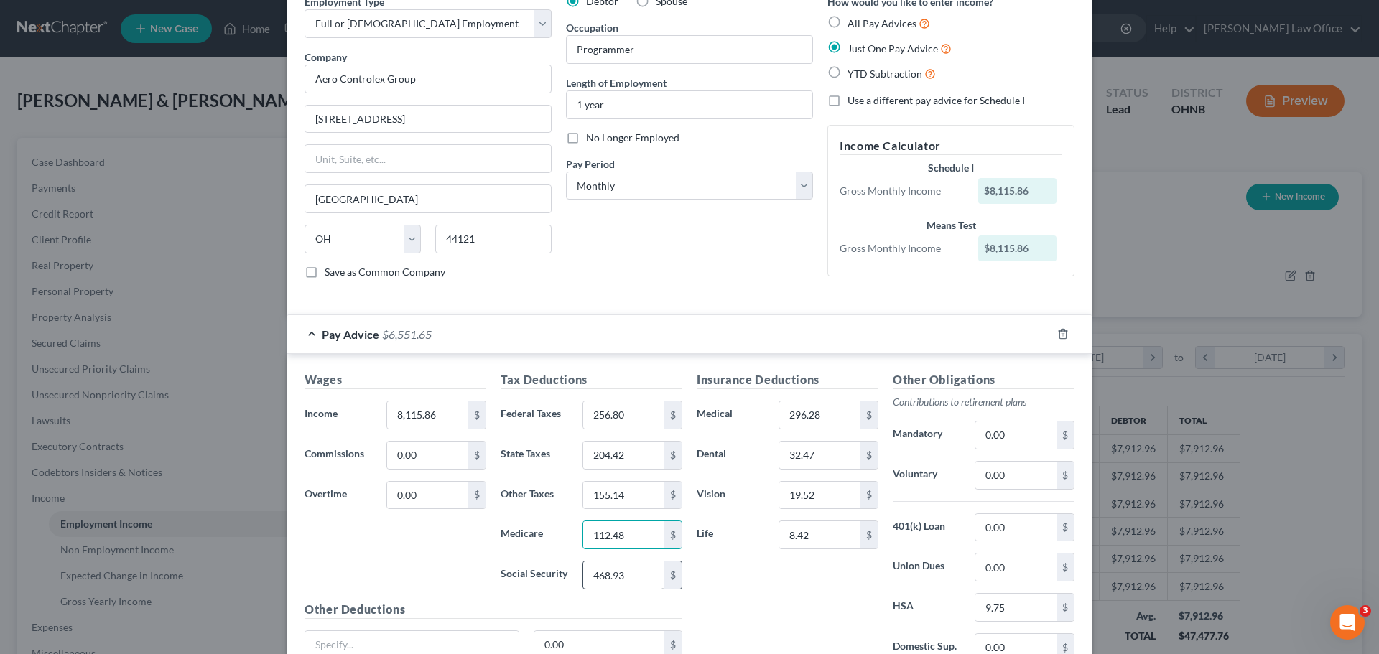
type input "112.48"
click at [629, 578] on input "468.93" at bounding box center [623, 575] width 81 height 27
type input "480.95"
click at [819, 410] on input "296.28" at bounding box center [819, 415] width 81 height 27
type input "303.88"
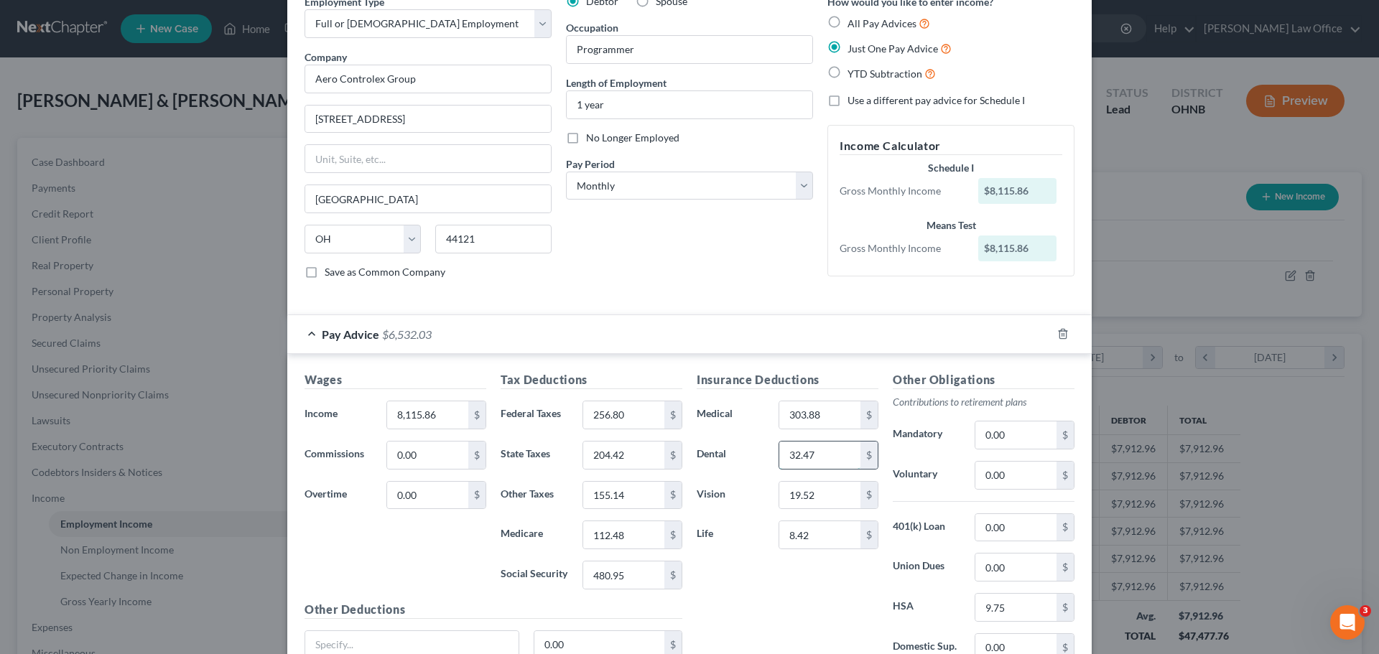
click at [825, 449] on input "32.47" at bounding box center [819, 455] width 81 height 27
type input "33.30"
click at [825, 499] on input "19.52" at bounding box center [819, 495] width 81 height 27
type input "20.02"
click at [838, 535] on input "8.42" at bounding box center [819, 534] width 81 height 27
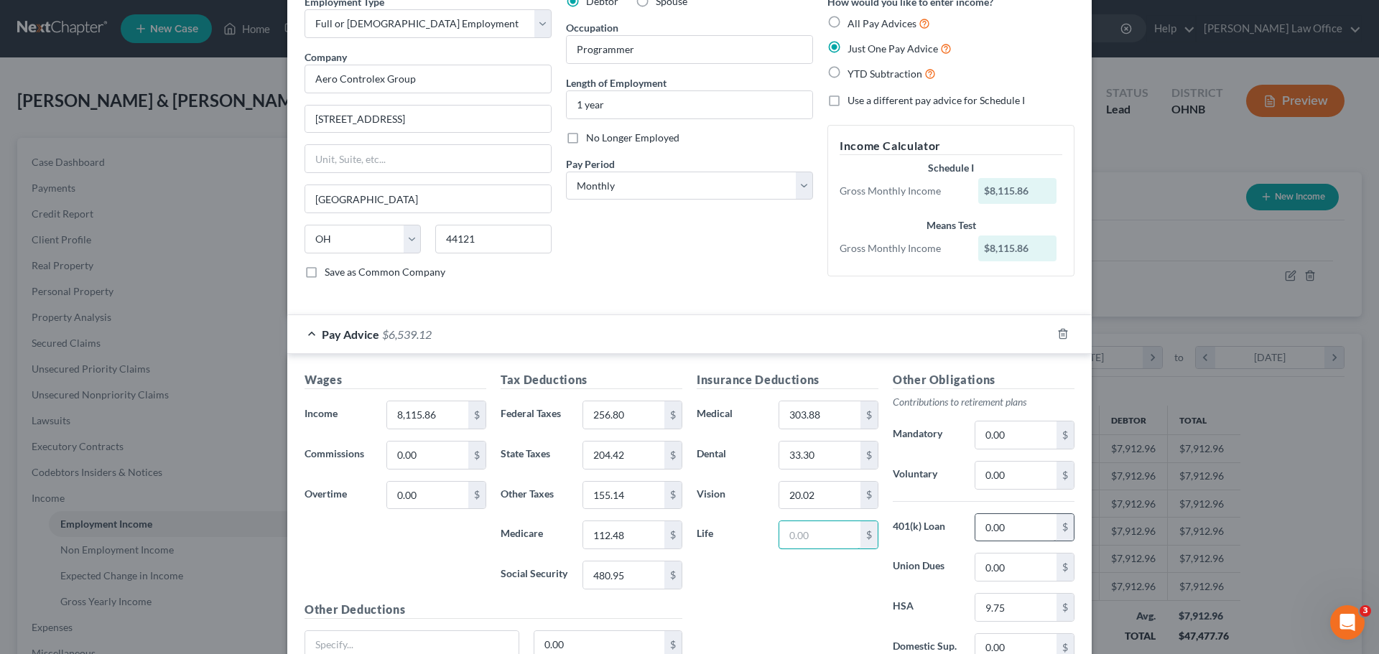
scroll to position [144, 0]
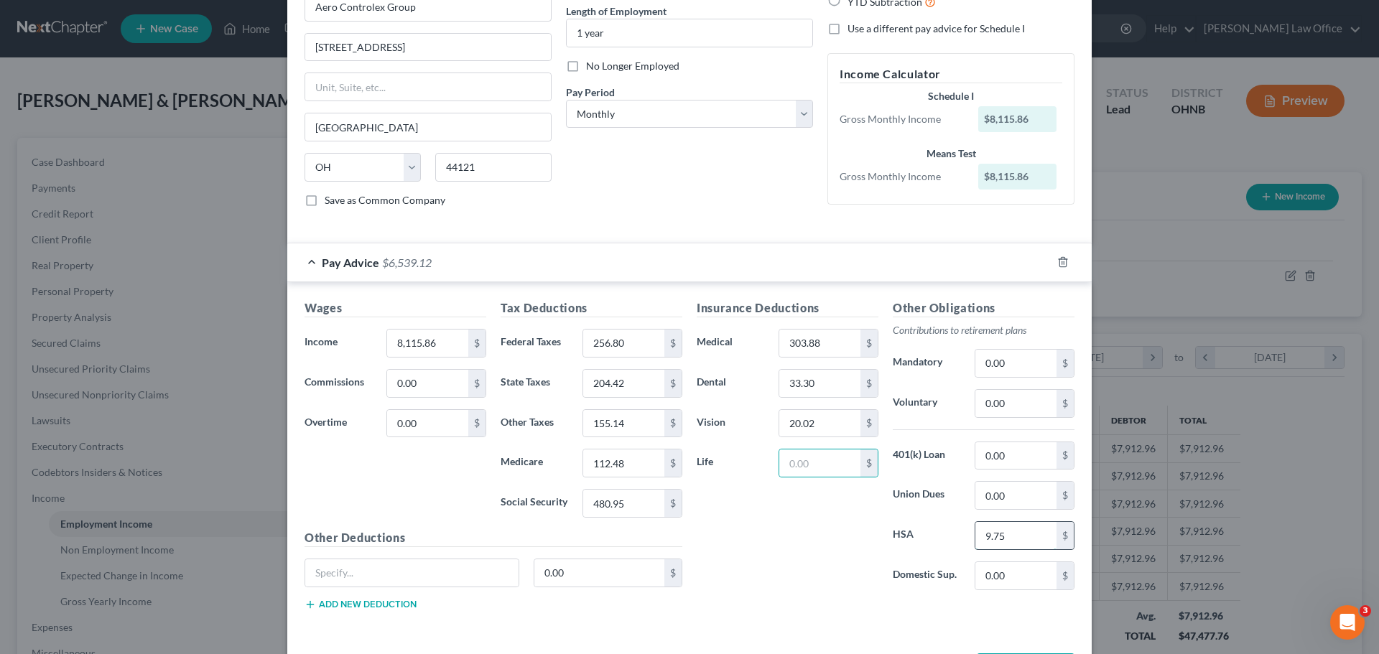
click at [1013, 535] on input "9.75" at bounding box center [1015, 535] width 81 height 27
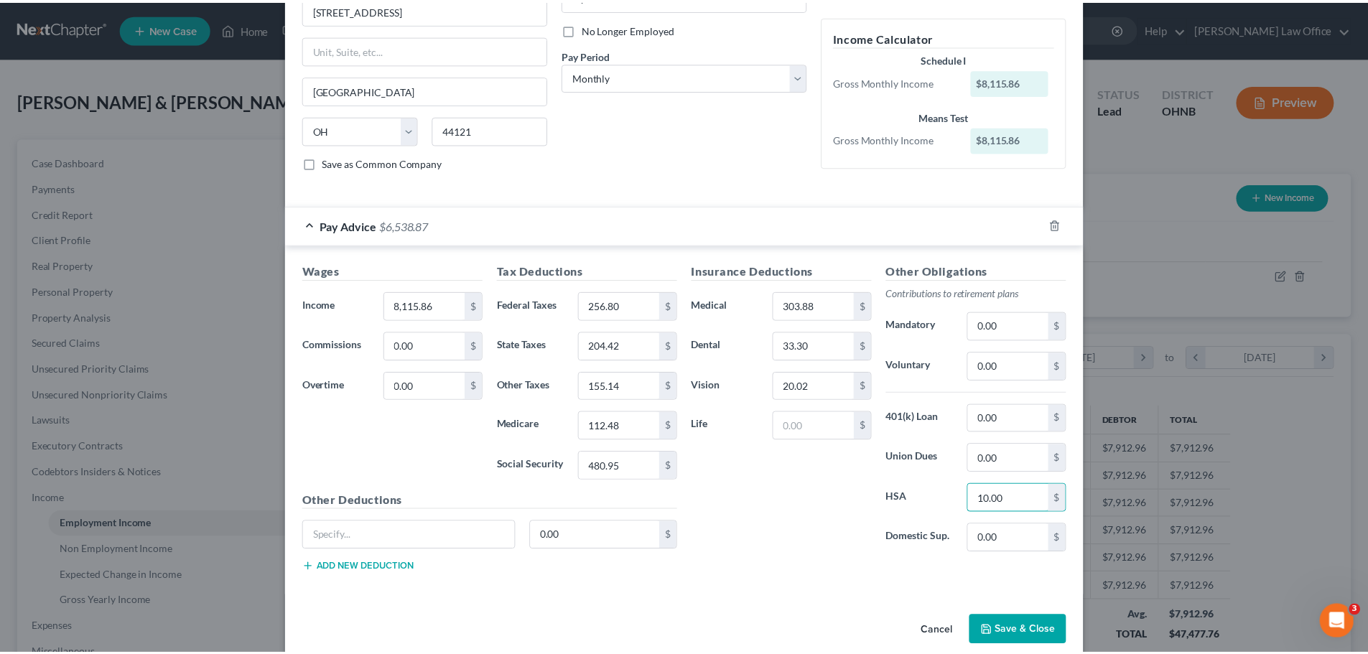
scroll to position [201, 0]
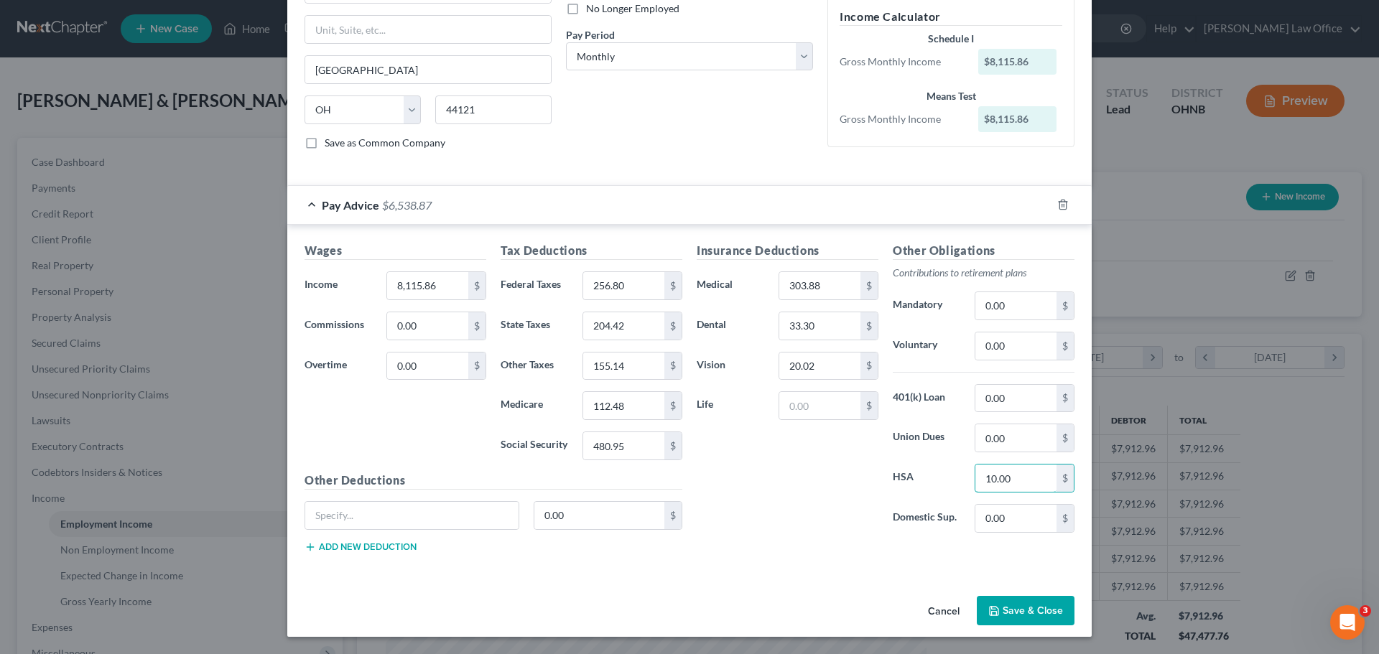
type input "10.00"
click at [1019, 608] on button "Save & Close" at bounding box center [1026, 611] width 98 height 30
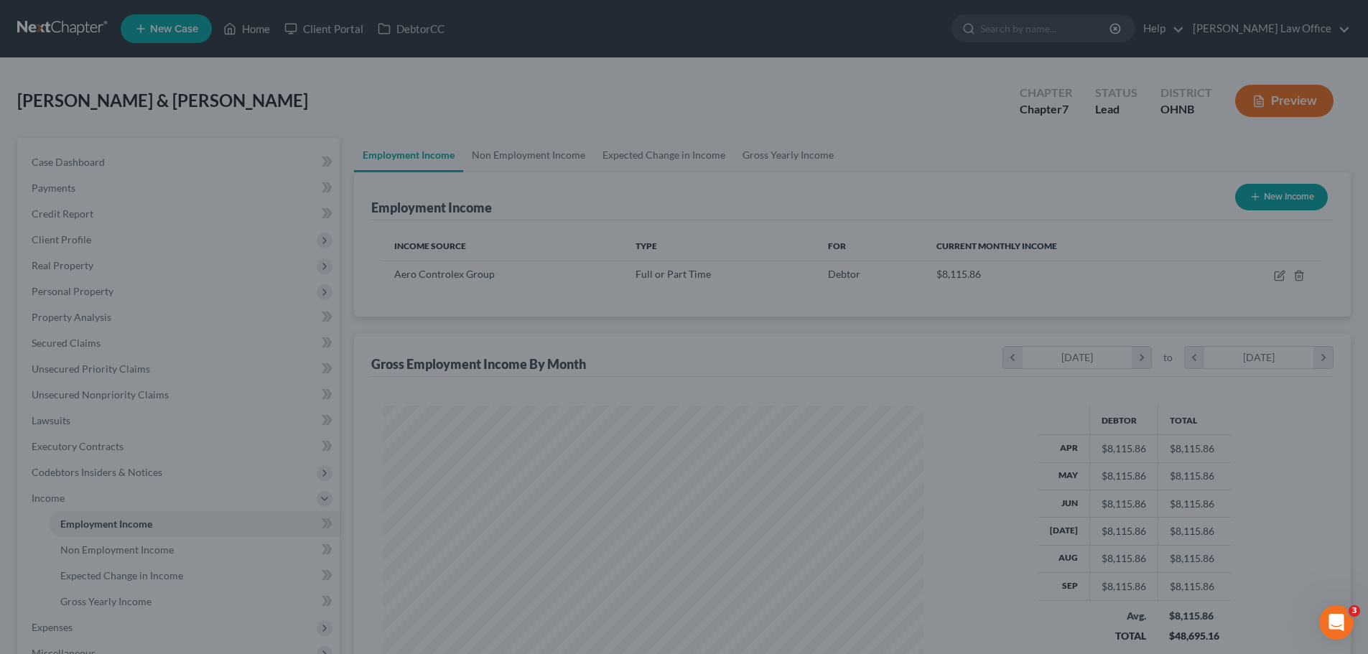
scroll to position [718035, 717738]
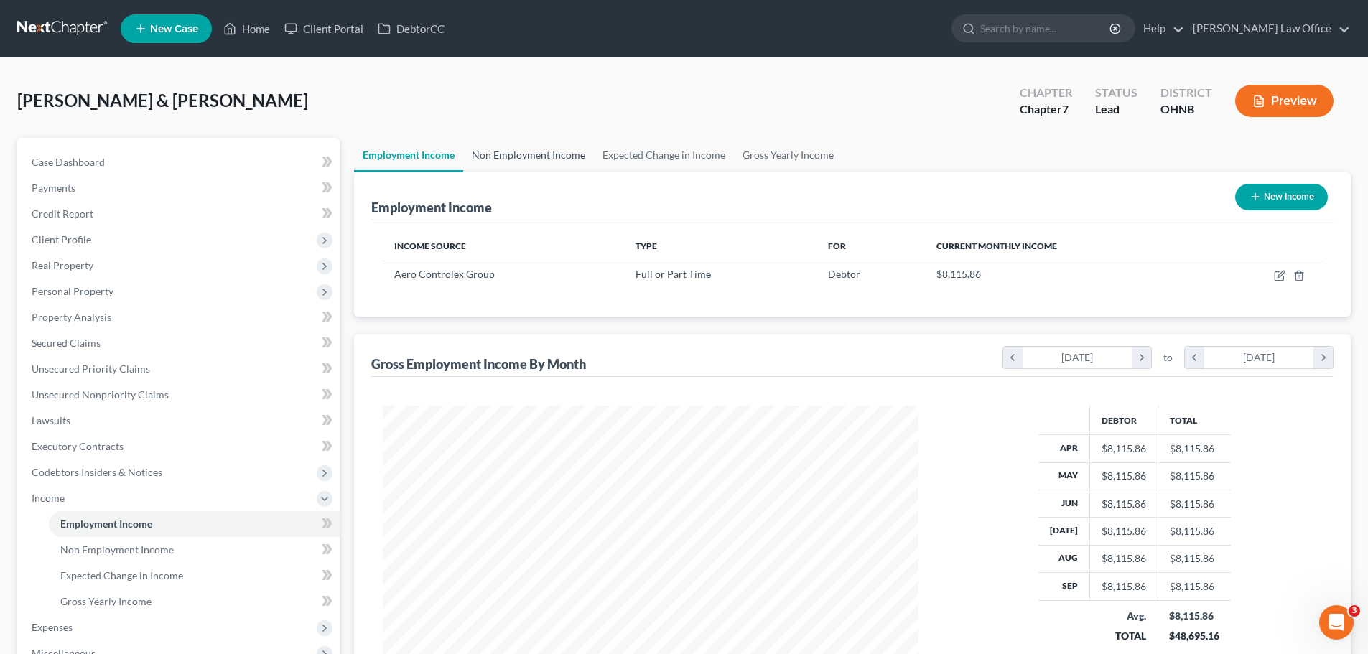
click at [562, 158] on link "Non Employment Income" at bounding box center [528, 155] width 131 height 34
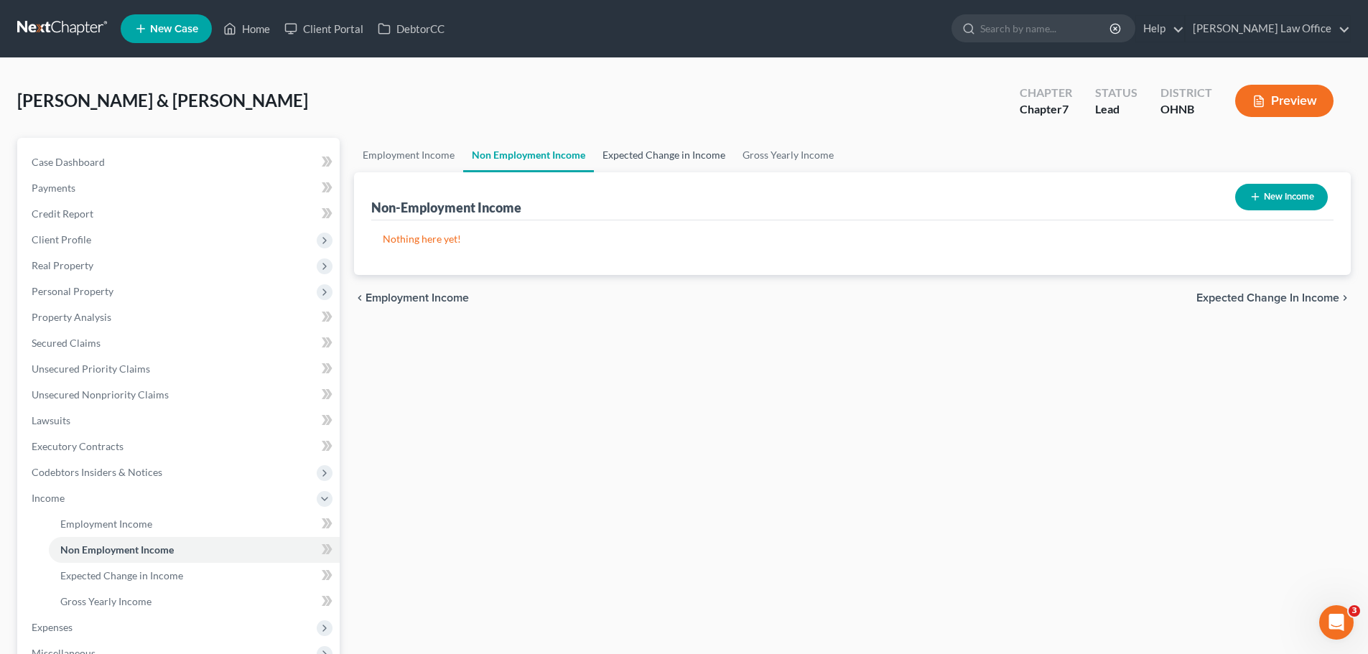
click at [661, 159] on link "Expected Change in Income" at bounding box center [664, 155] width 140 height 34
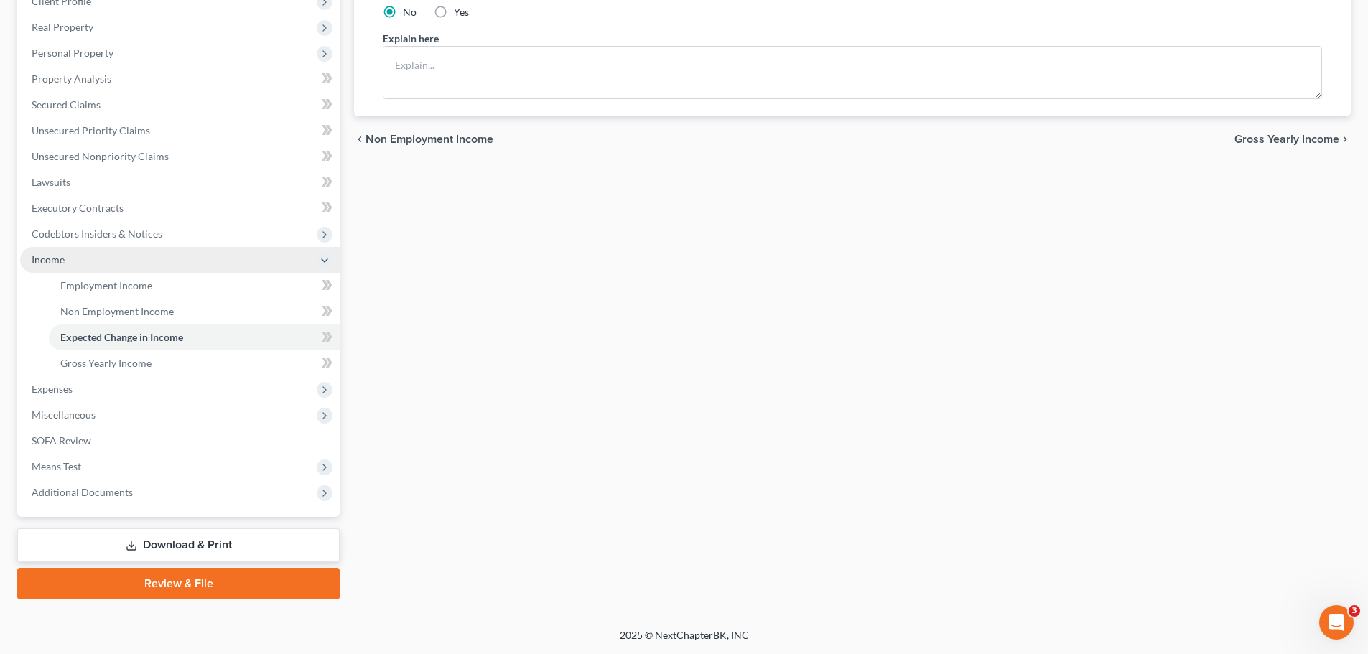
click at [58, 256] on span "Income" at bounding box center [48, 260] width 33 height 12
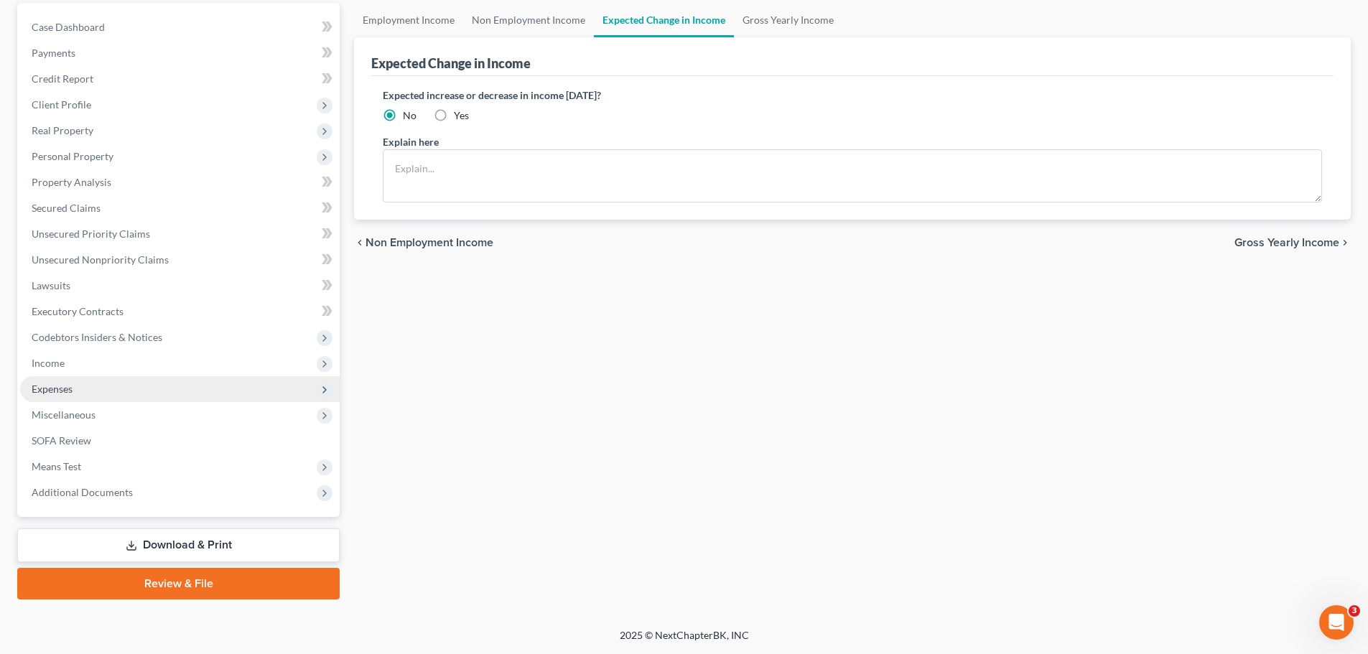
click at [74, 386] on span "Expenses" at bounding box center [180, 389] width 320 height 26
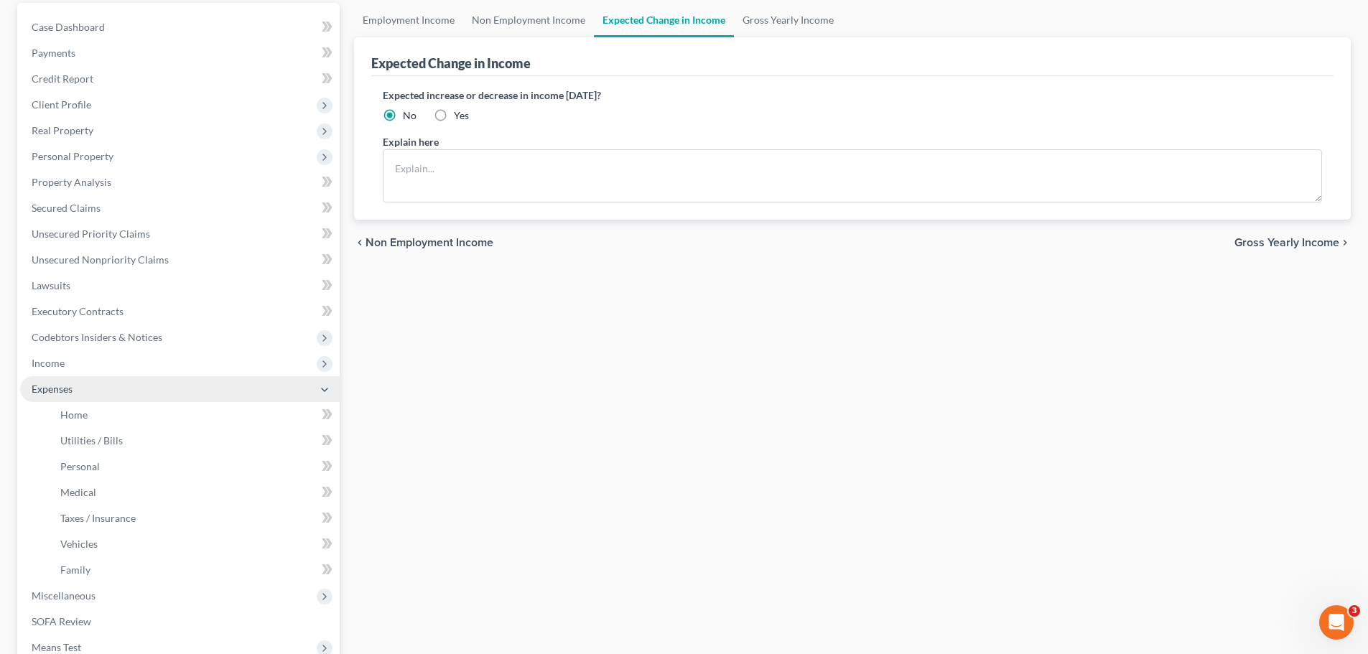
scroll to position [238, 0]
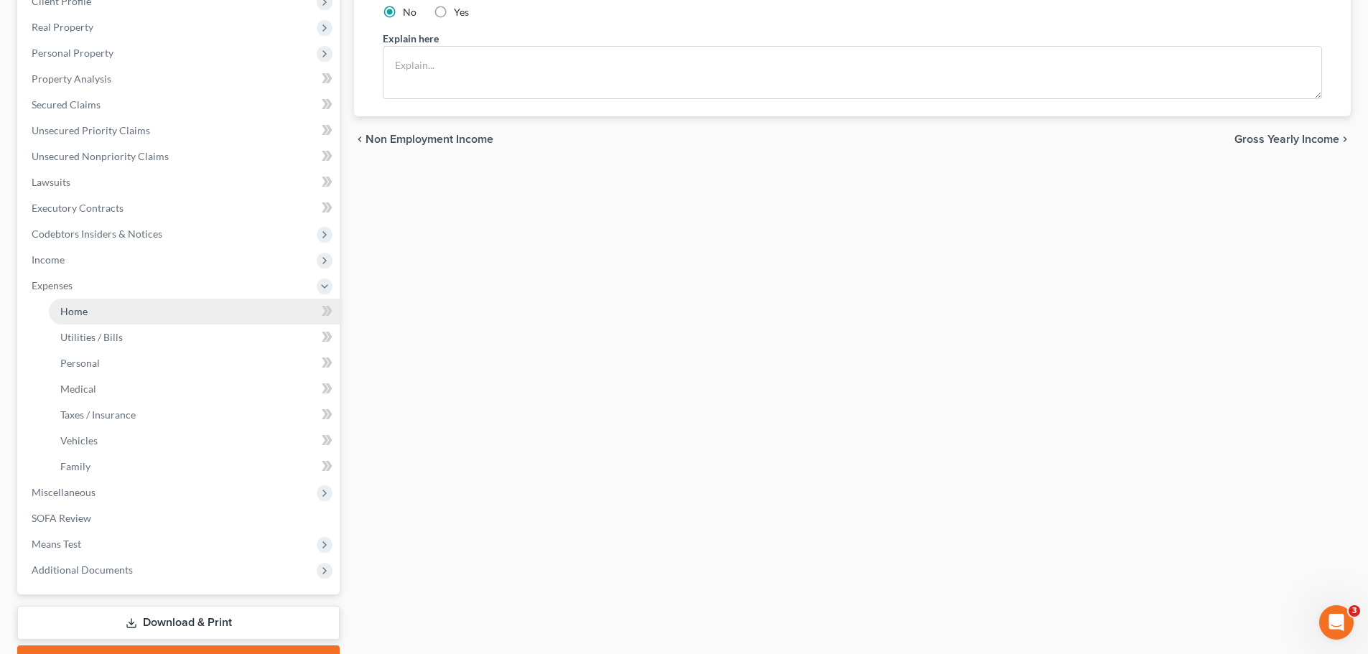
click at [103, 307] on link "Home" at bounding box center [194, 312] width 291 height 26
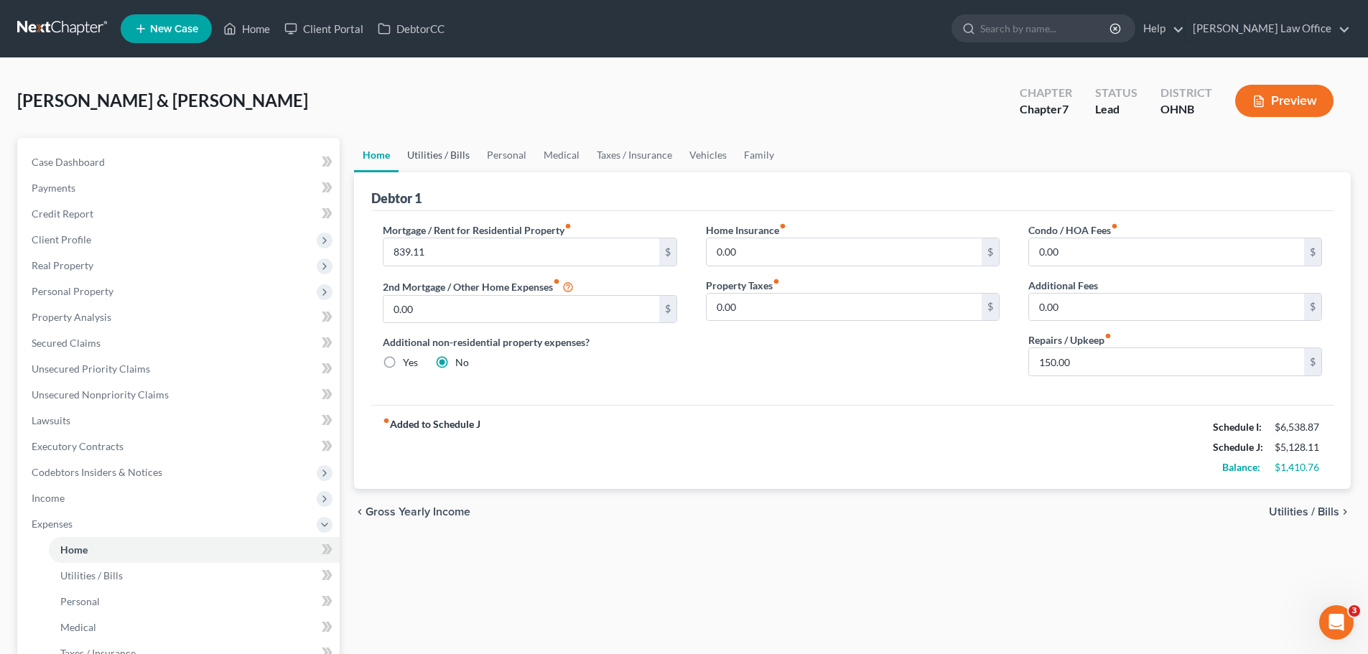
click at [432, 149] on link "Utilities / Bills" at bounding box center [439, 155] width 80 height 34
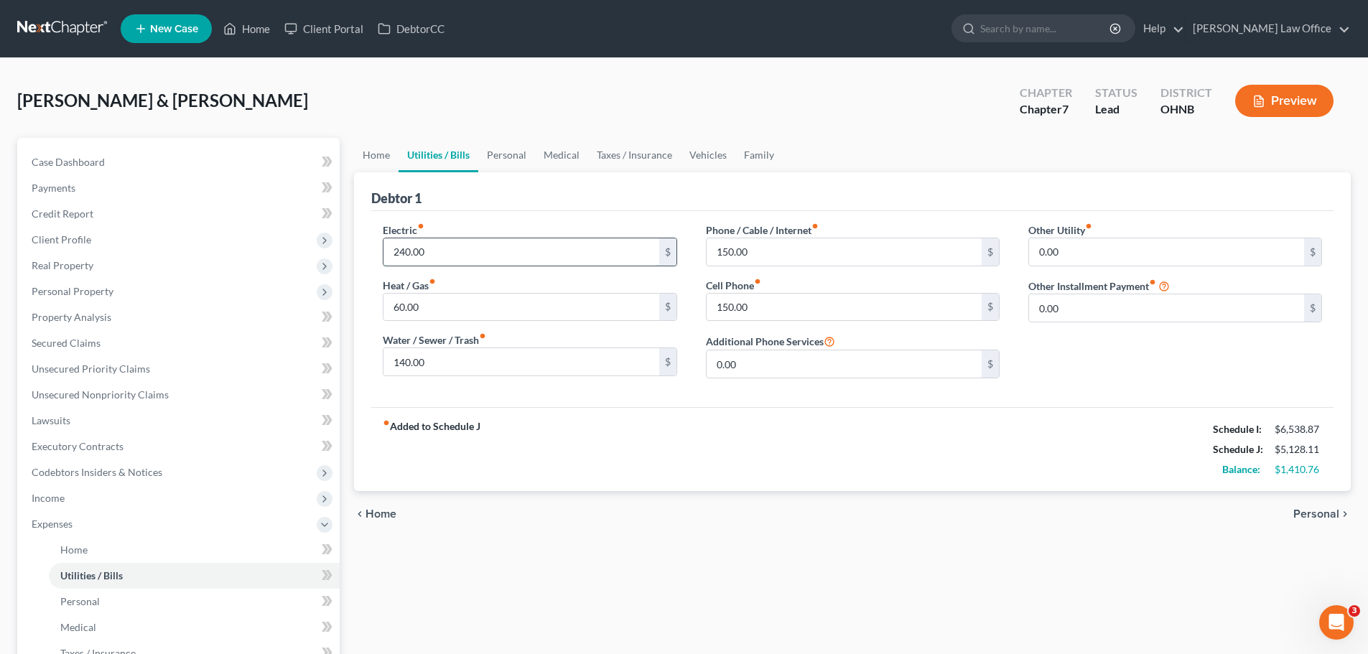
click at [429, 252] on input "240.00" at bounding box center [521, 251] width 275 height 27
type input "380.00"
click at [460, 313] on input "60.00" at bounding box center [521, 307] width 275 height 27
type input "190.00"
click at [807, 256] on input "150.00" at bounding box center [844, 251] width 275 height 27
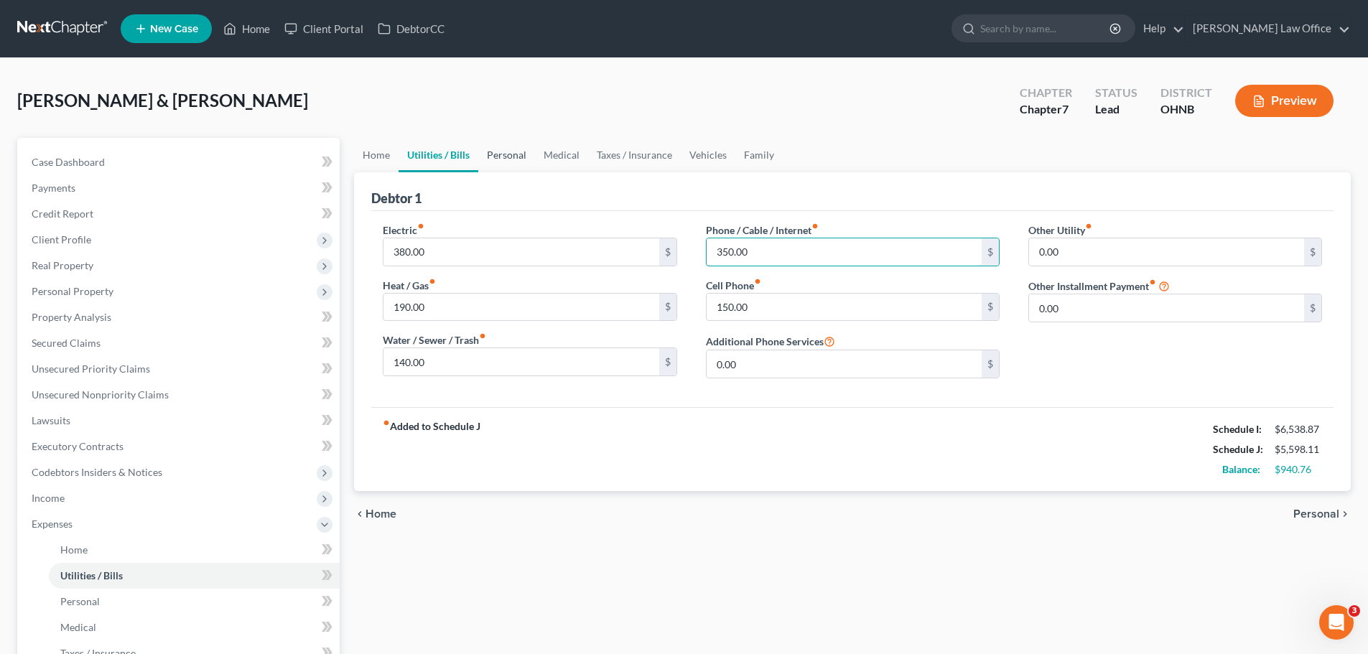
type input "350.00"
click at [503, 143] on link "Personal" at bounding box center [506, 155] width 57 height 34
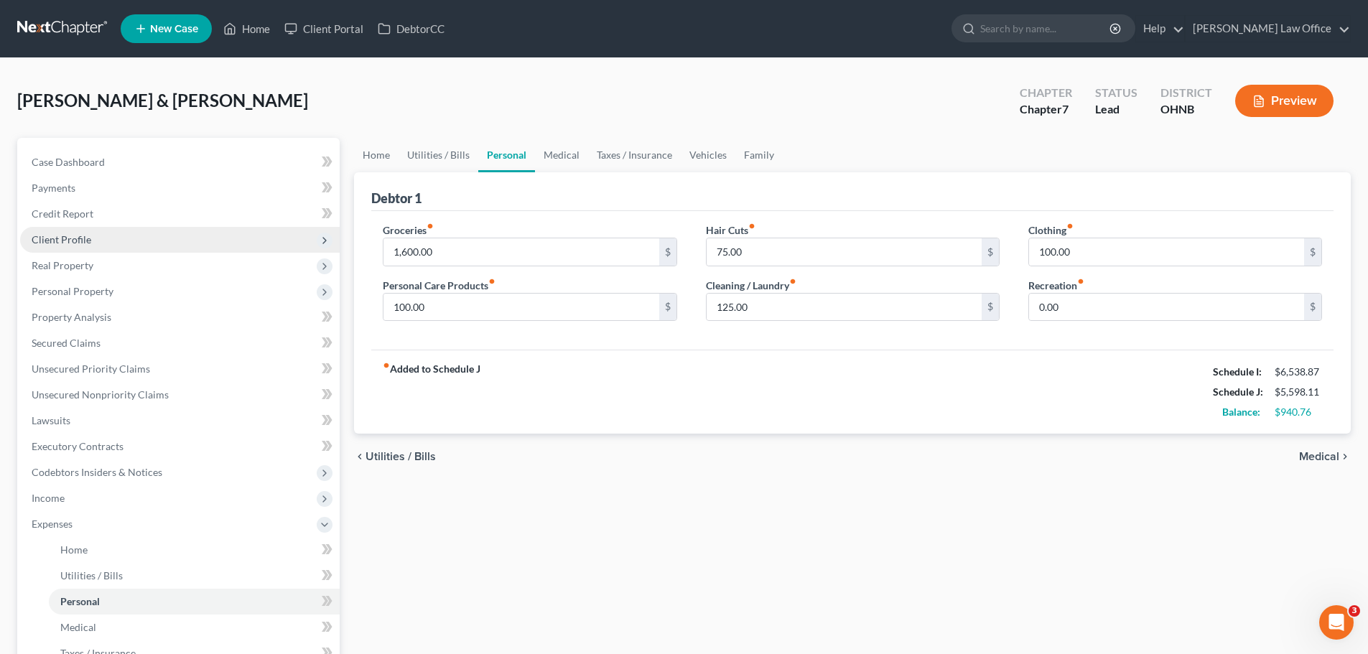
click at [88, 236] on span "Client Profile" at bounding box center [62, 239] width 60 height 12
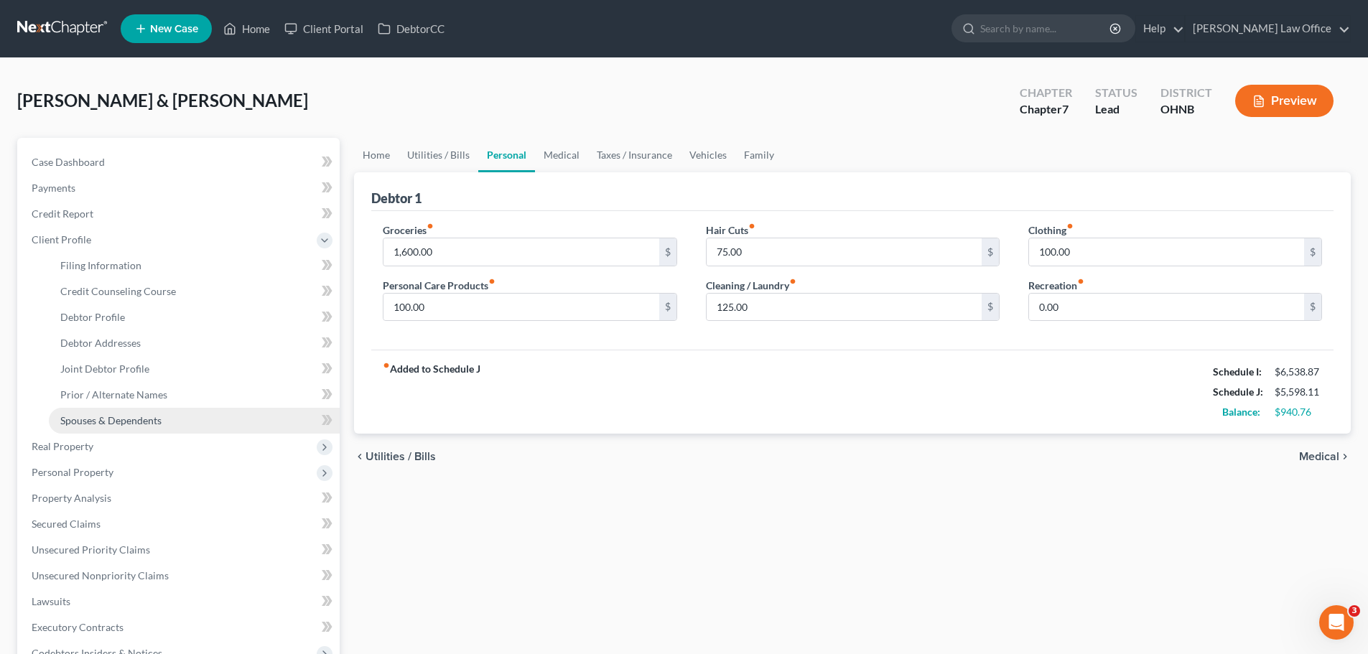
click at [144, 421] on span "Spouses & Dependents" at bounding box center [110, 420] width 101 height 12
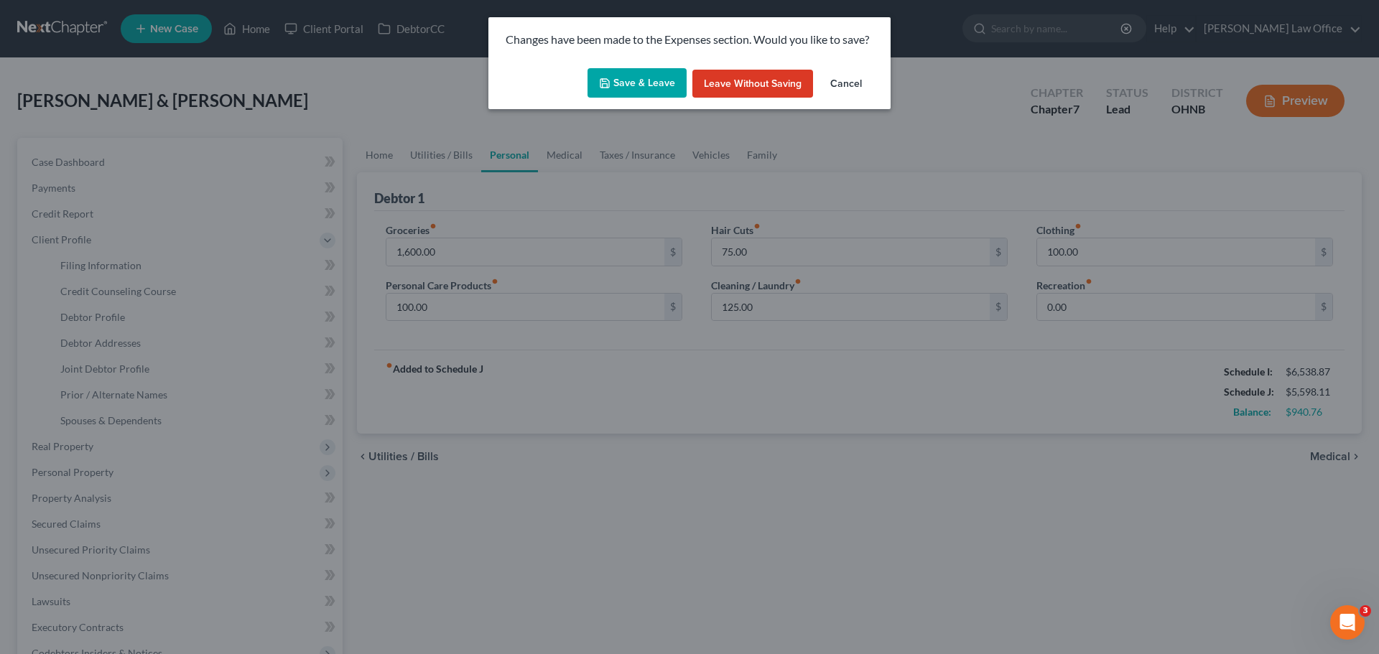
click at [641, 88] on button "Save & Leave" at bounding box center [637, 83] width 99 height 30
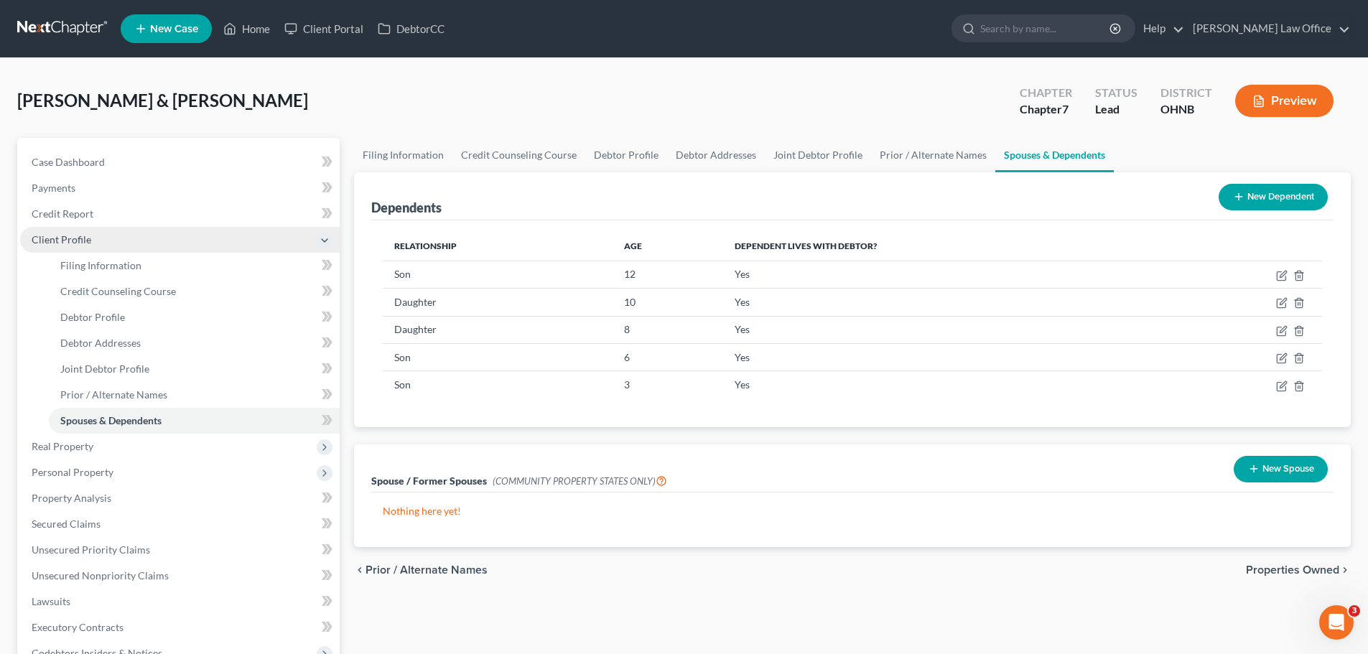
click at [75, 241] on span "Client Profile" at bounding box center [62, 239] width 60 height 12
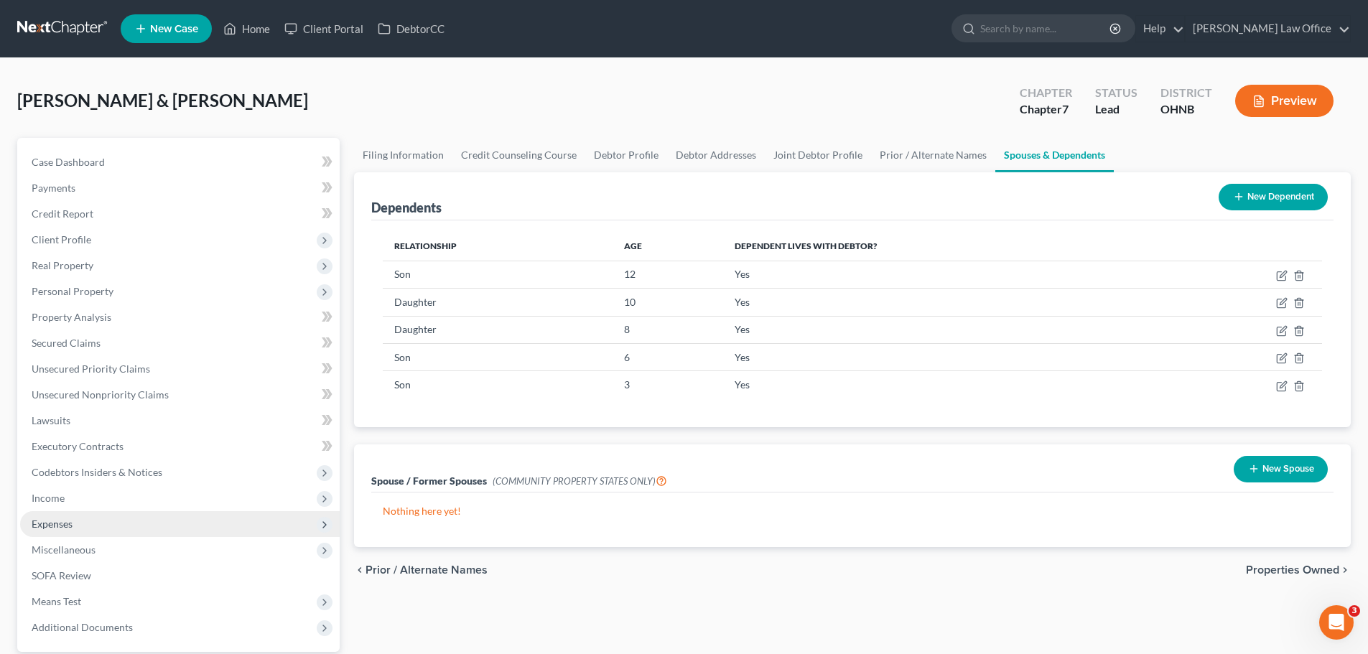
click at [55, 522] on span "Expenses" at bounding box center [52, 524] width 41 height 12
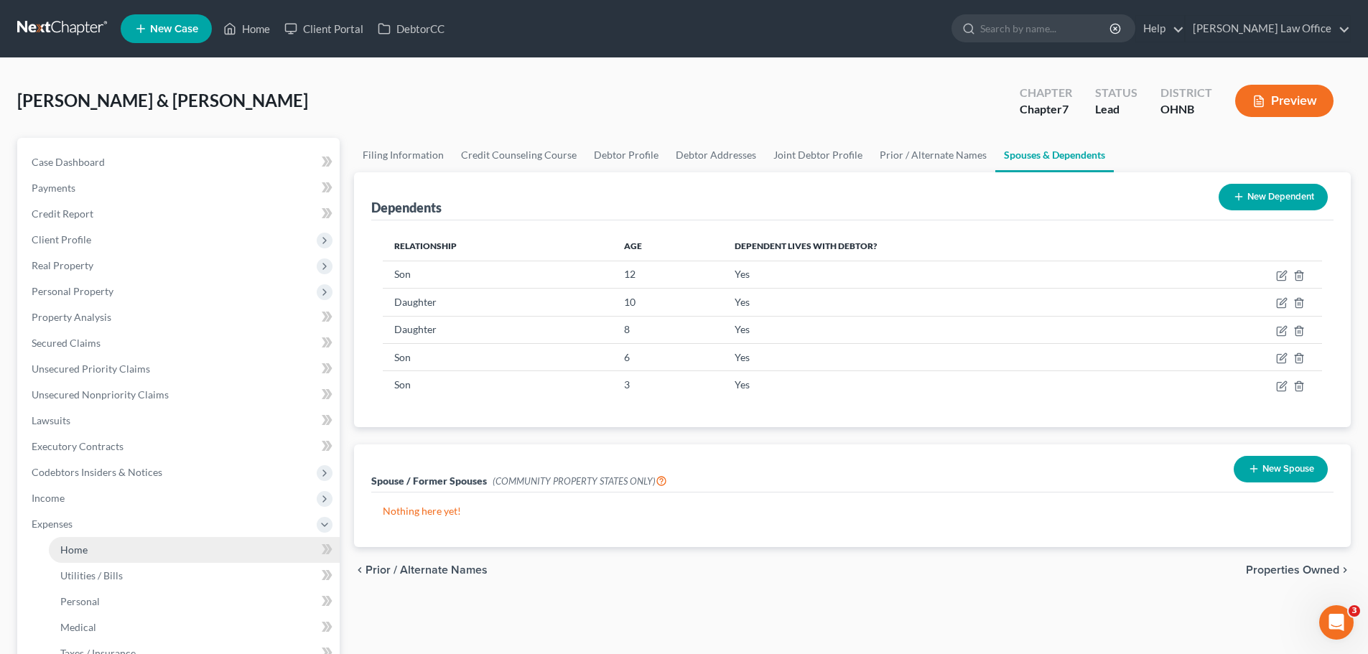
click at [112, 547] on link "Home" at bounding box center [194, 550] width 291 height 26
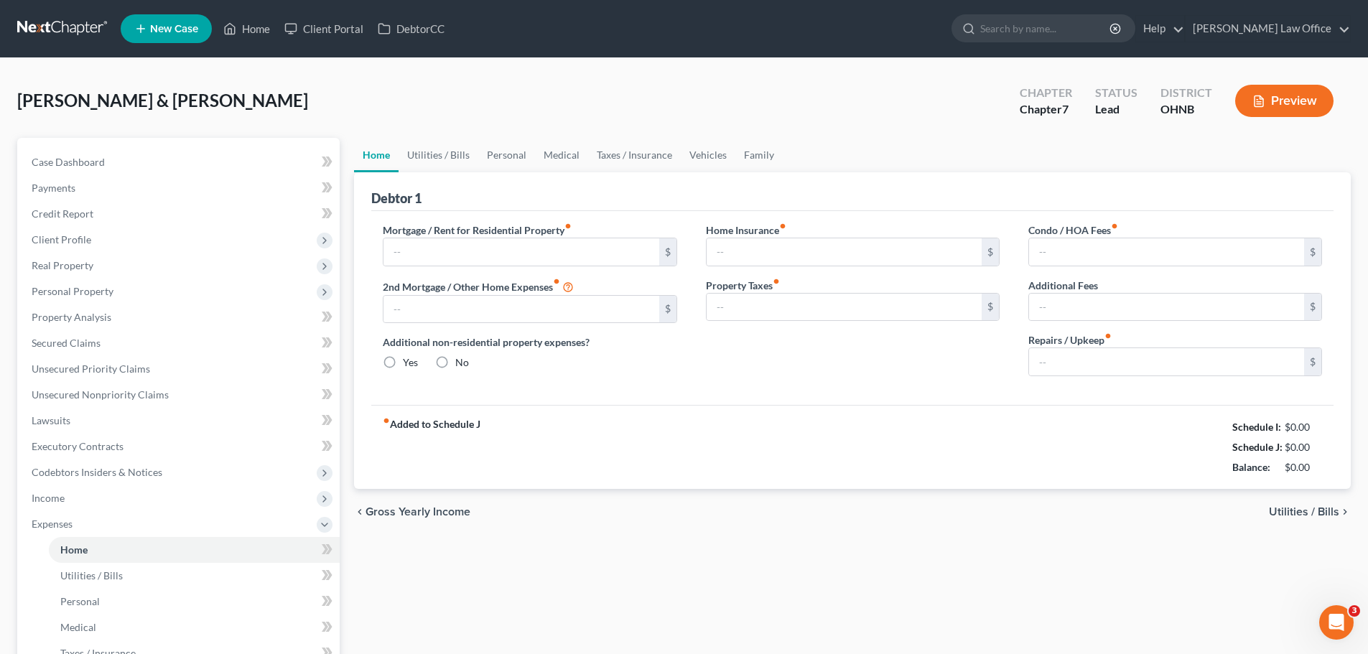
type input "839.11"
type input "0.00"
radio input "true"
type input "0.00"
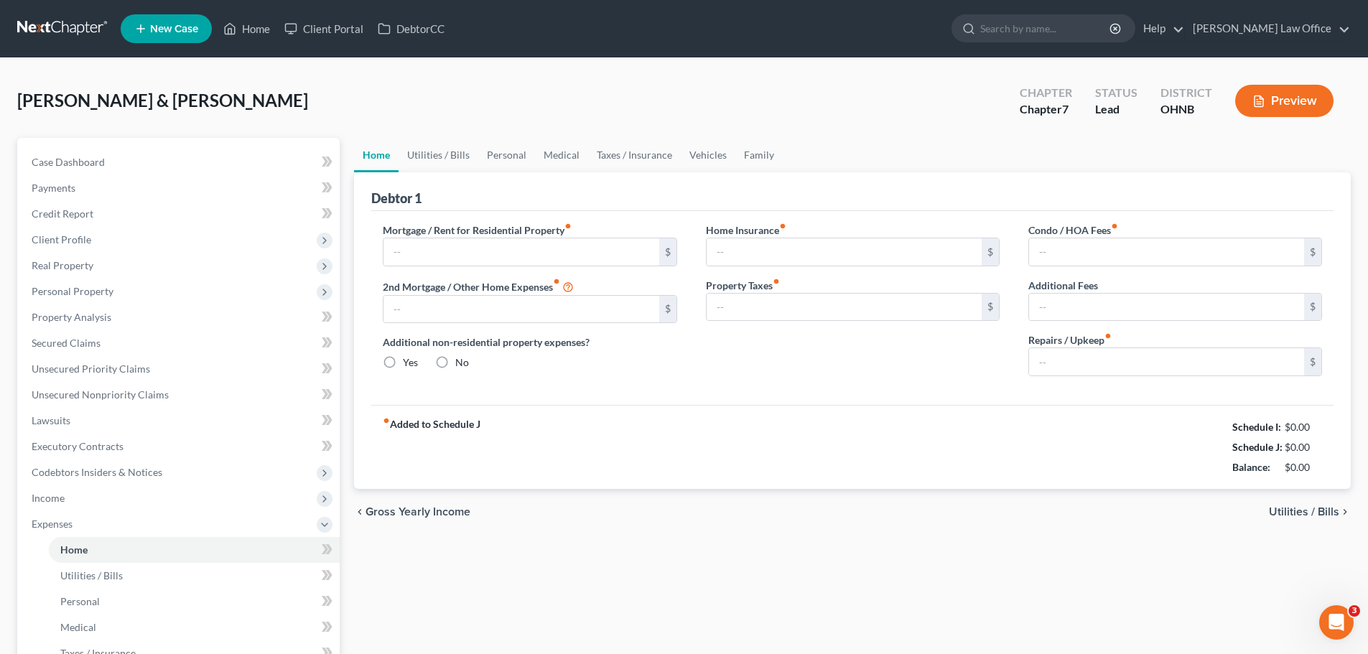
type input "0.00"
type input "150.00"
click at [442, 152] on link "Utilities / Bills" at bounding box center [439, 155] width 80 height 34
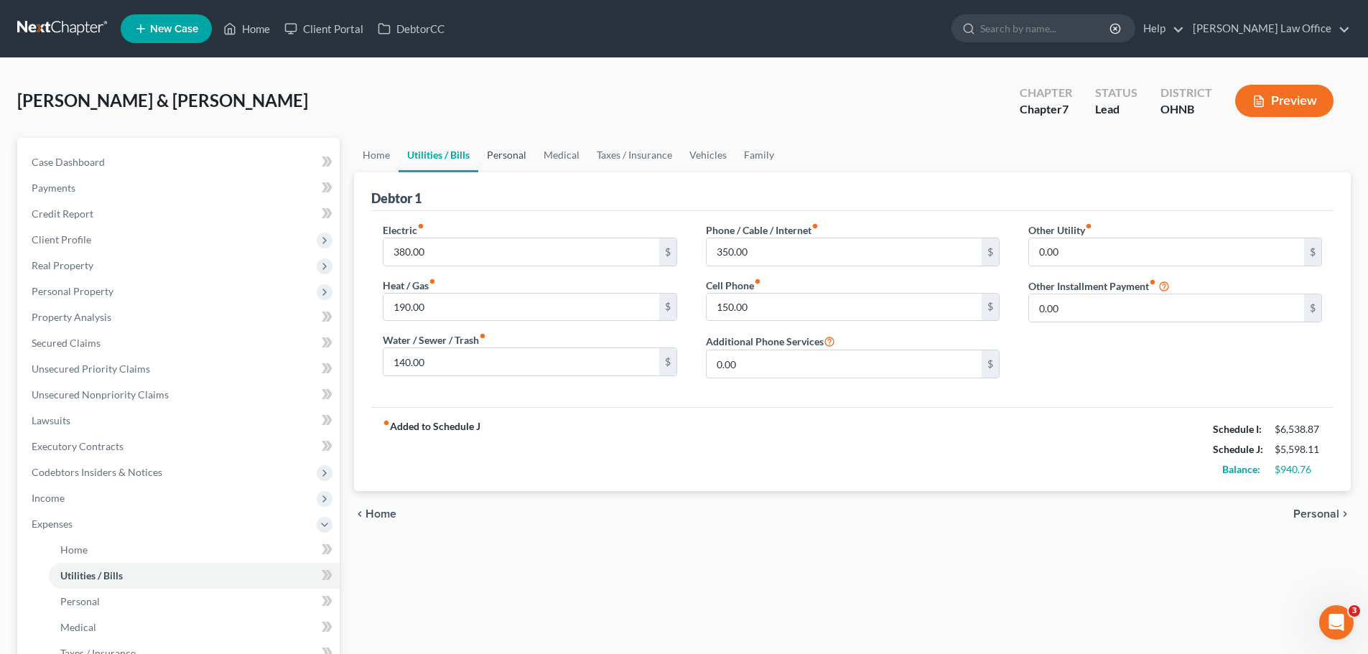
click at [496, 154] on link "Personal" at bounding box center [506, 155] width 57 height 34
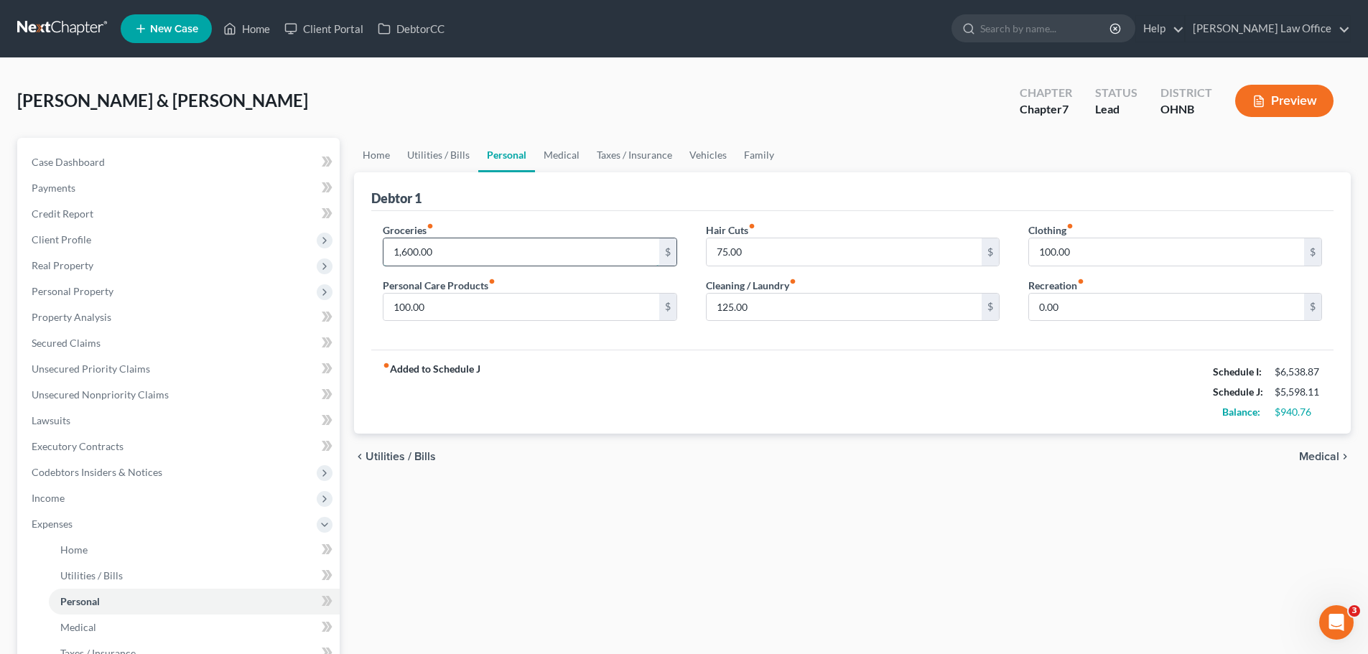
click at [450, 252] on input "1,600.00" at bounding box center [521, 251] width 275 height 27
type input "1,900.00"
click at [463, 304] on input "100.00" at bounding box center [521, 307] width 275 height 27
type input "150.00"
click at [780, 247] on input "75.00" at bounding box center [844, 251] width 275 height 27
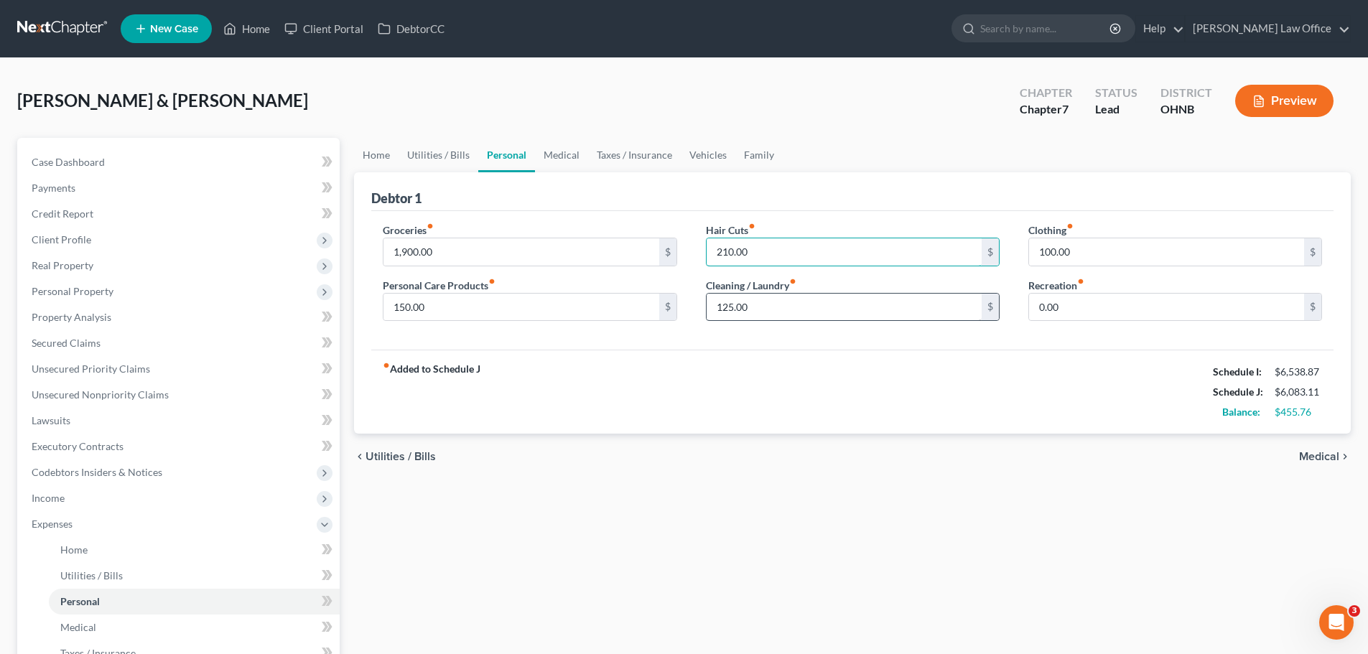
type input "210.00"
click at [776, 302] on input "125.00" at bounding box center [844, 307] width 275 height 27
type input "180.00"
click at [1128, 256] on input "100.00" at bounding box center [1166, 251] width 275 height 27
click at [1108, 305] on input "0.00" at bounding box center [1166, 307] width 275 height 27
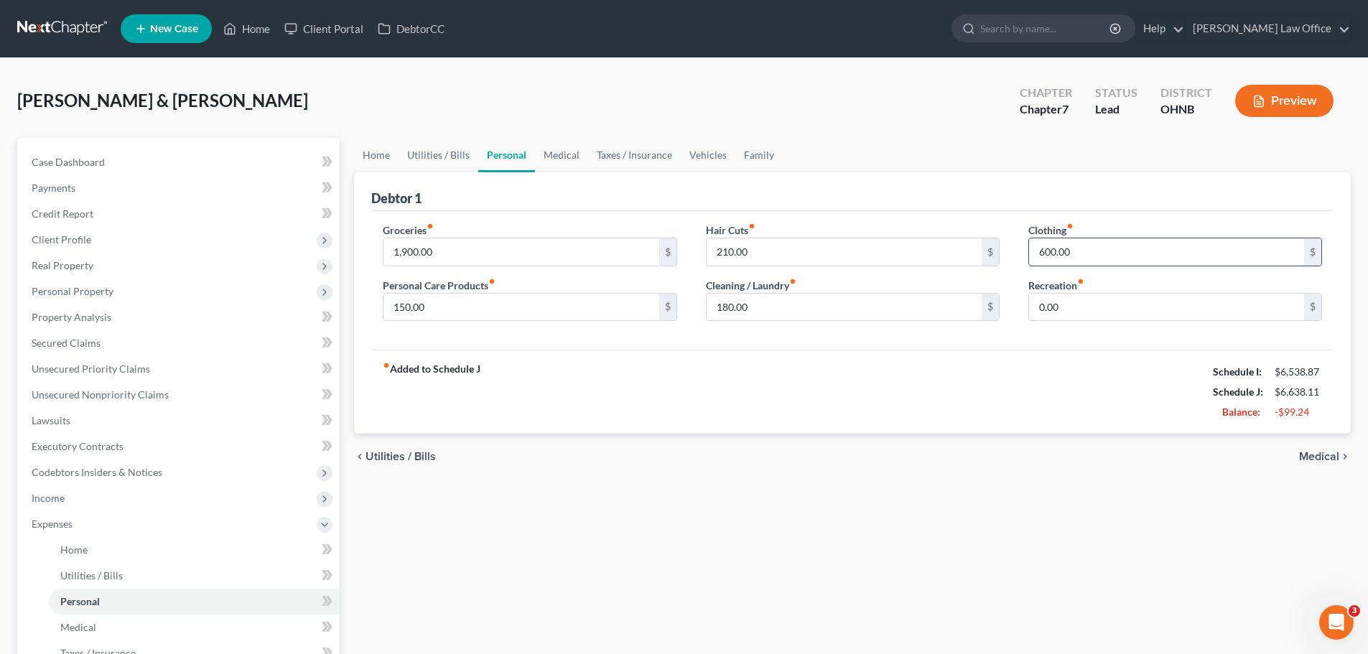
click at [1043, 251] on input "600.00" at bounding box center [1166, 251] width 275 height 27
type input "500.00"
click at [573, 154] on link "Medical" at bounding box center [561, 155] width 53 height 34
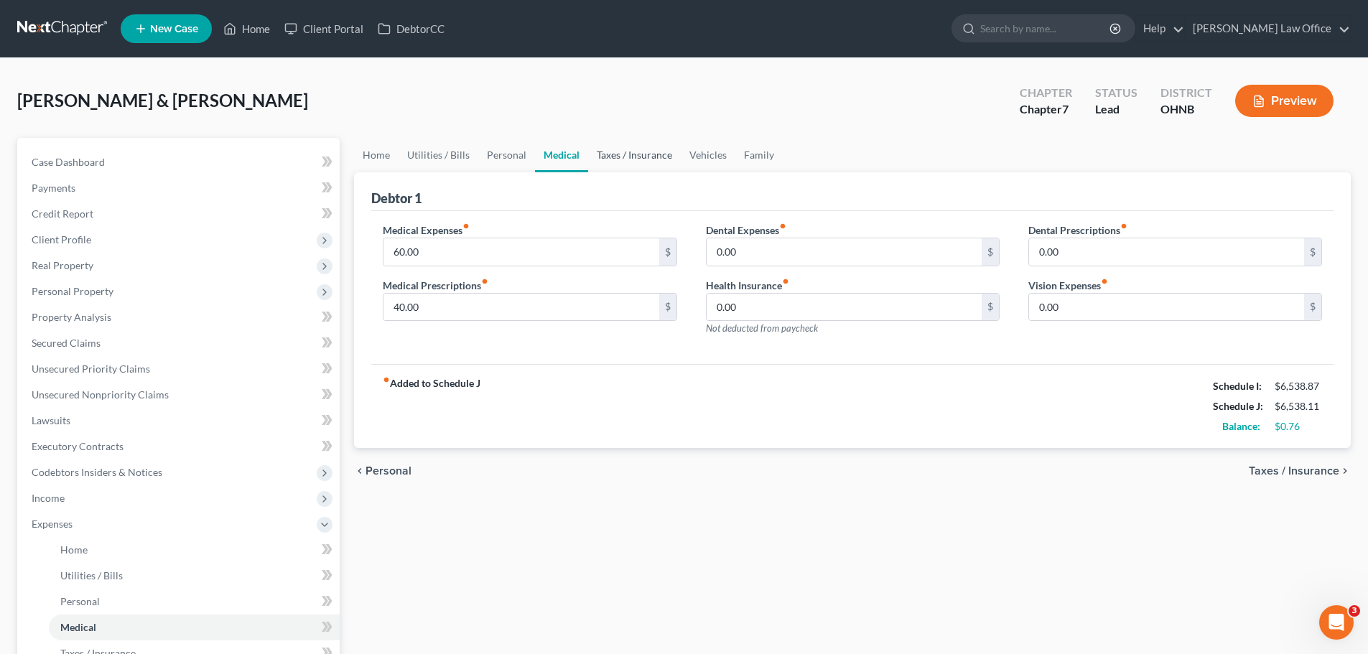
click at [620, 150] on link "Taxes / Insurance" at bounding box center [634, 155] width 93 height 34
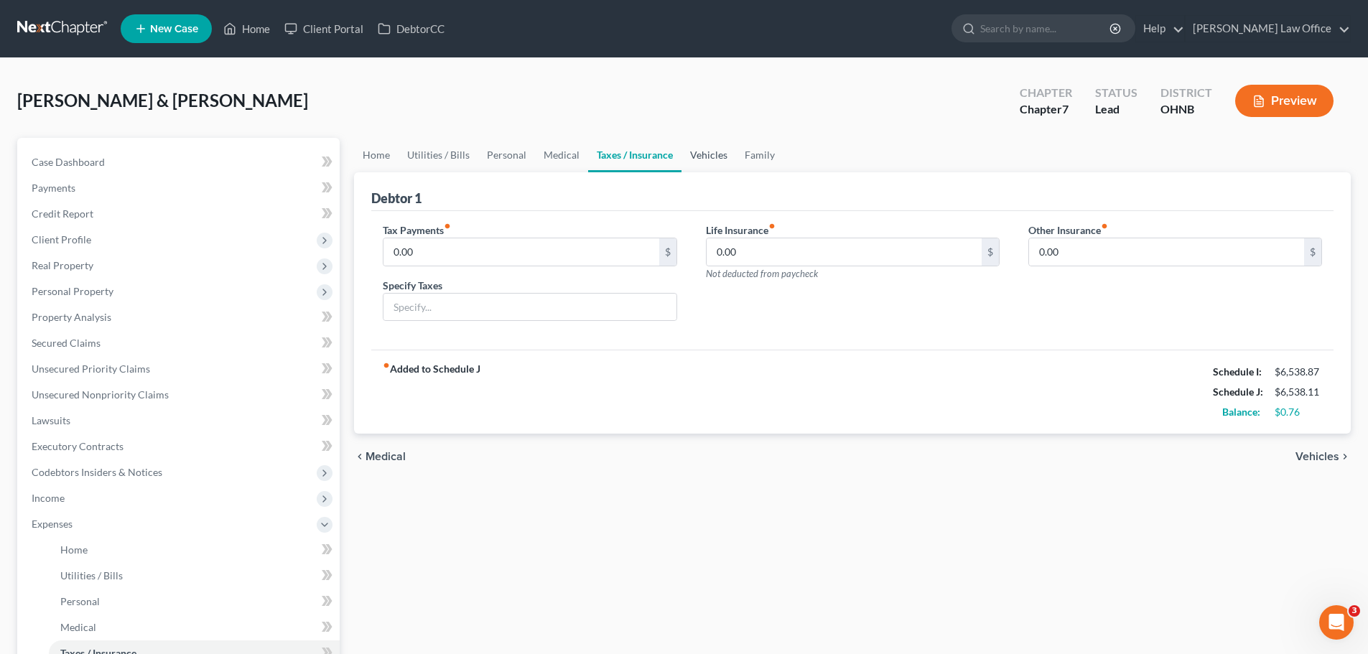
click at [700, 147] on link "Vehicles" at bounding box center [709, 155] width 55 height 34
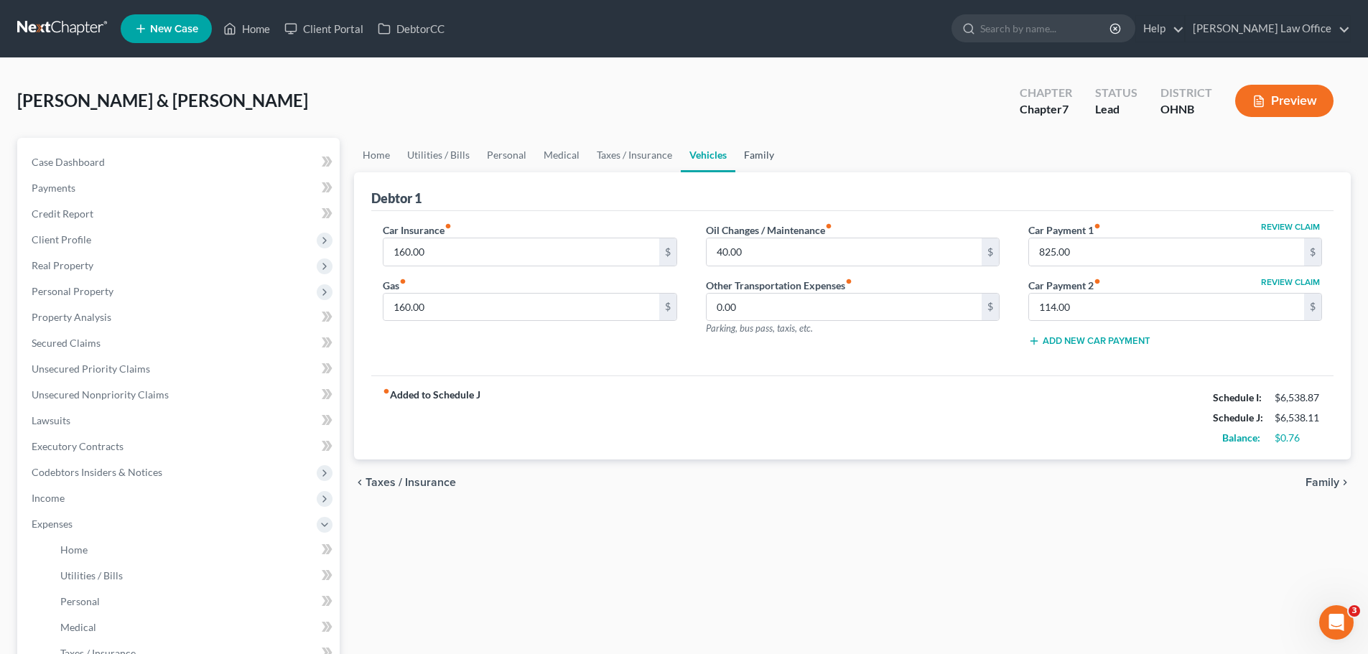
click at [758, 153] on link "Family" at bounding box center [759, 155] width 47 height 34
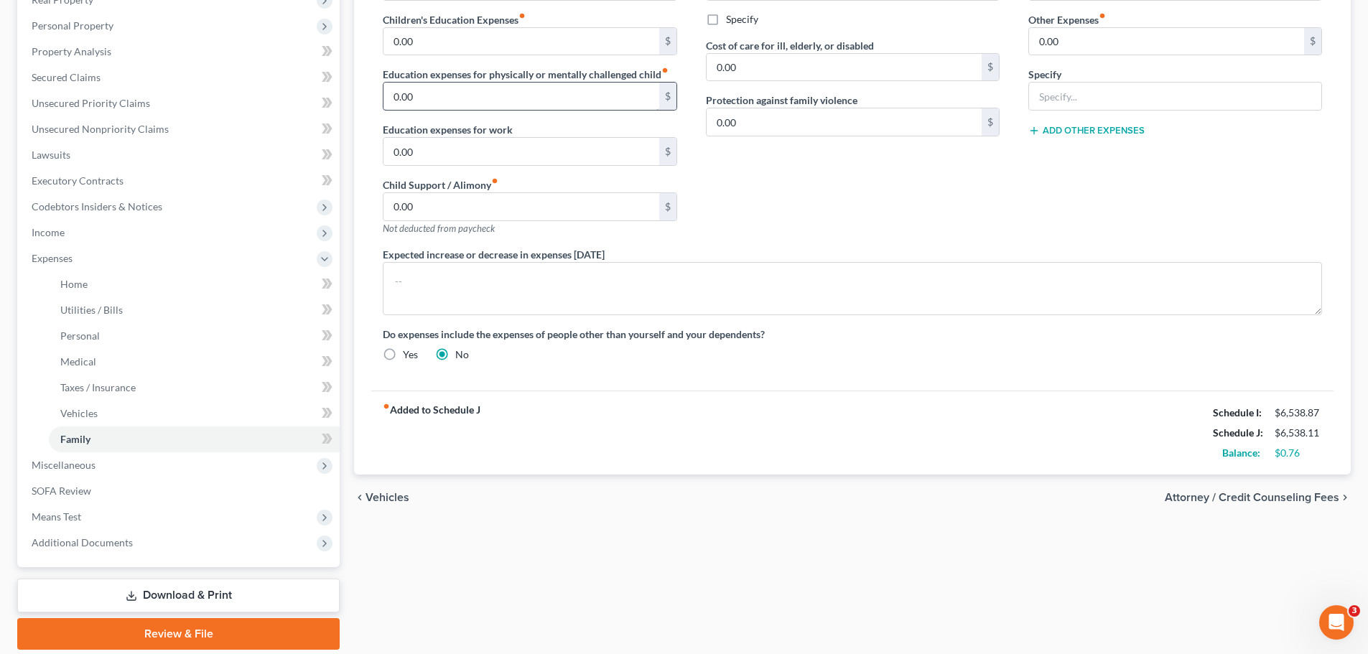
scroll to position [316, 0]
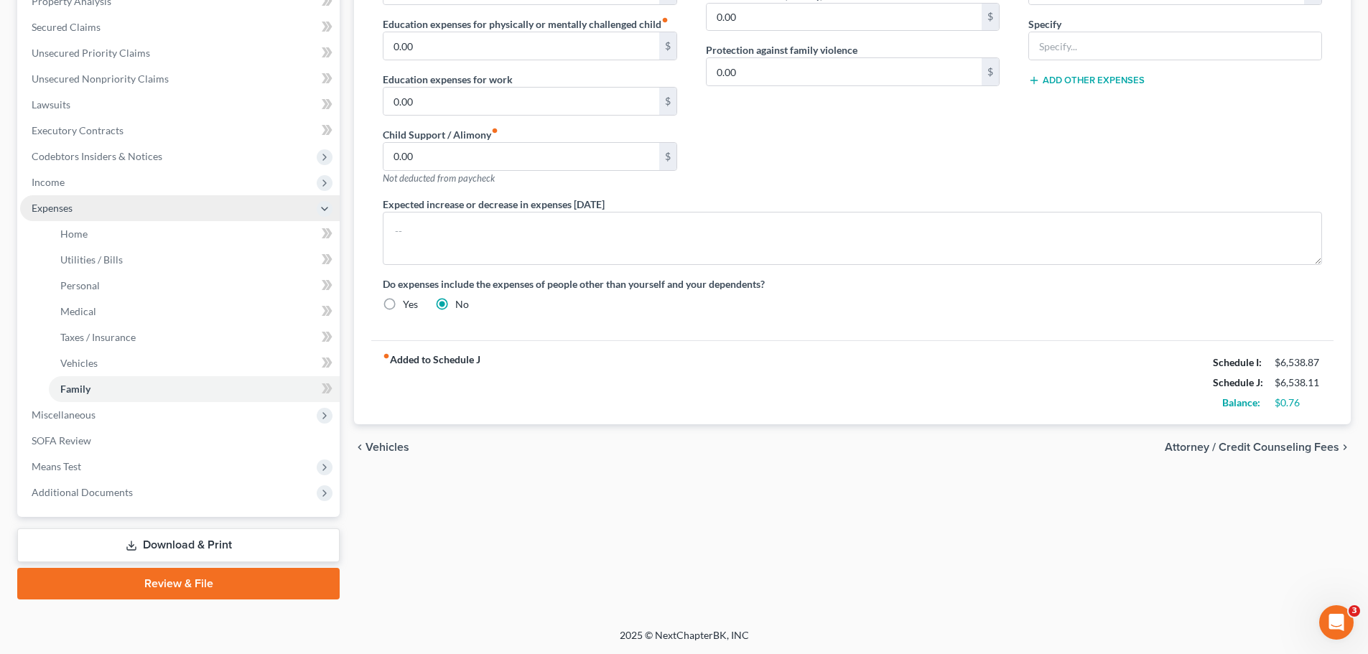
click at [89, 210] on span "Expenses" at bounding box center [180, 208] width 320 height 26
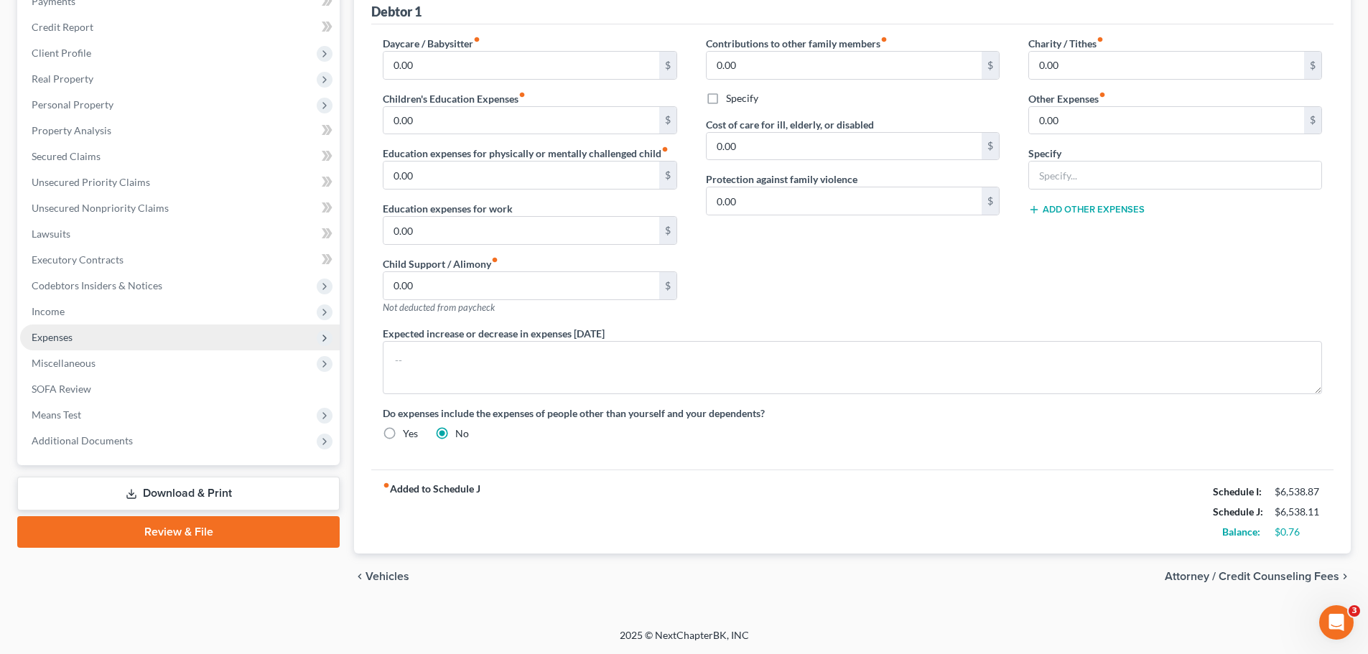
scroll to position [187, 0]
click at [93, 366] on span "Miscellaneous" at bounding box center [64, 363] width 64 height 12
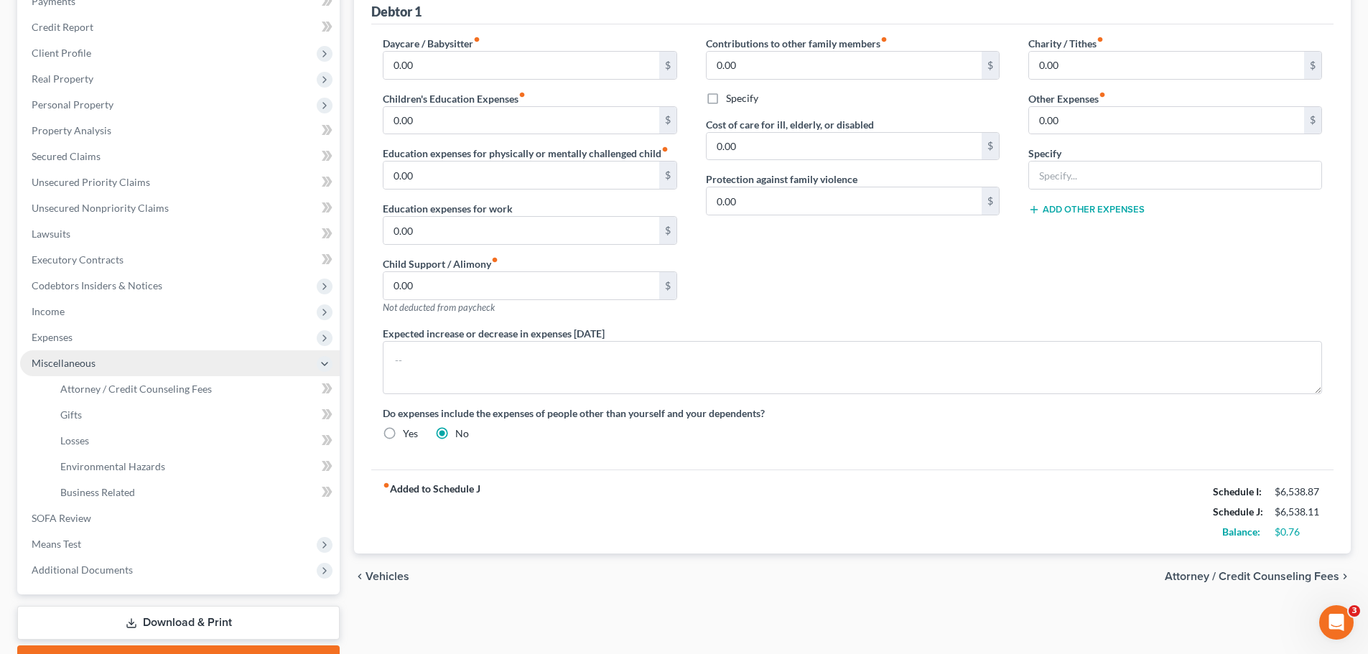
scroll to position [264, 0]
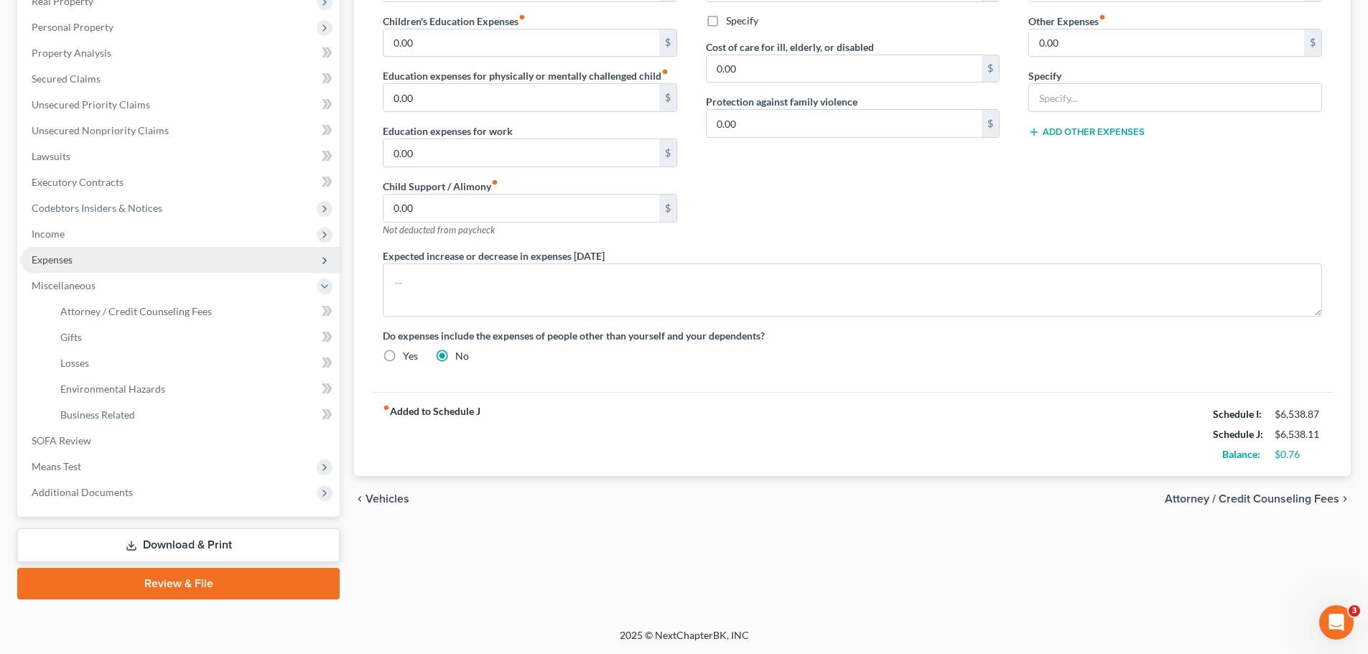
click at [65, 261] on span "Expenses" at bounding box center [52, 260] width 41 height 12
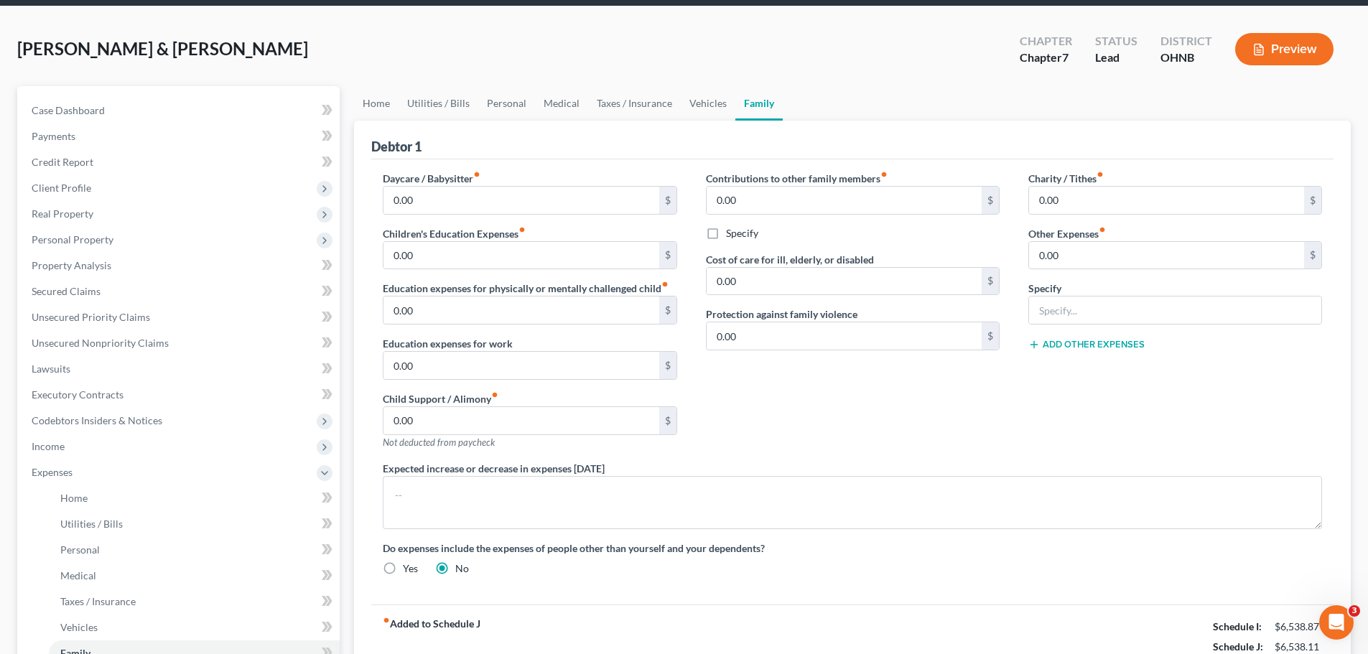
scroll to position [0, 0]
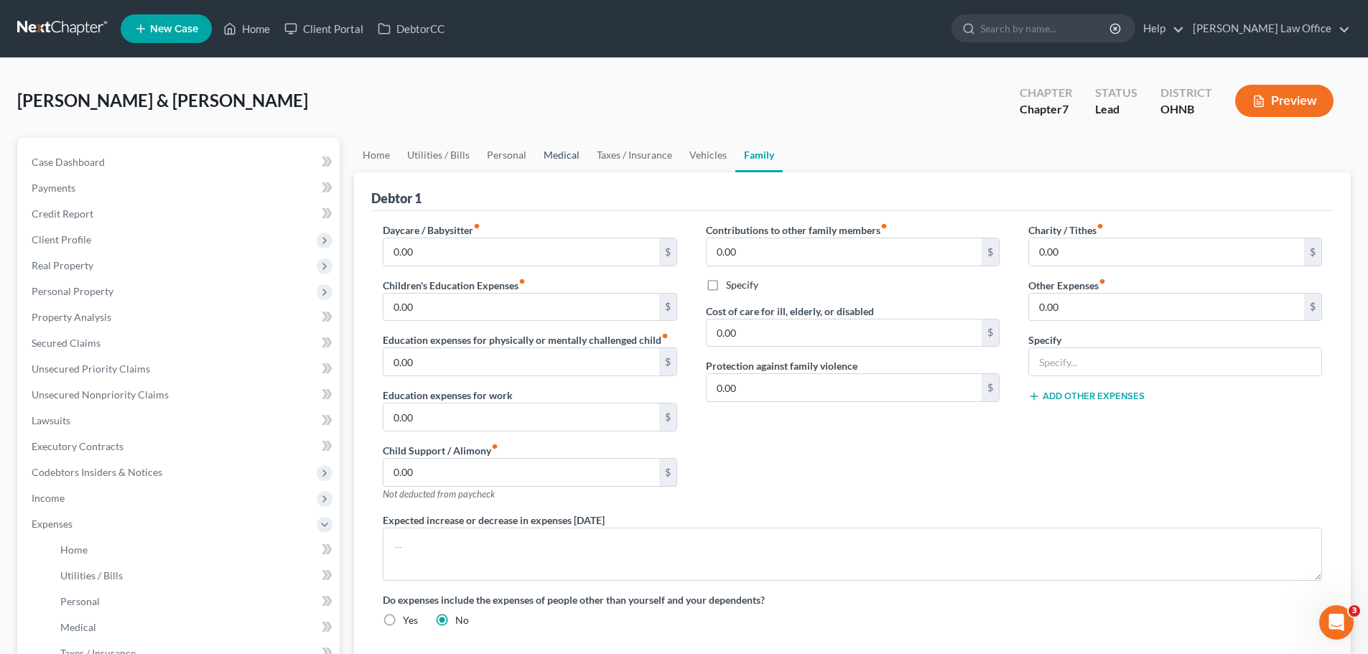
click at [559, 155] on link "Medical" at bounding box center [561, 155] width 53 height 34
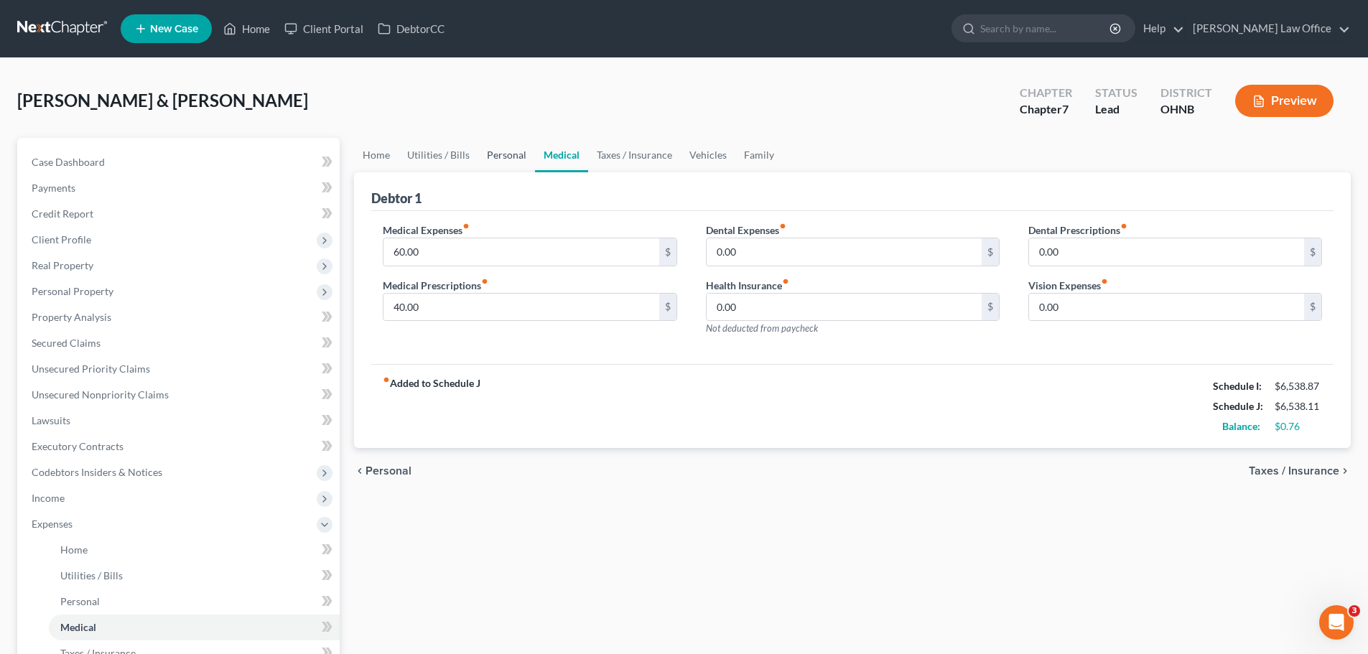
click at [500, 156] on link "Personal" at bounding box center [506, 155] width 57 height 34
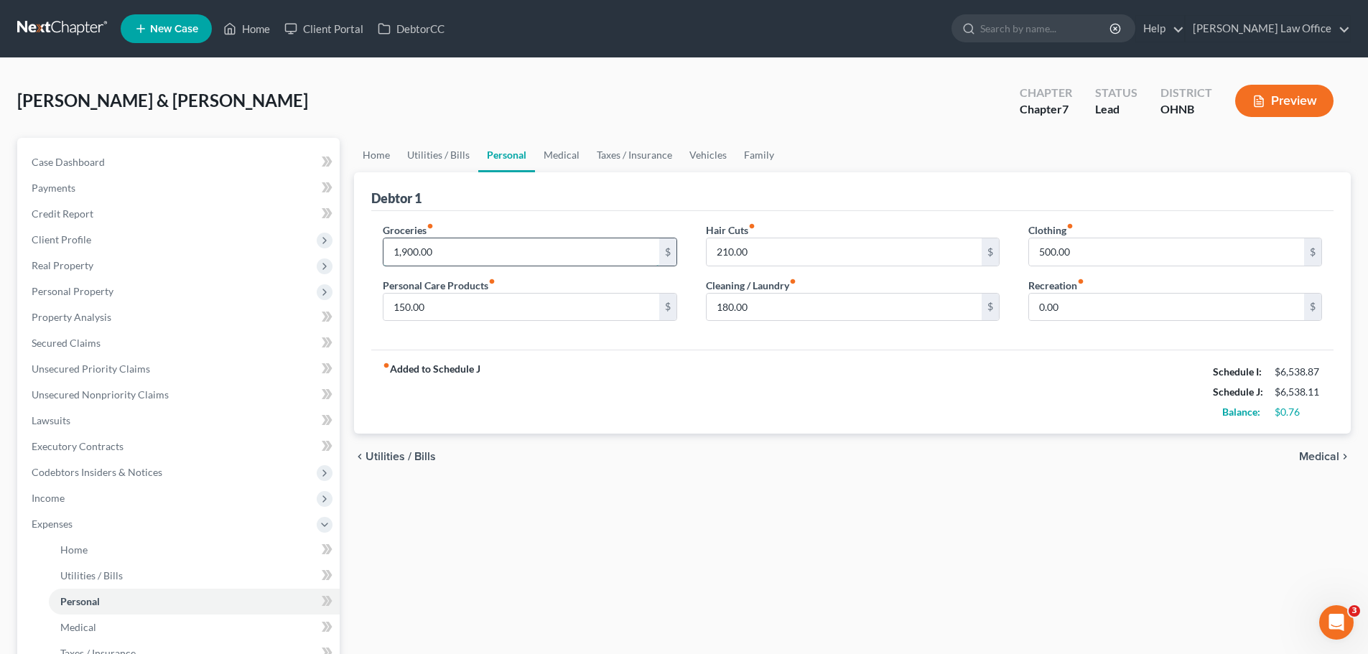
click at [403, 252] on input "1,900.00" at bounding box center [521, 251] width 275 height 27
type input "1,800.00"
click at [562, 155] on link "Medical" at bounding box center [561, 155] width 53 height 34
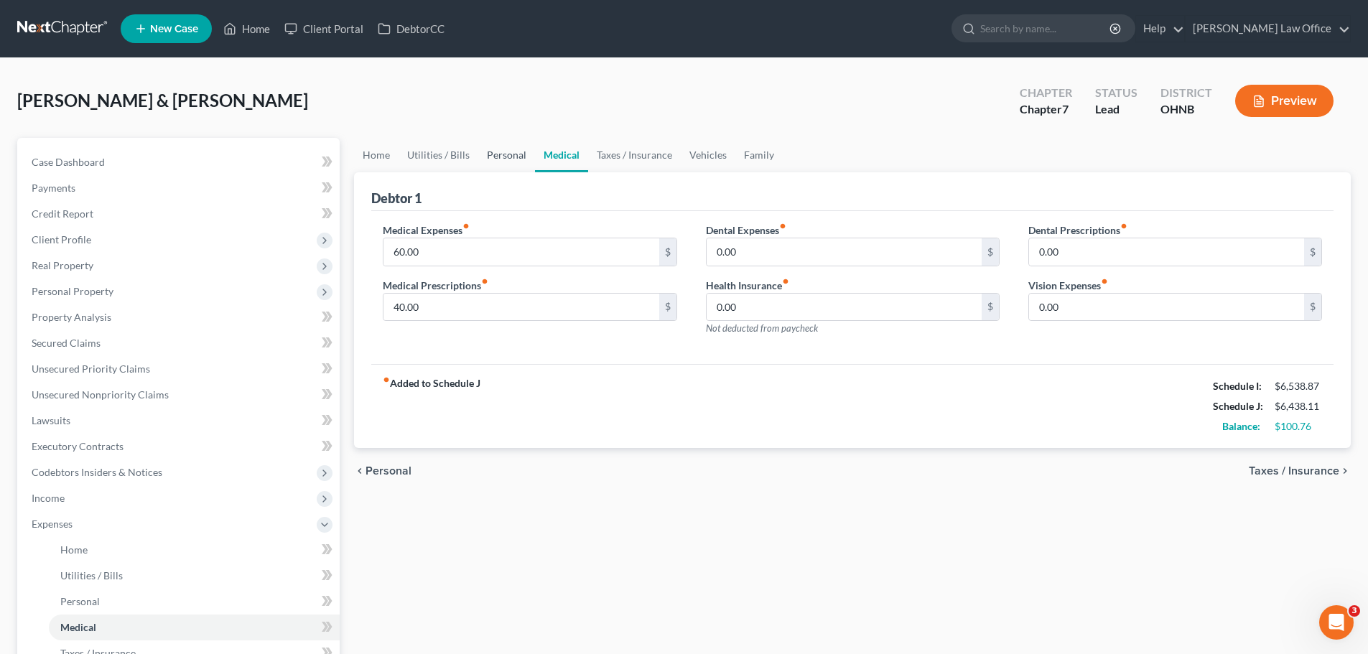
click at [507, 155] on link "Personal" at bounding box center [506, 155] width 57 height 34
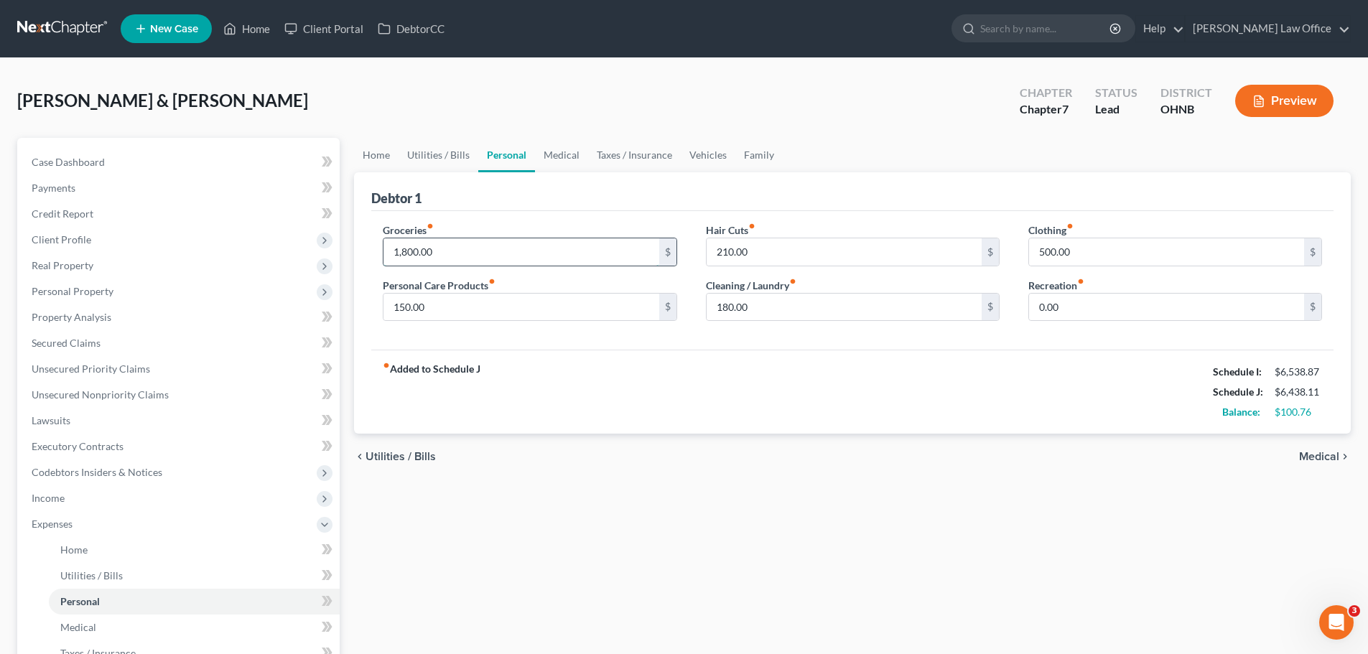
click at [435, 253] on input "1,800.00" at bounding box center [521, 251] width 275 height 27
type input "1,600.00"
click at [555, 159] on link "Medical" at bounding box center [561, 155] width 53 height 34
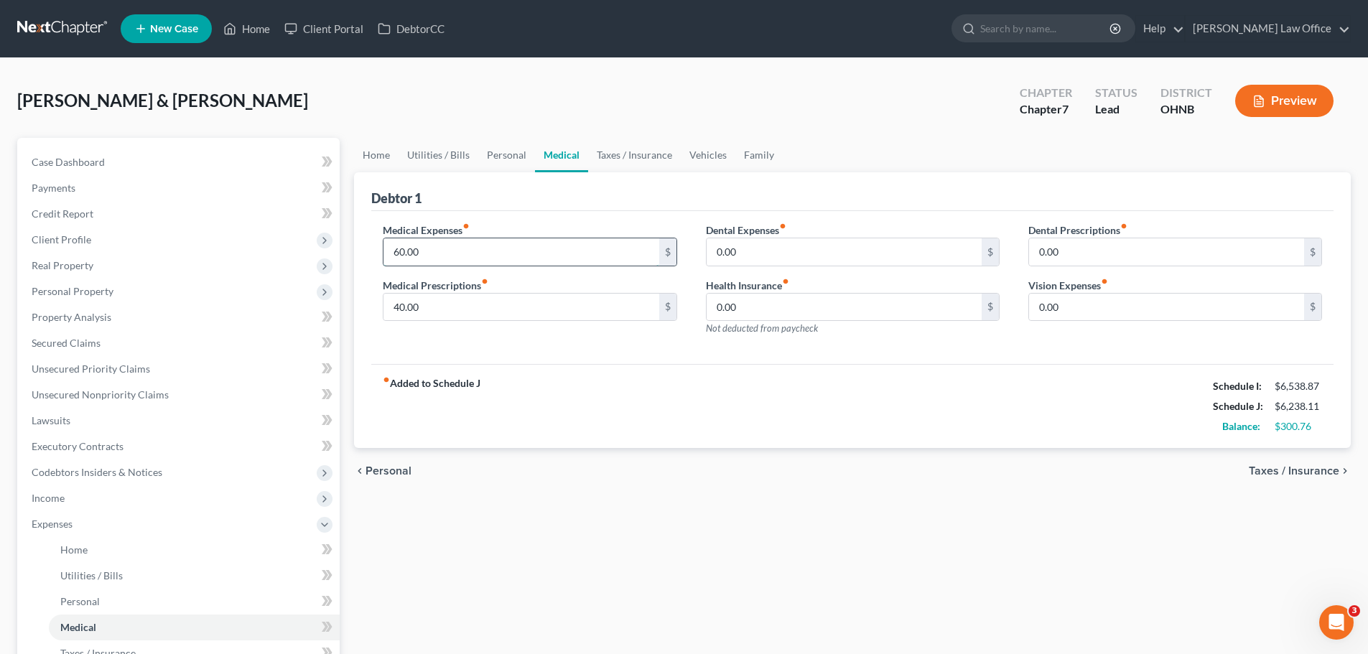
click at [473, 252] on input "60.00" at bounding box center [521, 251] width 275 height 27
type input "300.00"
click at [537, 307] on input "40.00" at bounding box center [521, 307] width 275 height 27
type input "100.00"
click at [832, 255] on input "0.00" at bounding box center [844, 251] width 275 height 27
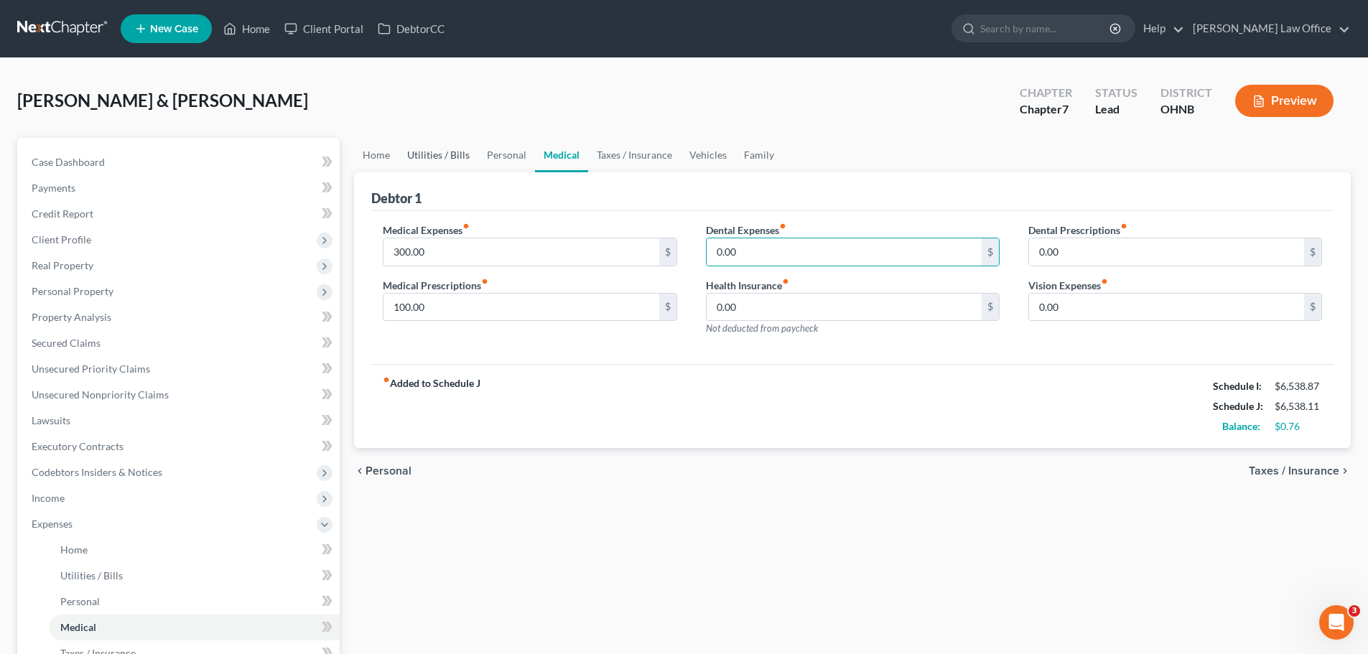
click at [448, 153] on link "Utilities / Bills" at bounding box center [439, 155] width 80 height 34
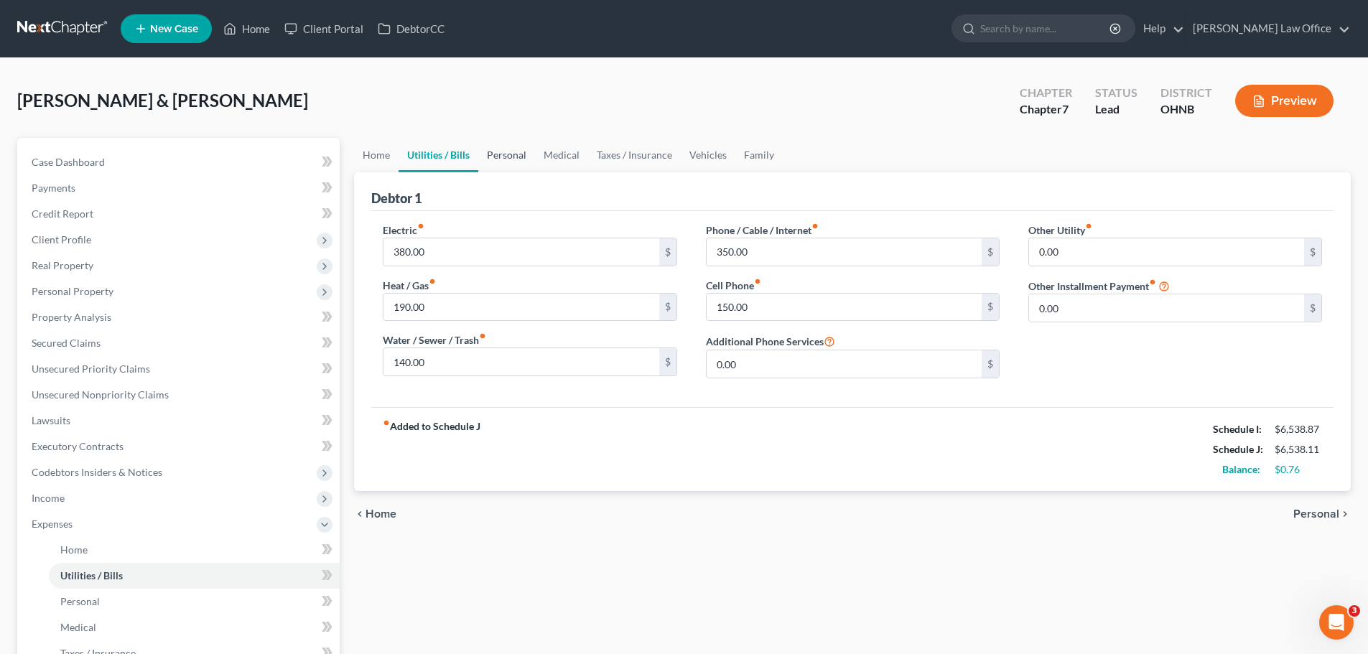
click at [527, 152] on link "Personal" at bounding box center [506, 155] width 57 height 34
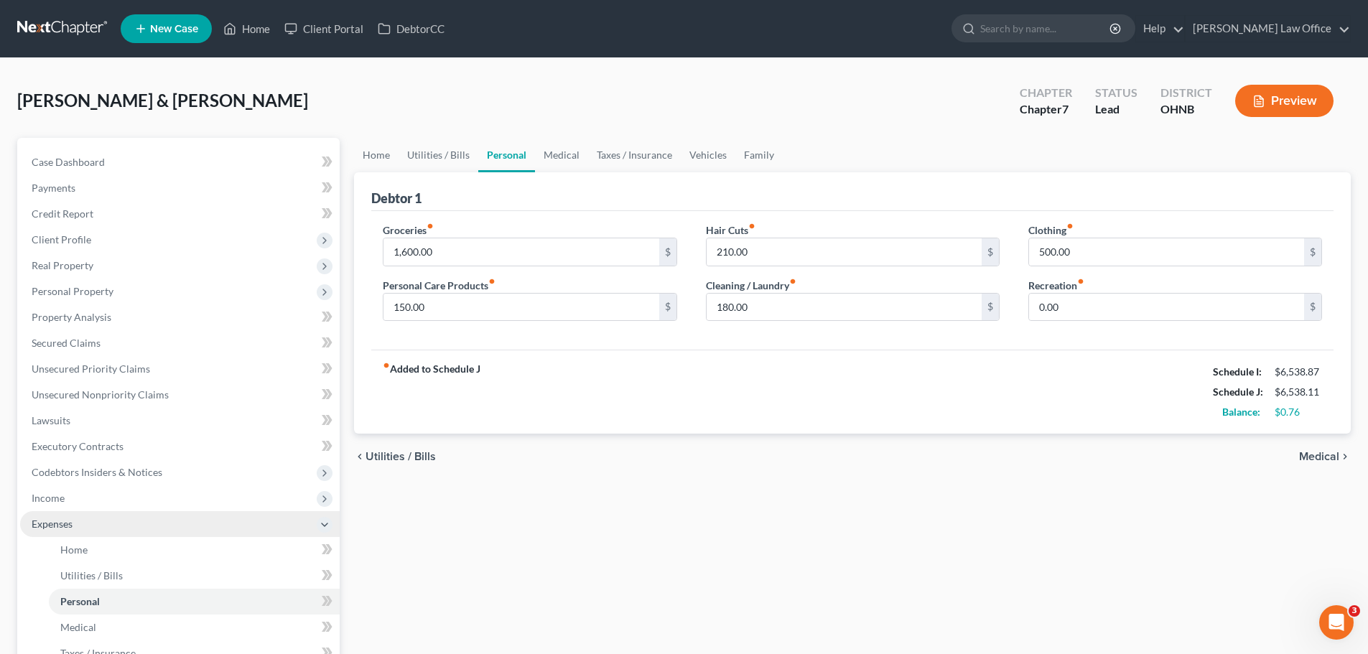
click at [160, 527] on span "Expenses" at bounding box center [180, 524] width 320 height 26
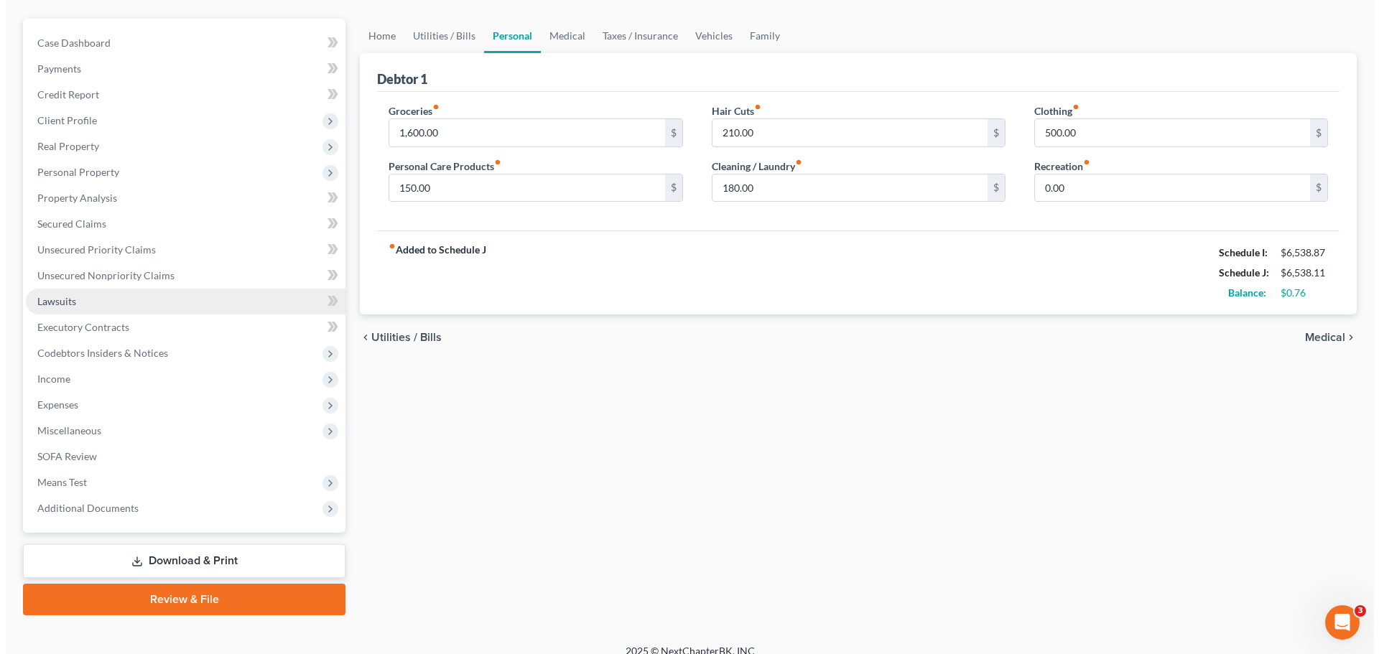
scroll to position [135, 0]
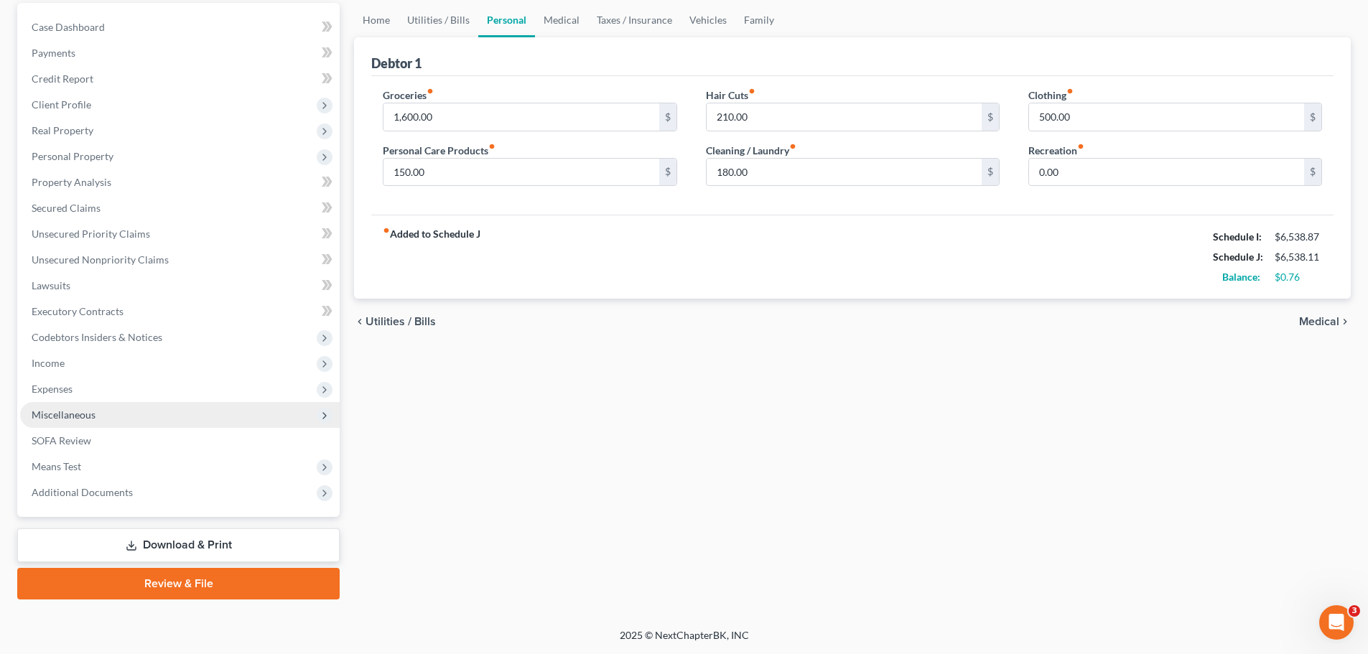
click at [93, 425] on span "Miscellaneous" at bounding box center [180, 415] width 320 height 26
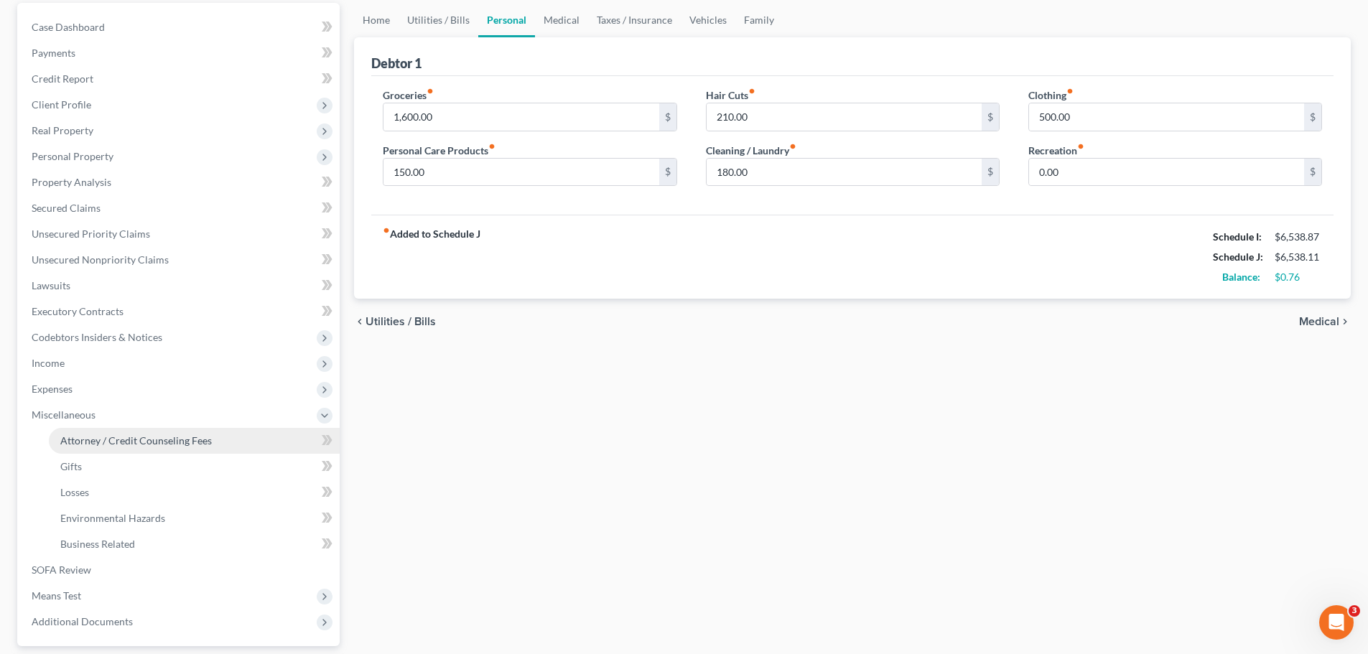
click at [145, 440] on span "Attorney / Credit Counseling Fees" at bounding box center [136, 441] width 152 height 12
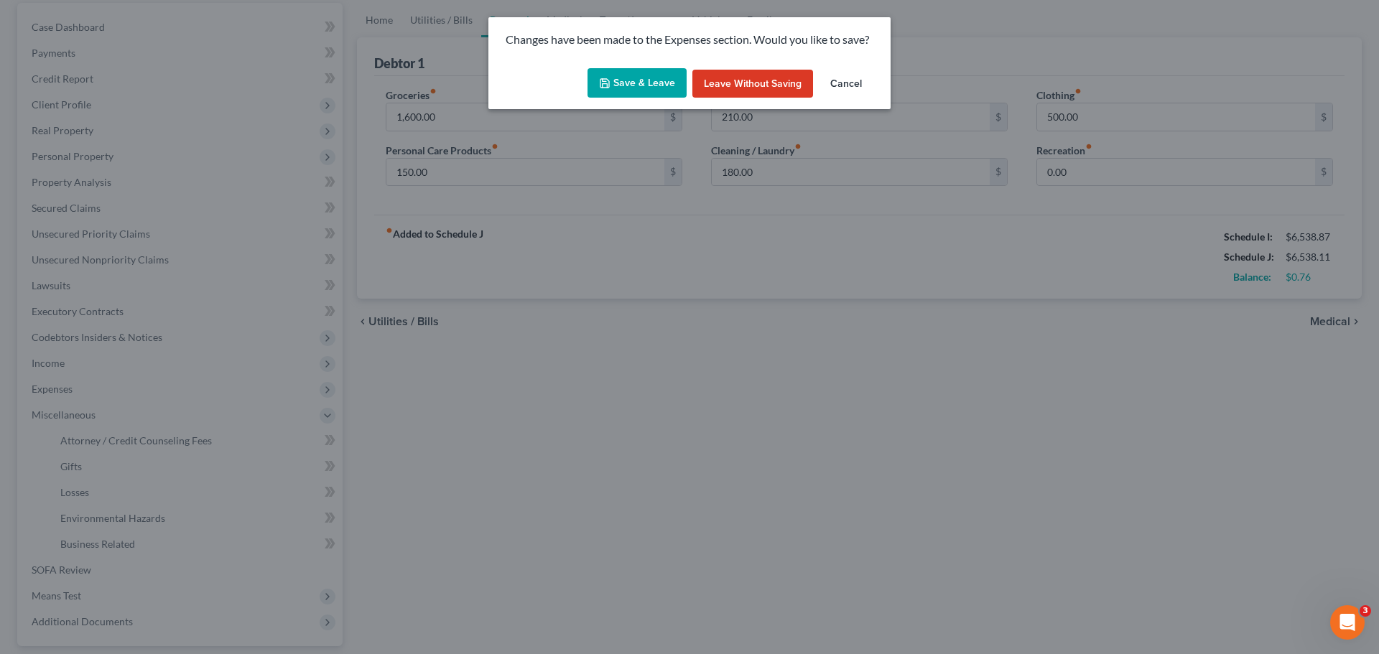
click at [626, 80] on button "Save & Leave" at bounding box center [637, 83] width 99 height 30
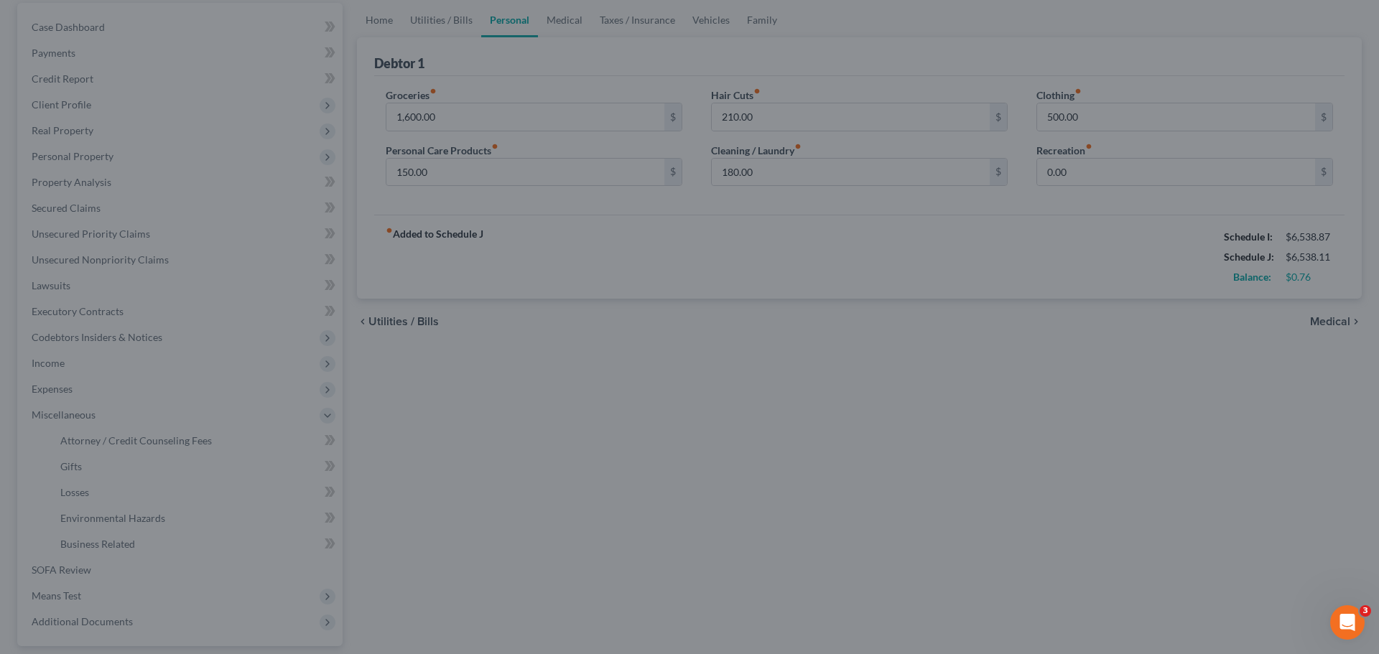
select select "0"
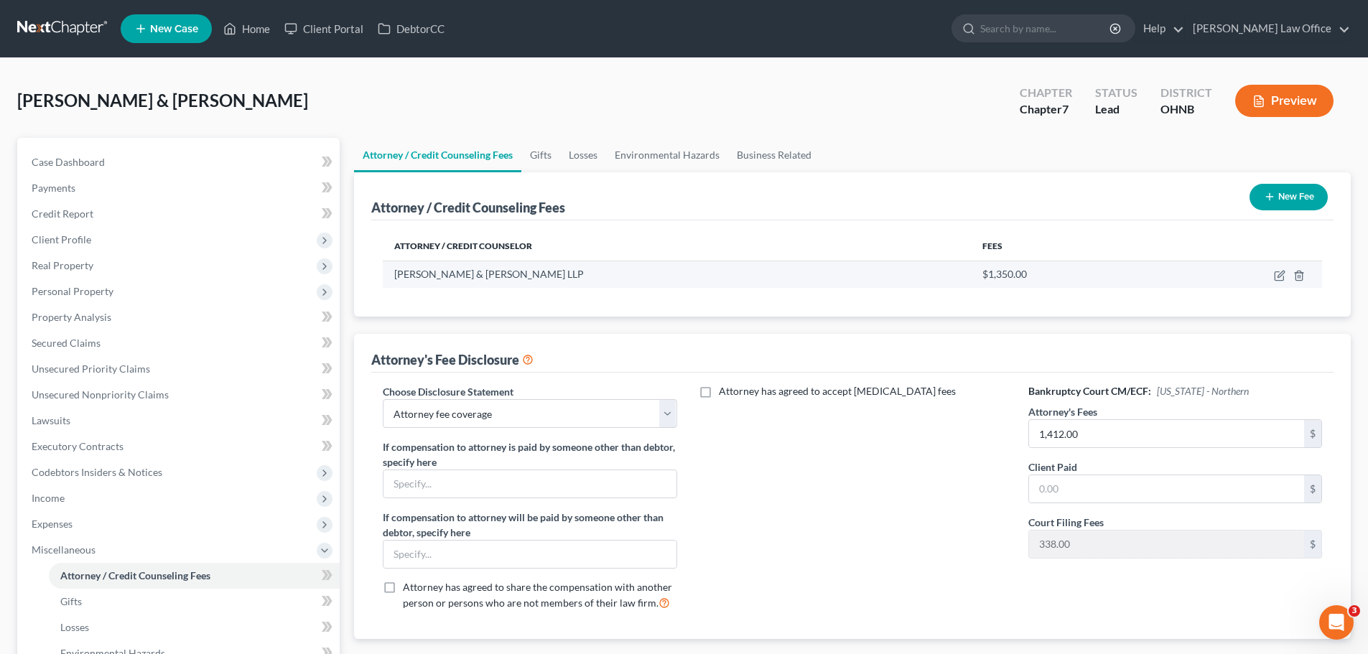
click at [1277, 282] on td at bounding box center [1240, 274] width 164 height 27
click at [1277, 277] on icon "button" at bounding box center [1279, 275] width 11 height 11
select select "36"
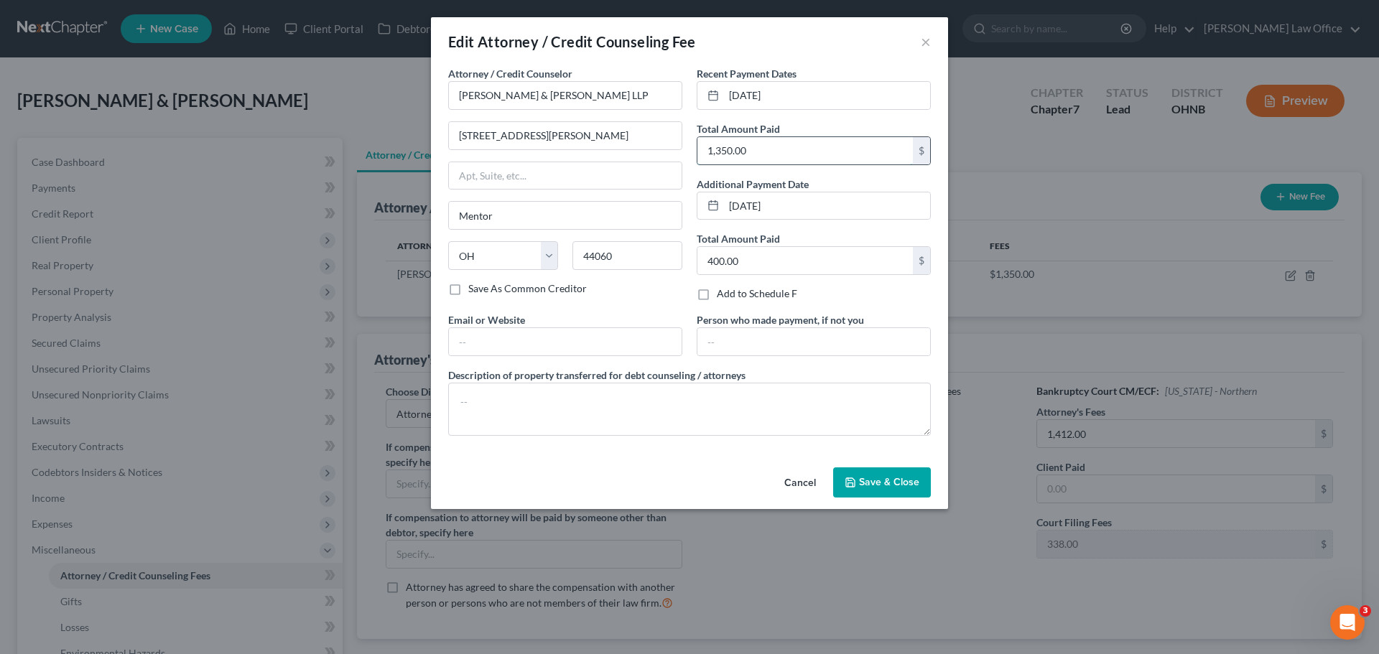
click at [799, 159] on input "1,350.00" at bounding box center [804, 150] width 215 height 27
type input "1,750.00"
click at [788, 248] on input "400.00" at bounding box center [804, 260] width 215 height 27
click at [880, 478] on span "Save & Close" at bounding box center [889, 482] width 60 height 12
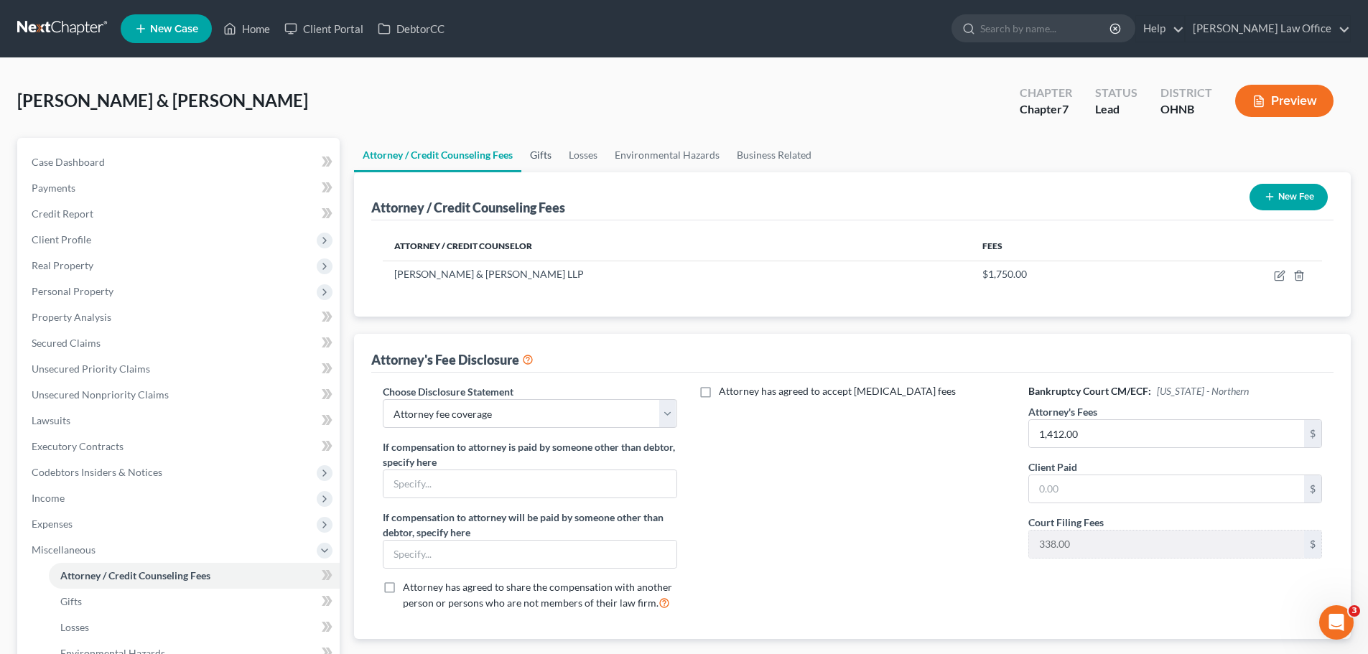
click at [538, 149] on link "Gifts" at bounding box center [540, 155] width 39 height 34
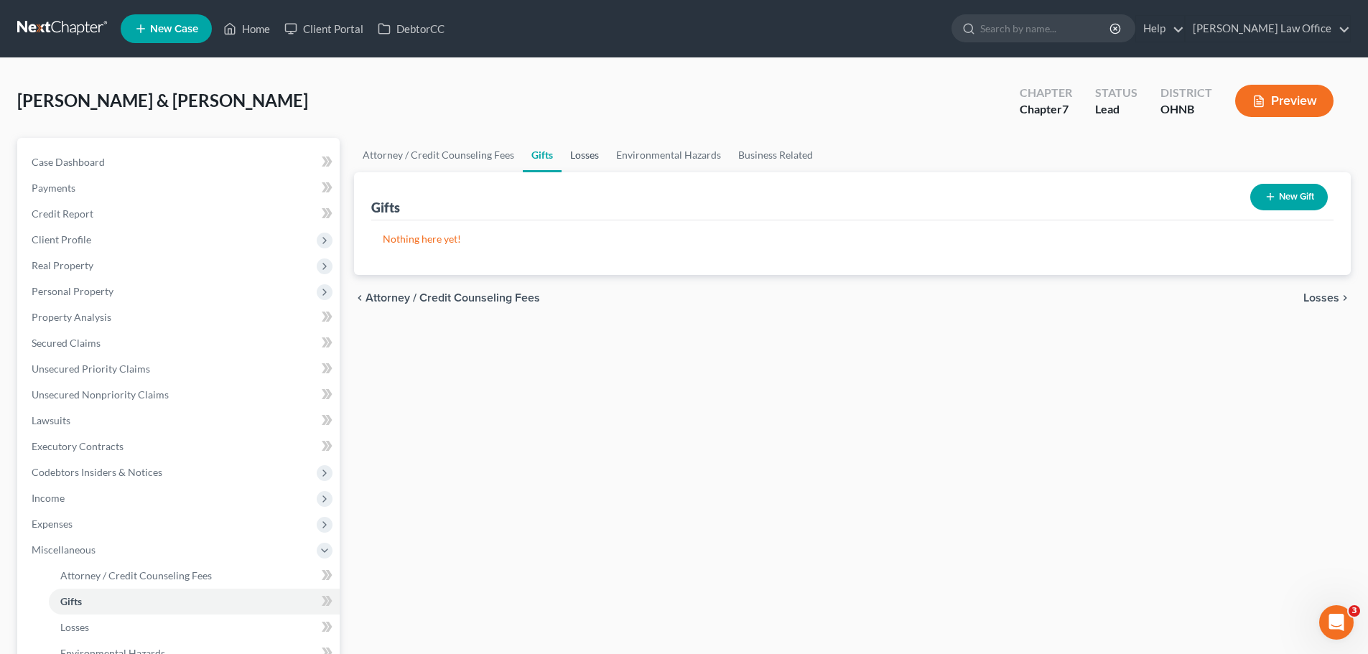
click at [586, 157] on link "Losses" at bounding box center [585, 155] width 46 height 34
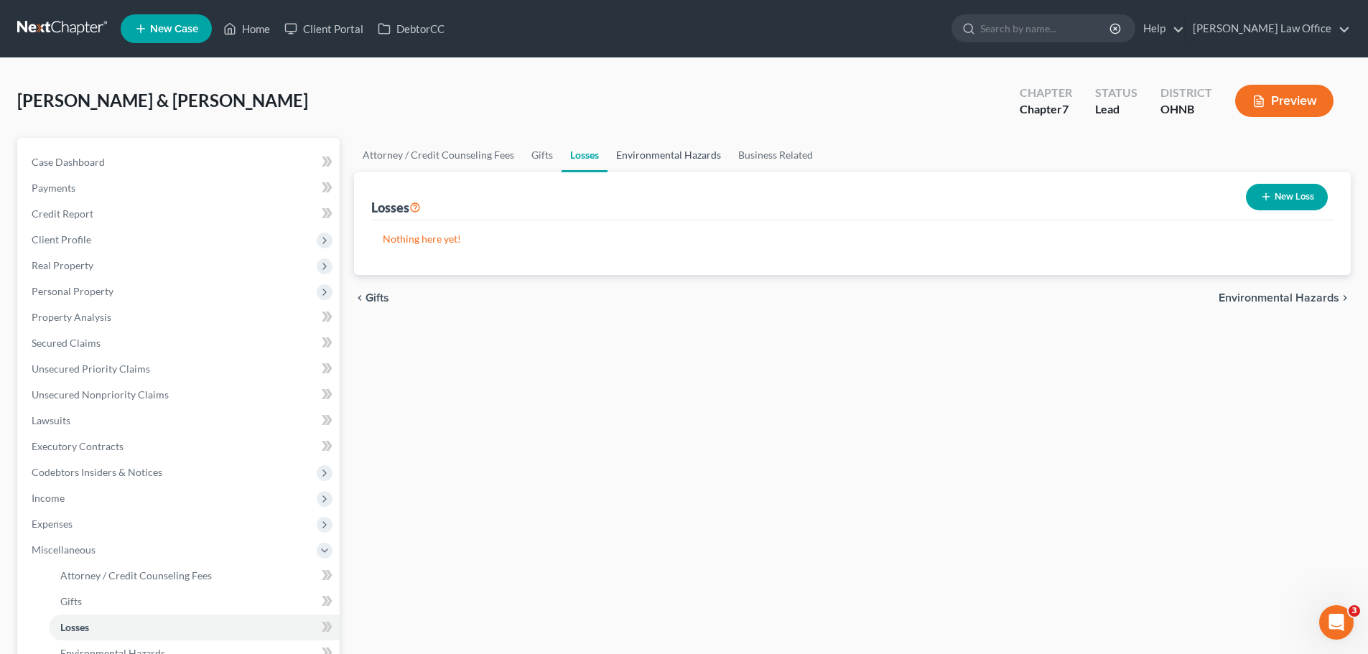
click at [662, 154] on link "Environmental Hazards" at bounding box center [669, 155] width 122 height 34
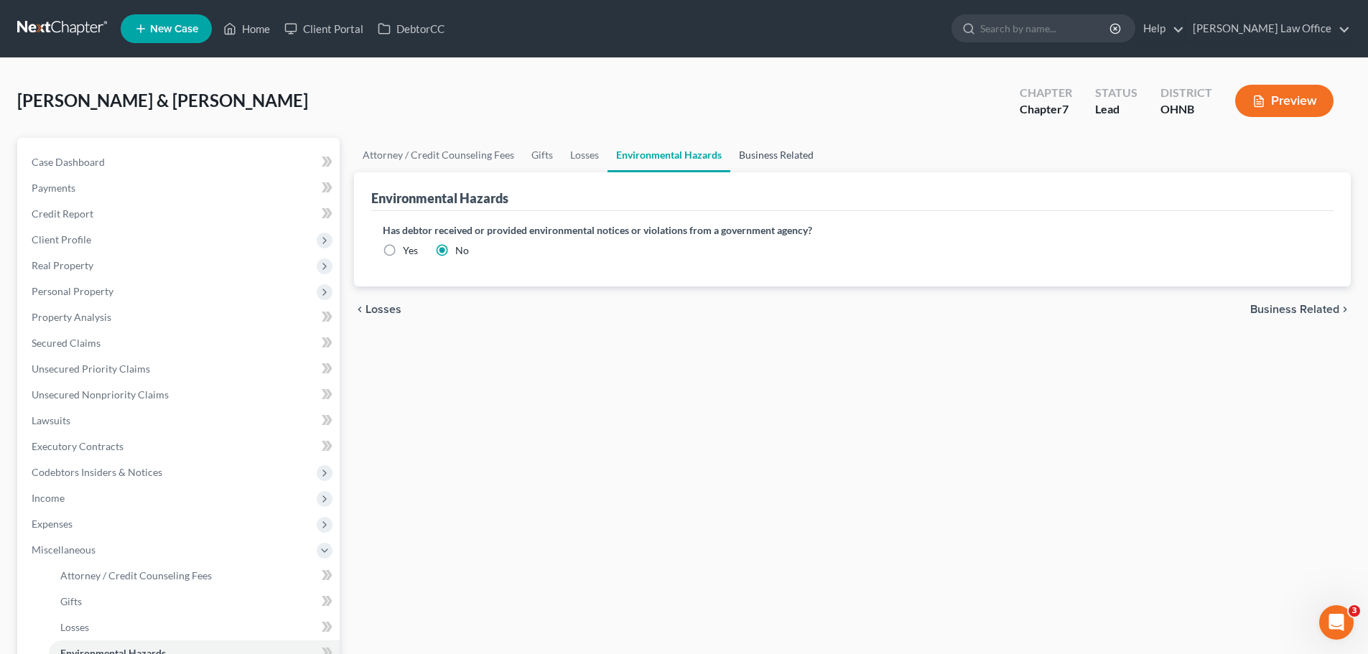
click at [780, 156] on link "Business Related" at bounding box center [777, 155] width 92 height 34
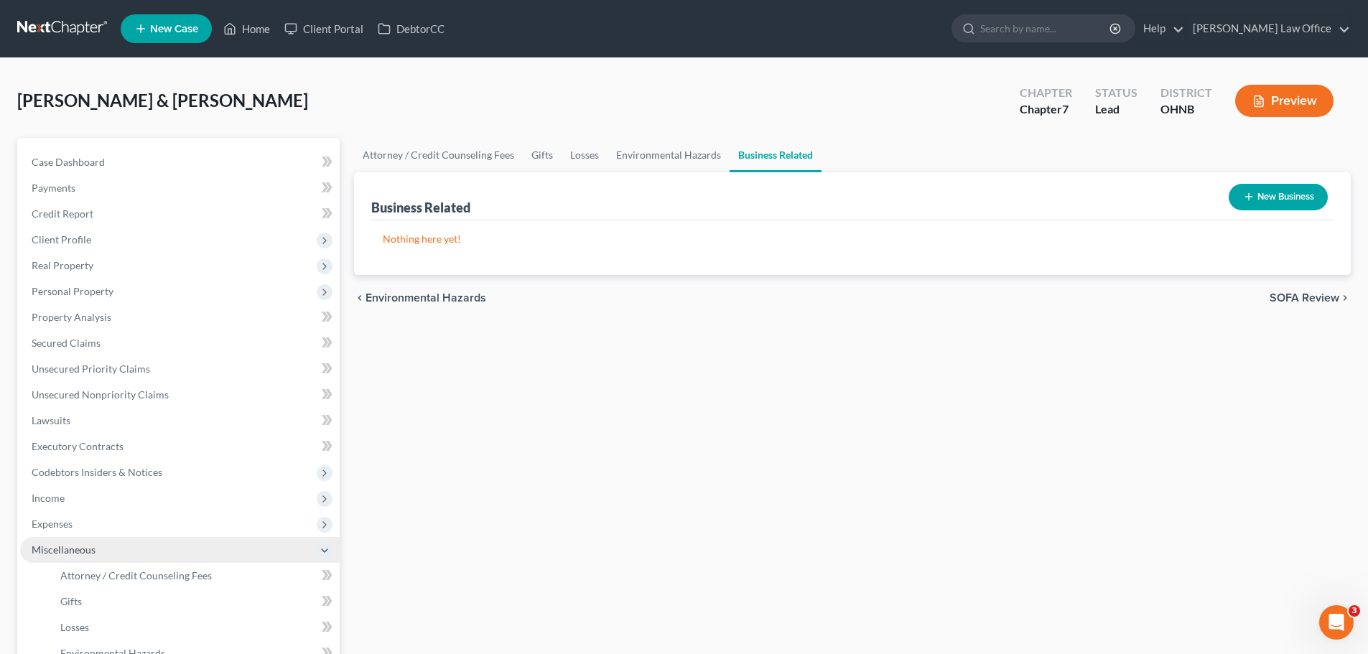
click at [87, 551] on span "Miscellaneous" at bounding box center [64, 550] width 64 height 12
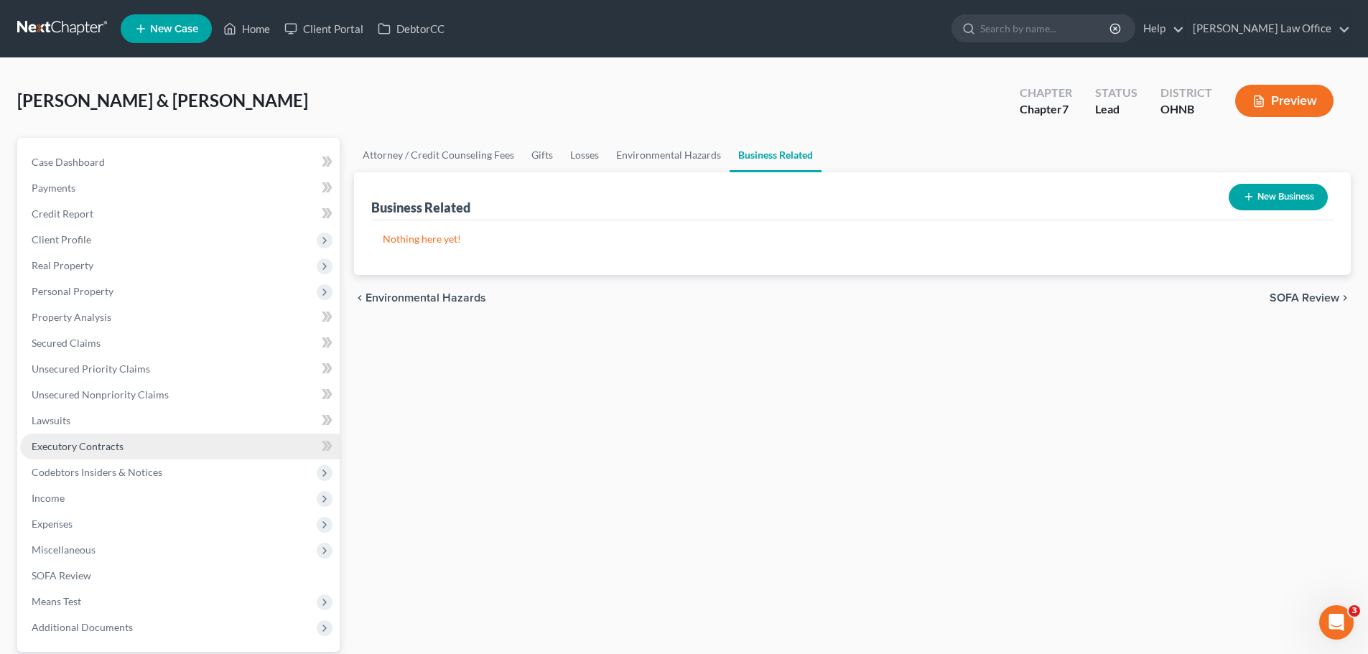
scroll to position [135, 0]
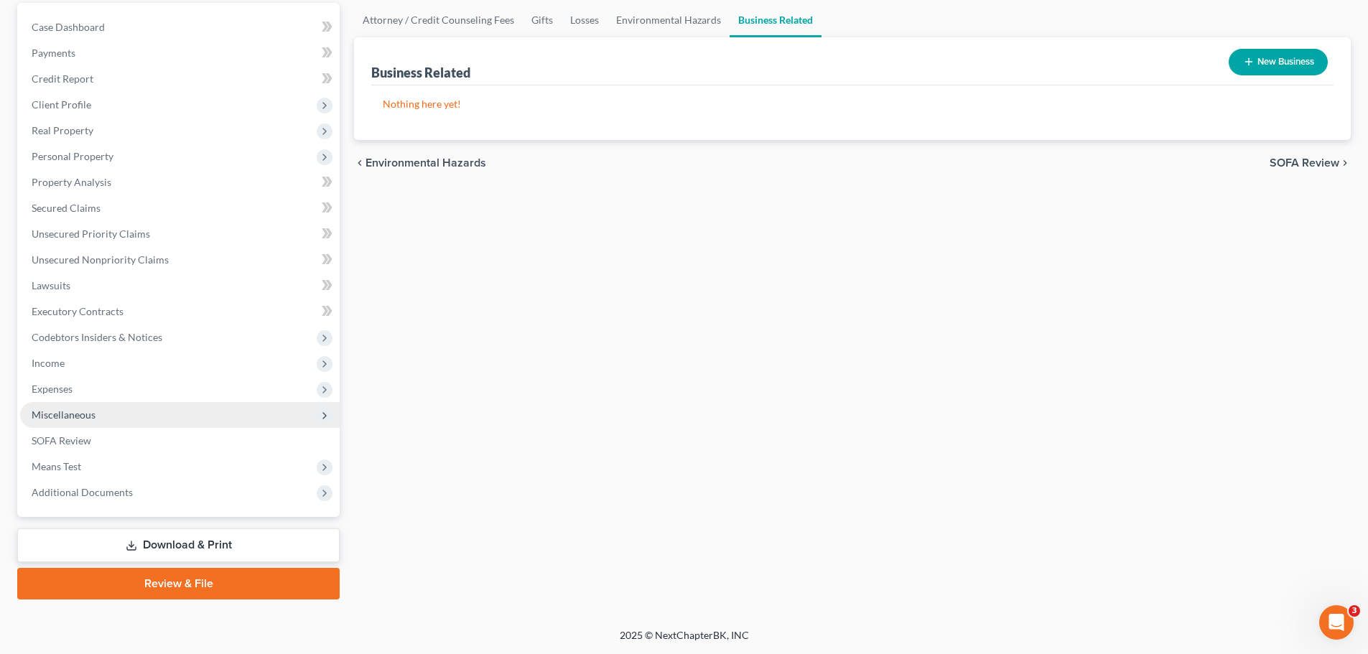
click at [85, 415] on span "Miscellaneous" at bounding box center [64, 415] width 64 height 12
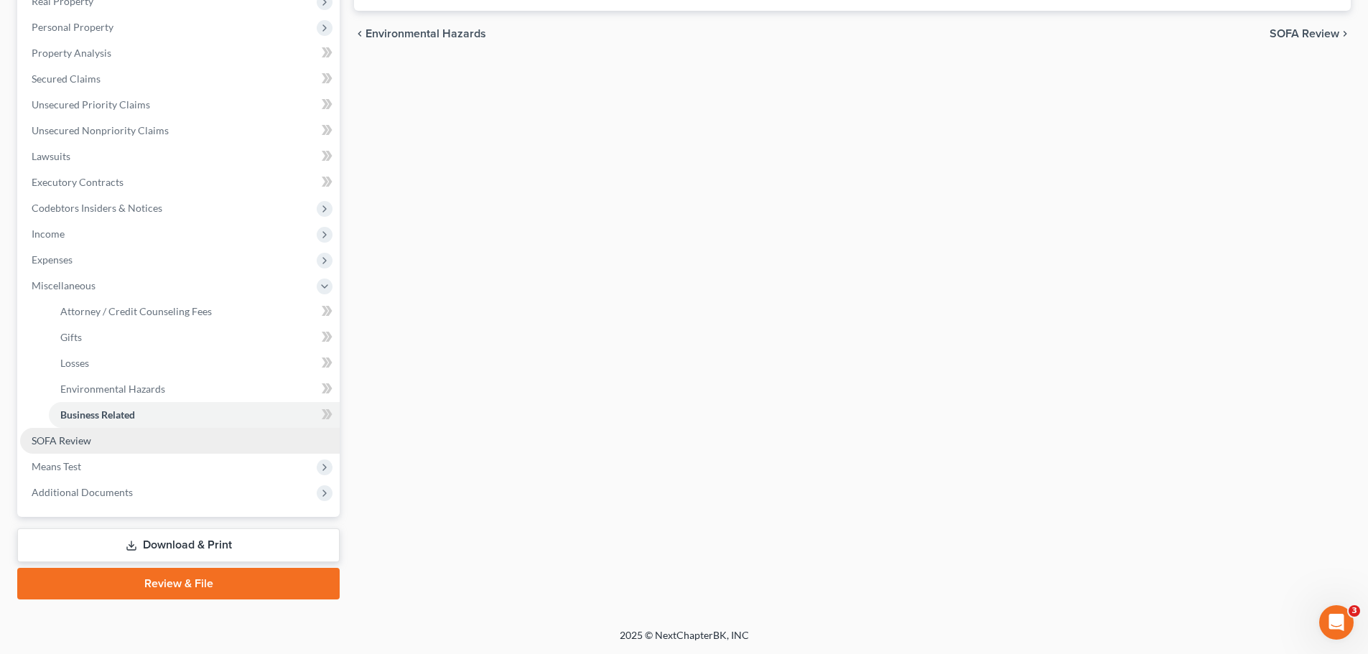
click at [123, 445] on link "SOFA Review" at bounding box center [180, 441] width 320 height 26
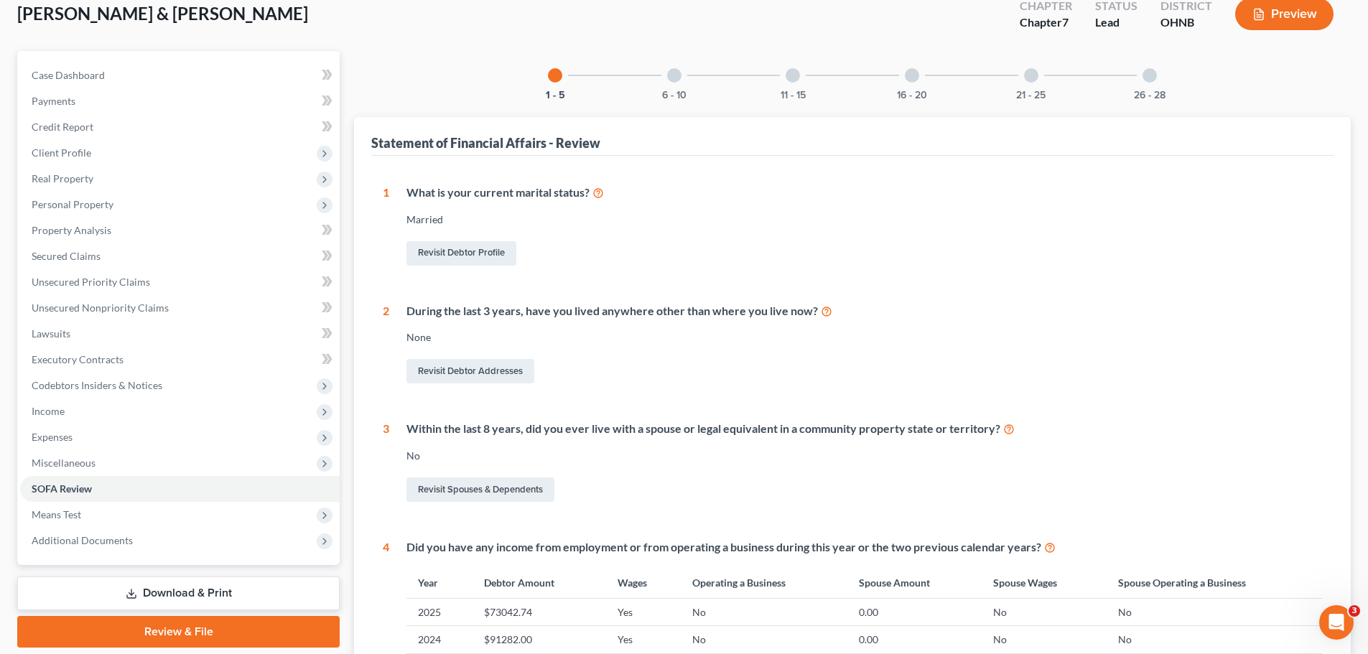
scroll to position [72, 0]
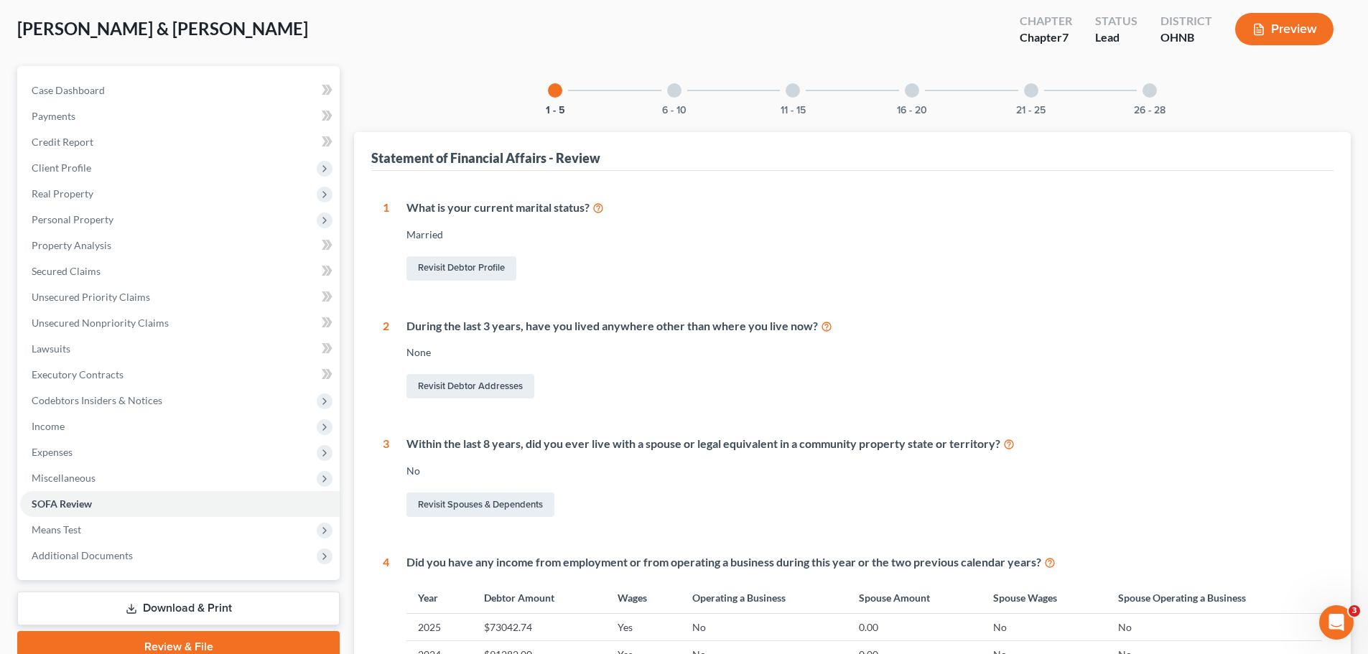
click at [669, 92] on div at bounding box center [674, 90] width 14 height 14
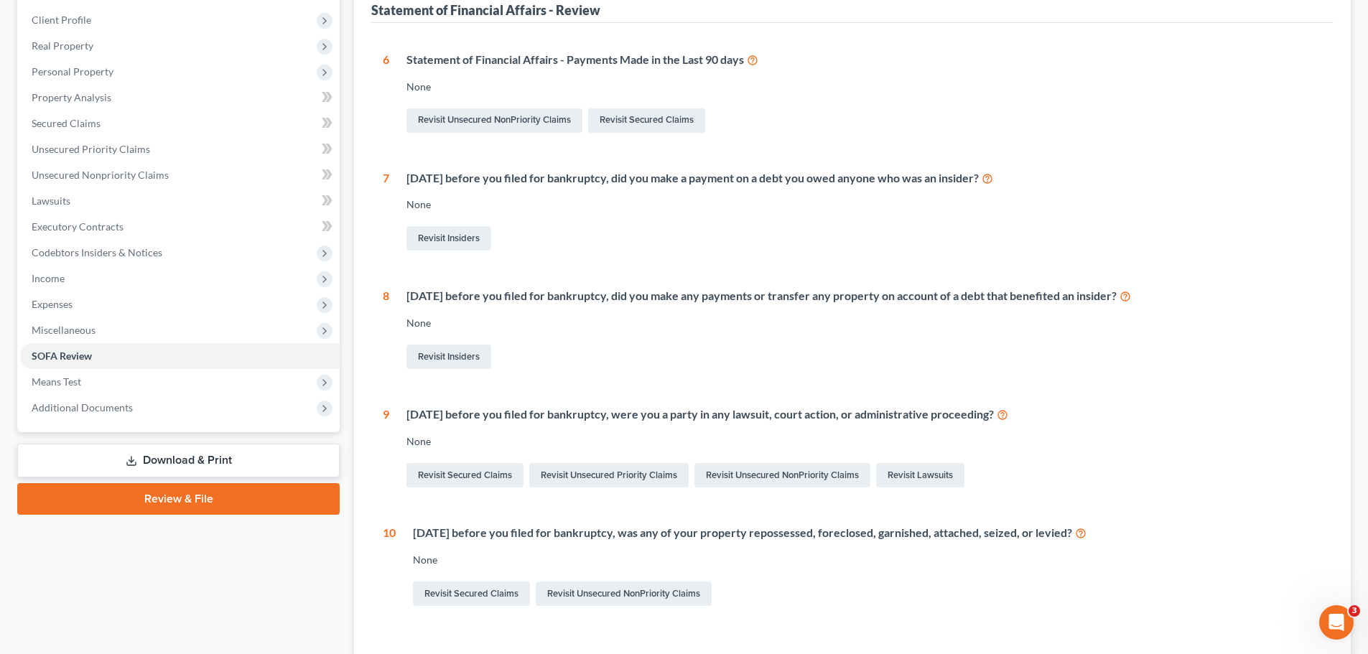
scroll to position [40, 0]
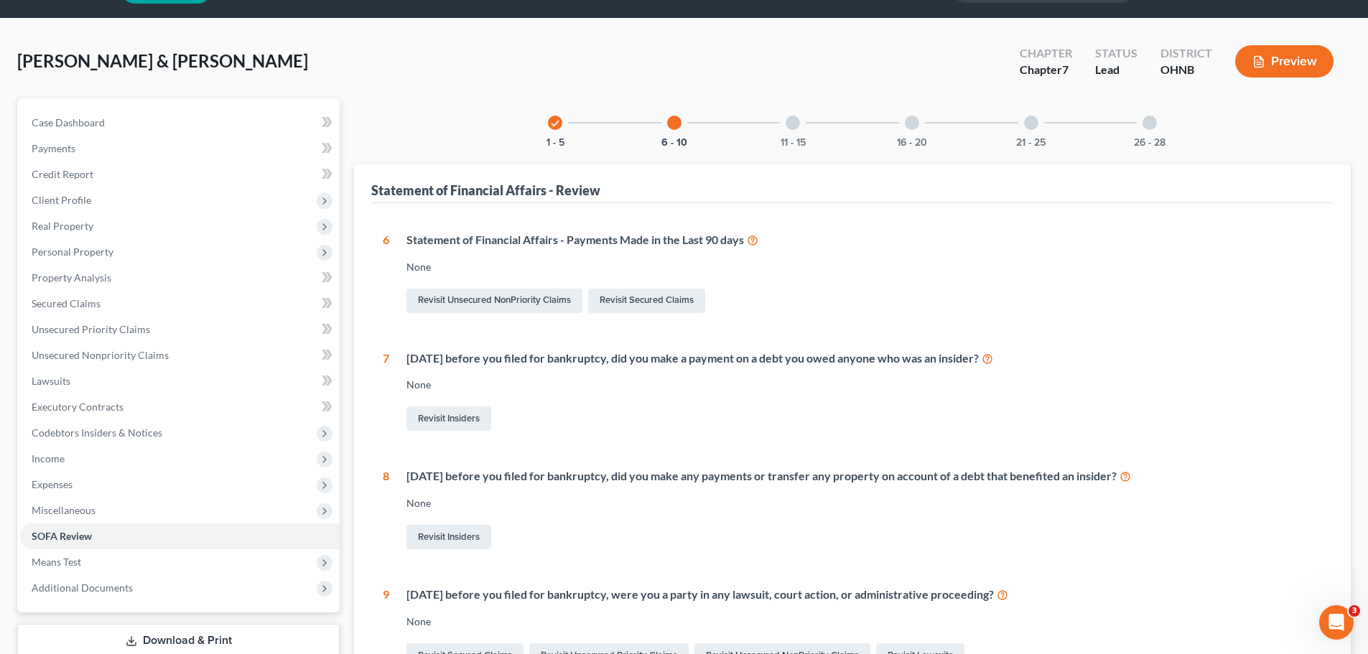
click at [799, 126] on div "11 - 15" at bounding box center [793, 122] width 49 height 49
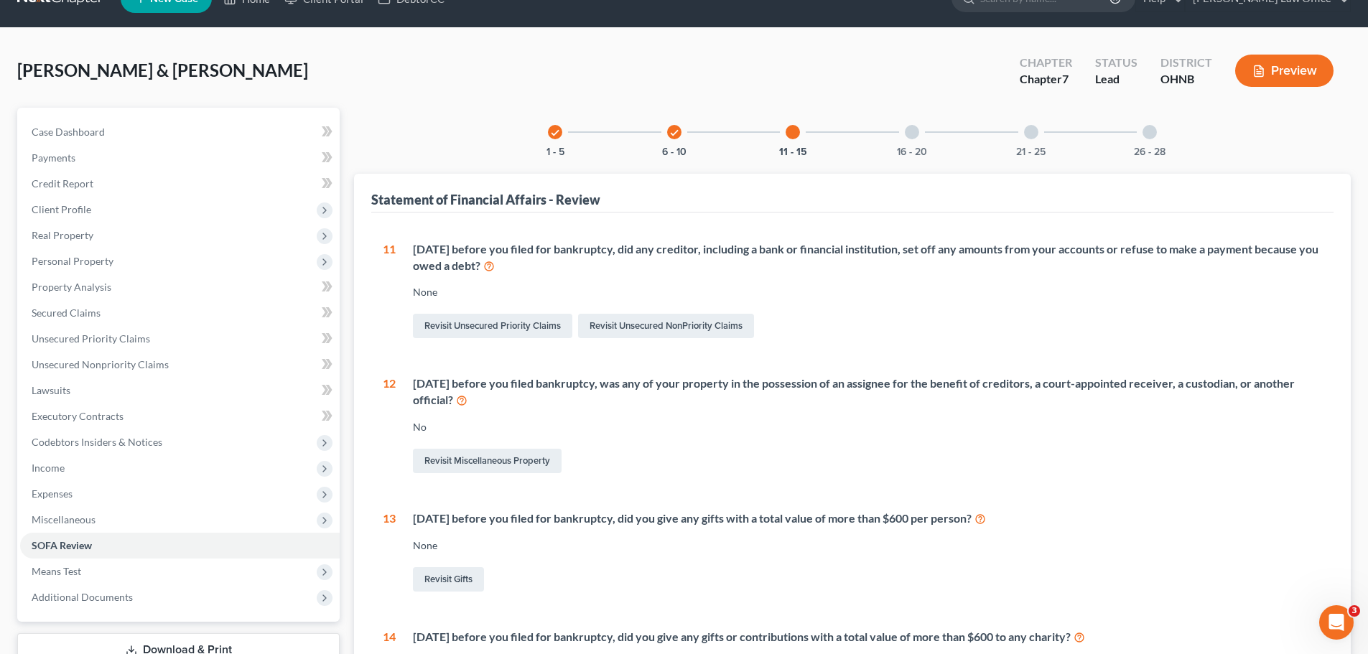
scroll to position [1, 0]
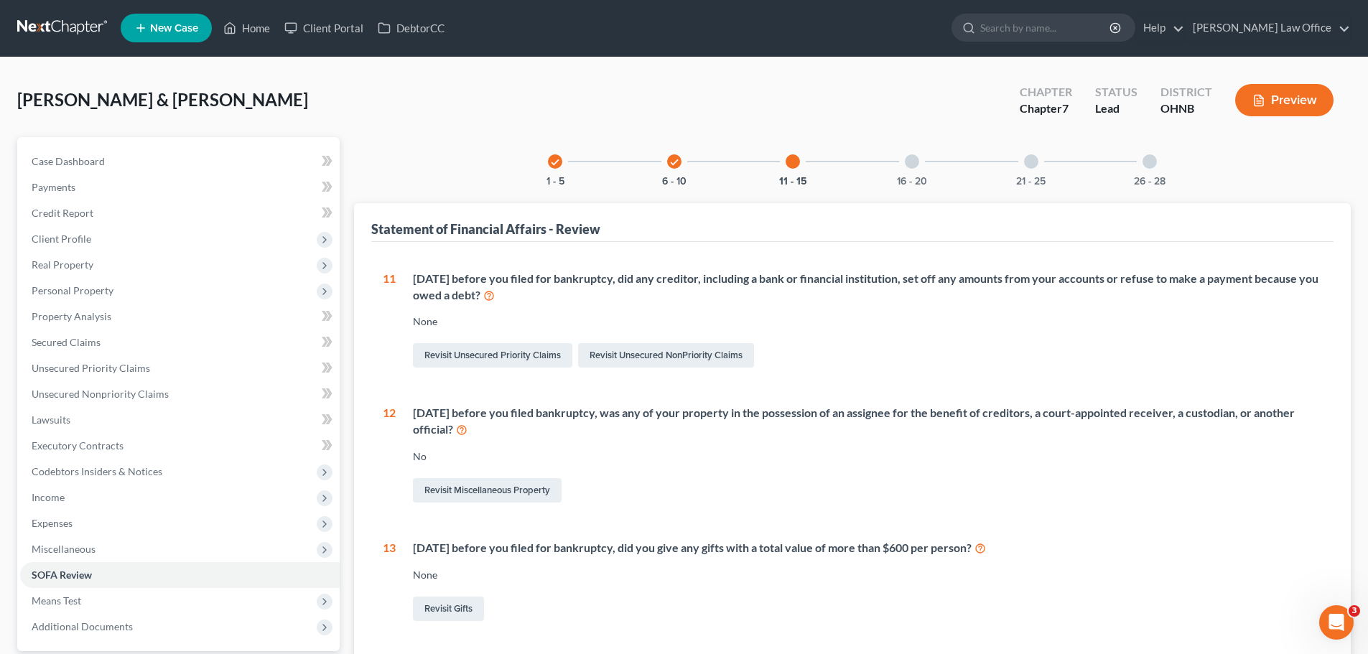
click at [912, 156] on div at bounding box center [912, 161] width 14 height 14
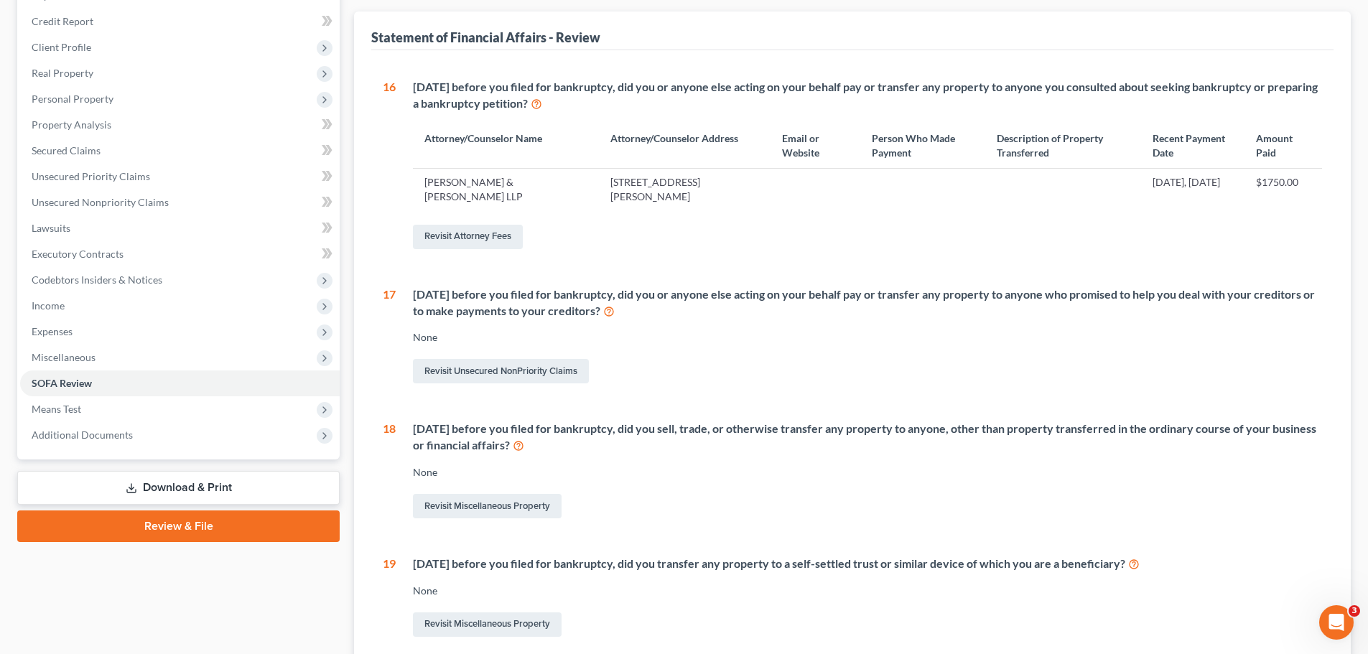
scroll to position [73, 0]
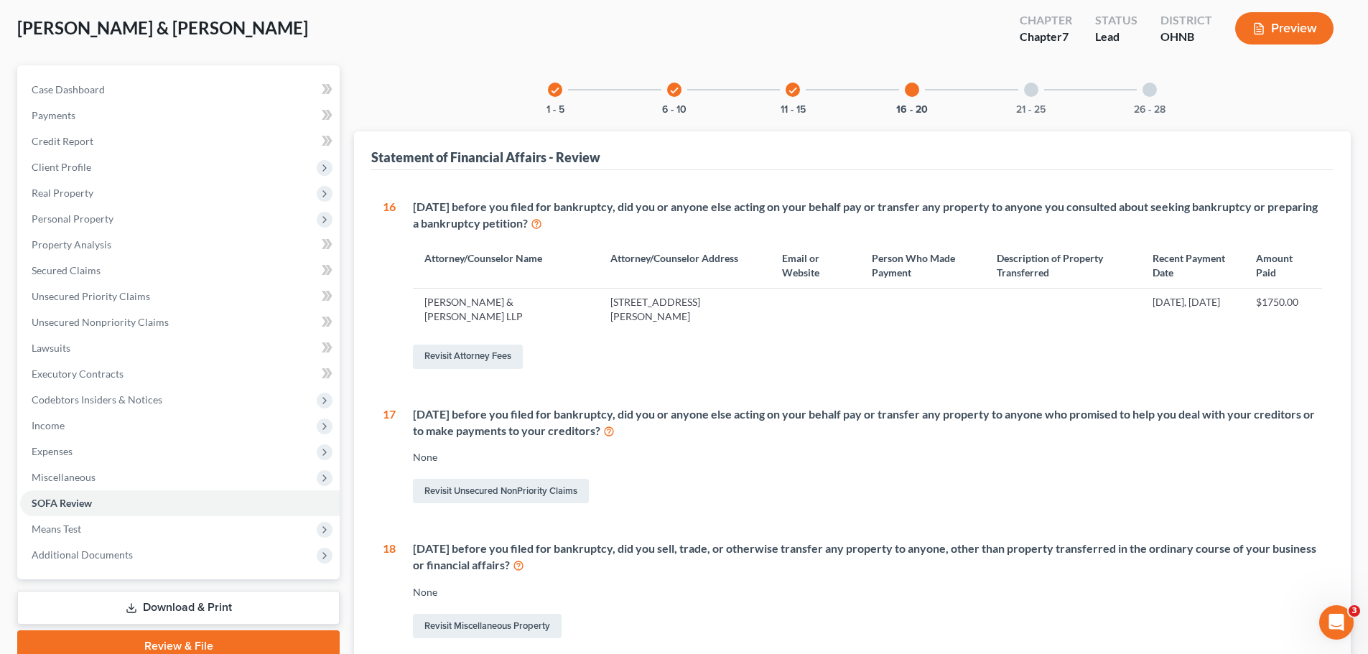
click at [1033, 92] on div at bounding box center [1031, 90] width 14 height 14
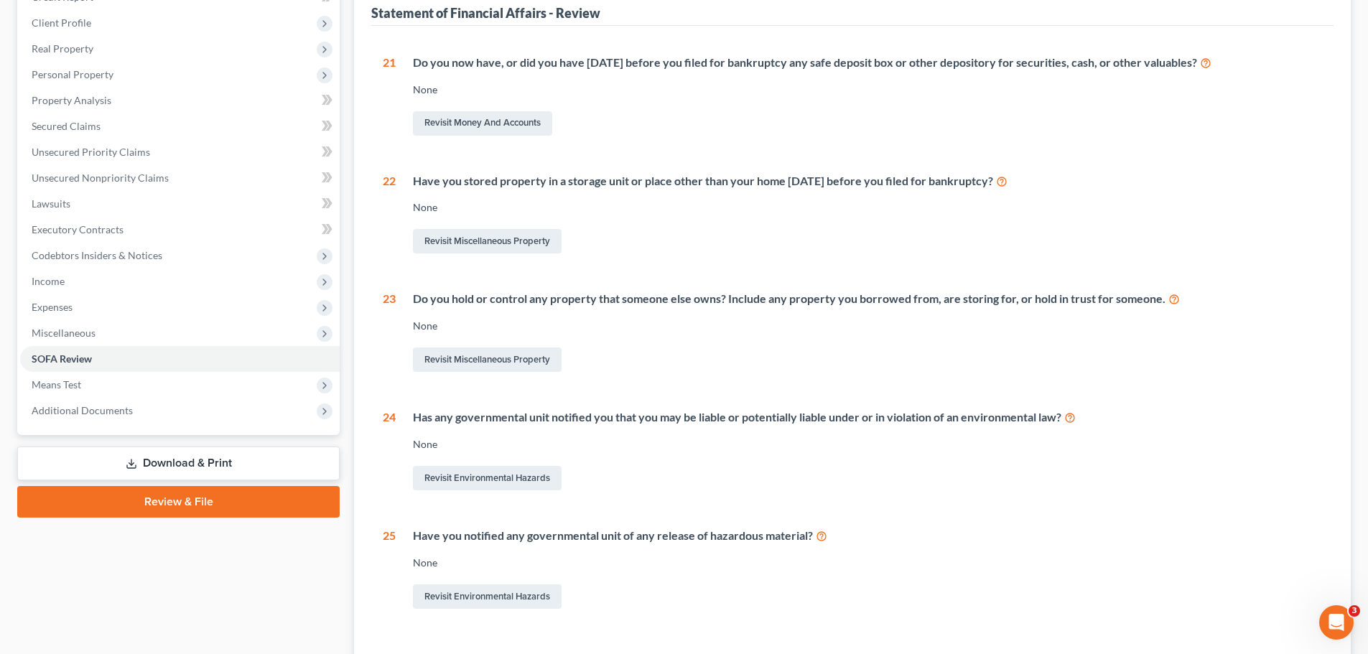
scroll to position [40, 0]
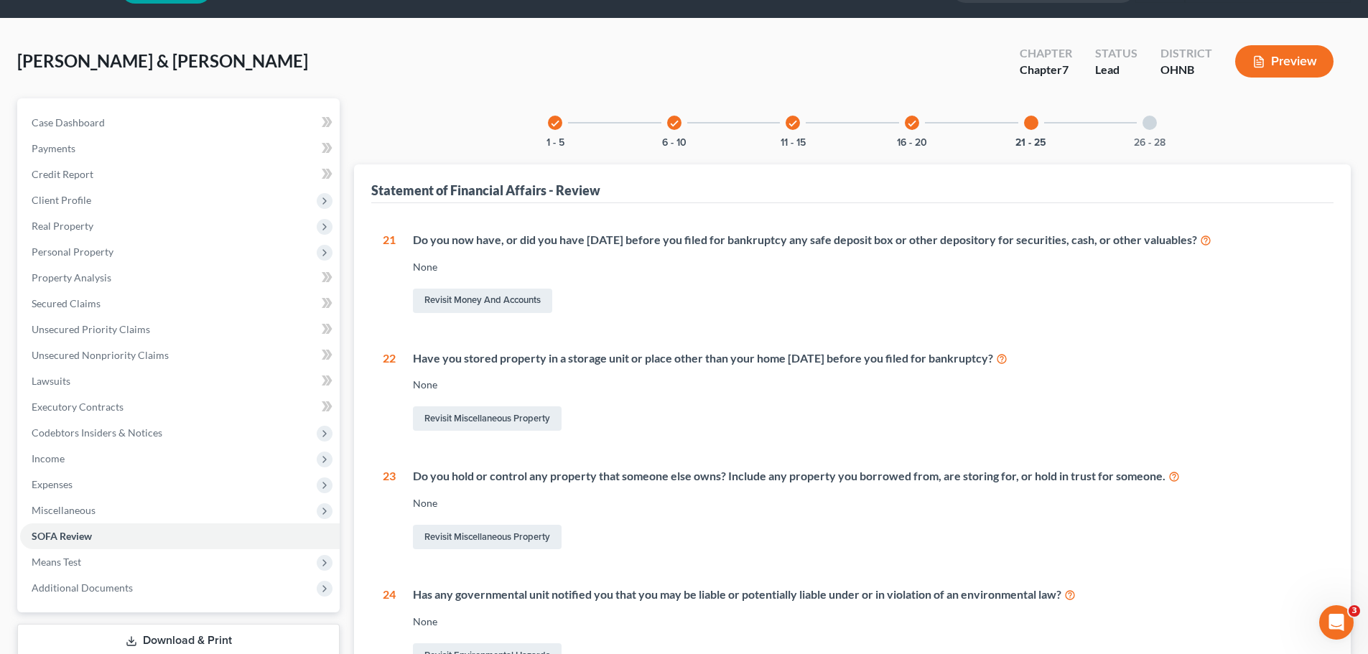
click at [1149, 121] on div at bounding box center [1150, 123] width 14 height 14
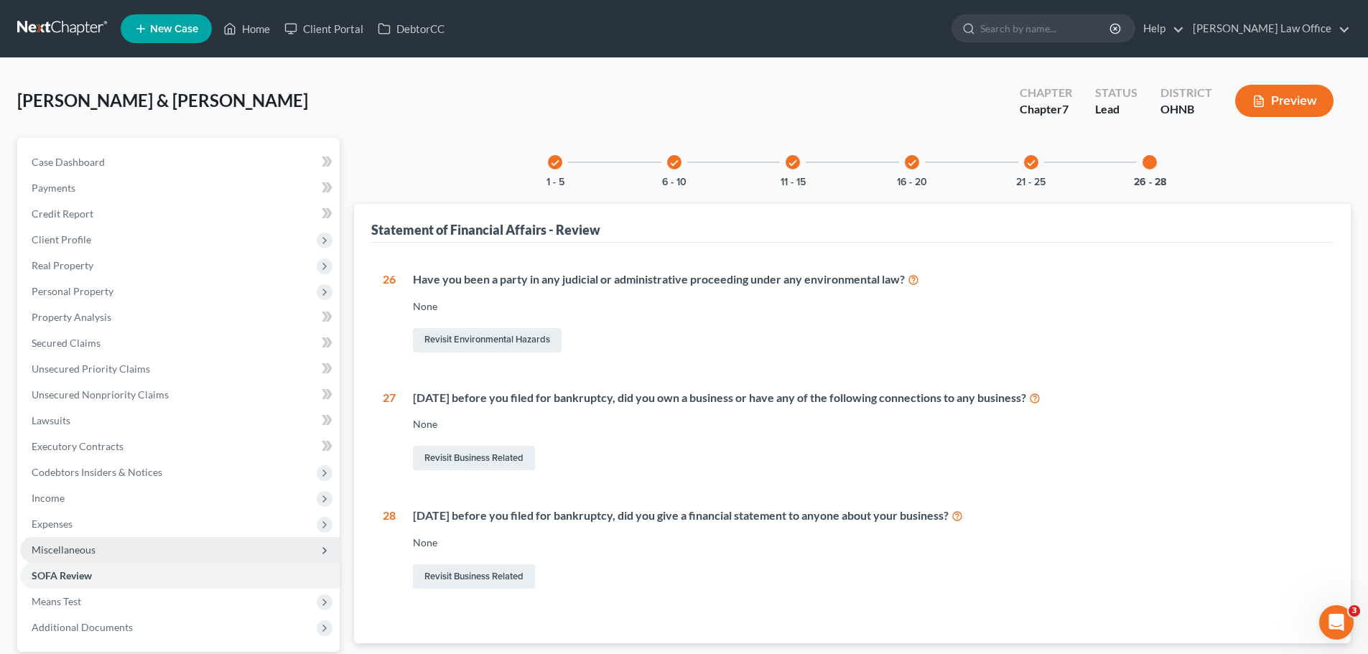
scroll to position [135, 0]
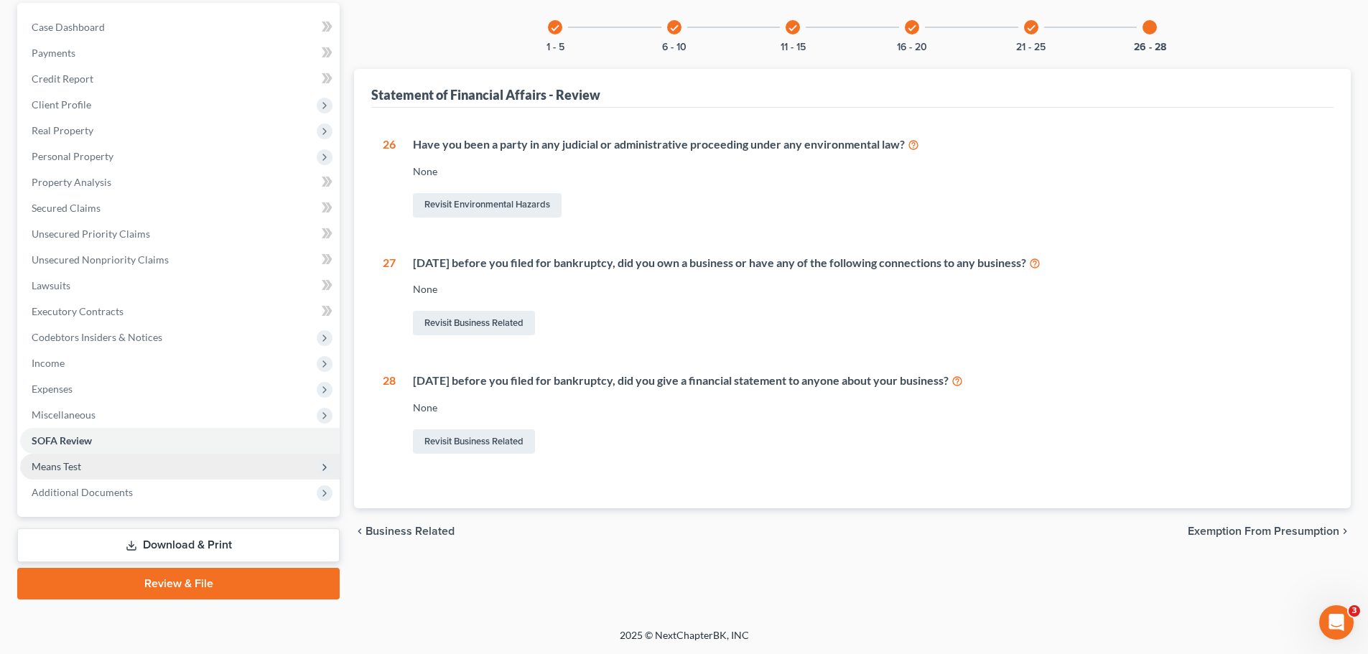
click at [75, 464] on span "Means Test" at bounding box center [57, 466] width 50 height 12
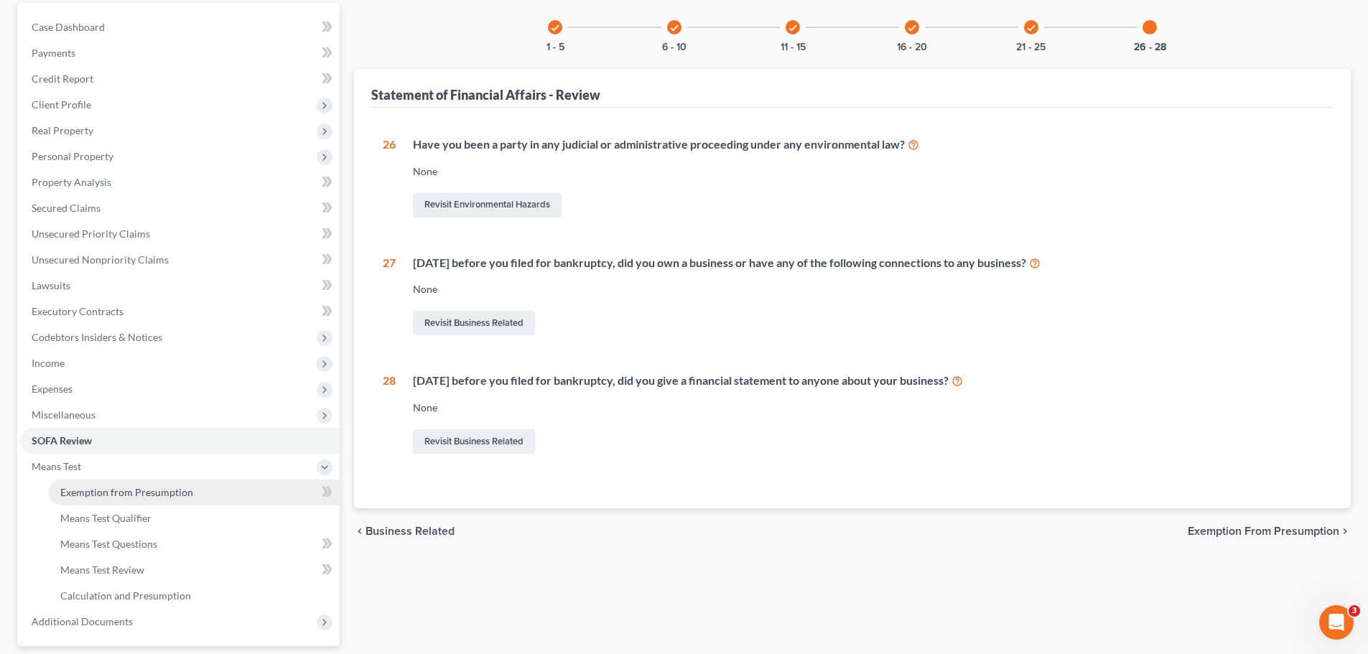
click at [132, 487] on span "Exemption from Presumption" at bounding box center [126, 492] width 133 height 12
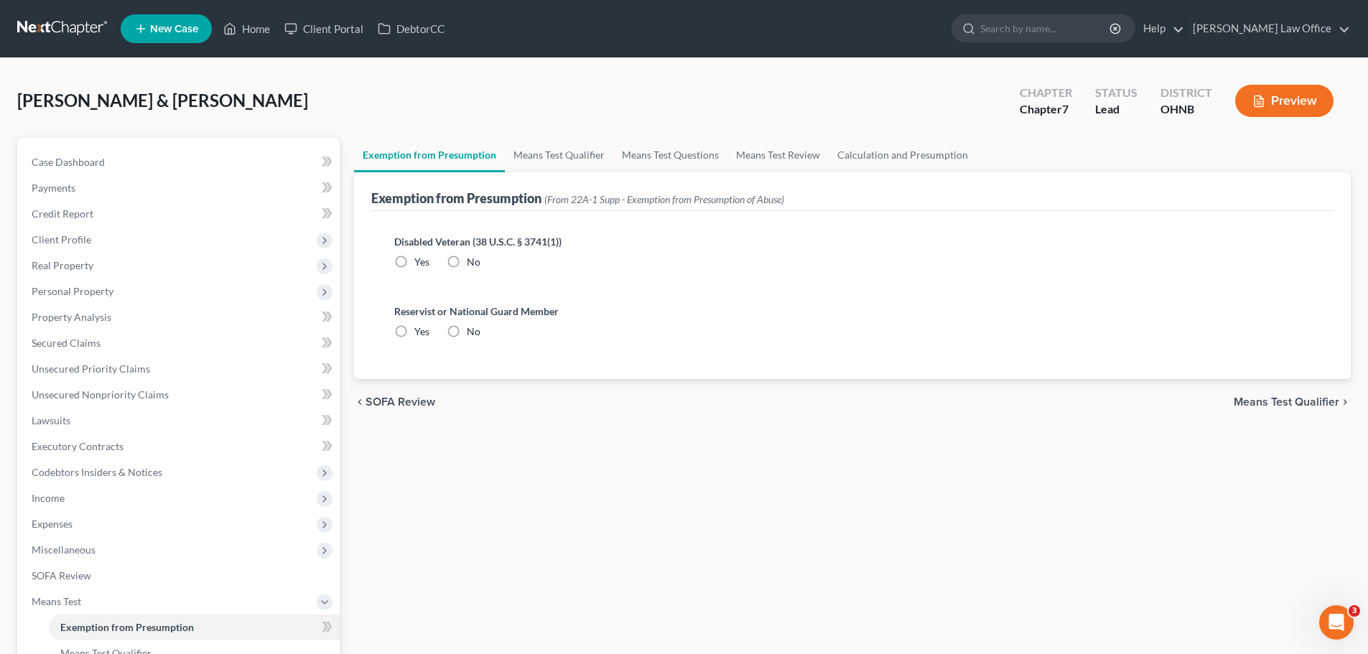
click at [467, 260] on label "No" at bounding box center [474, 262] width 14 height 14
click at [473, 260] on input "No" at bounding box center [477, 259] width 9 height 9
radio input "true"
click at [467, 333] on label "No" at bounding box center [474, 332] width 14 height 14
click at [473, 333] on input "No" at bounding box center [477, 329] width 9 height 9
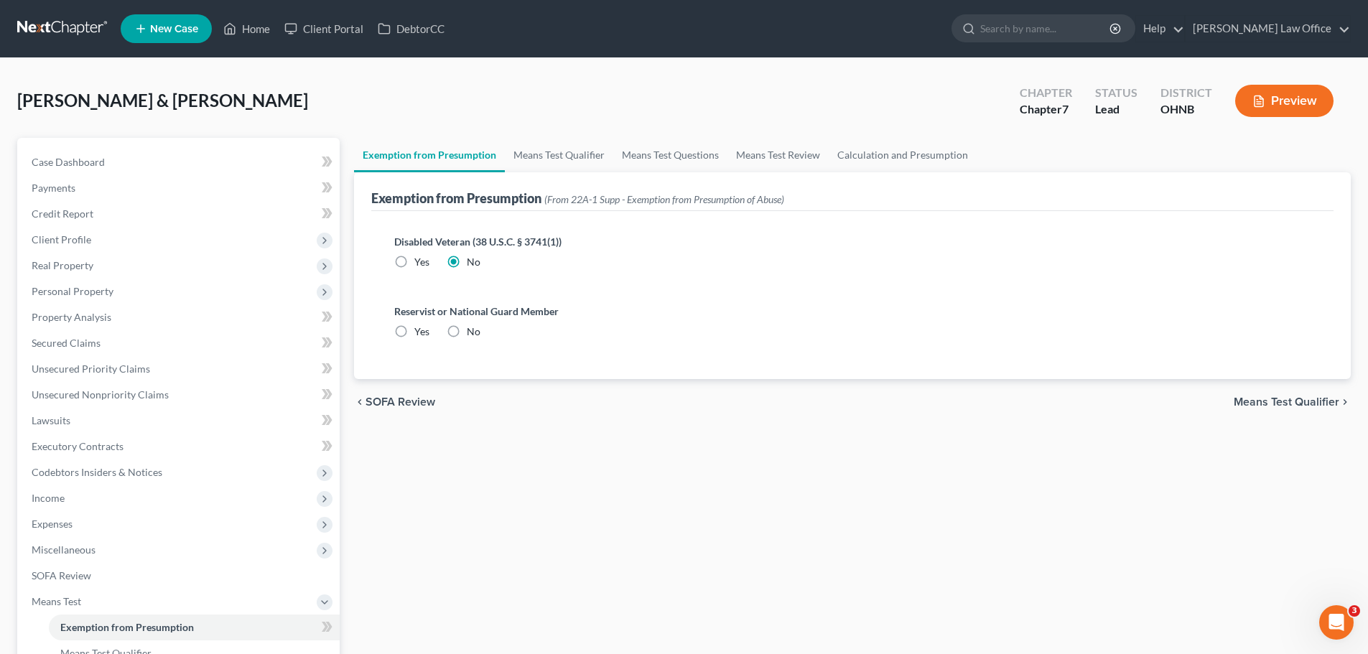
radio input "true"
click at [596, 152] on link "Means Test Qualifier" at bounding box center [559, 155] width 108 height 34
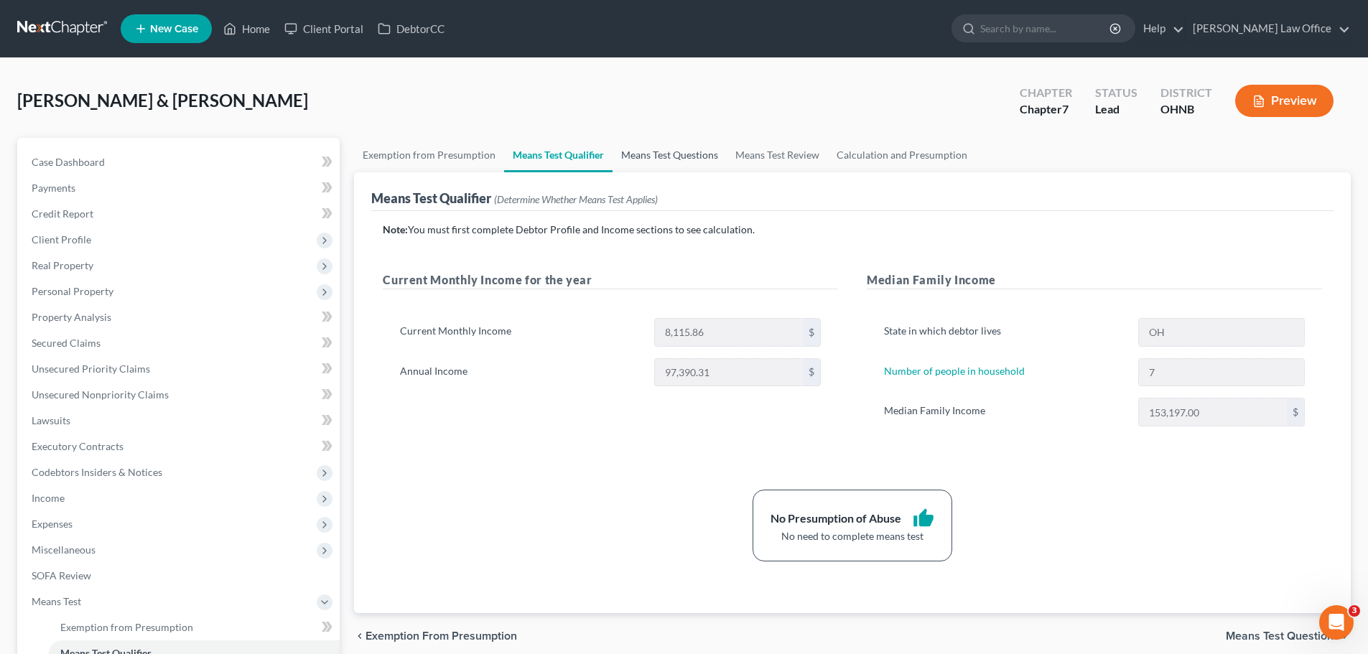
click at [682, 157] on link "Means Test Questions" at bounding box center [670, 155] width 114 height 34
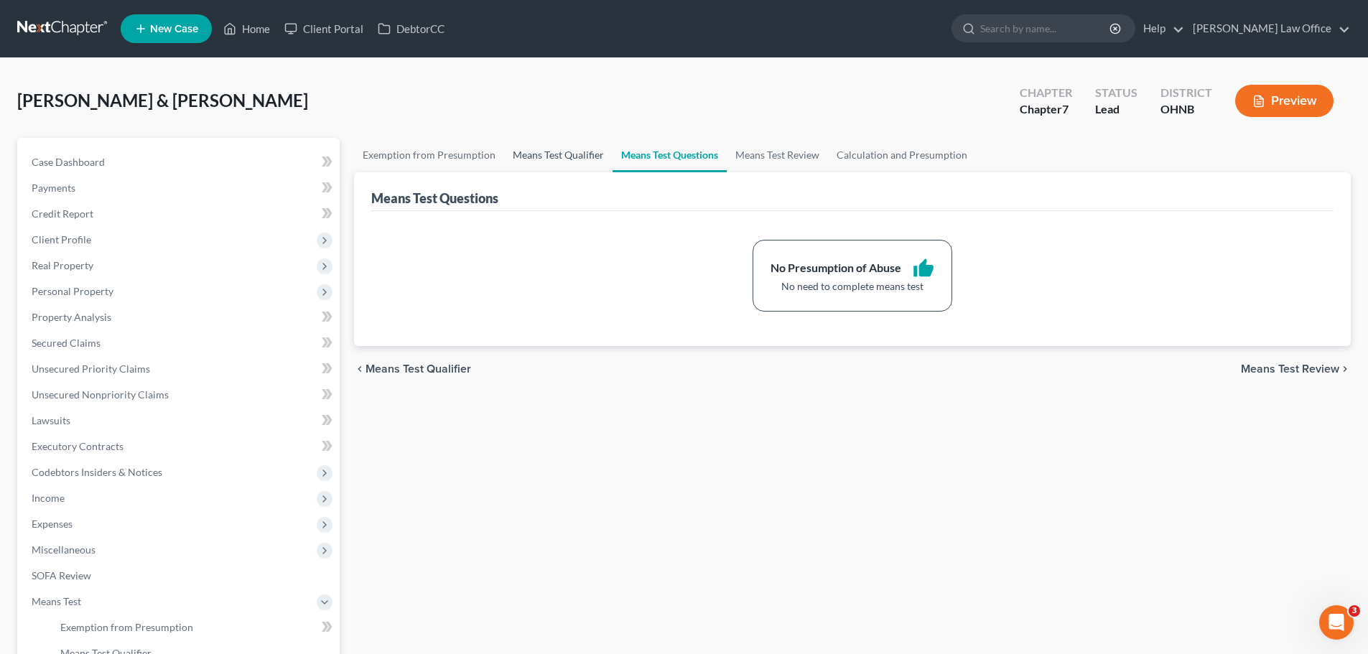
click at [572, 157] on link "Means Test Qualifier" at bounding box center [558, 155] width 108 height 34
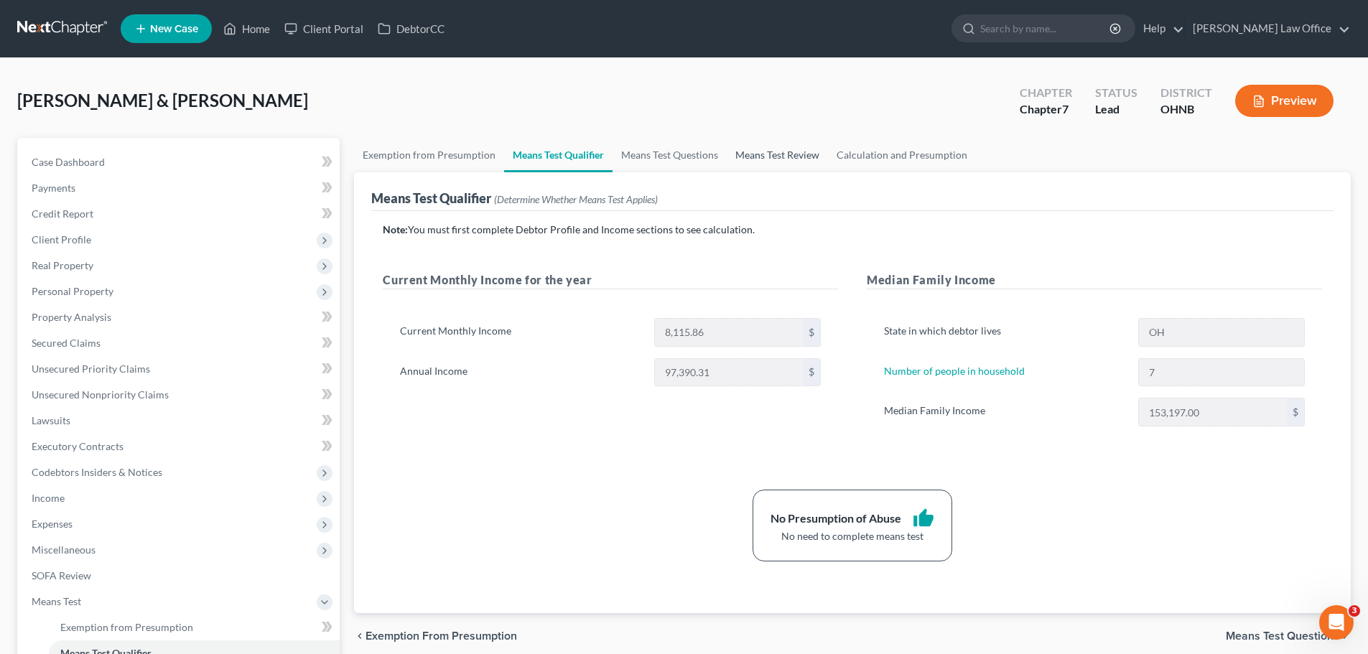
click at [782, 154] on link "Means Test Review" at bounding box center [777, 155] width 101 height 34
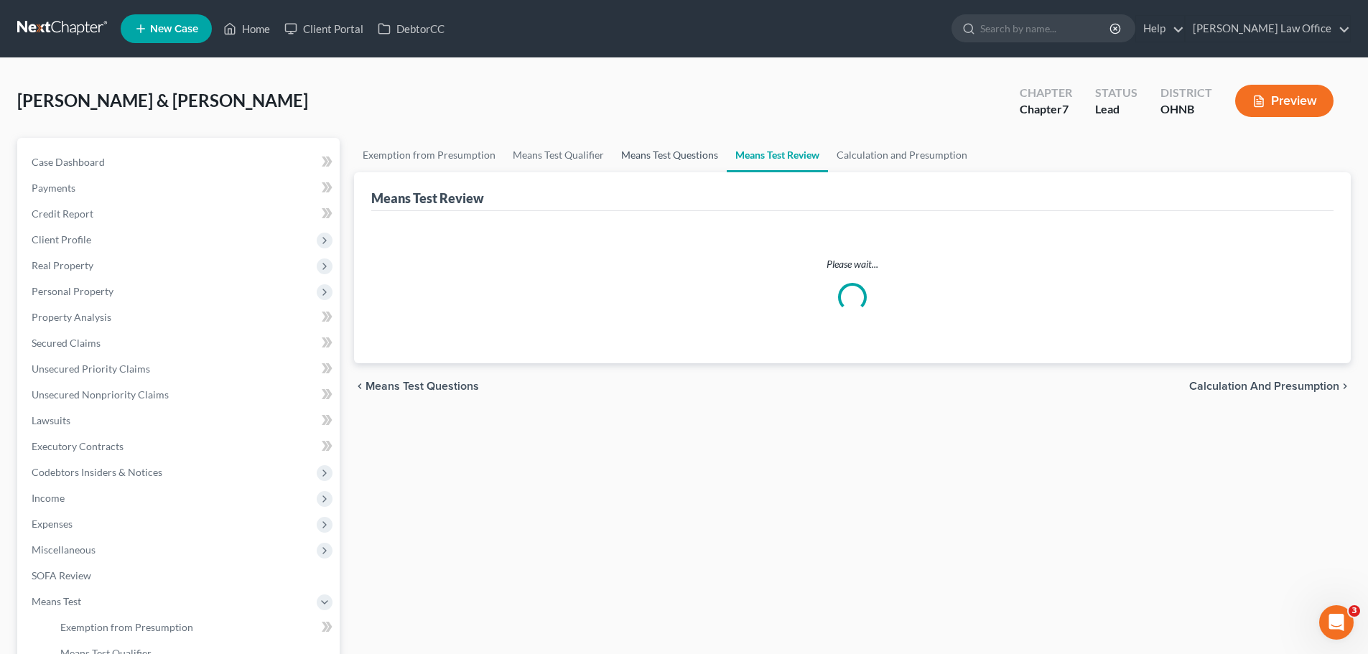
click at [674, 155] on link "Means Test Questions" at bounding box center [670, 155] width 114 height 34
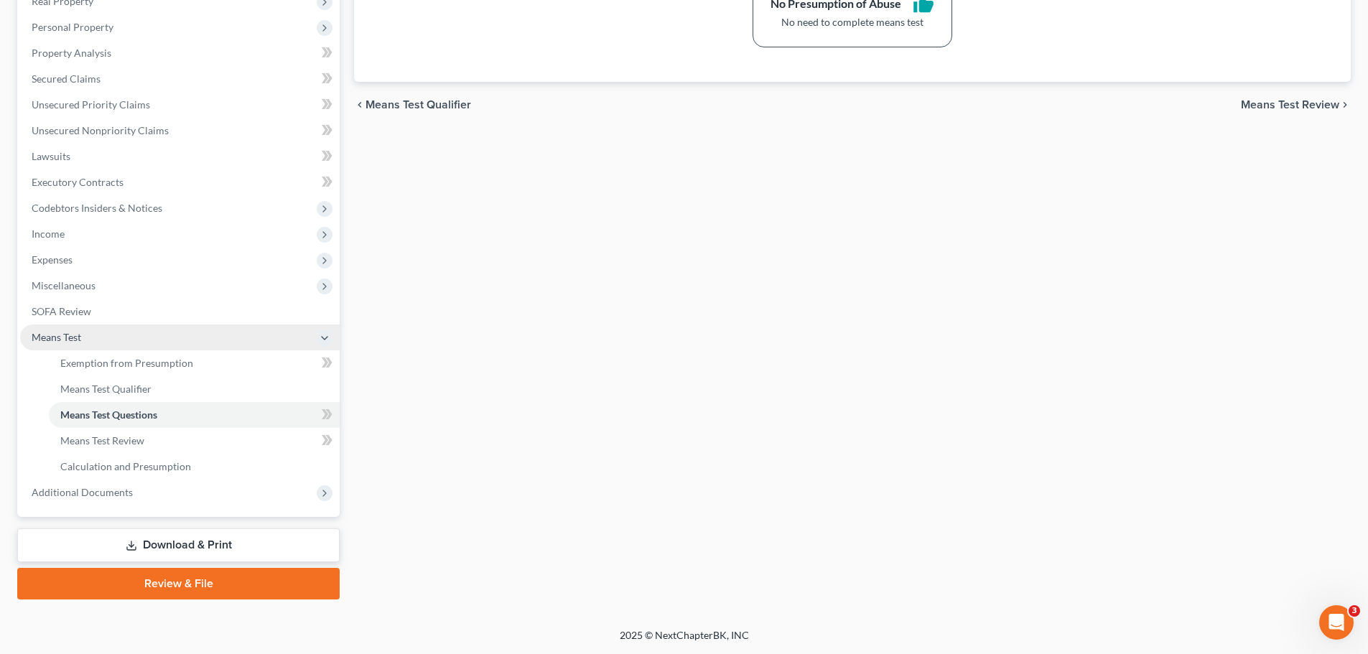
click at [78, 333] on span "Means Test" at bounding box center [57, 337] width 50 height 12
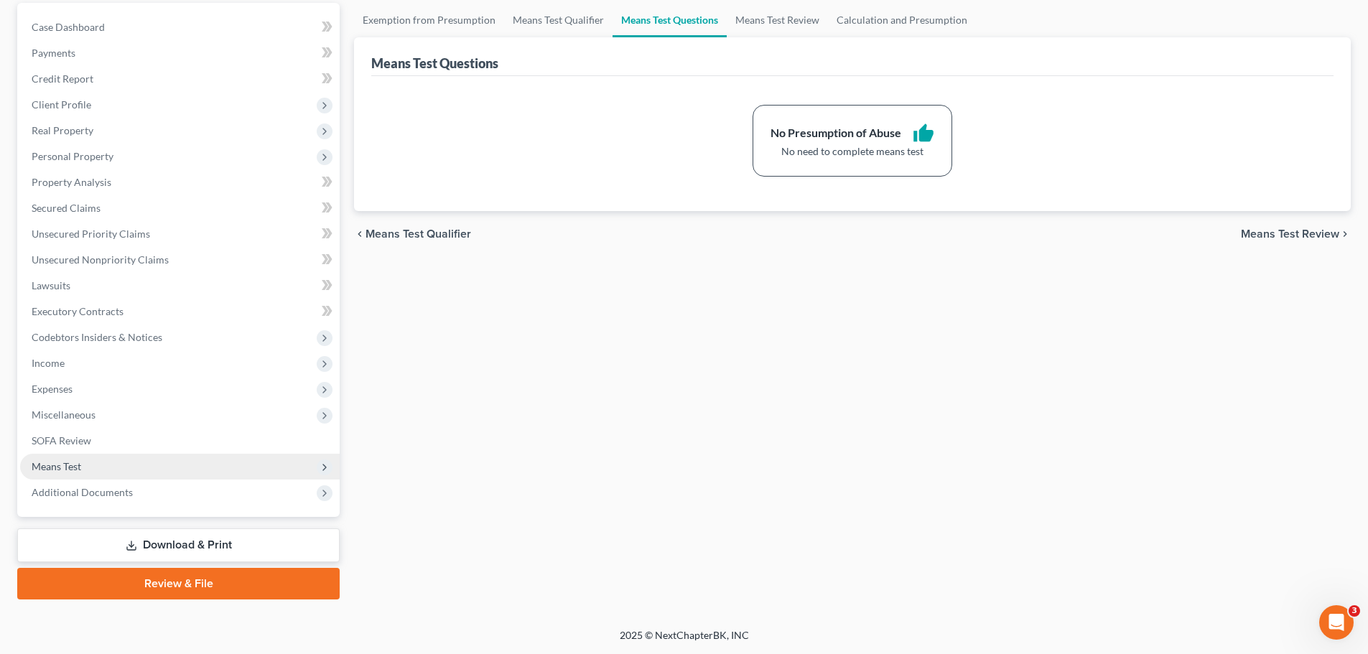
scroll to position [135, 0]
